Goal: Task Accomplishment & Management: Complete application form

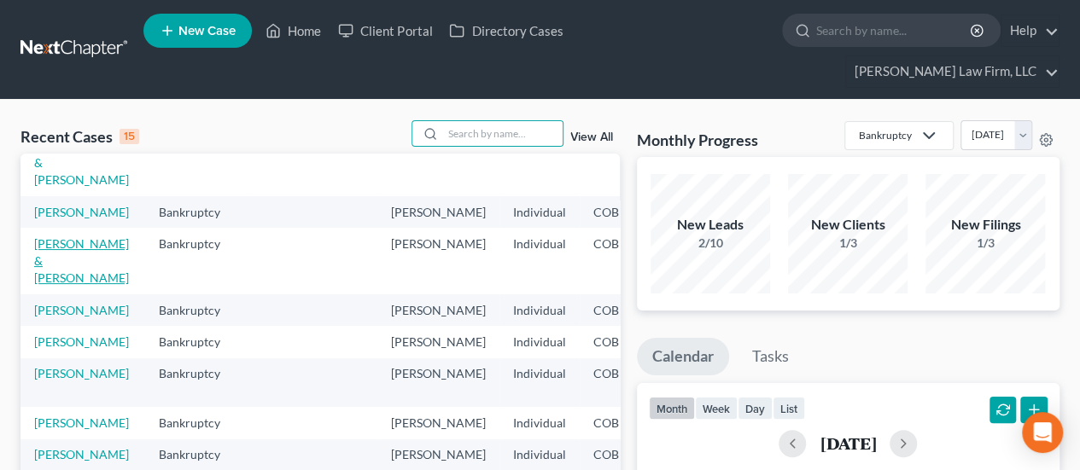
scroll to position [256, 0]
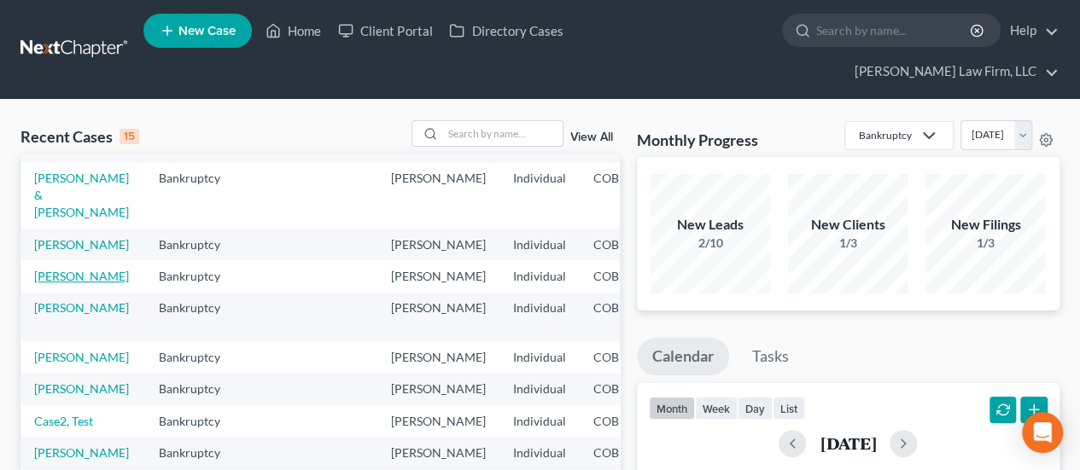
click at [53, 283] on link "[PERSON_NAME]" at bounding box center [81, 276] width 95 height 15
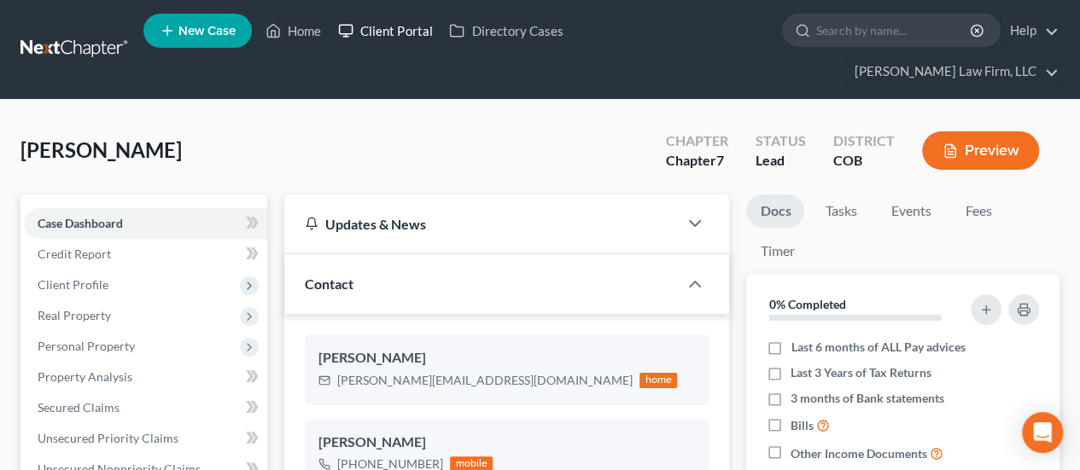
click at [382, 24] on link "Client Portal" at bounding box center [385, 30] width 111 height 31
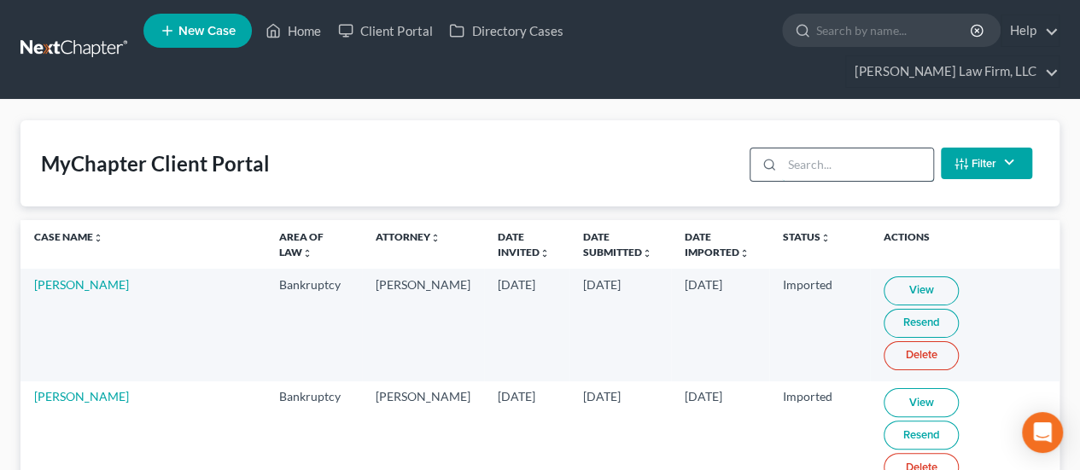
click at [809, 149] on input "search" at bounding box center [857, 165] width 151 height 32
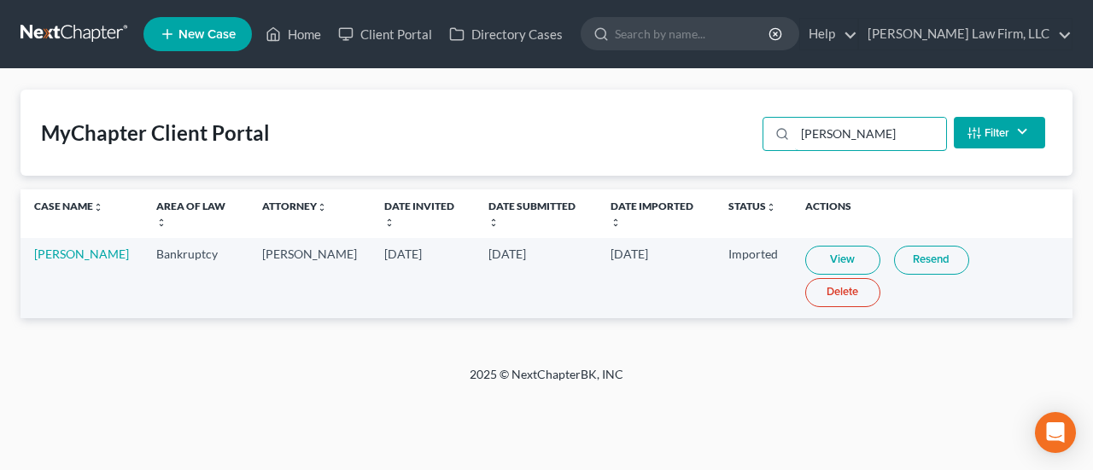
type input "[PERSON_NAME]"
click at [826, 247] on link "View" at bounding box center [842, 260] width 75 height 29
click at [63, 247] on link "[PERSON_NAME]" at bounding box center [81, 254] width 95 height 15
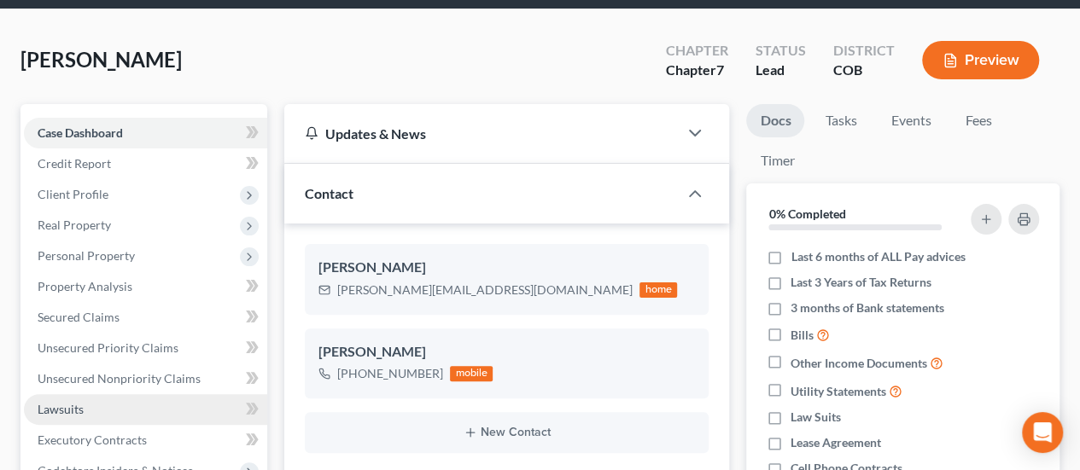
scroll to position [171, 0]
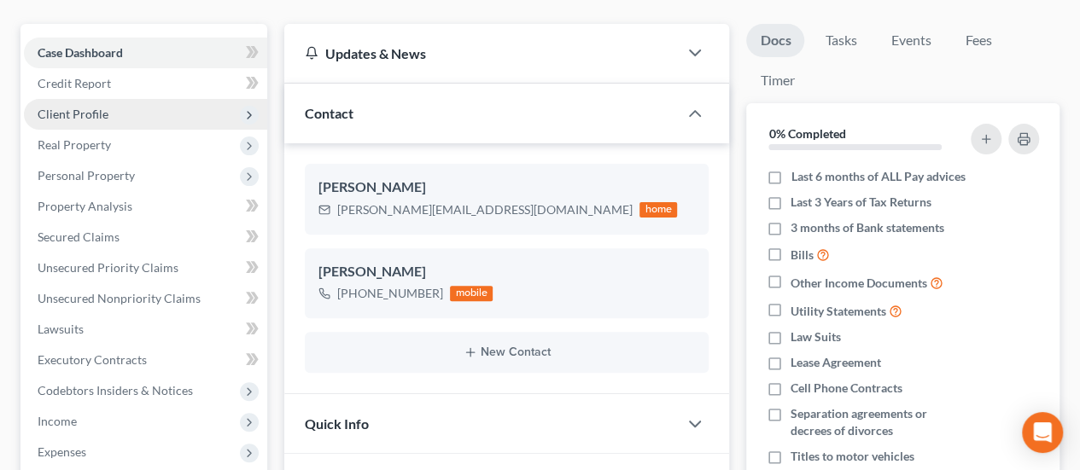
click at [116, 99] on span "Client Profile" at bounding box center [145, 114] width 243 height 31
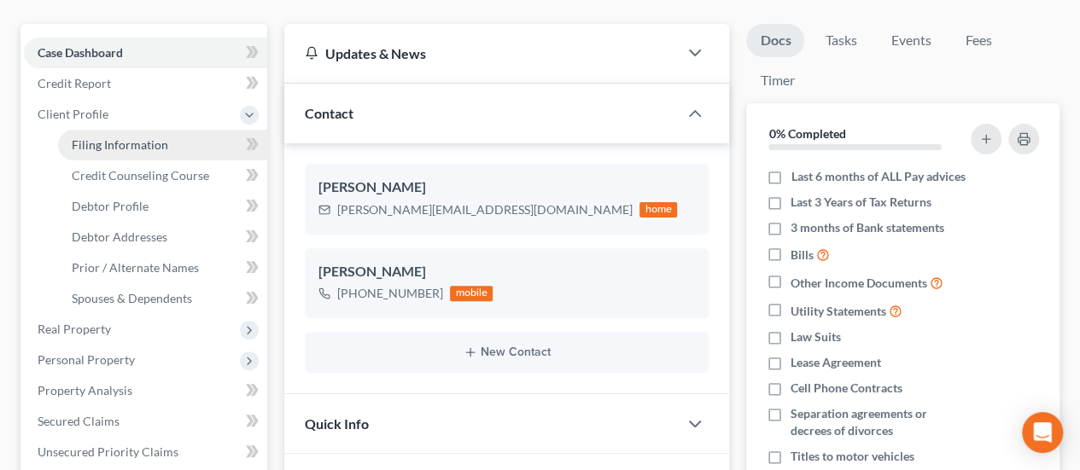
click at [116, 137] on span "Filing Information" at bounding box center [120, 144] width 96 height 15
select select "1"
select select "0"
select select "5"
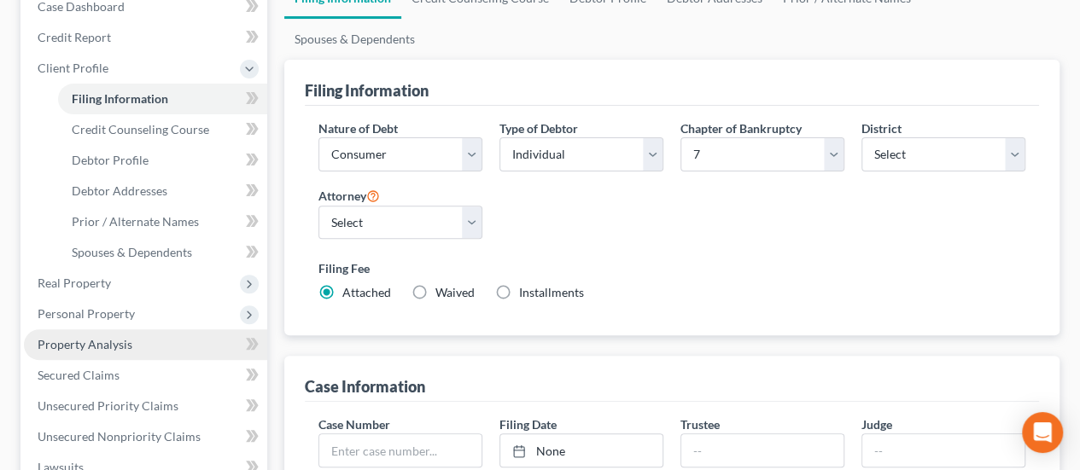
scroll to position [85, 0]
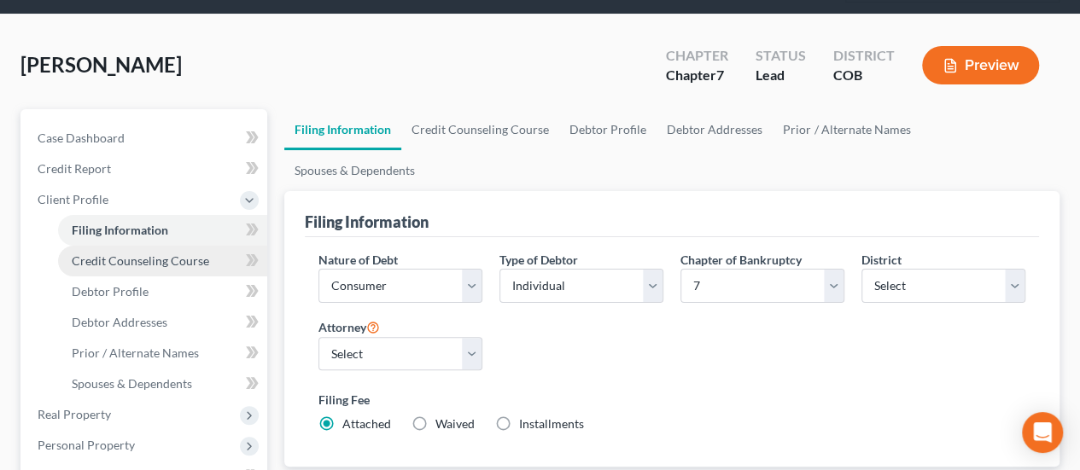
click at [195, 254] on span "Credit Counseling Course" at bounding box center [140, 261] width 137 height 15
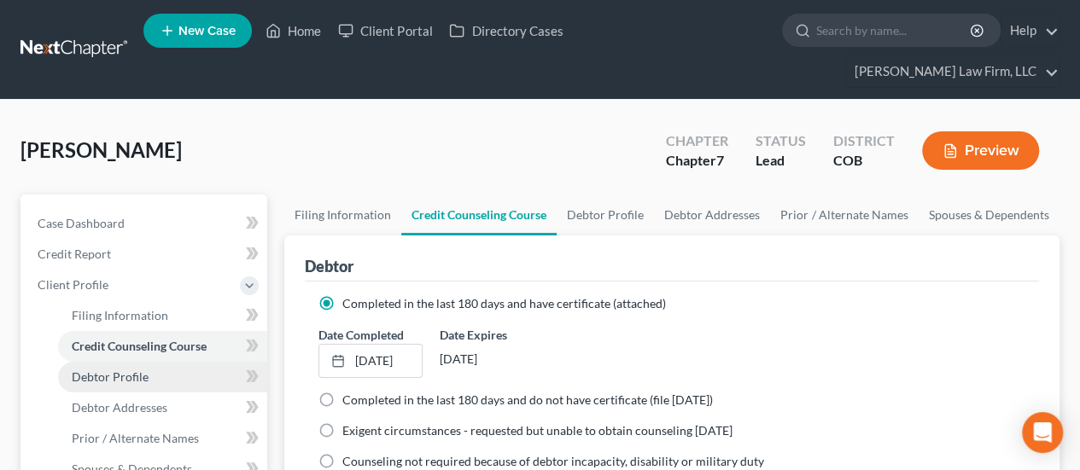
click at [156, 362] on link "Debtor Profile" at bounding box center [162, 377] width 209 height 31
select select "1"
select select "2"
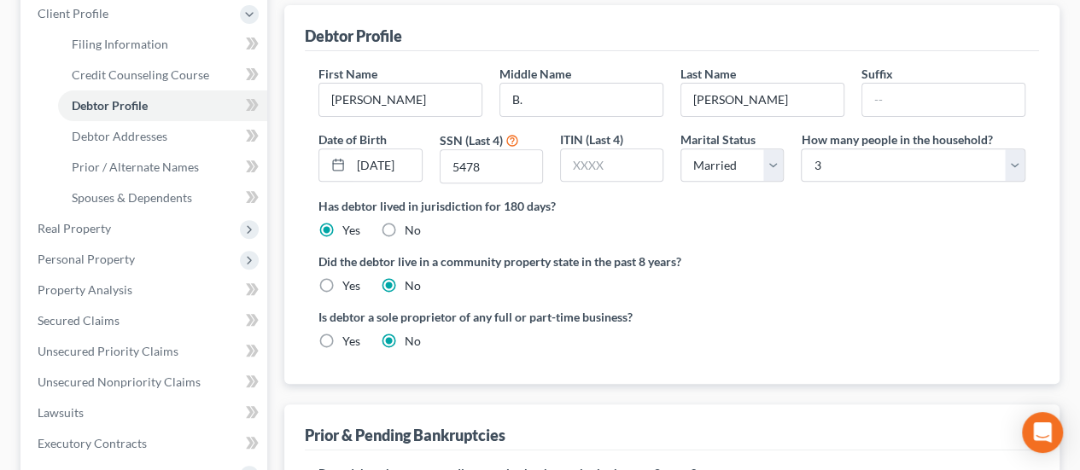
scroll to position [342, 0]
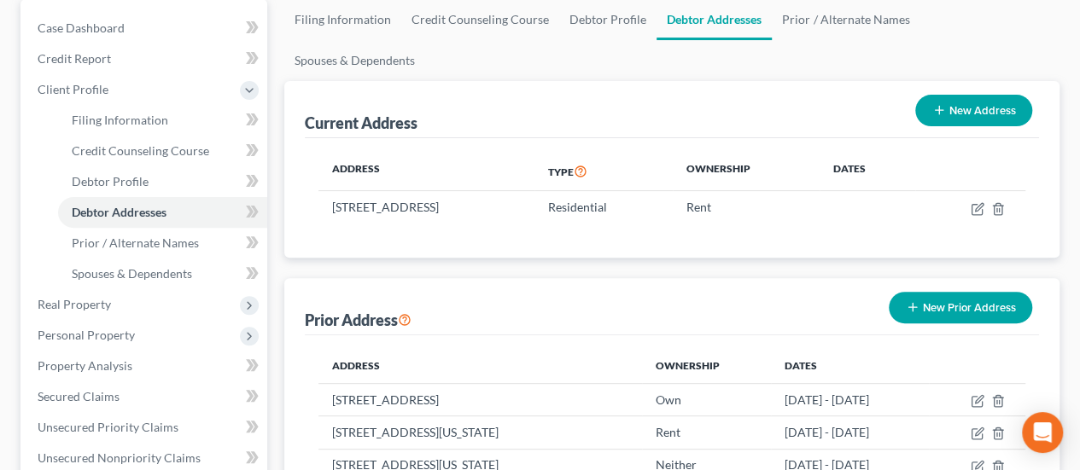
scroll to position [85, 0]
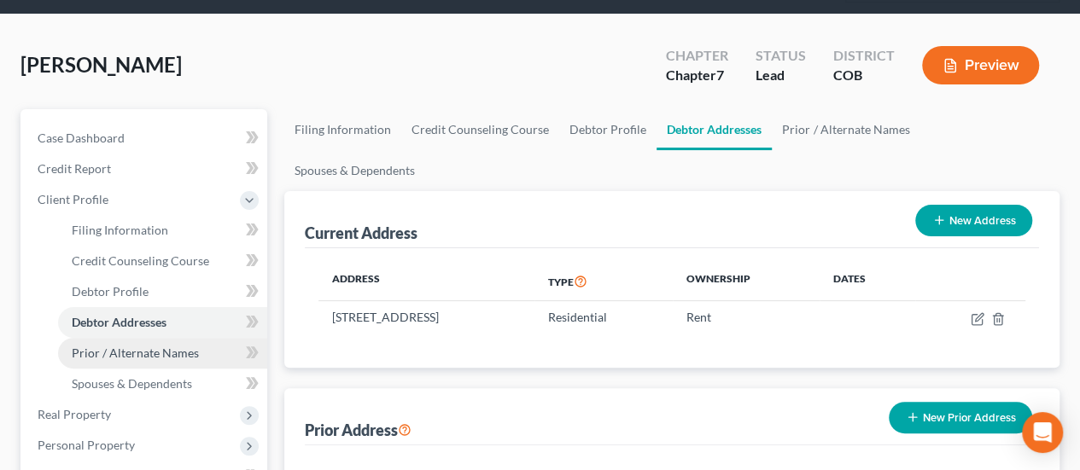
click at [167, 346] on span "Prior / Alternate Names" at bounding box center [135, 353] width 127 height 15
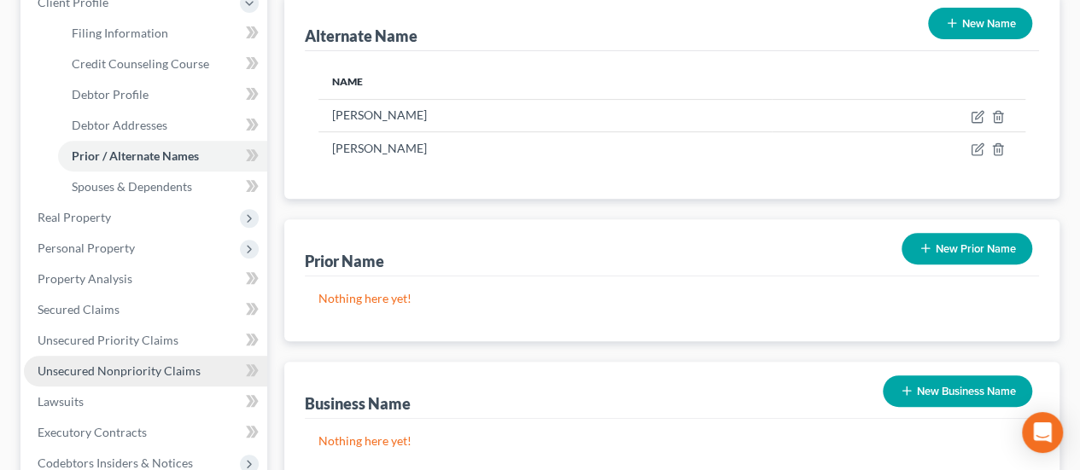
scroll to position [256, 0]
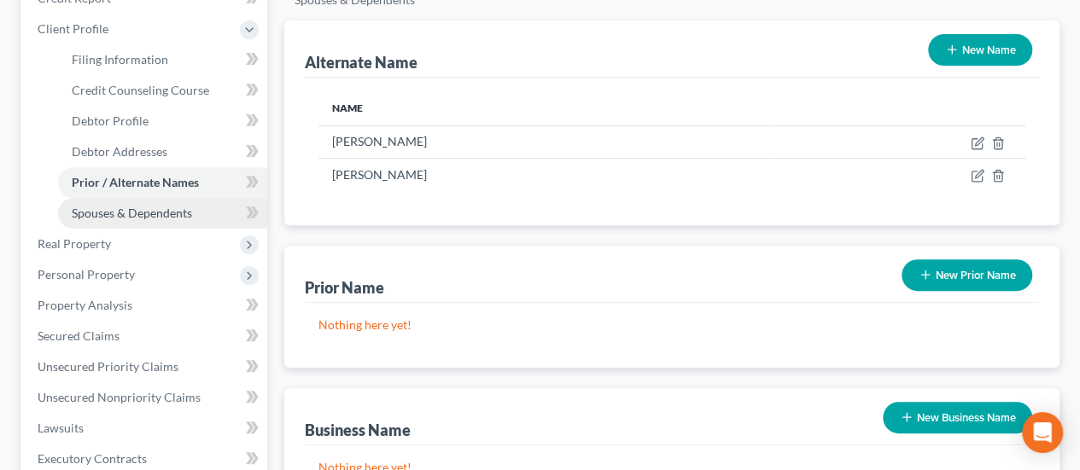
click at [116, 206] on span "Spouses & Dependents" at bounding box center [132, 213] width 120 height 15
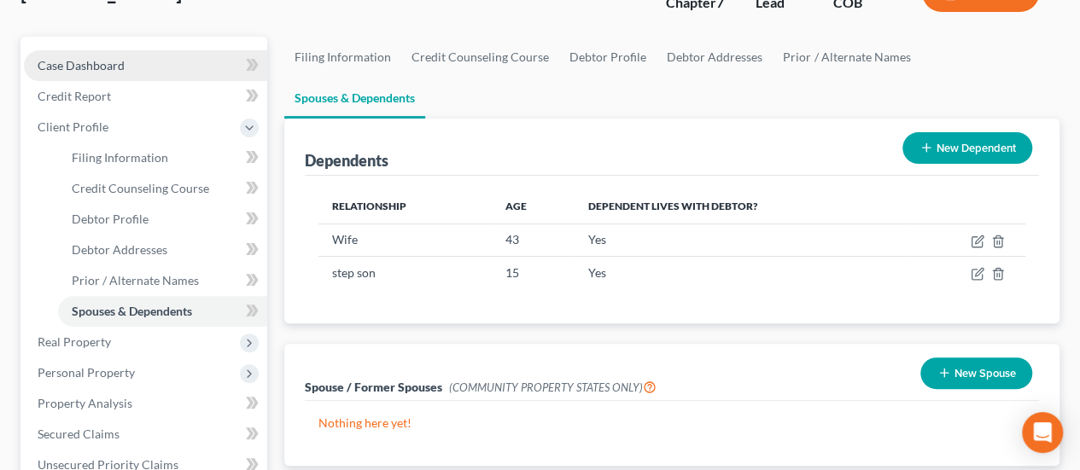
scroll to position [171, 0]
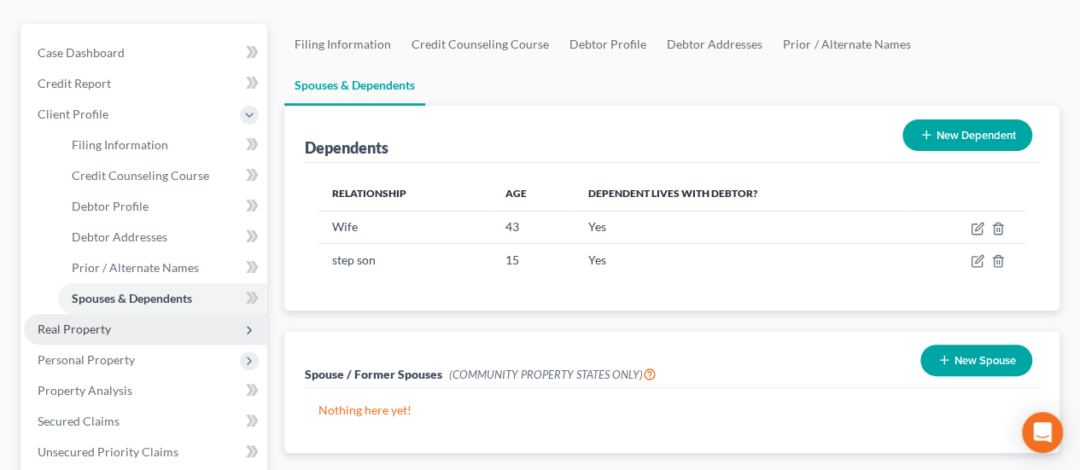
click at [97, 322] on span "Real Property" at bounding box center [74, 329] width 73 height 15
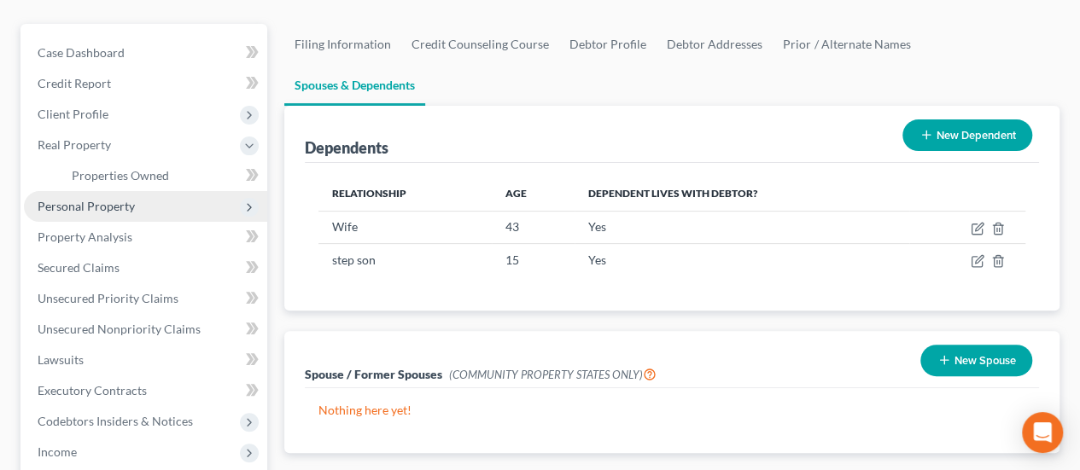
click at [109, 199] on span "Personal Property" at bounding box center [86, 206] width 97 height 15
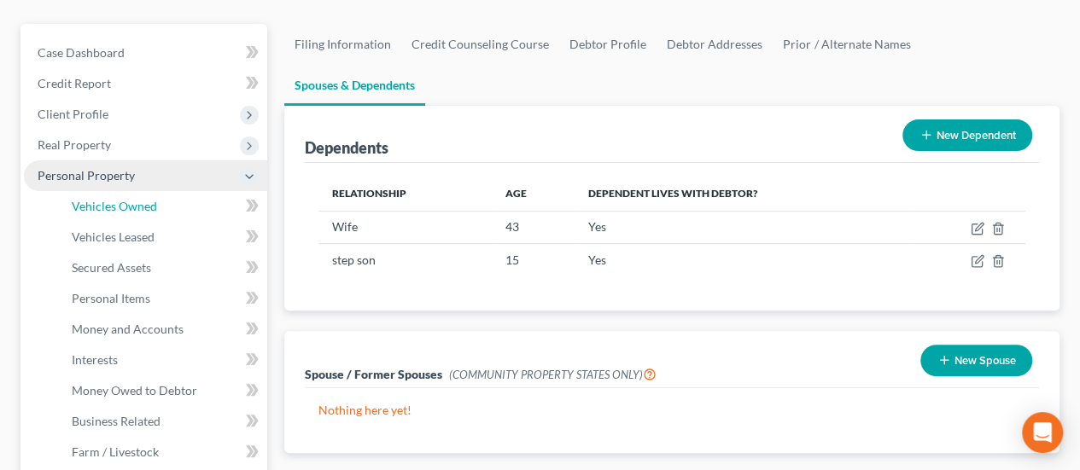
click at [109, 199] on span "Vehicles Owned" at bounding box center [114, 206] width 85 height 15
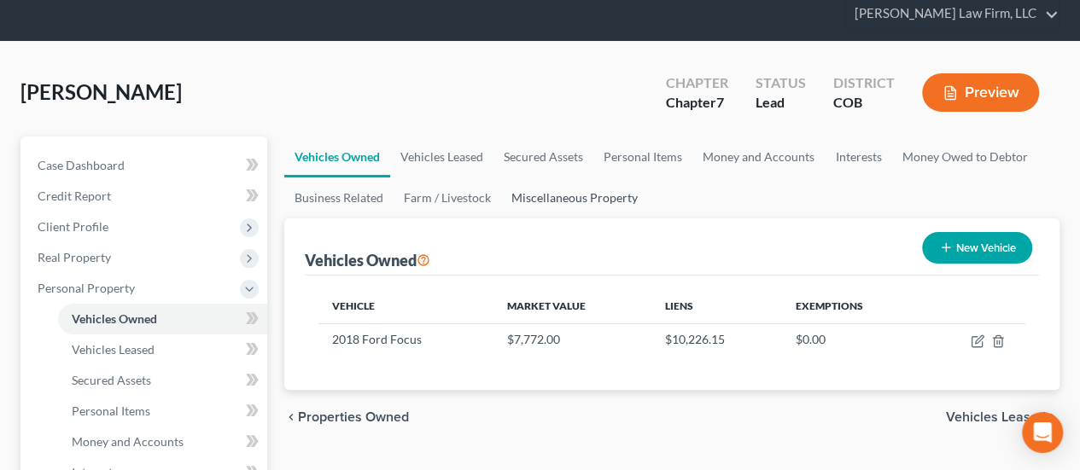
scroll to position [85, 0]
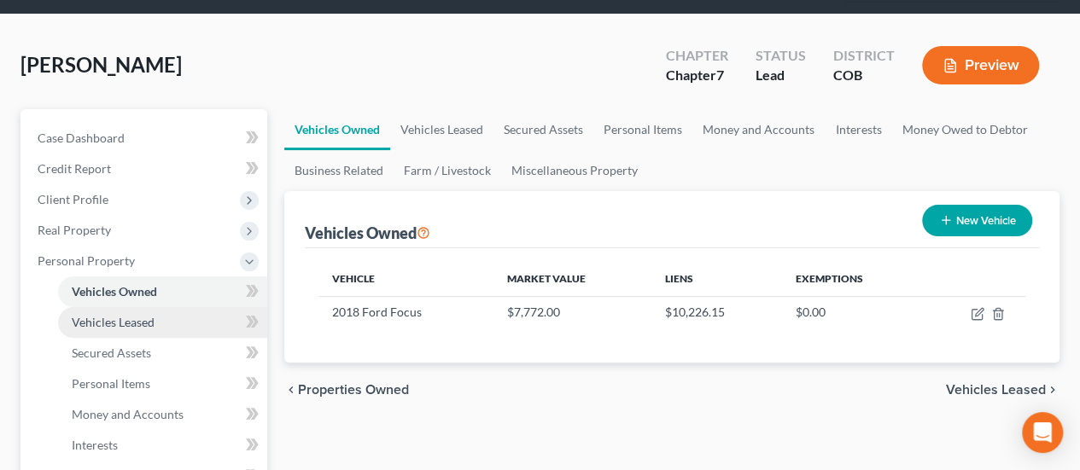
click at [152, 315] on span "Vehicles Leased" at bounding box center [113, 322] width 83 height 15
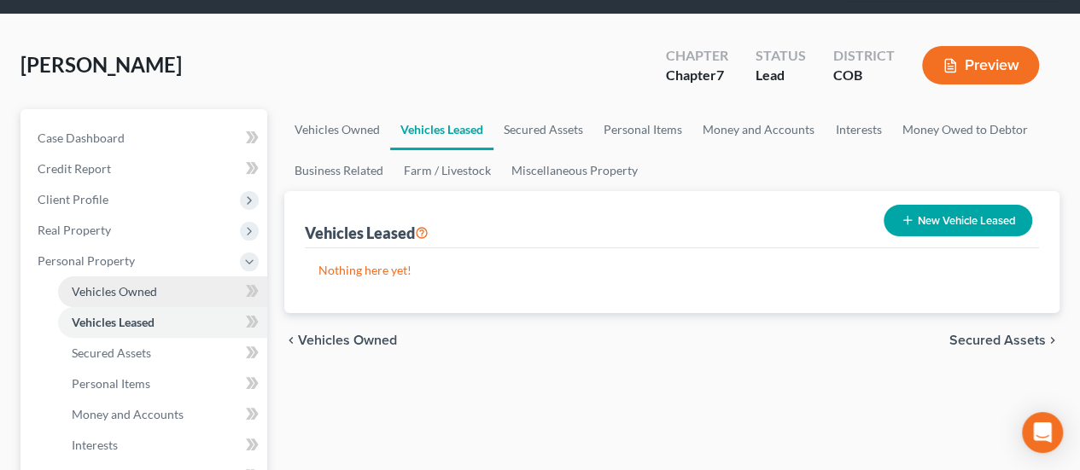
scroll to position [171, 0]
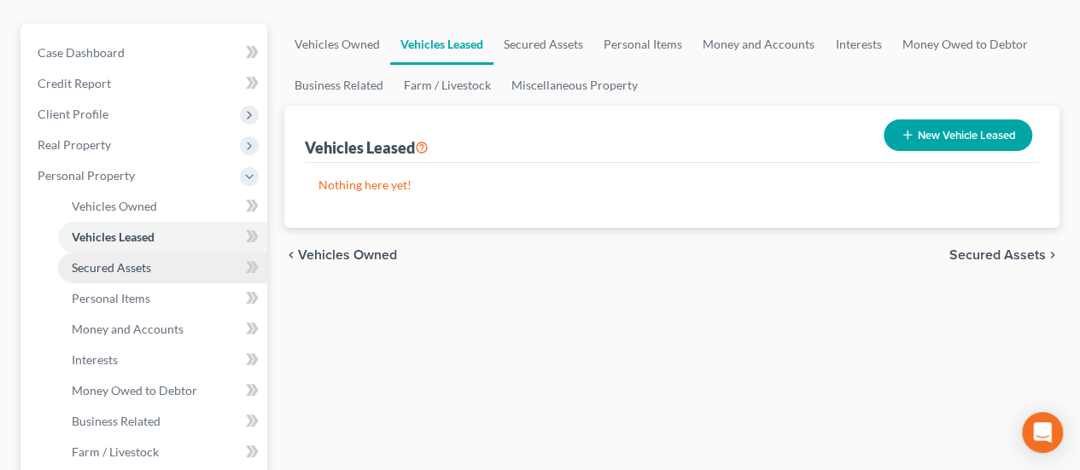
click at [127, 260] on span "Secured Assets" at bounding box center [111, 267] width 79 height 15
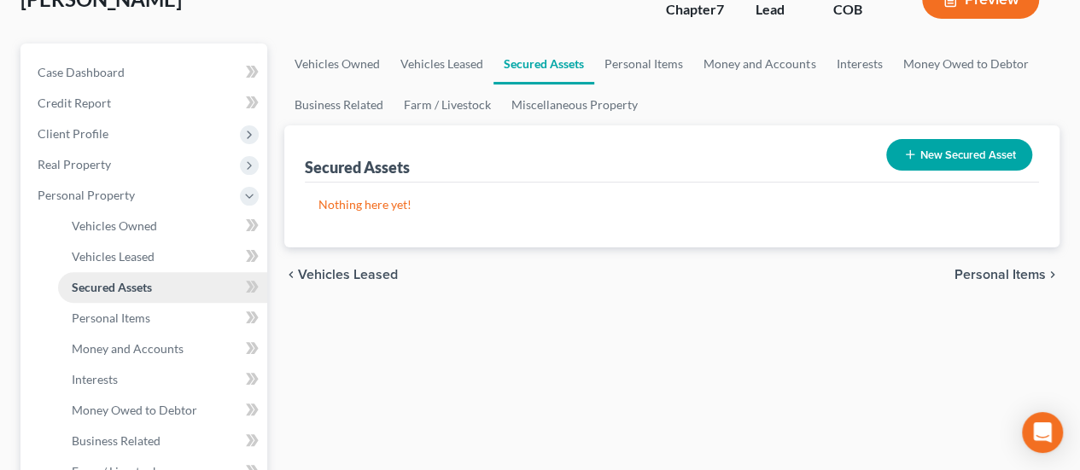
scroll to position [256, 0]
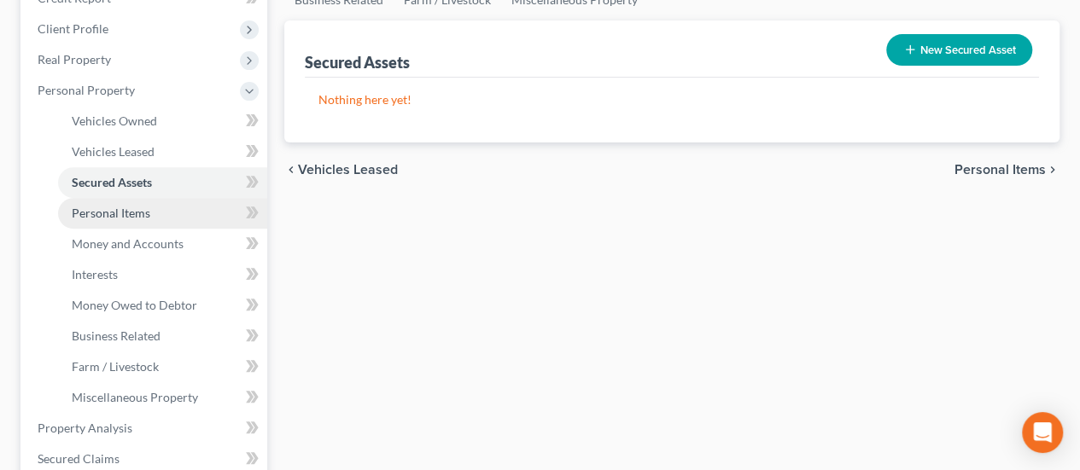
click at [128, 206] on span "Personal Items" at bounding box center [111, 213] width 79 height 15
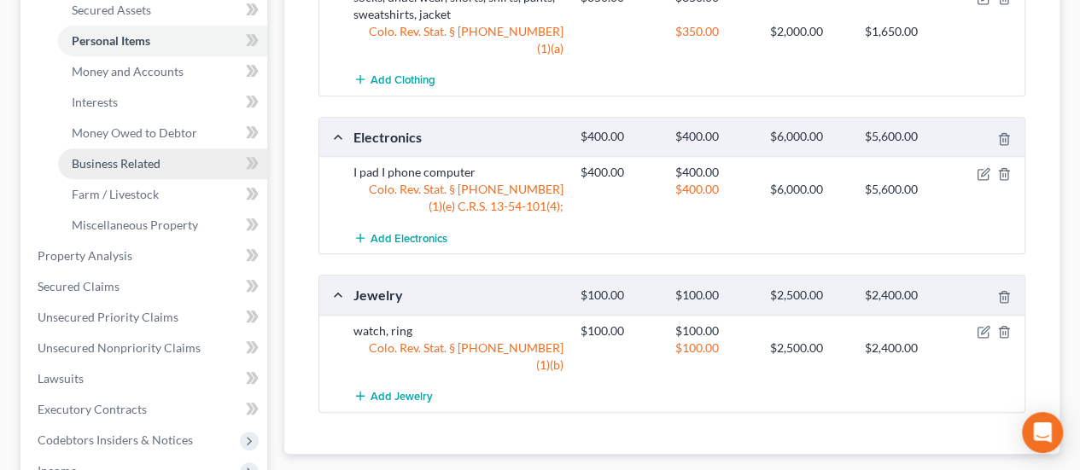
scroll to position [427, 0]
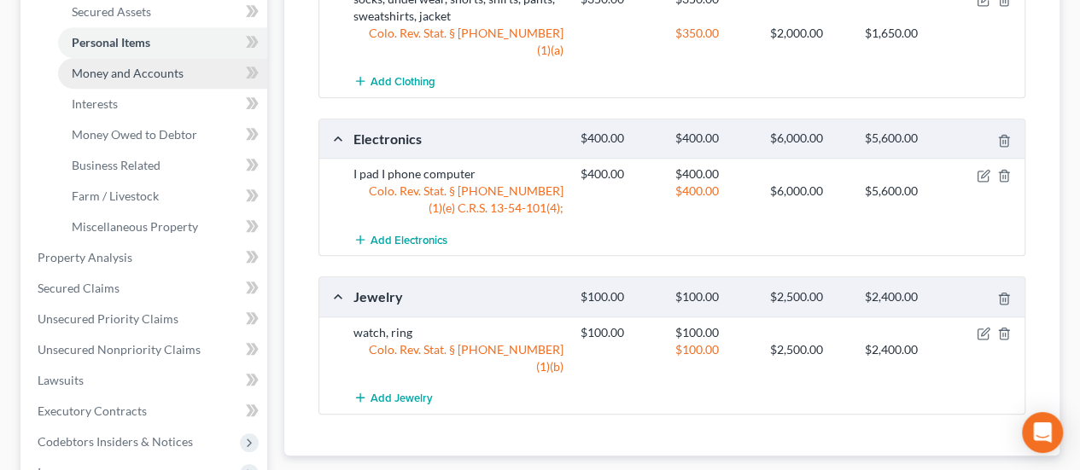
click at [166, 66] on span "Money and Accounts" at bounding box center [128, 73] width 112 height 15
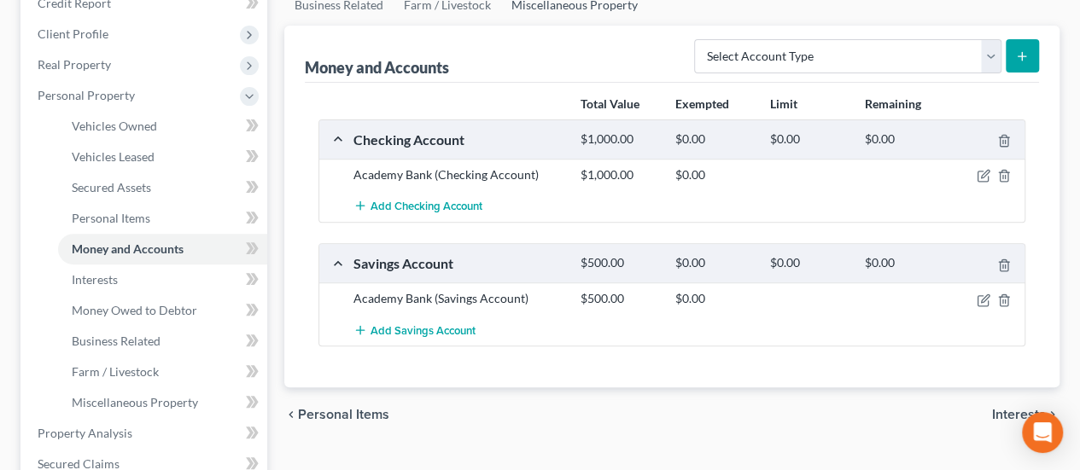
scroll to position [256, 0]
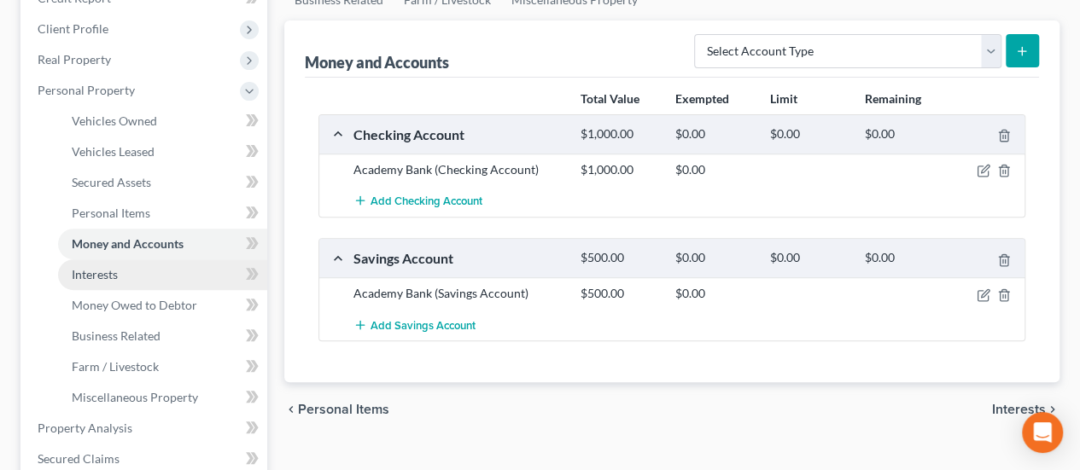
click at [109, 267] on span "Interests" at bounding box center [95, 274] width 46 height 15
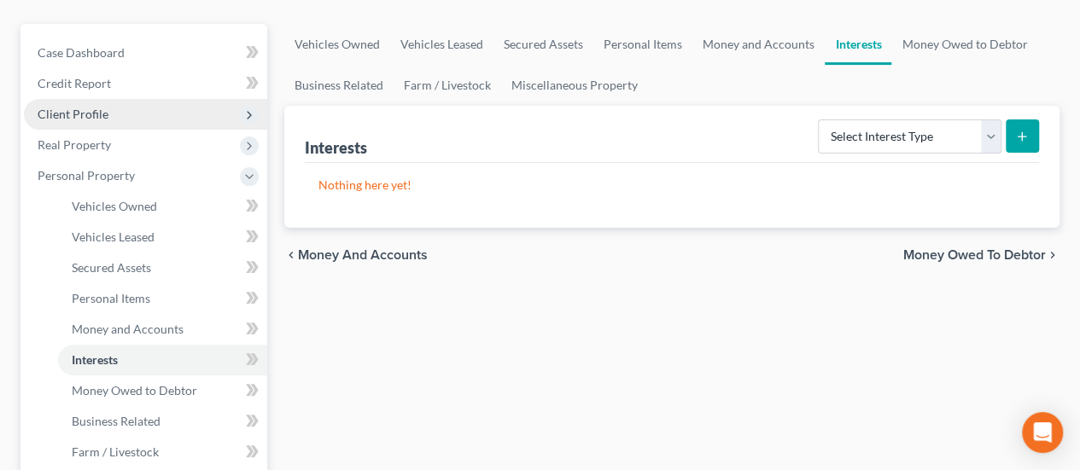
scroll to position [427, 0]
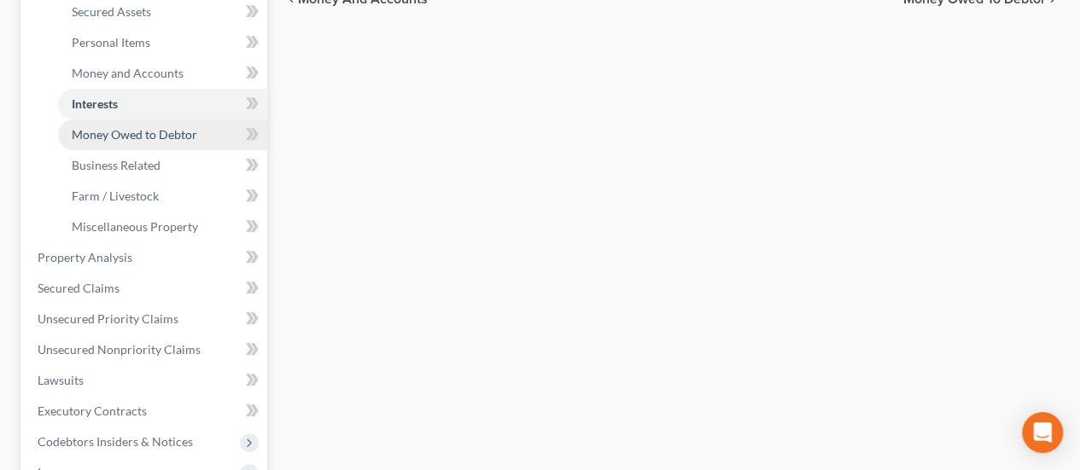
click at [145, 127] on span "Money Owed to Debtor" at bounding box center [135, 134] width 126 height 15
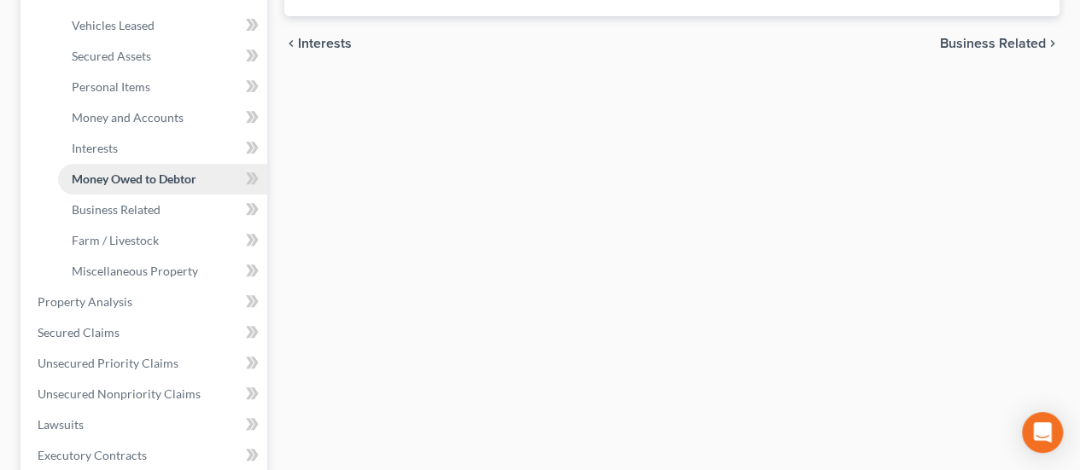
scroll to position [427, 0]
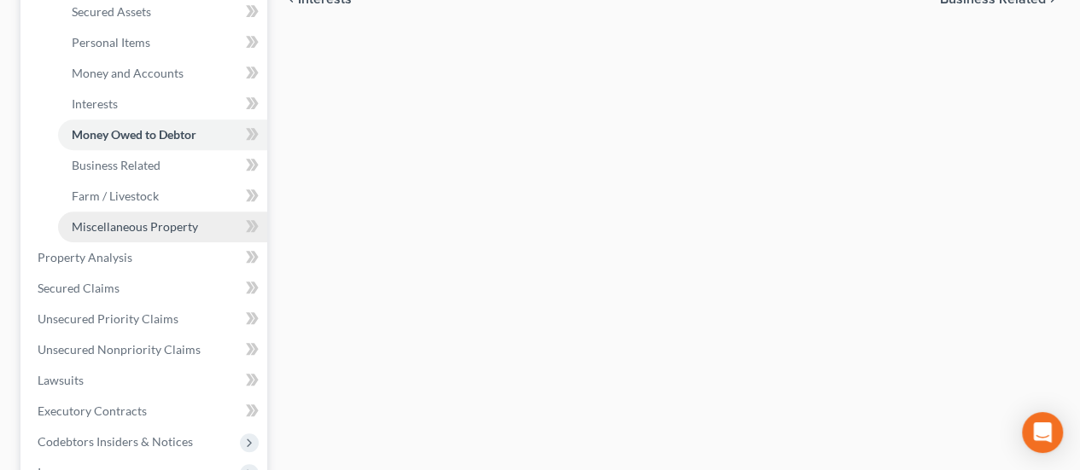
click at [140, 212] on link "Miscellaneous Property" at bounding box center [162, 227] width 209 height 31
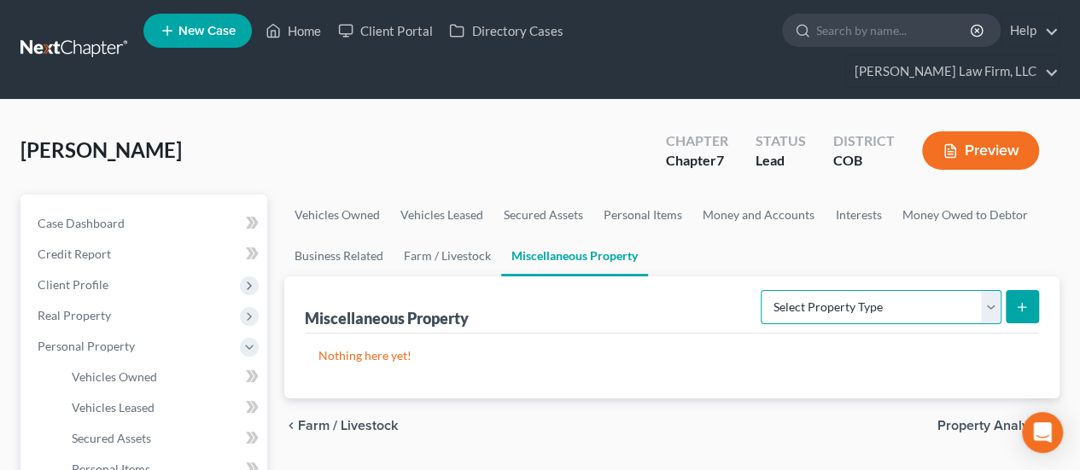
click at [996, 290] on select "Select Property Type Assigned for Creditor Benefit [DATE] Holding for Another N…" at bounding box center [881, 307] width 241 height 34
click at [985, 290] on select "Select Property Type Assigned for Creditor Benefit [DATE] Holding for Another N…" at bounding box center [881, 307] width 241 height 34
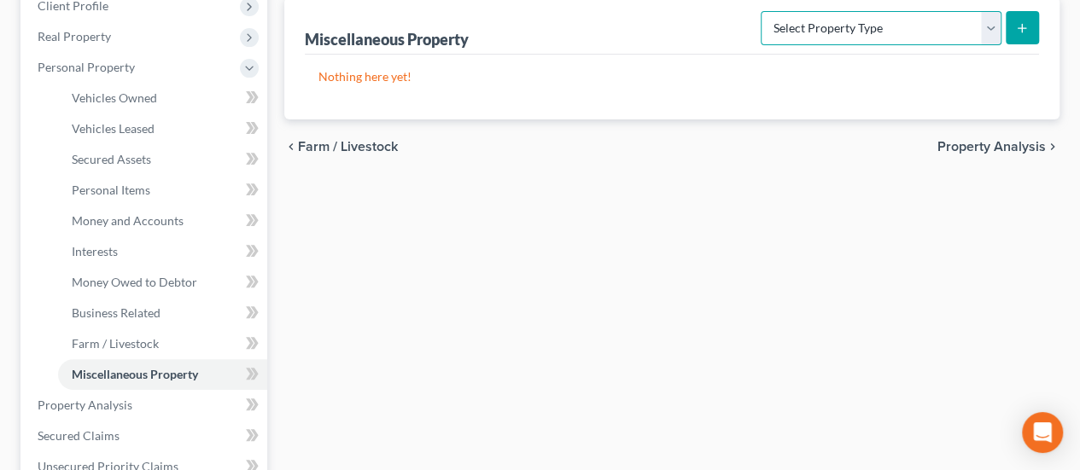
scroll to position [342, 0]
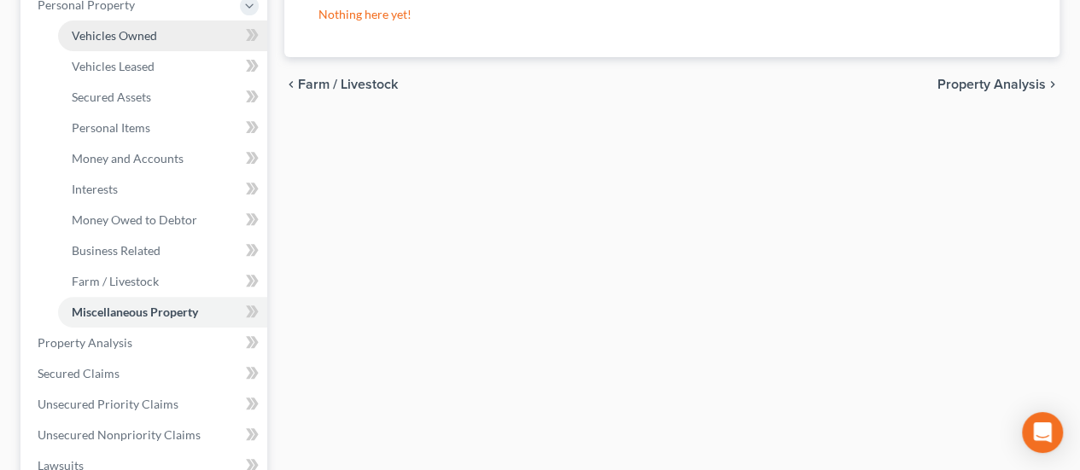
click at [132, 28] on span "Vehicles Owned" at bounding box center [114, 35] width 85 height 15
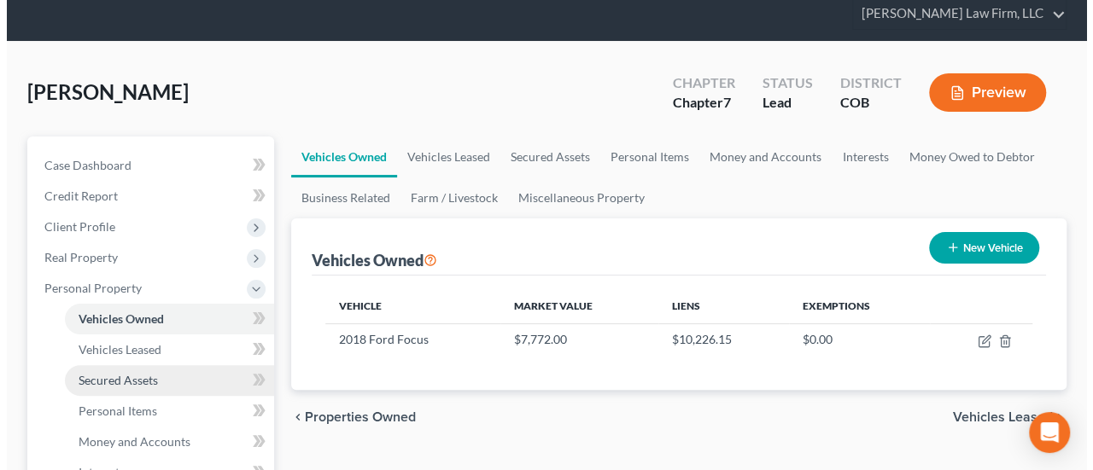
scroll to position [85, 0]
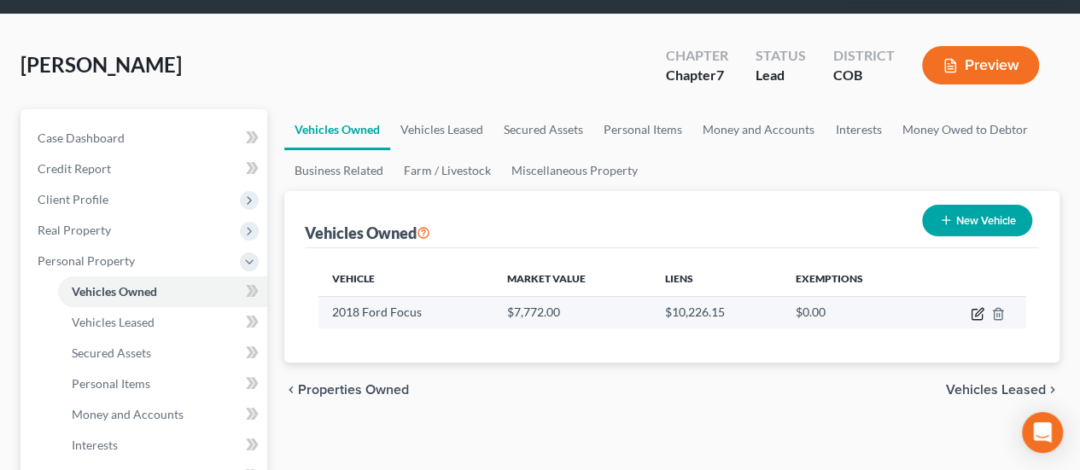
click at [977, 308] on icon "button" at bounding box center [979, 312] width 8 height 8
select select "0"
select select "8"
select select "3"
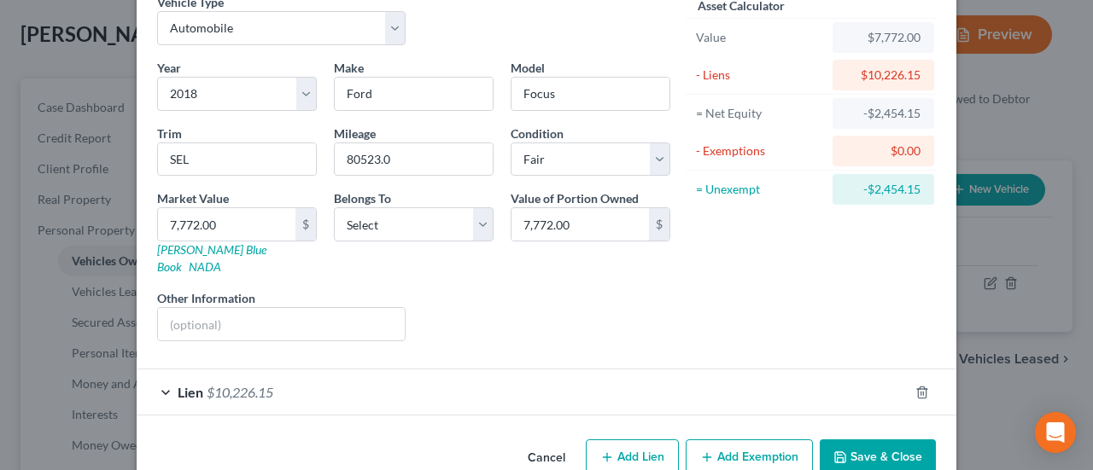
scroll to position [103, 0]
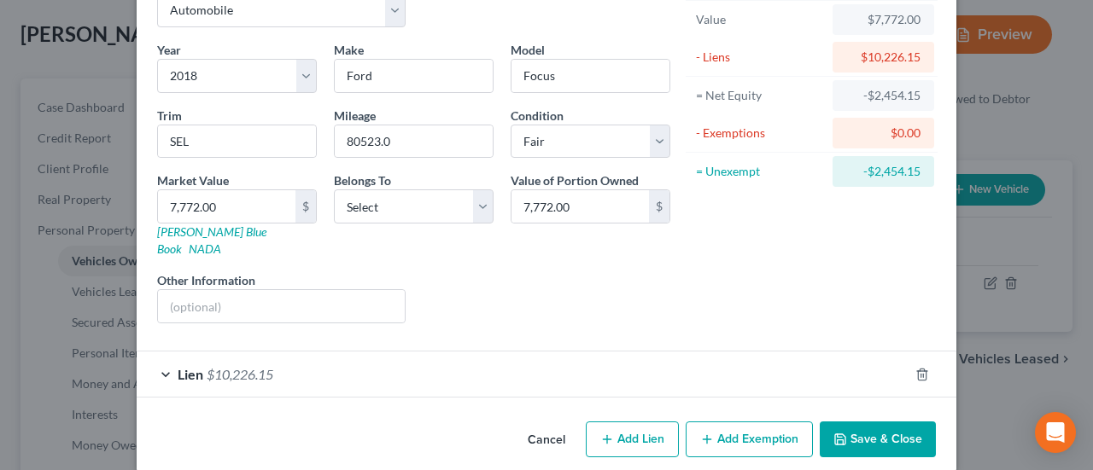
click at [842, 433] on icon "button" at bounding box center [840, 440] width 14 height 14
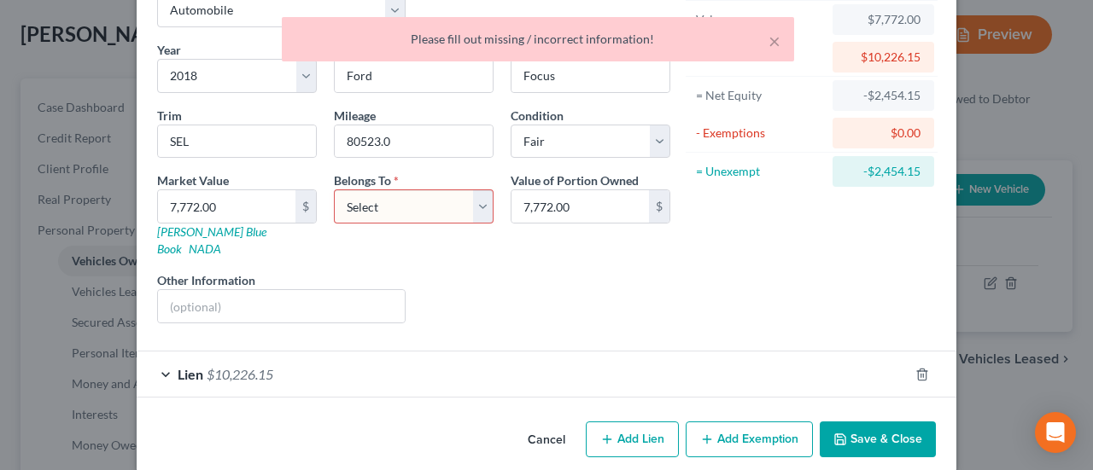
scroll to position [0, 0]
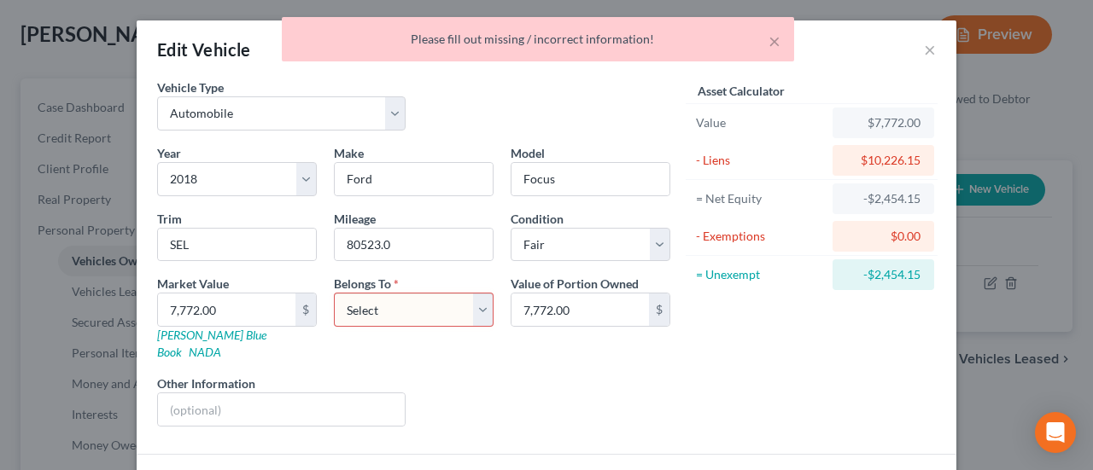
click at [480, 308] on select "Select Debtor 1 Only Debtor 2 Only Debtor 1 And Debtor 2 Only At Least One Of T…" at bounding box center [414, 310] width 160 height 34
select select "0"
click at [334, 293] on select "Select Debtor 1 Only Debtor 2 Only Debtor 1 And Debtor 2 Only At Least One Of T…" at bounding box center [414, 310] width 160 height 34
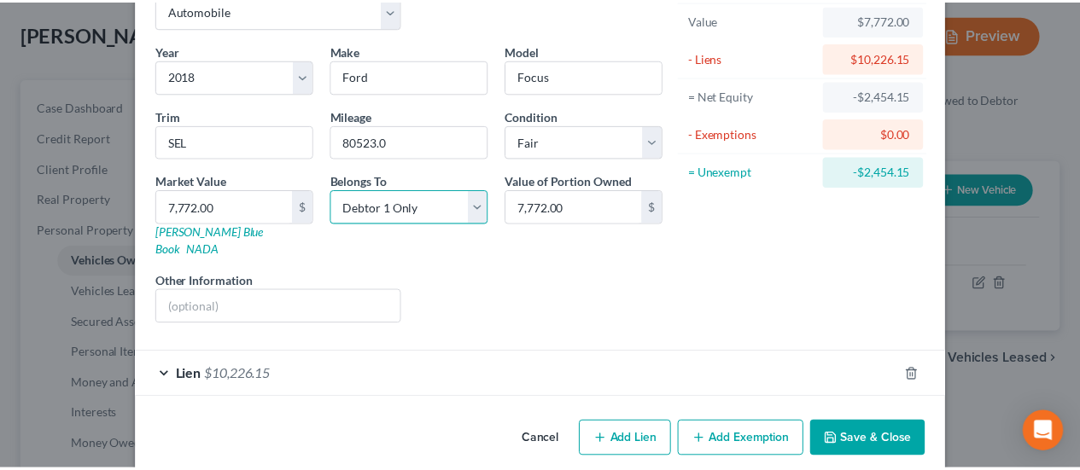
scroll to position [103, 0]
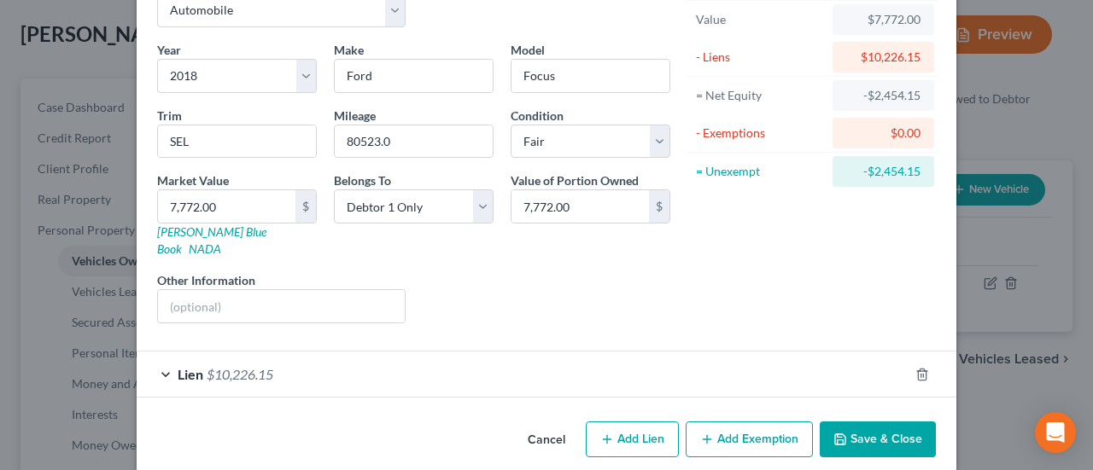
click at [851, 422] on button "Save & Close" at bounding box center [878, 440] width 116 height 36
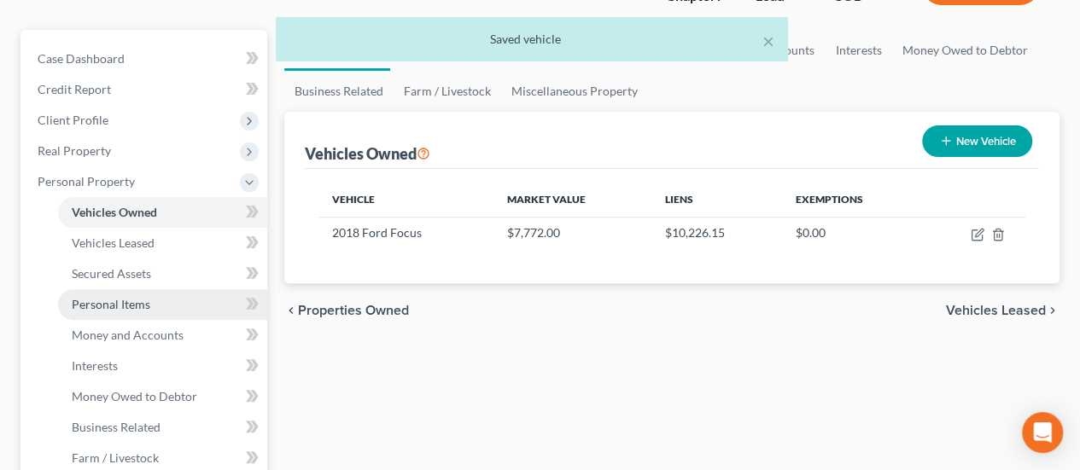
scroll to position [342, 0]
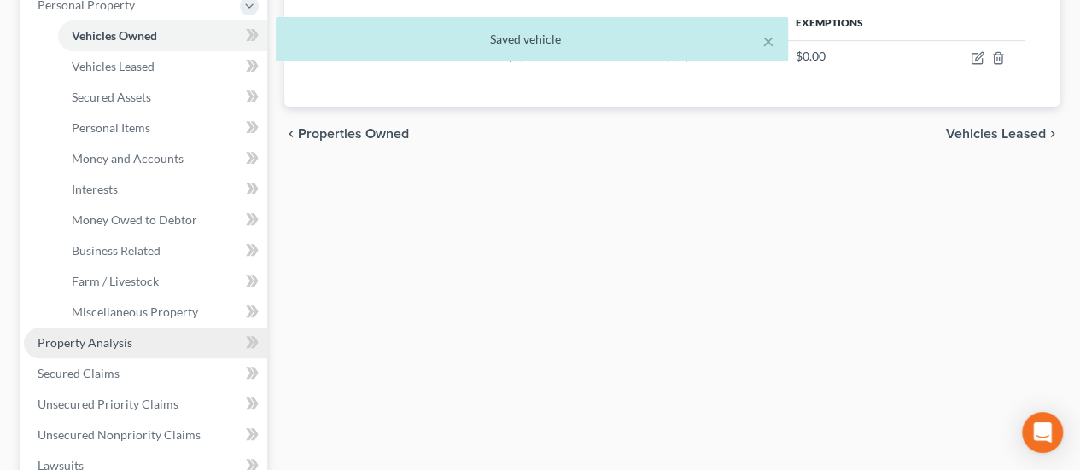
click at [113, 336] on span "Property Analysis" at bounding box center [85, 343] width 95 height 15
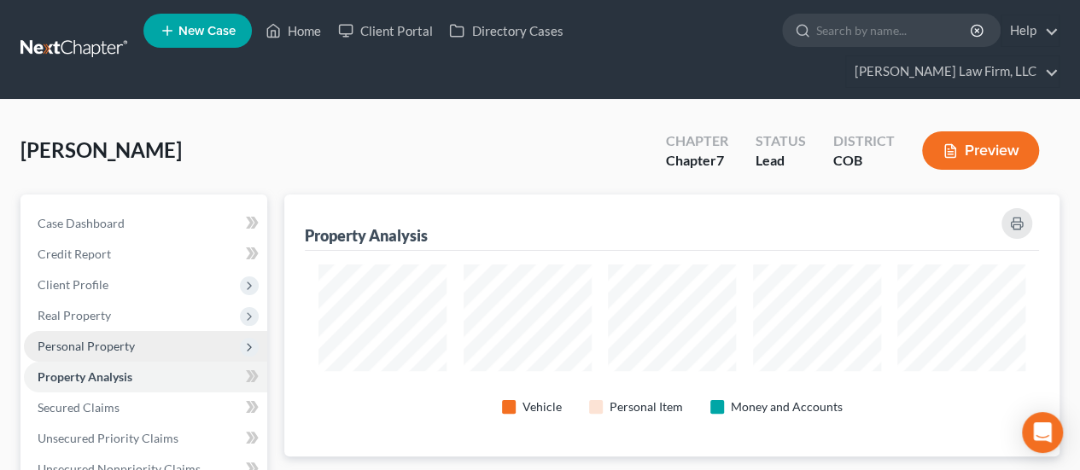
click at [159, 331] on span "Personal Property" at bounding box center [145, 346] width 243 height 31
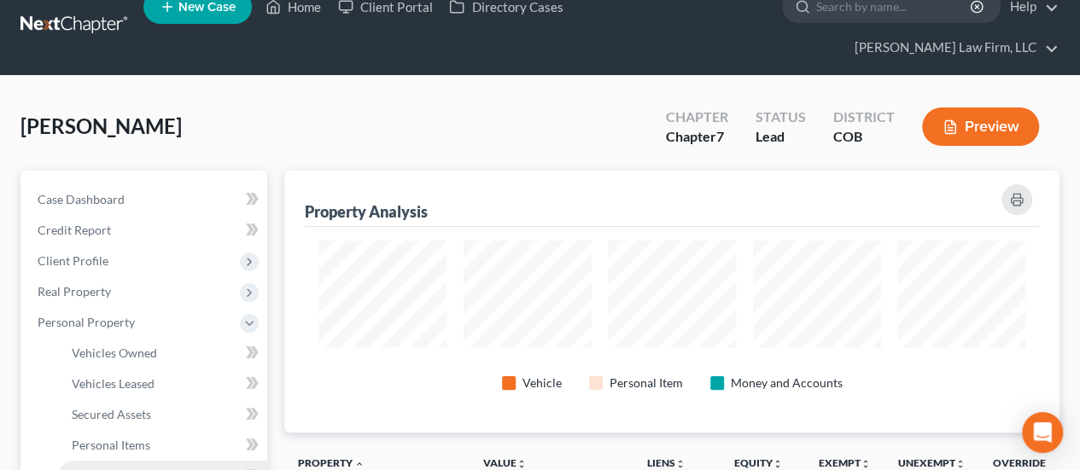
scroll to position [85, 0]
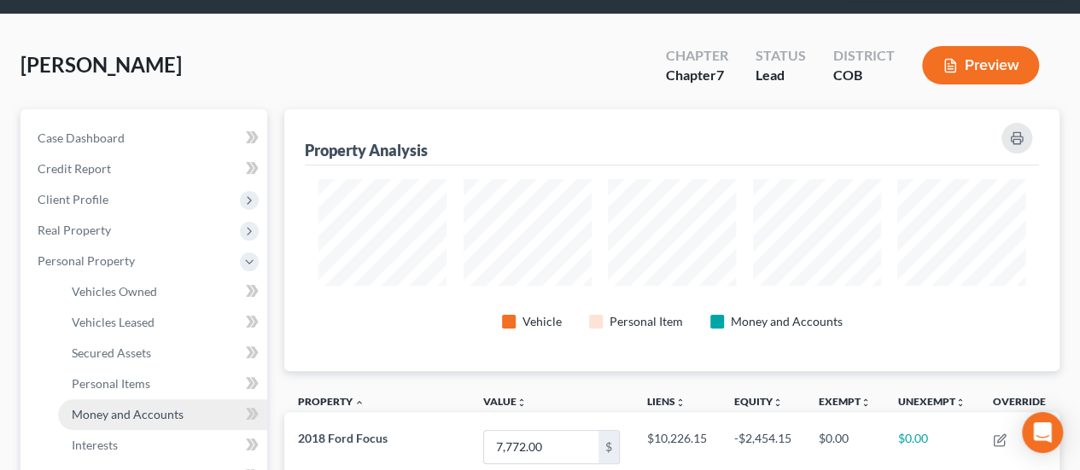
click at [152, 407] on span "Money and Accounts" at bounding box center [128, 414] width 112 height 15
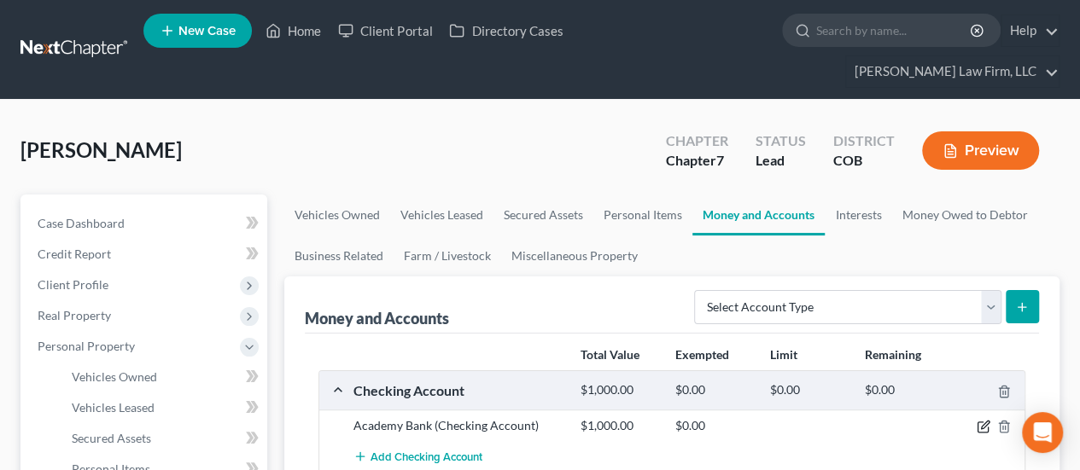
click at [985, 420] on icon "button" at bounding box center [984, 427] width 14 height 14
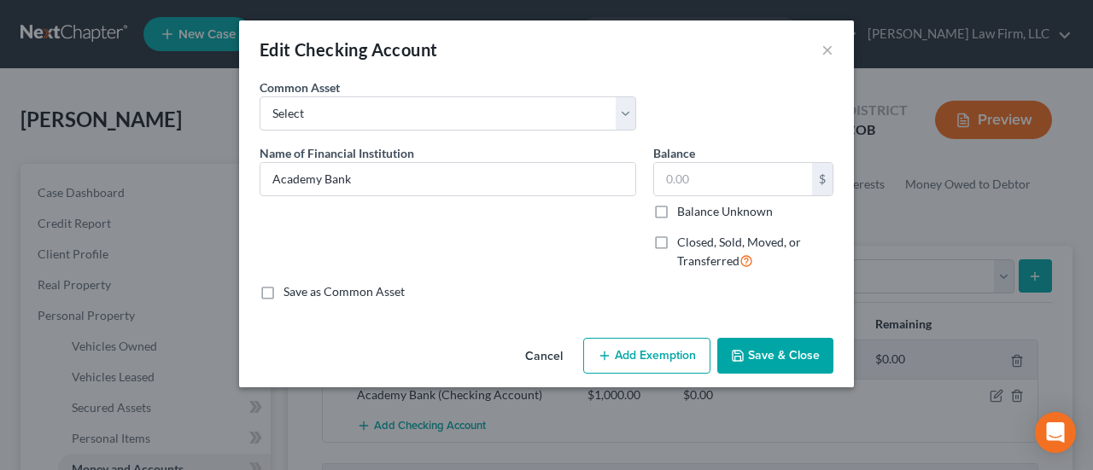
click at [803, 358] on button "Save & Close" at bounding box center [775, 356] width 116 height 36
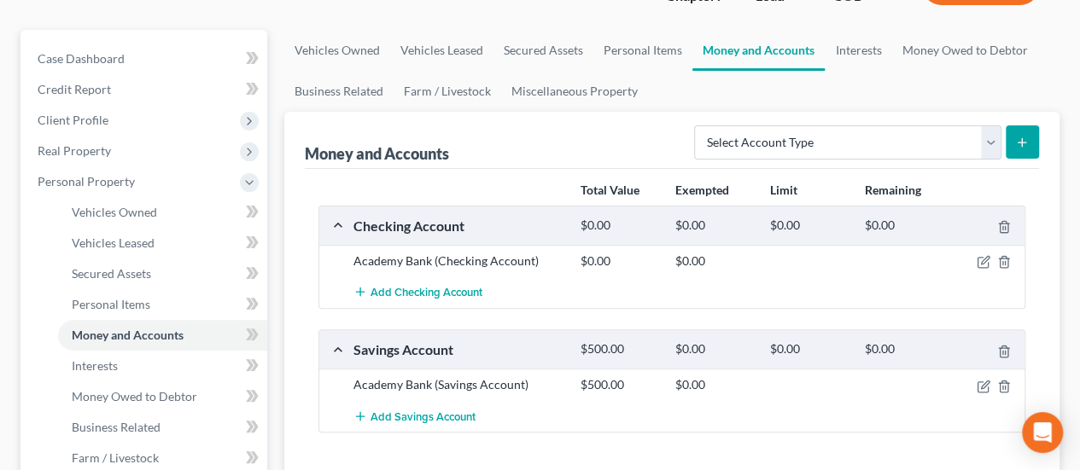
scroll to position [171, 0]
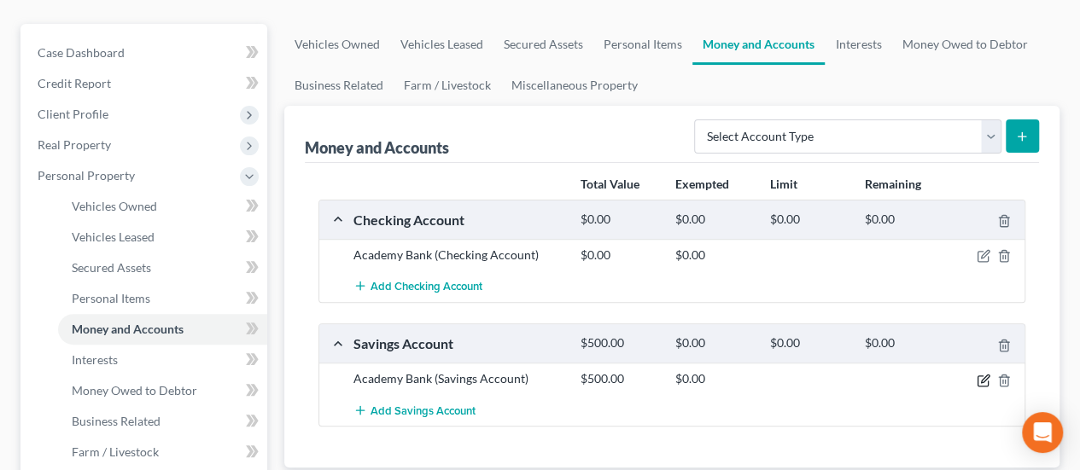
click at [987, 375] on icon "button" at bounding box center [985, 379] width 8 height 8
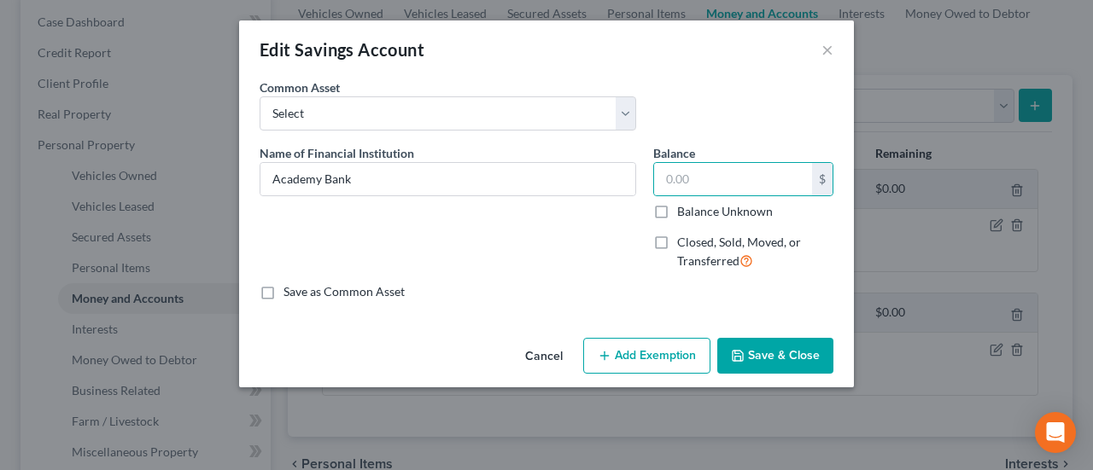
click at [735, 357] on icon "button" at bounding box center [738, 356] width 14 height 14
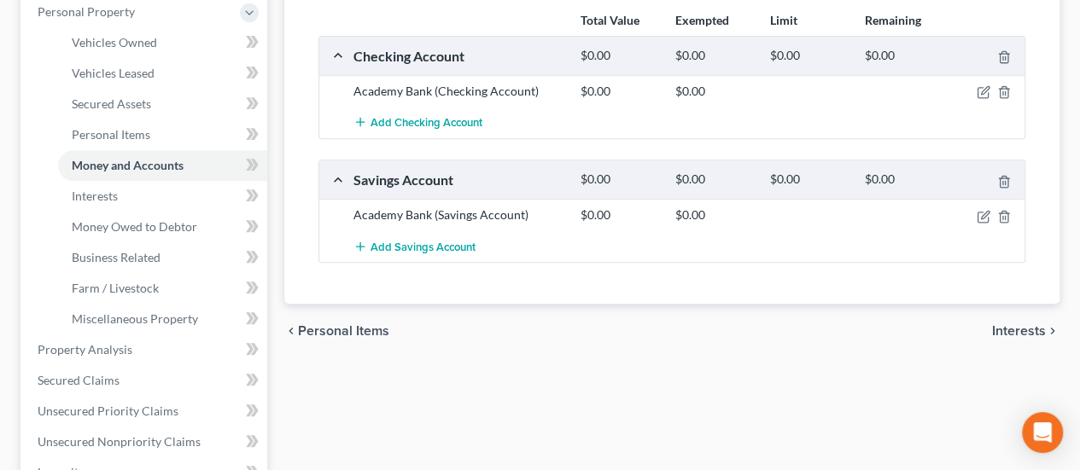
scroll to position [256, 0]
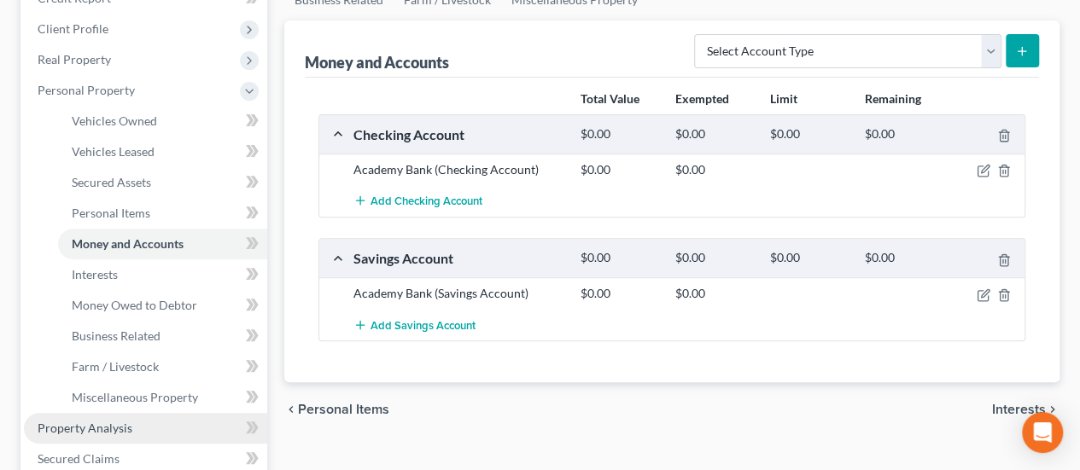
click at [128, 421] on span "Property Analysis" at bounding box center [85, 428] width 95 height 15
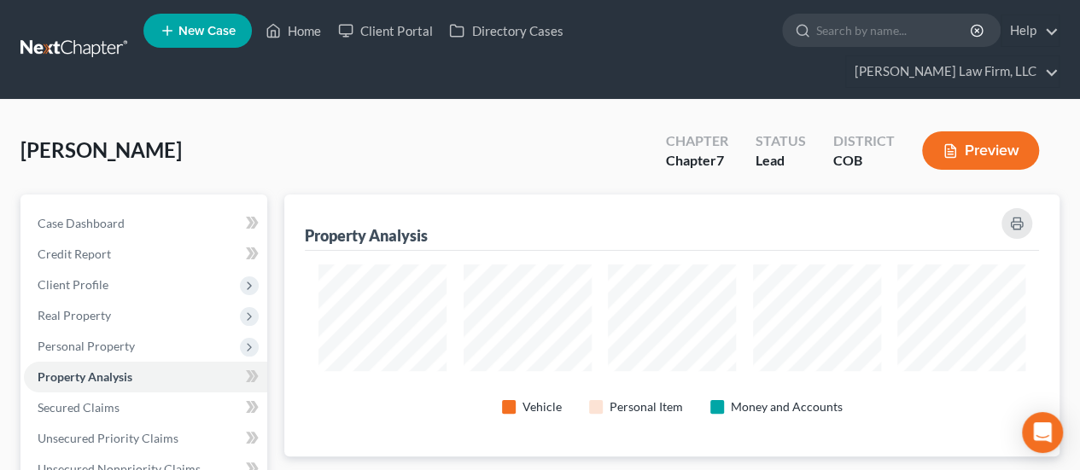
scroll to position [853512, 852999]
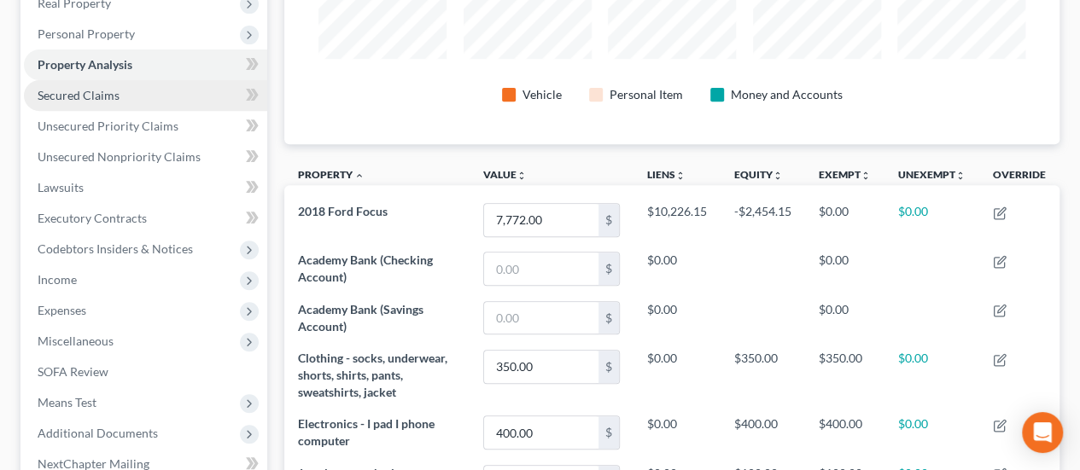
click at [102, 88] on span "Secured Claims" at bounding box center [79, 95] width 82 height 15
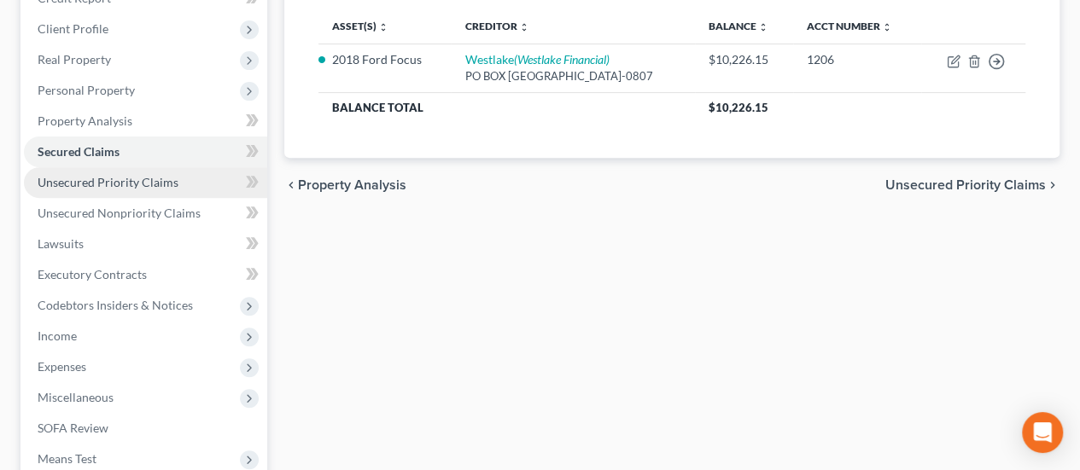
click at [146, 175] on span "Unsecured Priority Claims" at bounding box center [108, 182] width 141 height 15
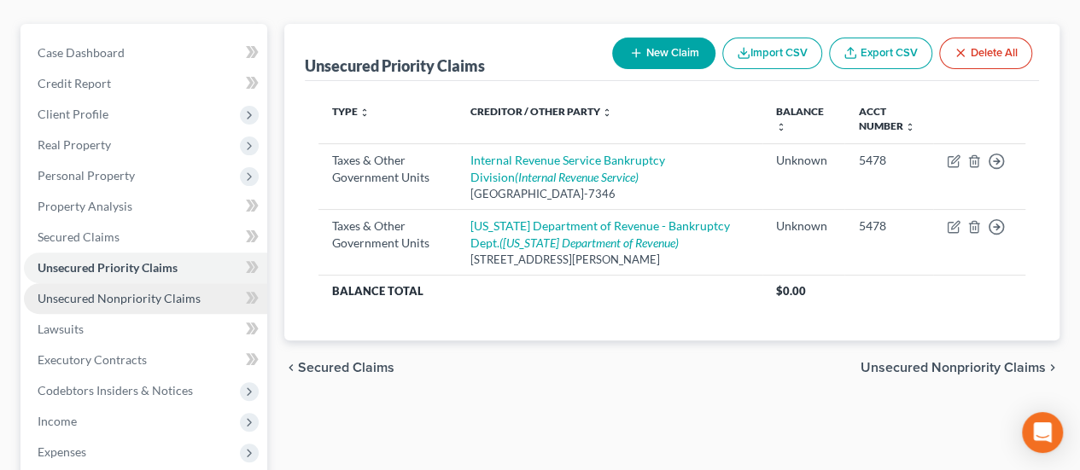
click at [155, 291] on span "Unsecured Nonpriority Claims" at bounding box center [119, 298] width 163 height 15
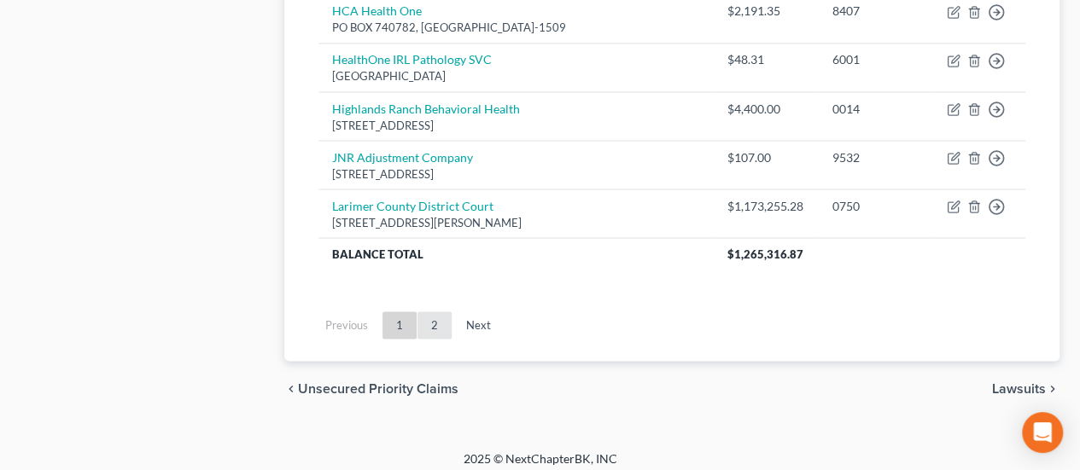
click at [446, 312] on link "2" at bounding box center [434, 325] width 34 height 27
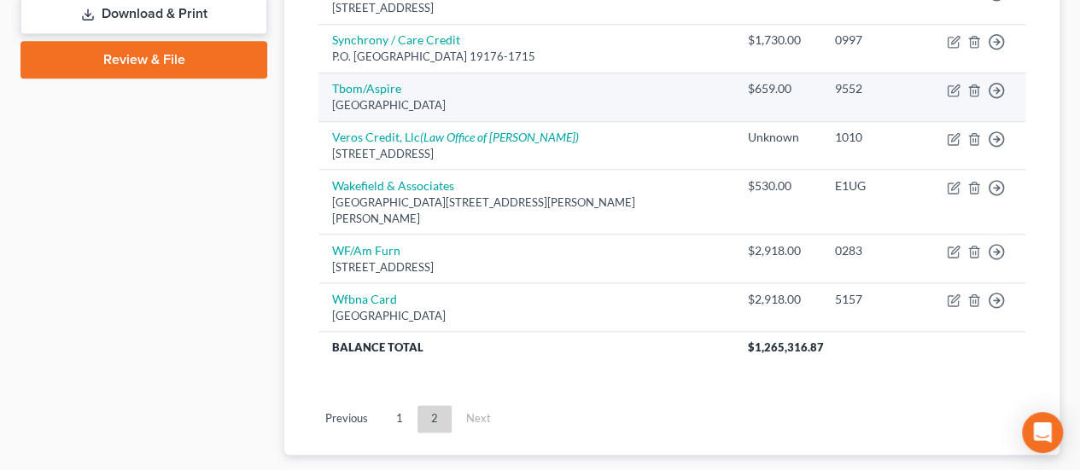
scroll to position [862, 0]
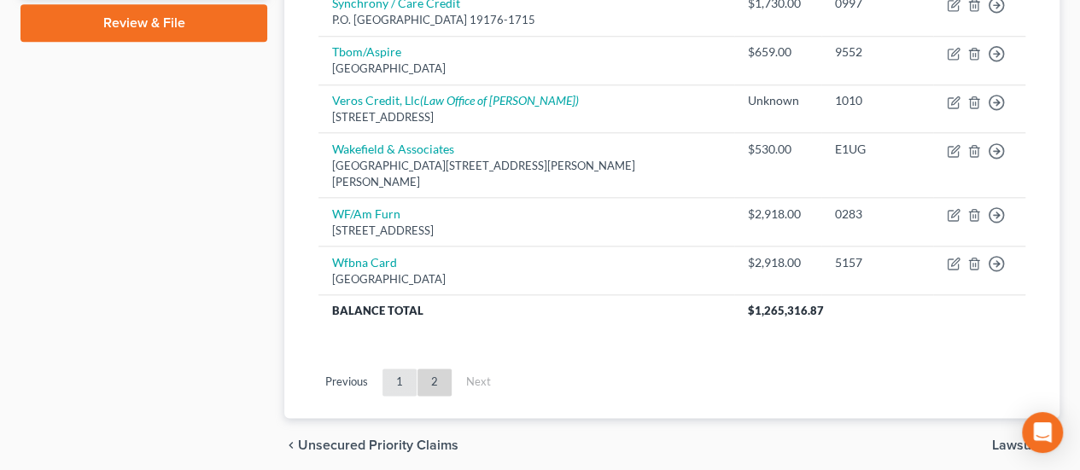
click at [397, 369] on link "1" at bounding box center [399, 382] width 34 height 27
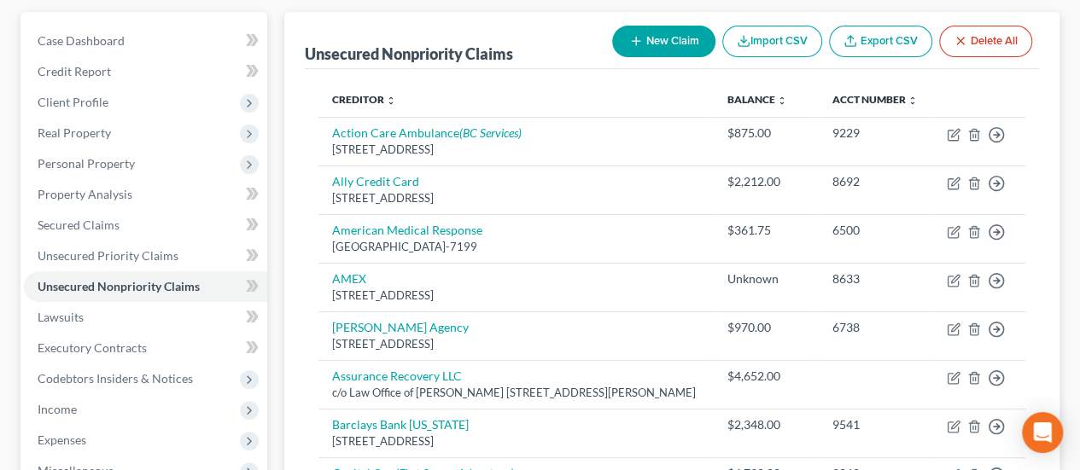
scroll to position [155, 0]
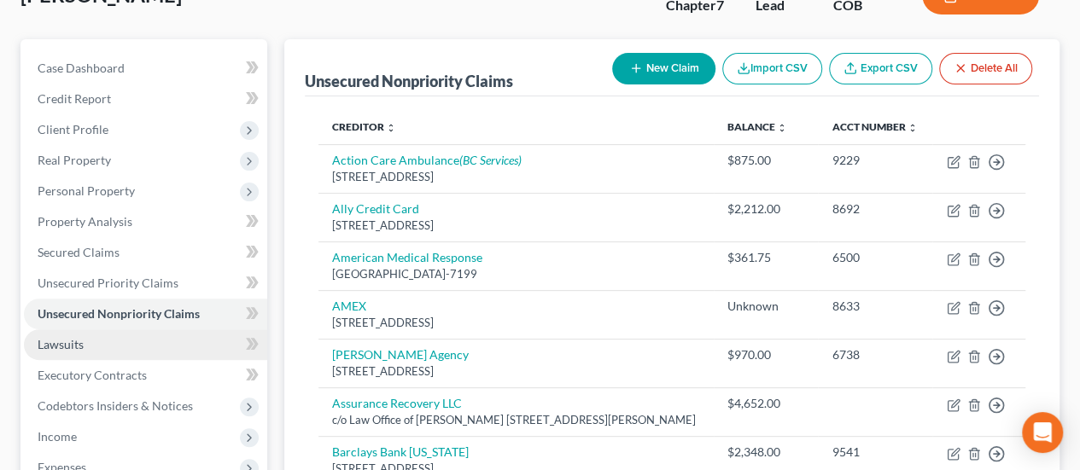
click at [123, 330] on link "Lawsuits" at bounding box center [145, 345] width 243 height 31
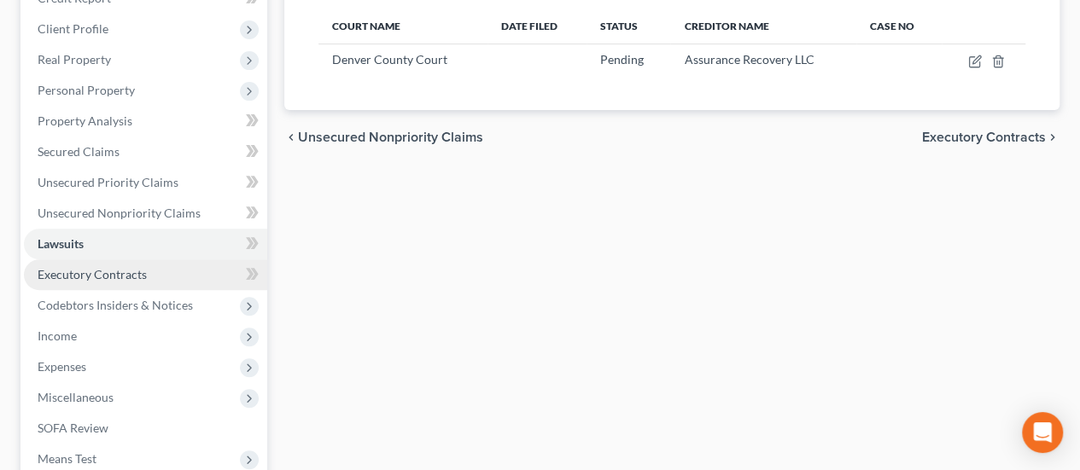
click at [147, 260] on link "Executory Contracts" at bounding box center [145, 275] width 243 height 31
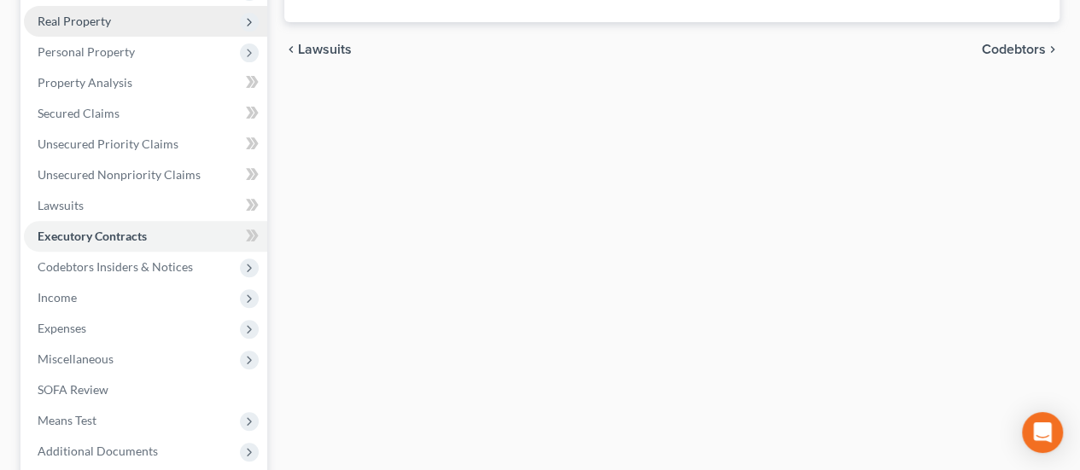
scroll to position [342, 0]
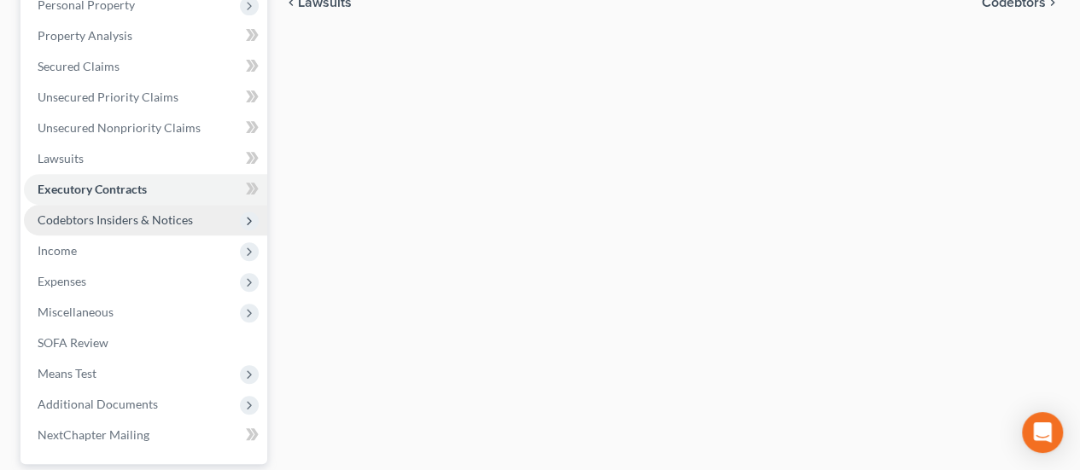
click at [147, 213] on span "Codebtors Insiders & Notices" at bounding box center [115, 220] width 155 height 15
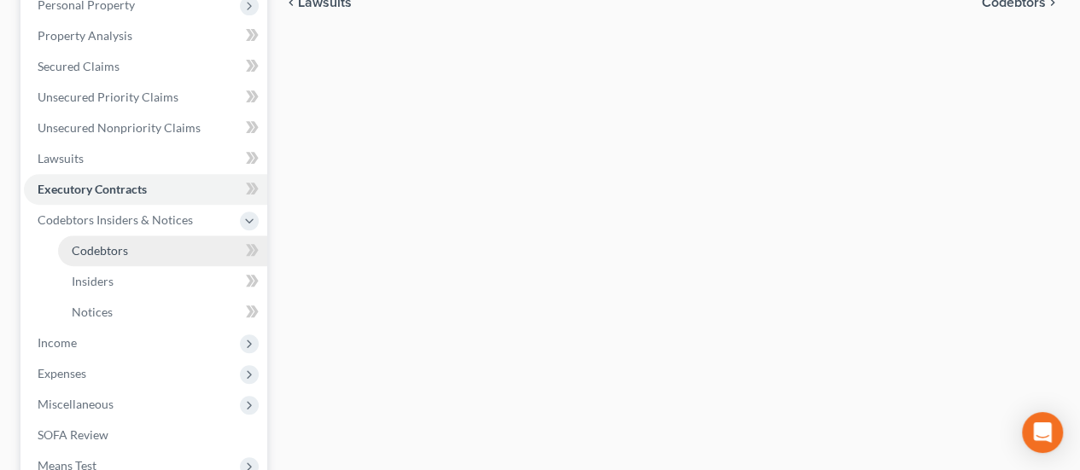
click at [170, 236] on link "Codebtors" at bounding box center [162, 251] width 209 height 31
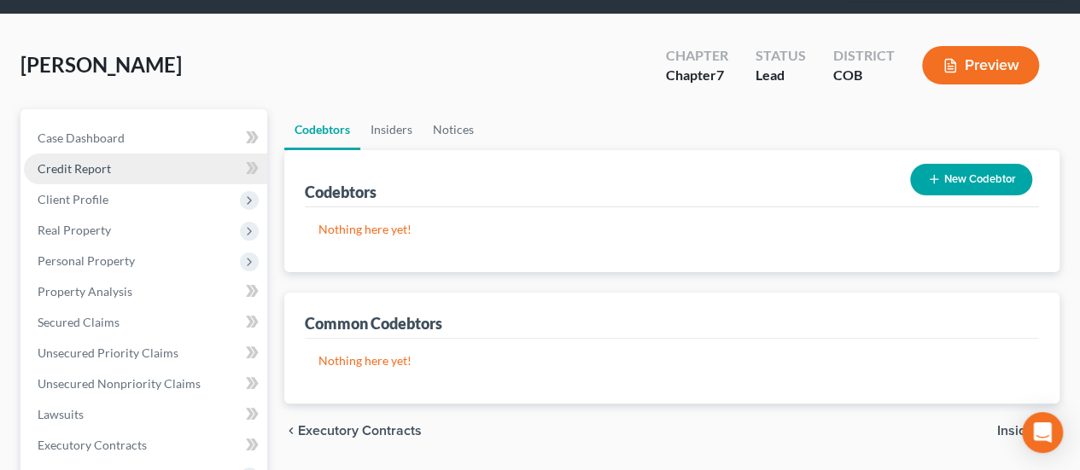
scroll to position [256, 0]
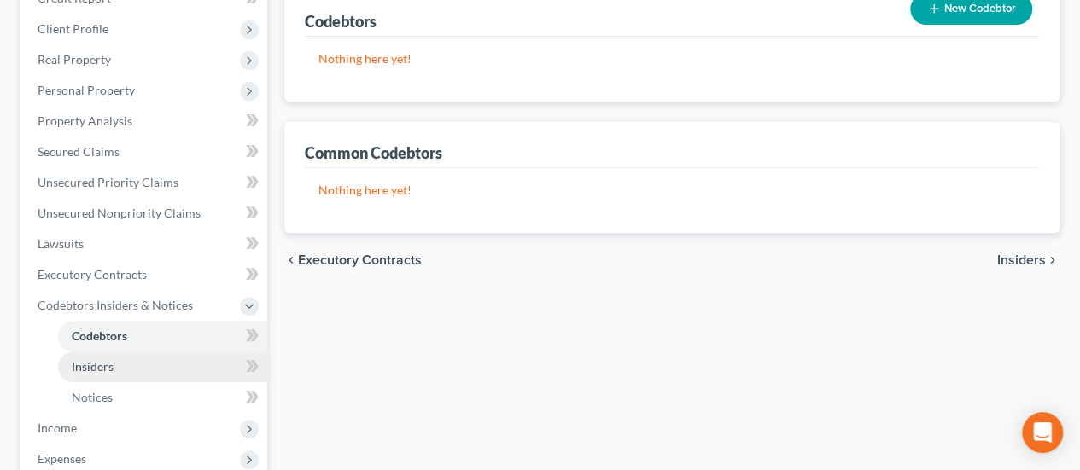
click at [131, 352] on link "Insiders" at bounding box center [162, 367] width 209 height 31
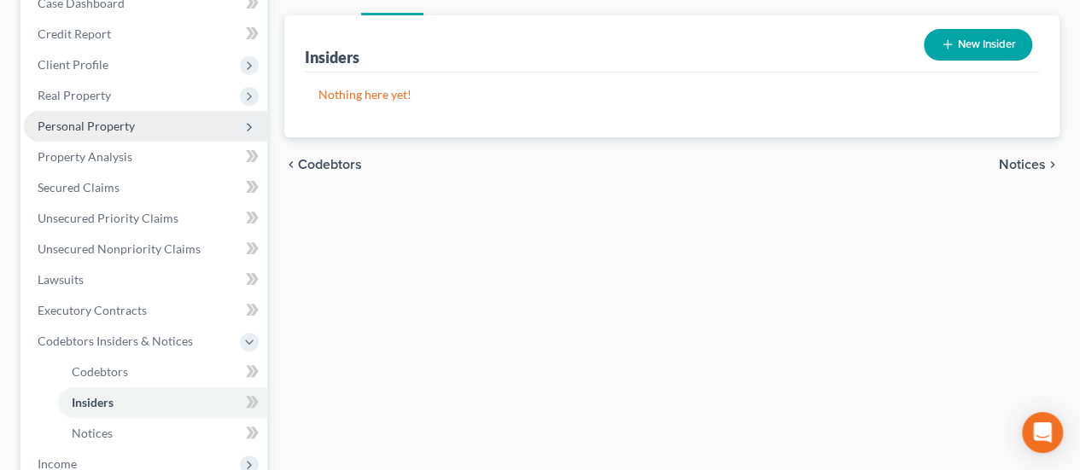
scroll to position [256, 0]
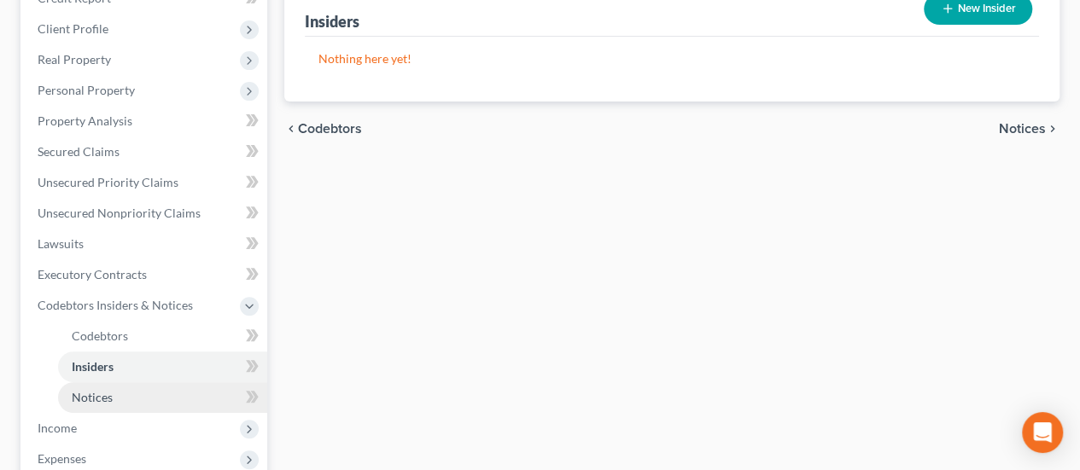
click at [131, 382] on link "Notices" at bounding box center [162, 397] width 209 height 31
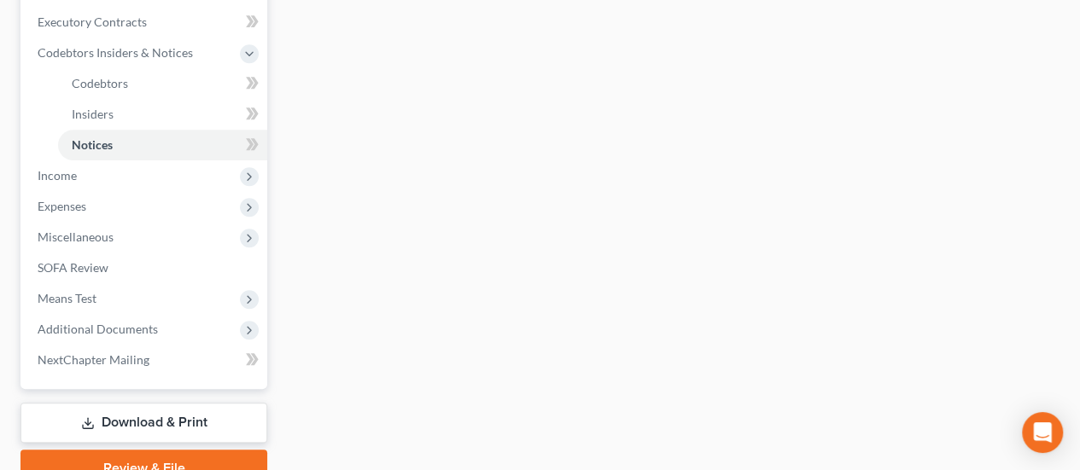
scroll to position [512, 0]
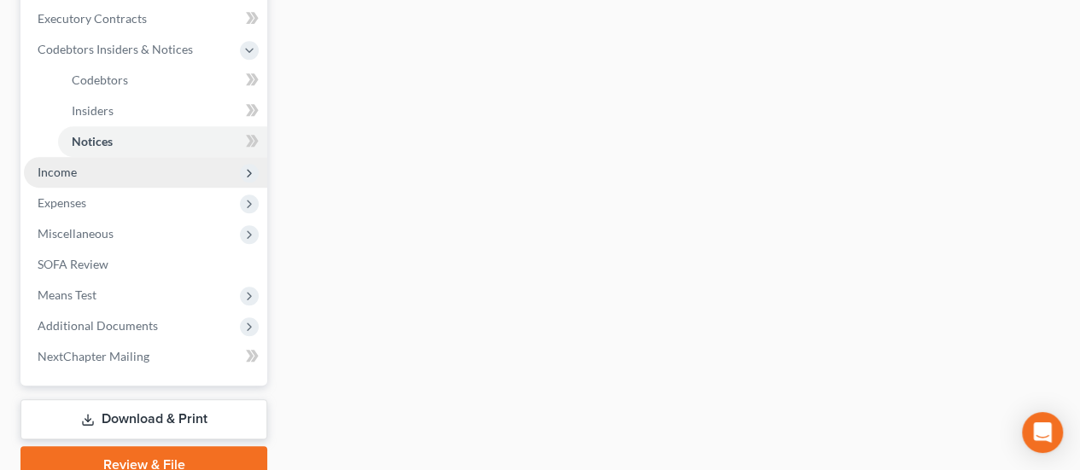
click at [121, 157] on span "Income" at bounding box center [145, 172] width 243 height 31
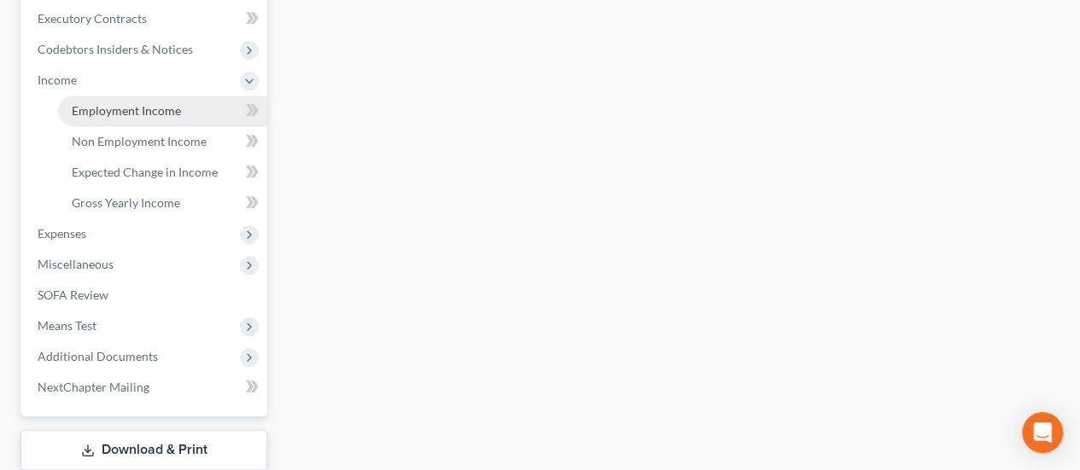
click at [145, 103] on span "Employment Income" at bounding box center [126, 110] width 109 height 15
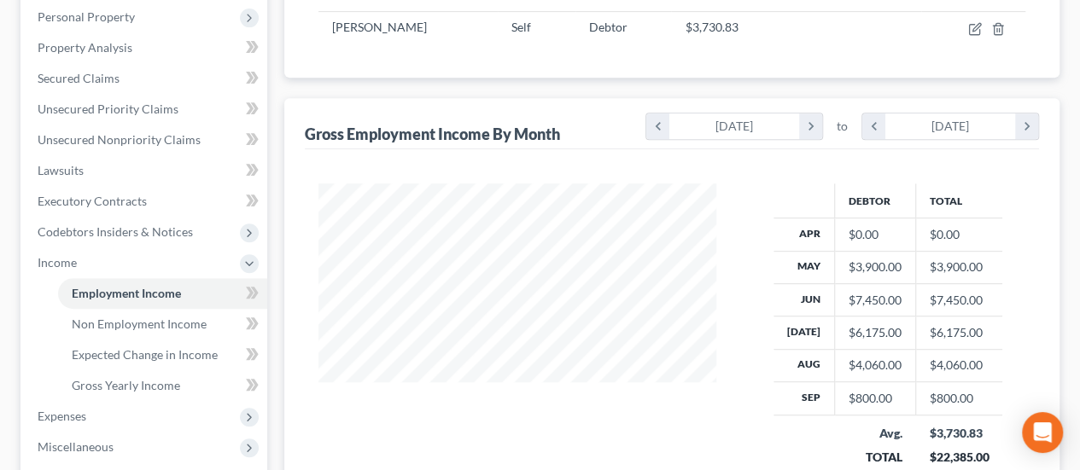
scroll to position [427, 0]
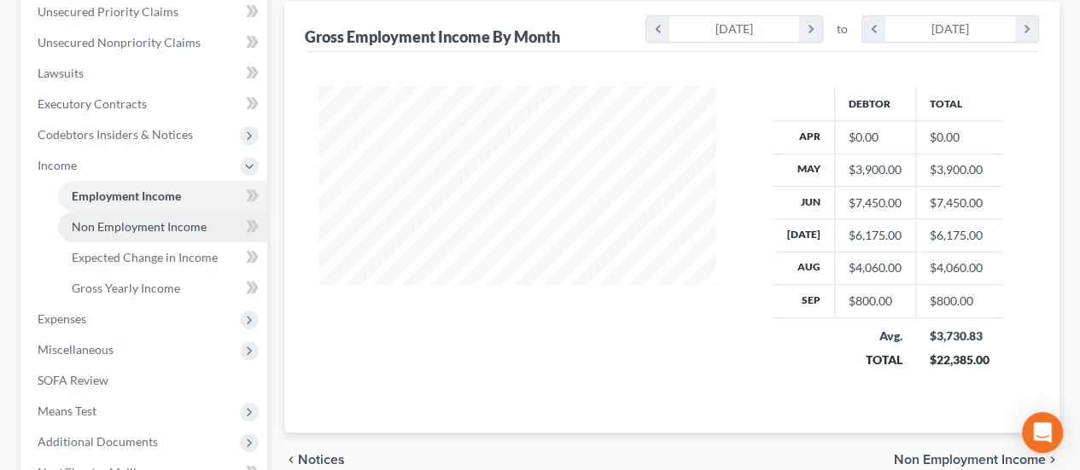
click at [182, 219] on span "Non Employment Income" at bounding box center [139, 226] width 135 height 15
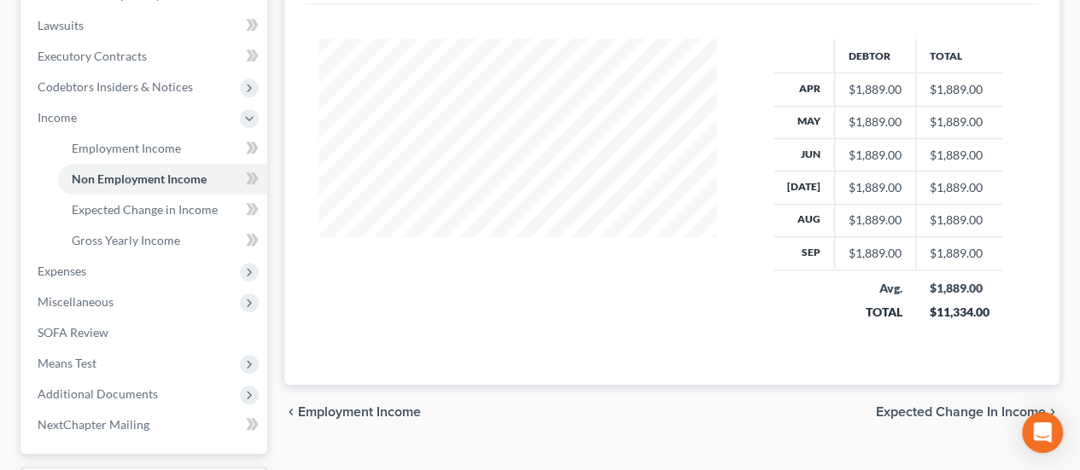
scroll to position [588, 0]
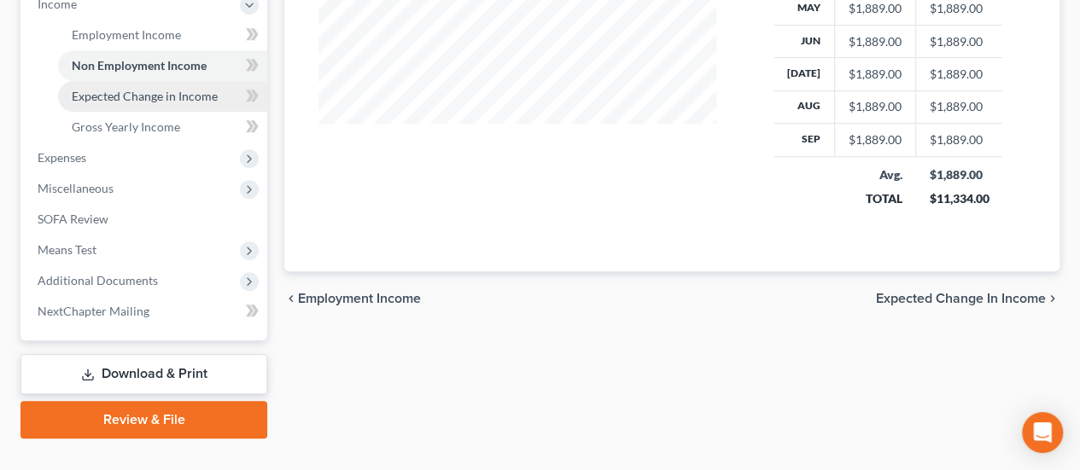
click at [183, 81] on link "Expected Change in Income" at bounding box center [162, 96] width 209 height 31
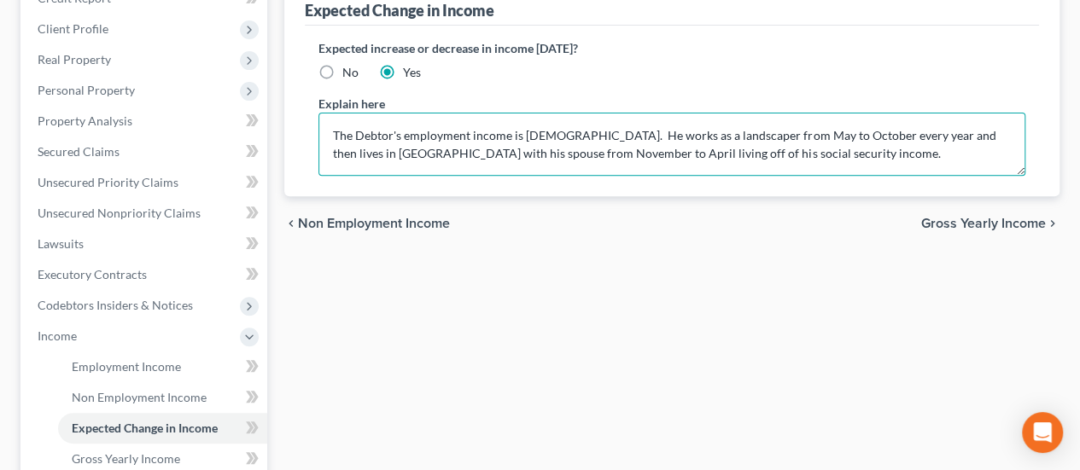
click at [601, 120] on textarea "The Debtor's employment income is [DEMOGRAPHIC_DATA]. He works as a landscaper …" at bounding box center [671, 144] width 707 height 63
click at [759, 120] on textarea "The Debtor's employment income is [DEMOGRAPHIC_DATA]. He works as a landscaper …" at bounding box center [671, 144] width 707 height 63
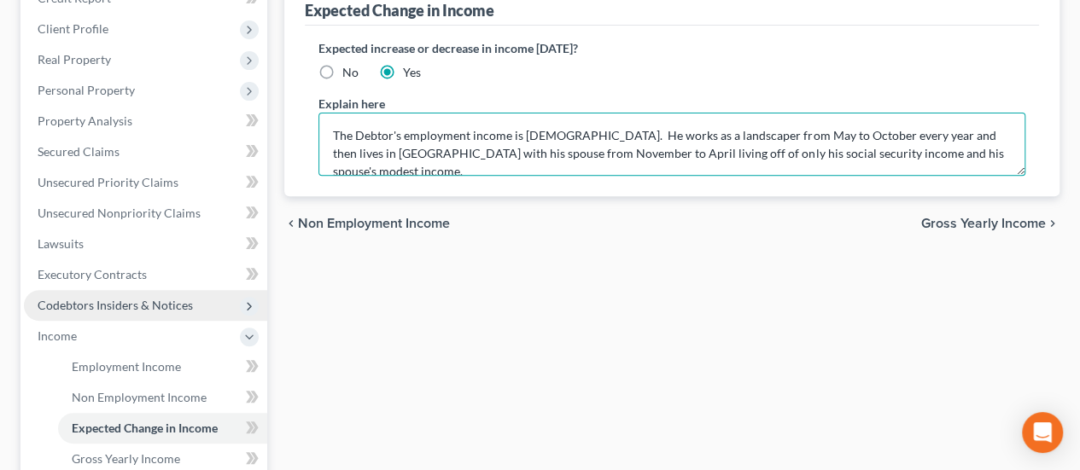
scroll to position [342, 0]
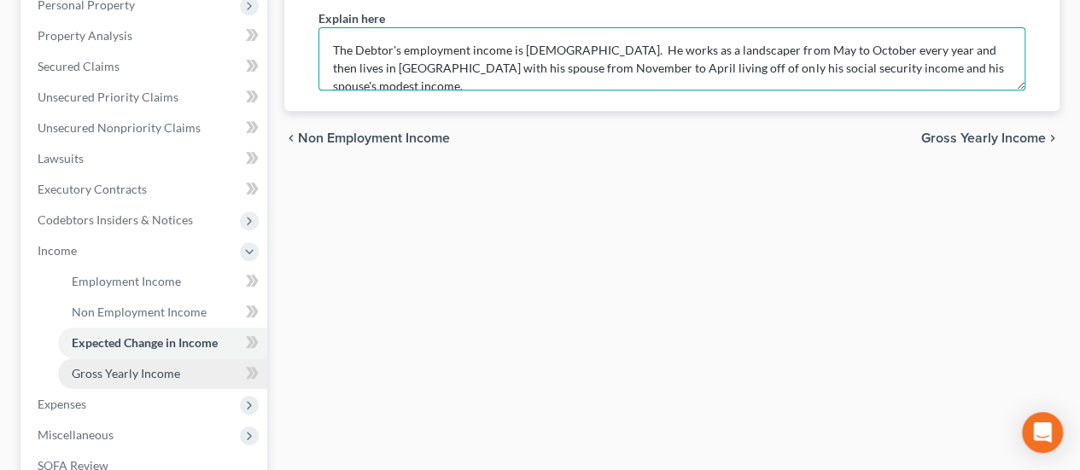
type textarea "The Debtor's employment income is [DEMOGRAPHIC_DATA]. He works as a landscaper …"
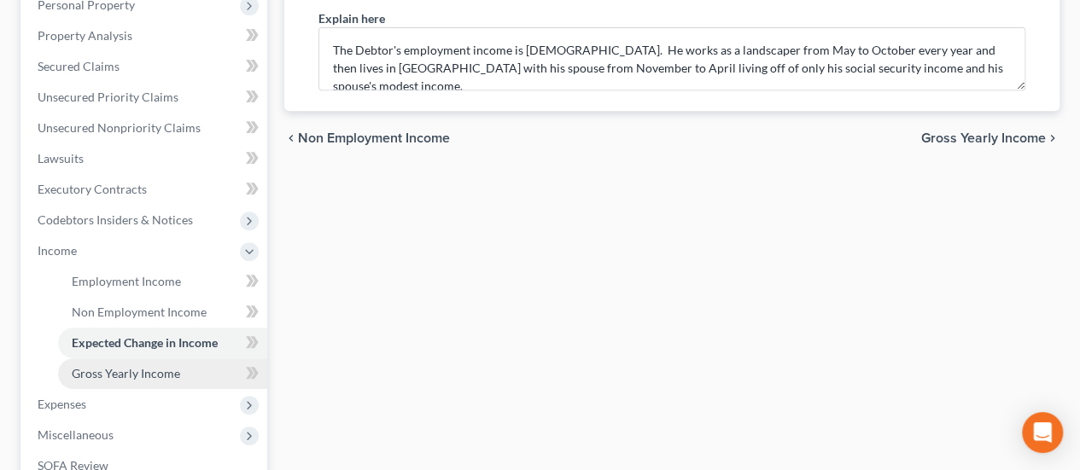
click at [161, 366] on span "Gross Yearly Income" at bounding box center [126, 373] width 108 height 15
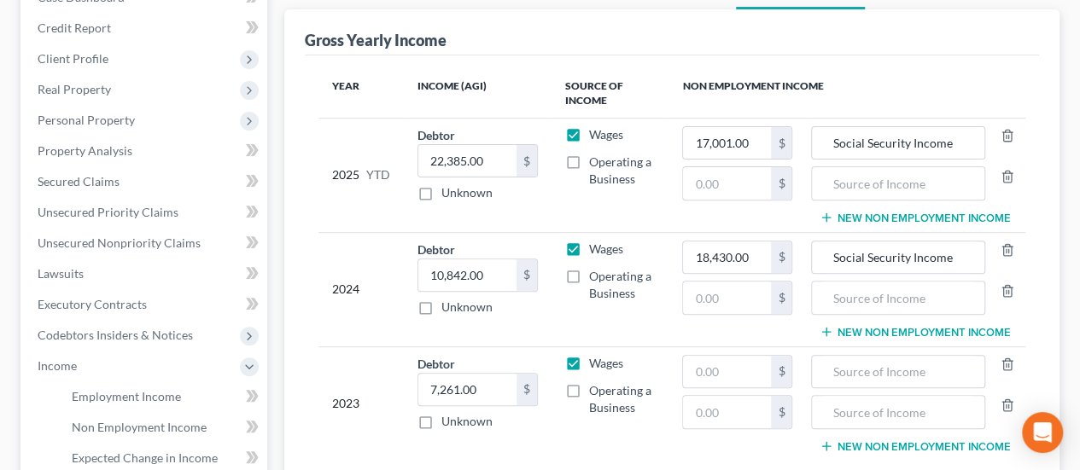
scroll to position [256, 0]
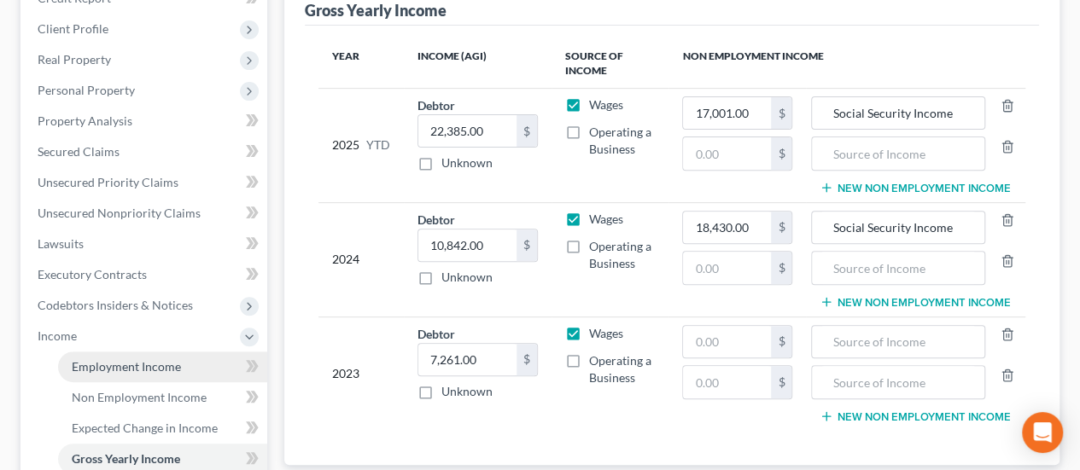
click at [102, 359] on span "Employment Income" at bounding box center [126, 366] width 109 height 15
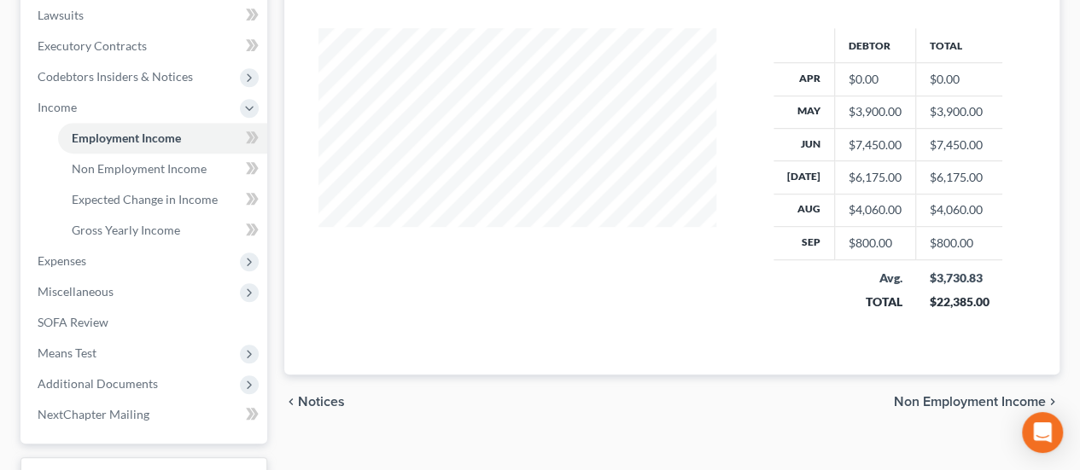
scroll to position [512, 0]
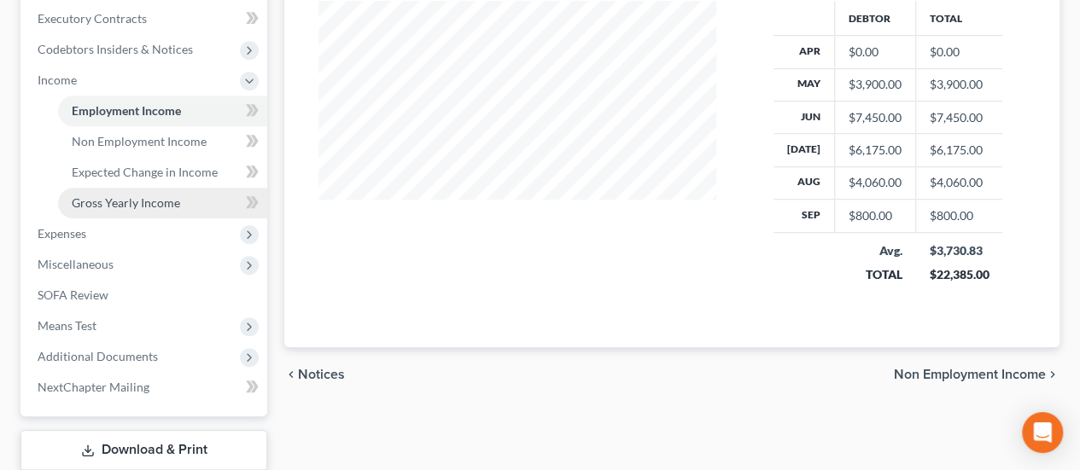
click at [118, 196] on span "Gross Yearly Income" at bounding box center [126, 203] width 108 height 15
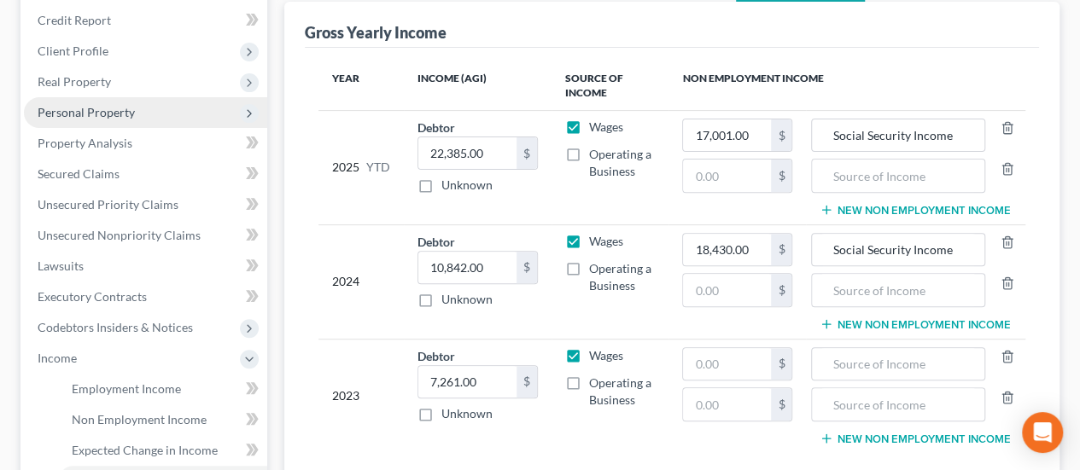
scroll to position [256, 0]
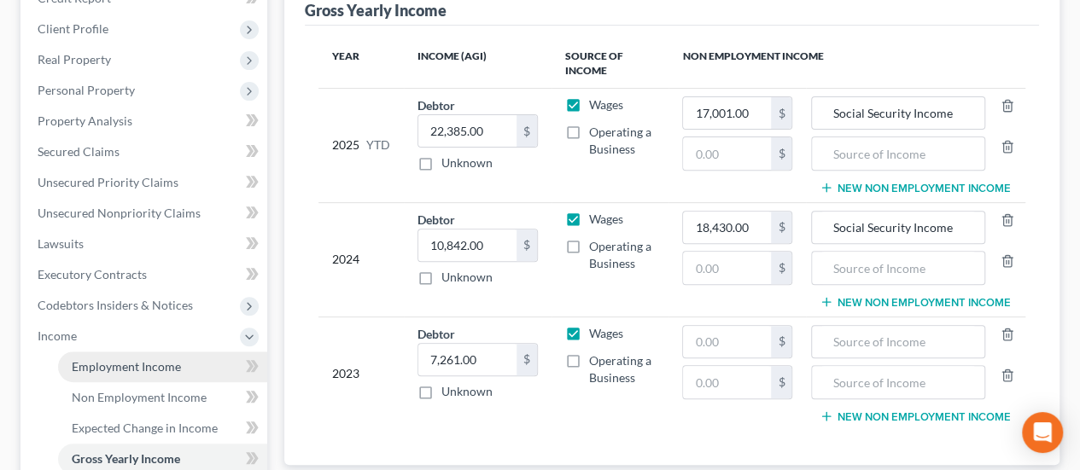
click at [111, 359] on span "Employment Income" at bounding box center [126, 366] width 109 height 15
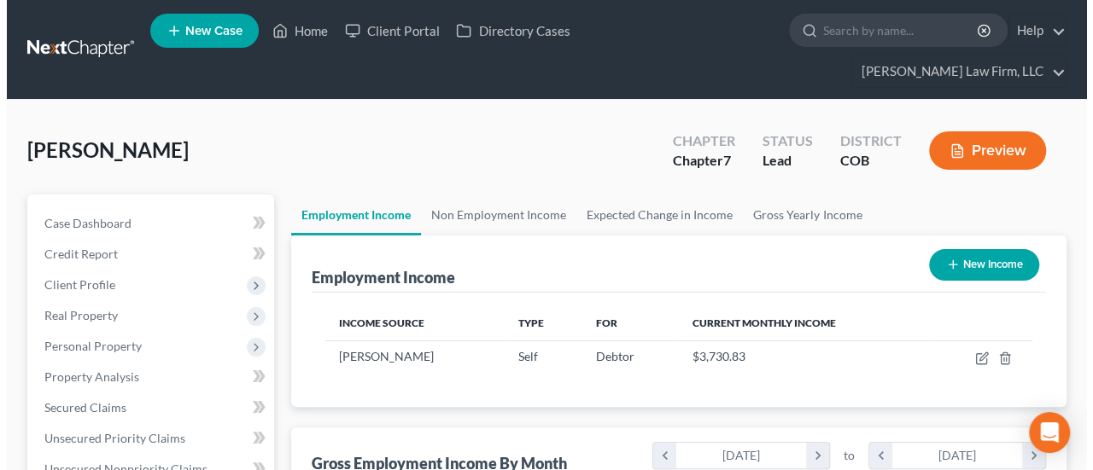
scroll to position [85, 0]
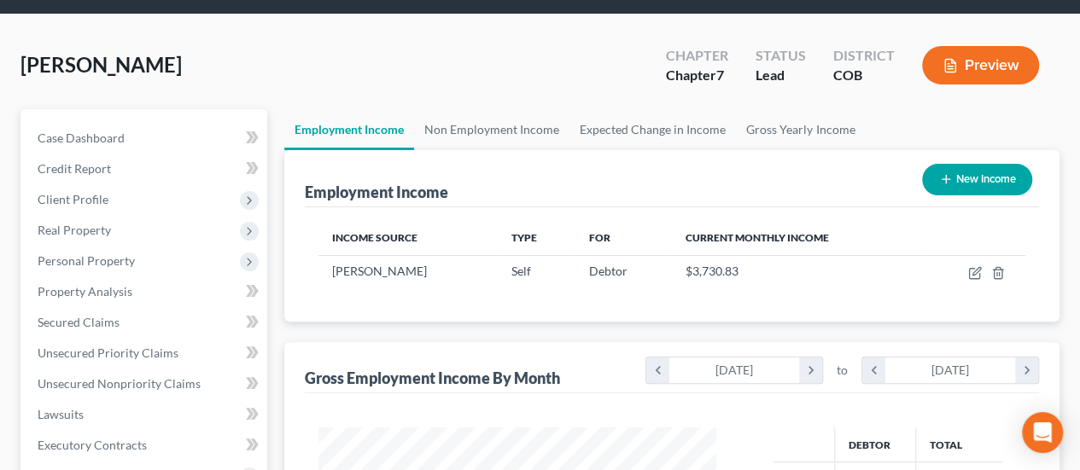
click at [939, 172] on icon "button" at bounding box center [946, 179] width 14 height 14
select select "0"
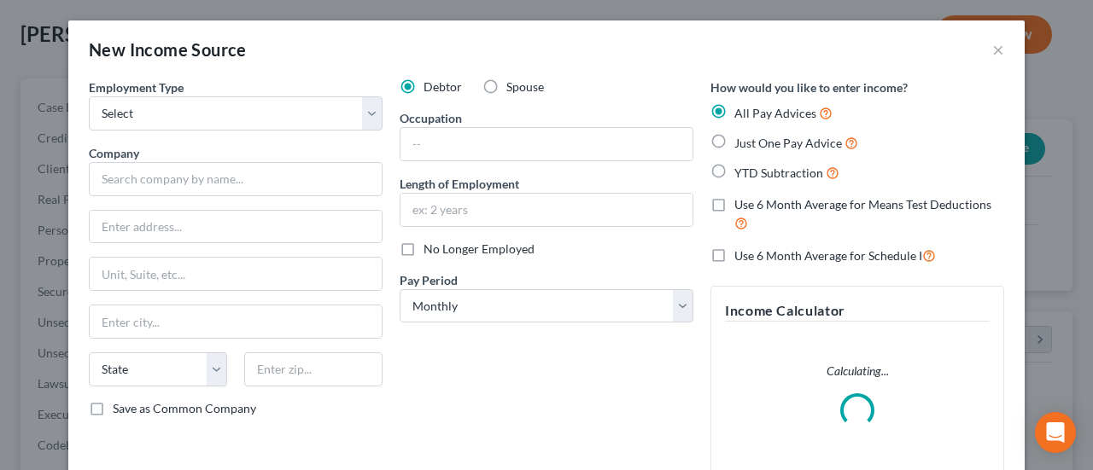
scroll to position [304, 437]
click at [506, 87] on label "Spouse" at bounding box center [525, 87] width 38 height 17
click at [513, 87] on input "Spouse" at bounding box center [518, 84] width 11 height 11
radio input "true"
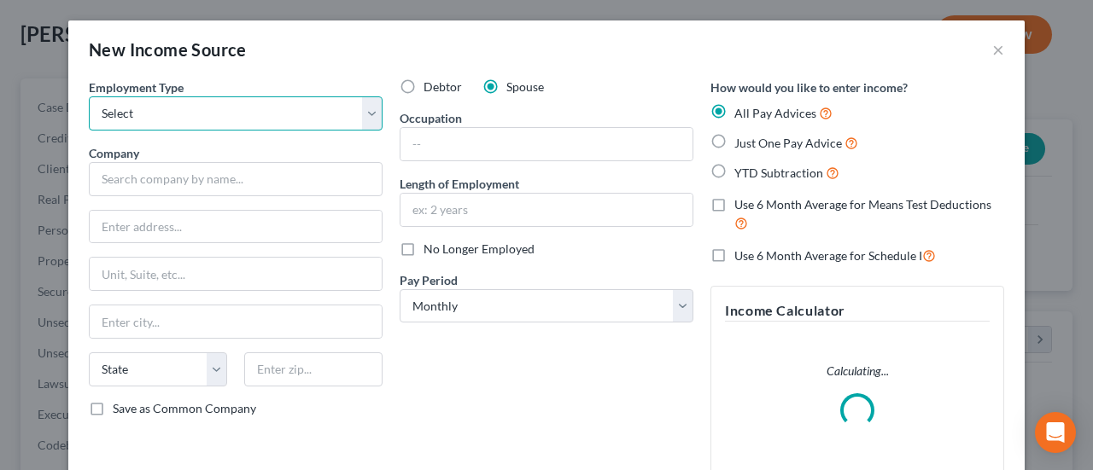
click at [368, 112] on select "Select Full or [DEMOGRAPHIC_DATA] Employment Self Employment" at bounding box center [236, 113] width 294 height 34
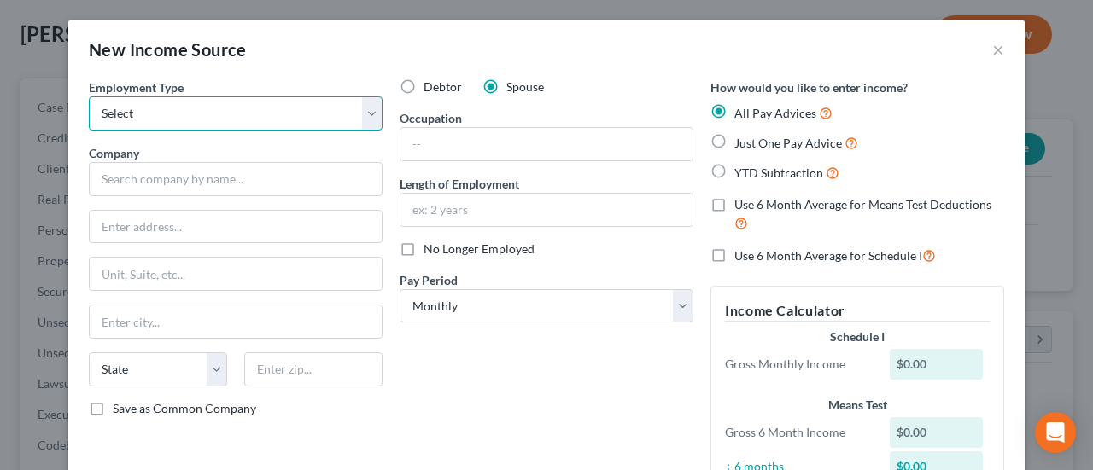
select select "0"
click at [89, 96] on select "Select Full or [DEMOGRAPHIC_DATA] Employment Self Employment" at bounding box center [236, 113] width 294 height 34
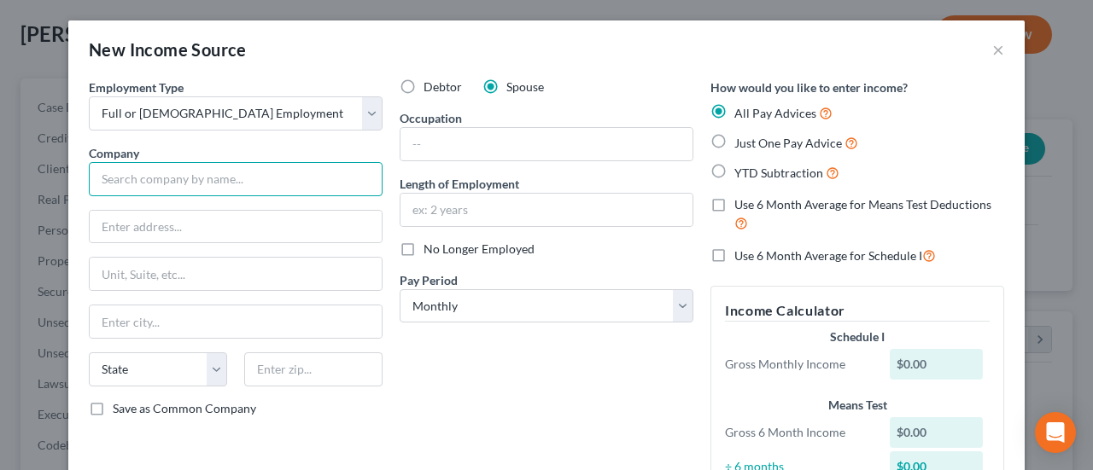
click at [296, 172] on input "text" at bounding box center [236, 179] width 294 height 34
type input "Thailand Ministry of Education"
click at [414, 139] on input "text" at bounding box center [546, 144] width 292 height 32
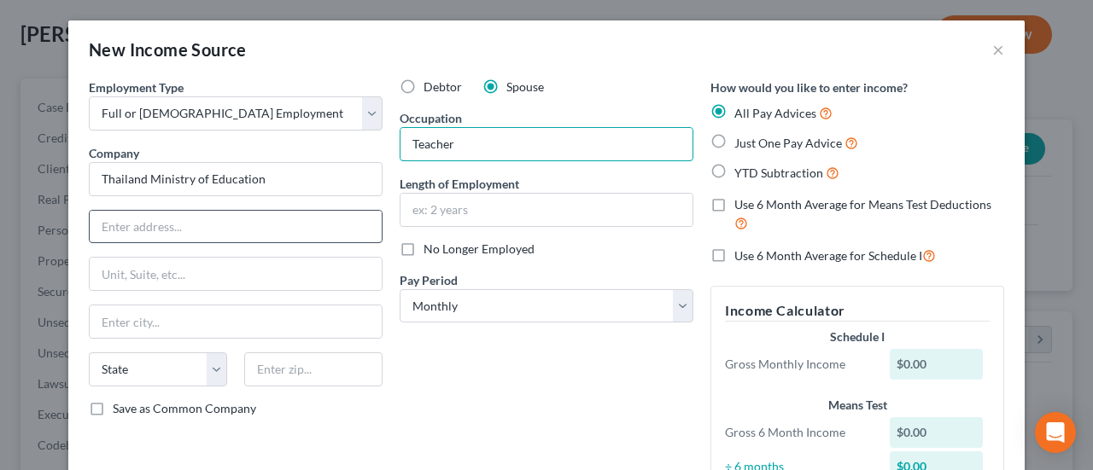
type input "Teacher"
click at [223, 231] on input "text" at bounding box center [236, 227] width 292 height 32
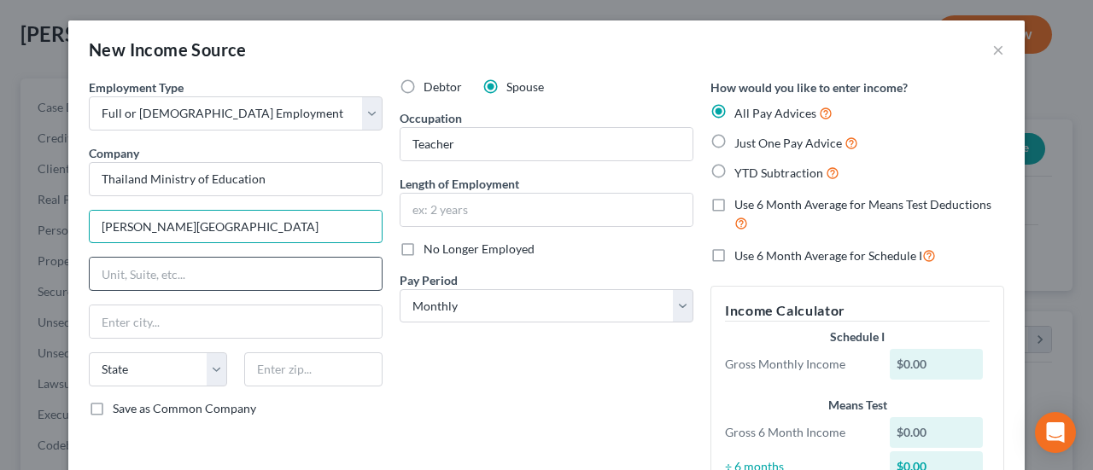
type input "[PERSON_NAME][GEOGRAPHIC_DATA]"
click at [196, 281] on input "text" at bounding box center [236, 274] width 292 height 32
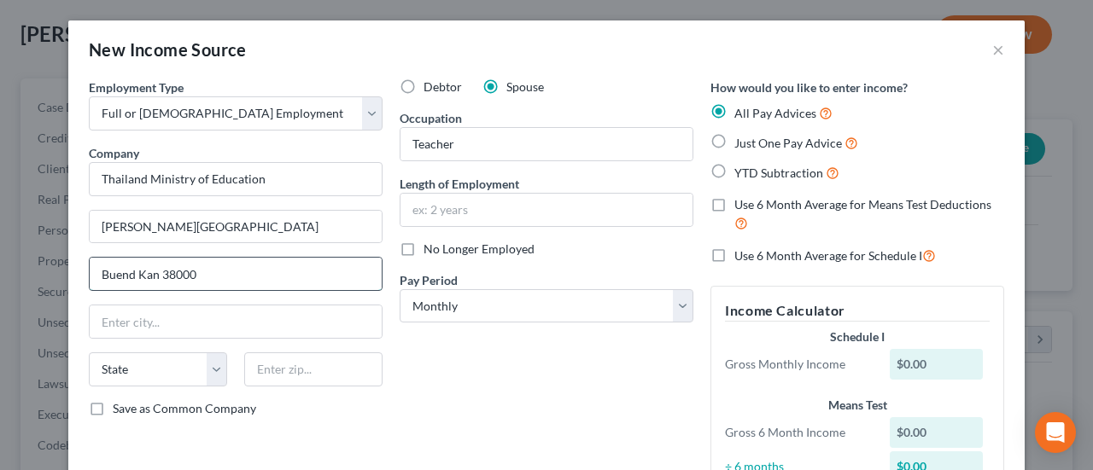
click at [126, 271] on input "Buend Kan 38000" at bounding box center [236, 274] width 292 height 32
type input "Bueng Kan 38000"
click at [210, 313] on input "text" at bounding box center [236, 322] width 292 height 32
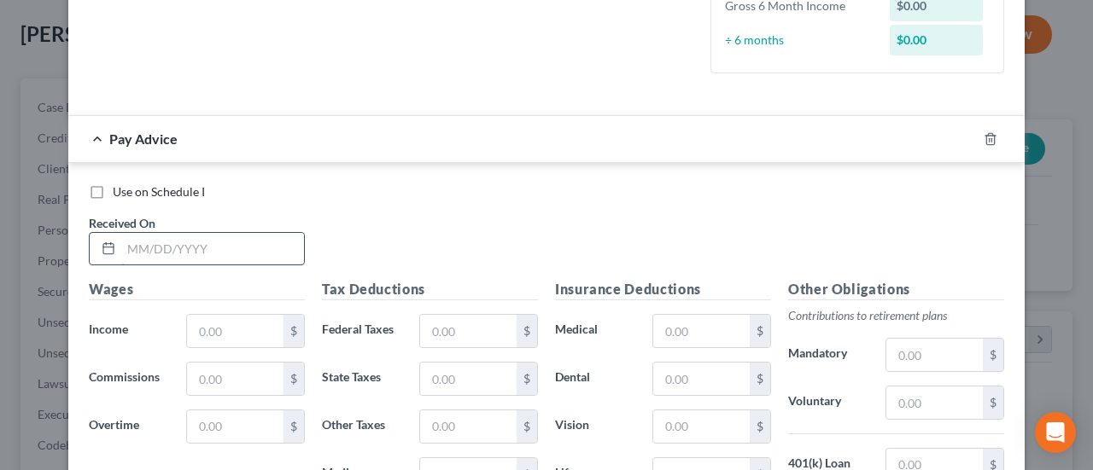
scroll to position [512, 0]
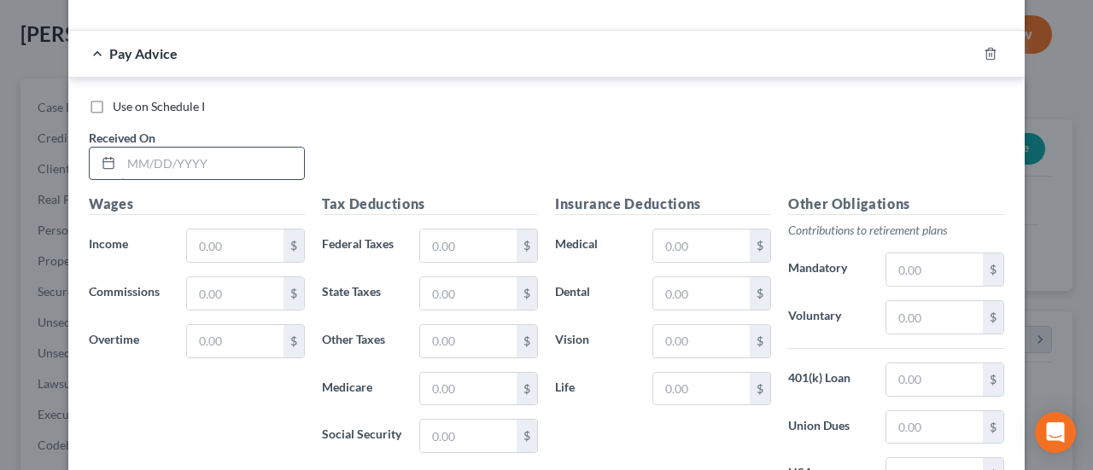
type input "[GEOGRAPHIC_DATA]"
click at [166, 156] on input "text" at bounding box center [212, 164] width 183 height 32
click at [136, 163] on input "04302025" at bounding box center [212, 164] width 183 height 32
click at [152, 158] on input "04/302025" at bounding box center [212, 164] width 183 height 32
type input "[DATE]"
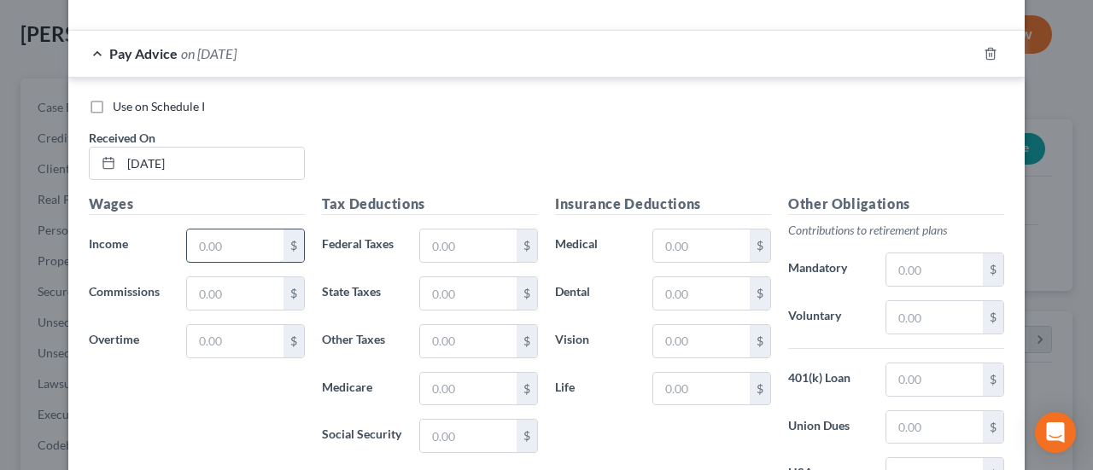
click at [248, 246] on input "text" at bounding box center [235, 246] width 96 height 32
type input "1,163.00"
click at [427, 340] on input "text" at bounding box center [468, 341] width 96 height 32
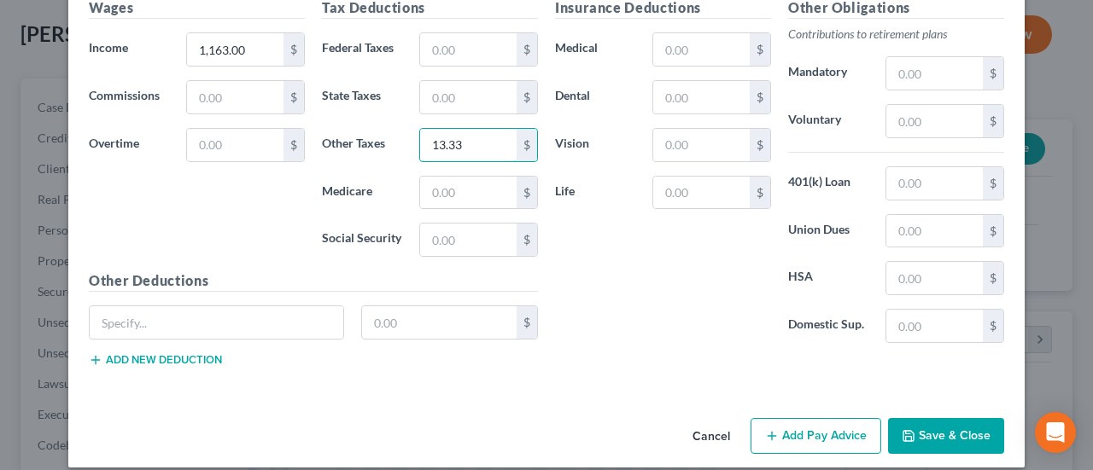
scroll to position [720, 0]
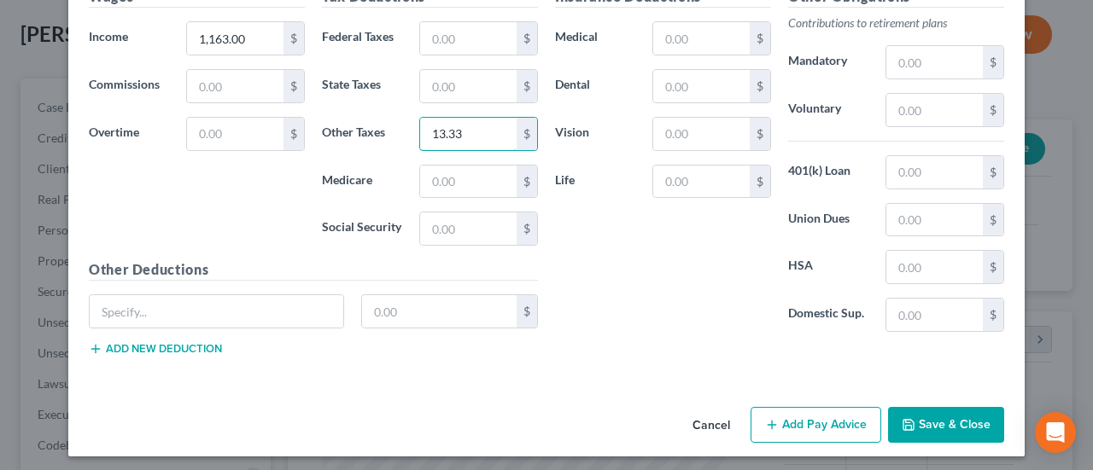
type input "13.33"
click at [896, 59] on input "text" at bounding box center [934, 62] width 96 height 32
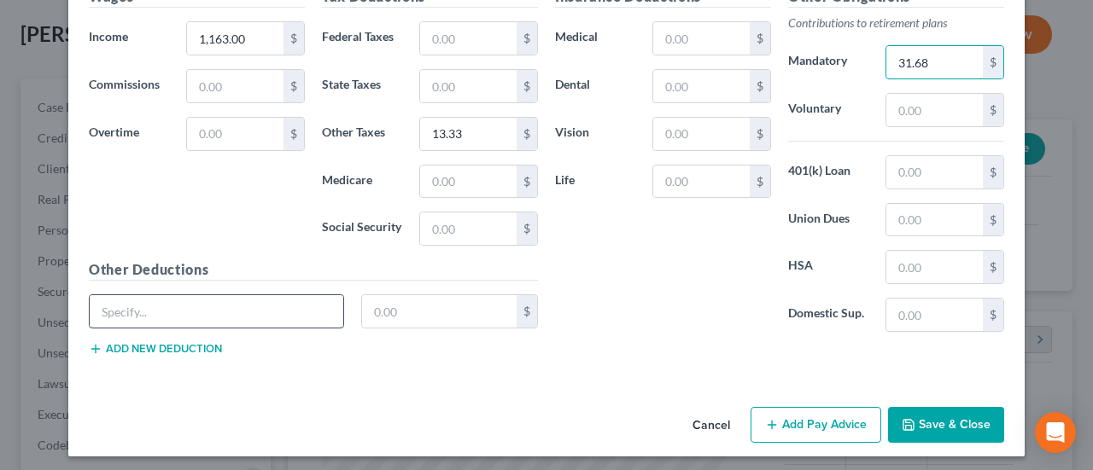
type input "31.68"
click at [300, 302] on input "text" at bounding box center [217, 311] width 254 height 32
type input "Savings Coopertive"
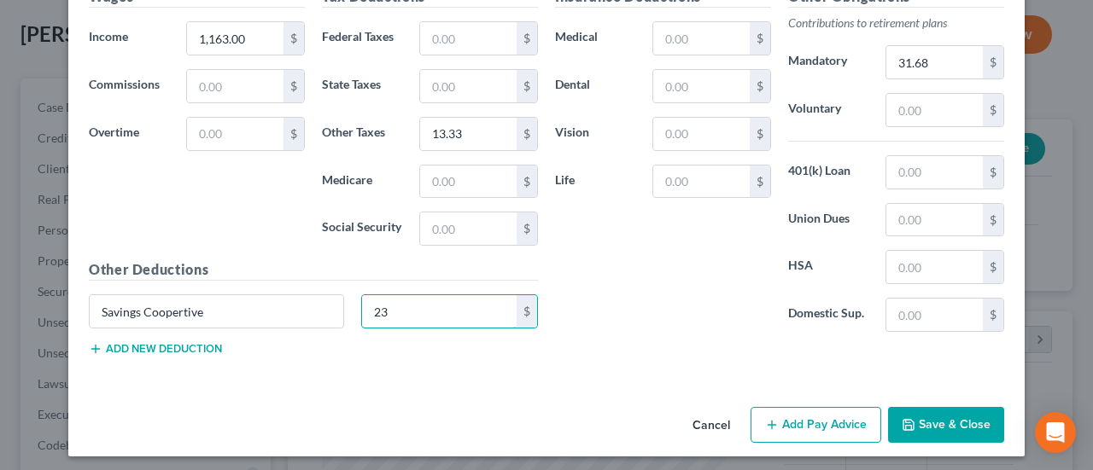
type input "2"
type input "731.46"
click at [828, 421] on button "Add Pay Advice" at bounding box center [815, 425] width 131 height 36
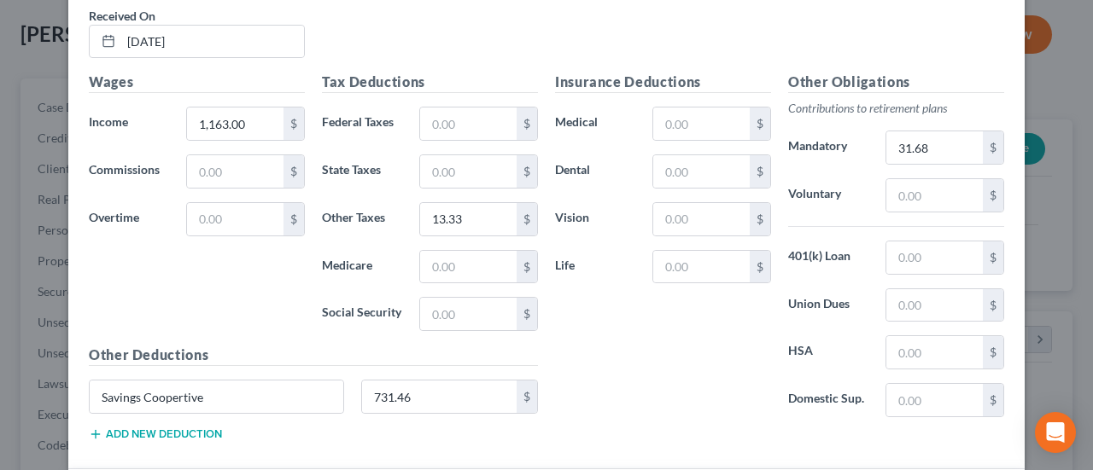
scroll to position [378, 0]
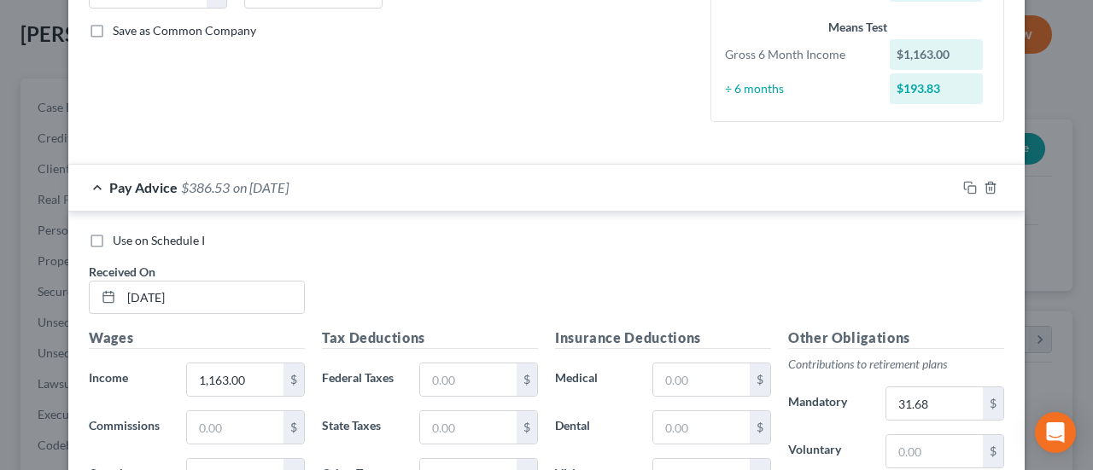
click at [113, 241] on label "Use on Schedule I" at bounding box center [159, 240] width 92 height 17
click at [120, 241] on input "Use on Schedule I" at bounding box center [125, 237] width 11 height 11
checkbox input "true"
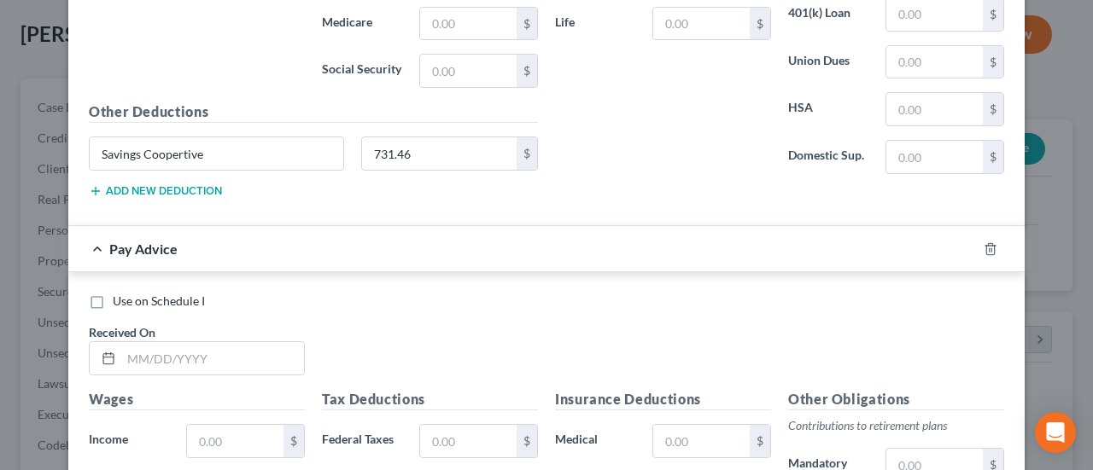
scroll to position [890, 0]
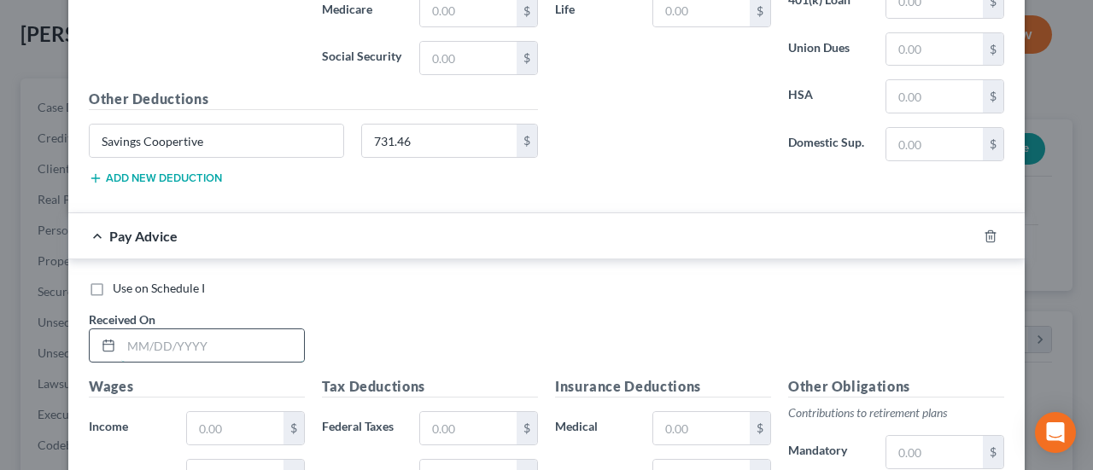
click at [196, 342] on input "text" at bounding box center [212, 346] width 183 height 32
type input "[DATE]"
click at [225, 412] on input "text" at bounding box center [235, 428] width 96 height 32
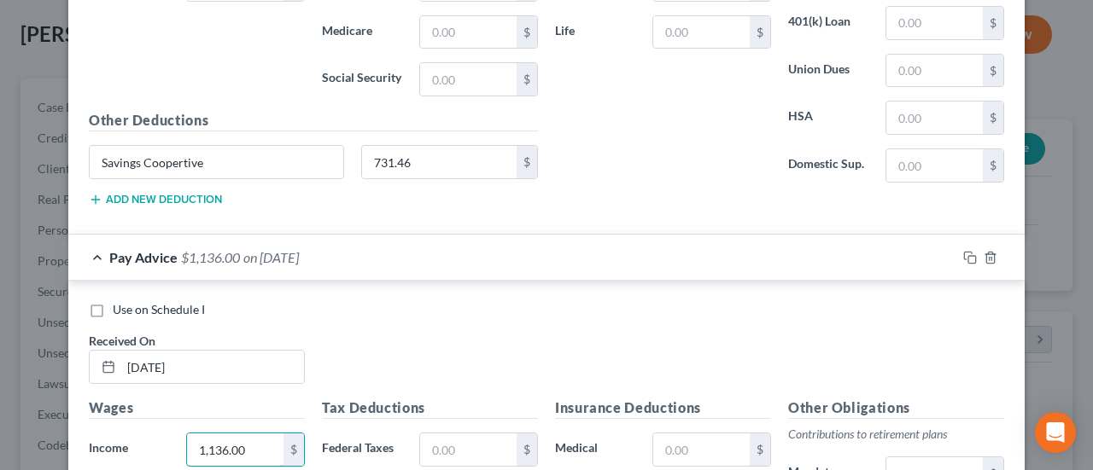
scroll to position [976, 0]
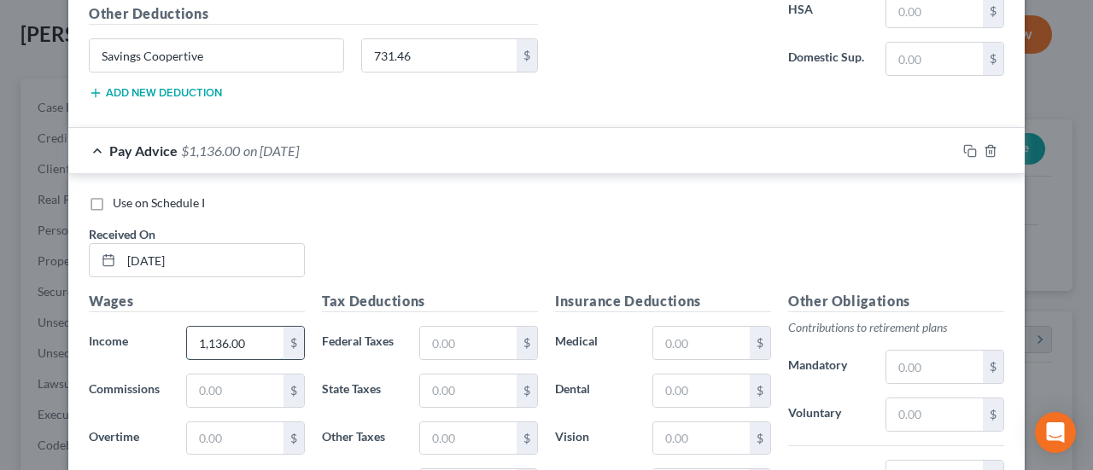
click at [219, 338] on input "1,136.00" at bounding box center [235, 343] width 96 height 32
drag, startPoint x: 184, startPoint y: 330, endPoint x: 283, endPoint y: 342, distance: 99.8
click at [283, 342] on div "116.00 $" at bounding box center [245, 343] width 119 height 34
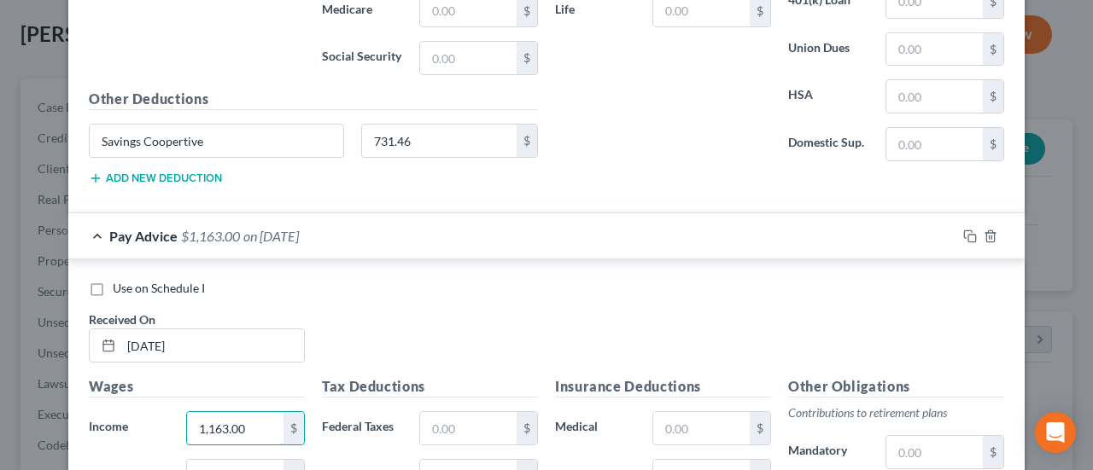
scroll to position [1061, 0]
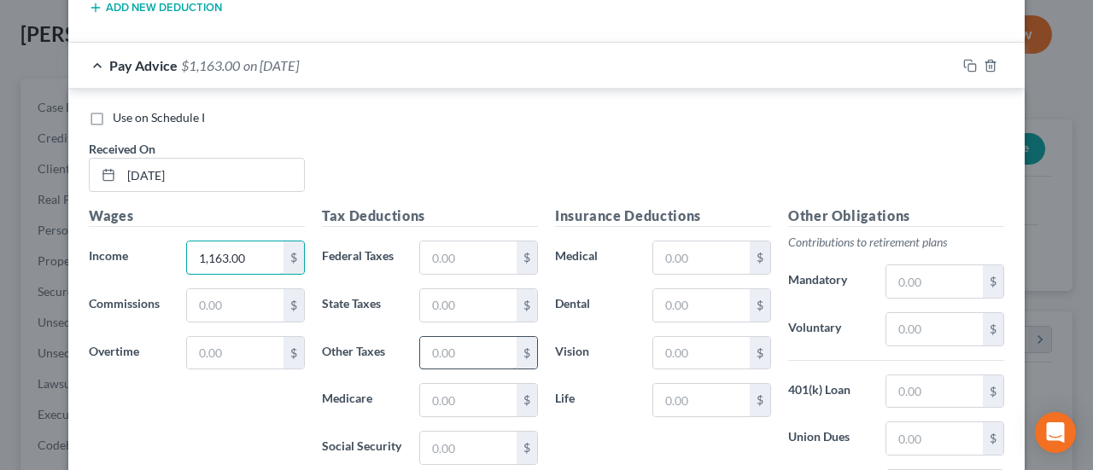
type input "1,163.00"
click at [460, 350] on input "text" at bounding box center [468, 353] width 96 height 32
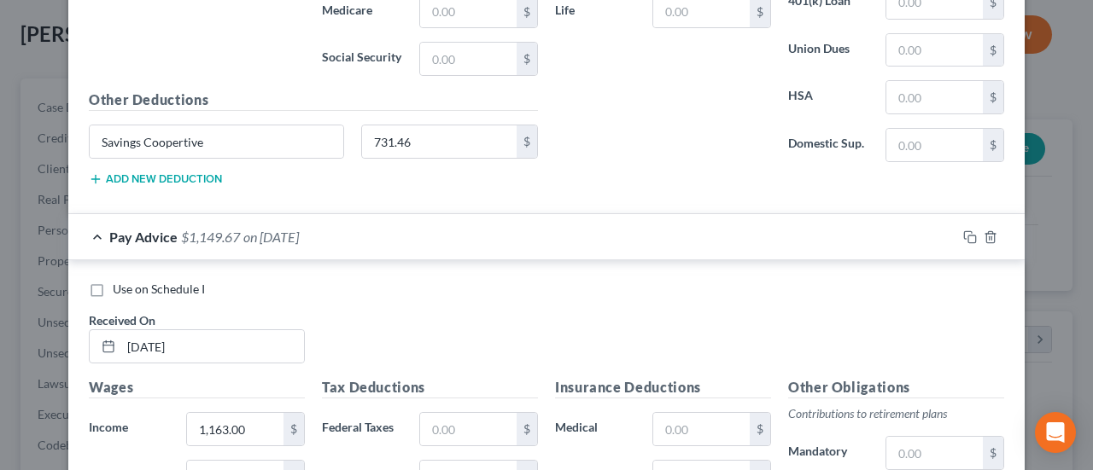
scroll to position [976, 0]
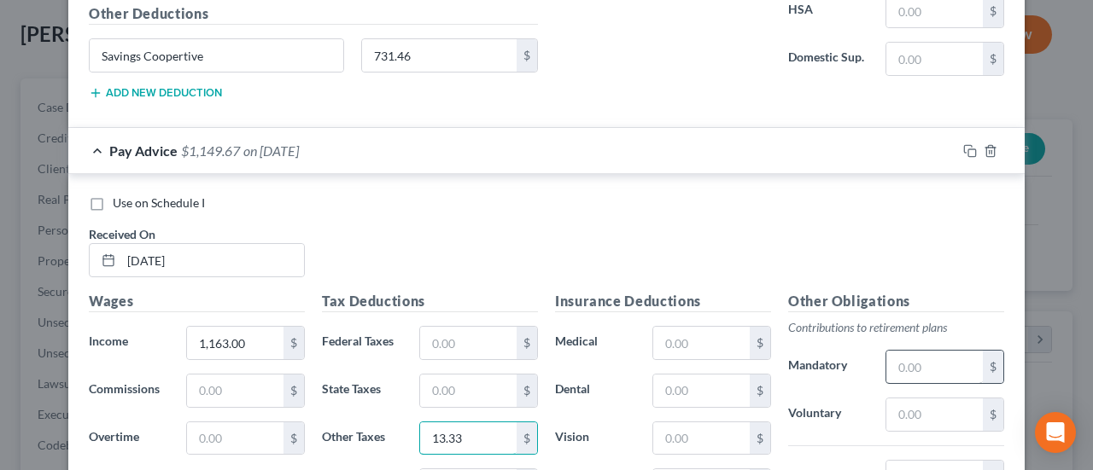
type input "13.33"
click at [897, 361] on input "text" at bounding box center [934, 367] width 96 height 32
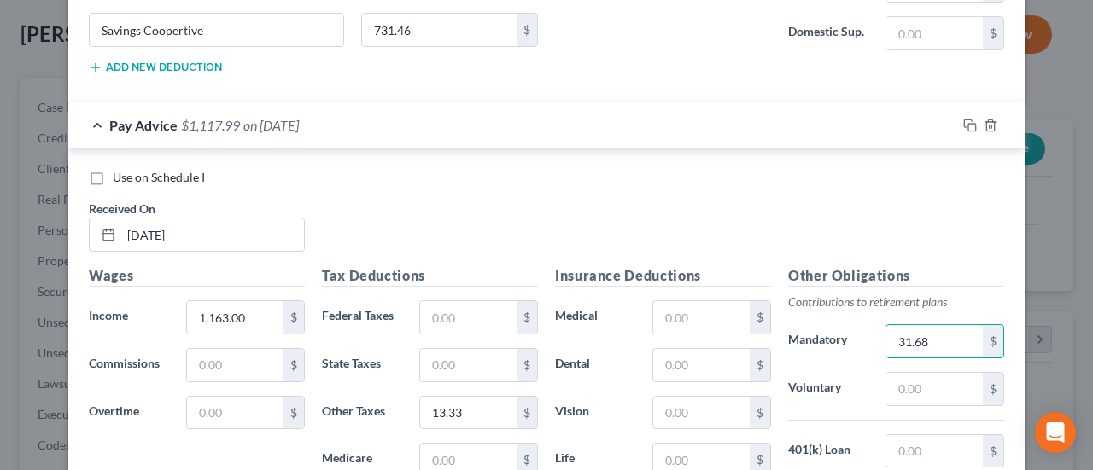
scroll to position [1276, 0]
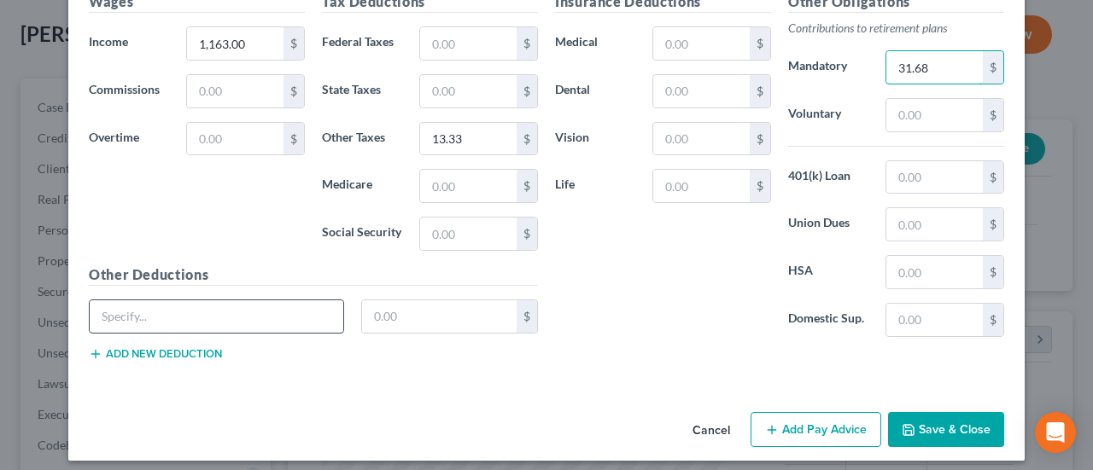
type input "31.68"
click at [225, 301] on input "text" at bounding box center [217, 317] width 254 height 32
type input "Savings Cooperative"
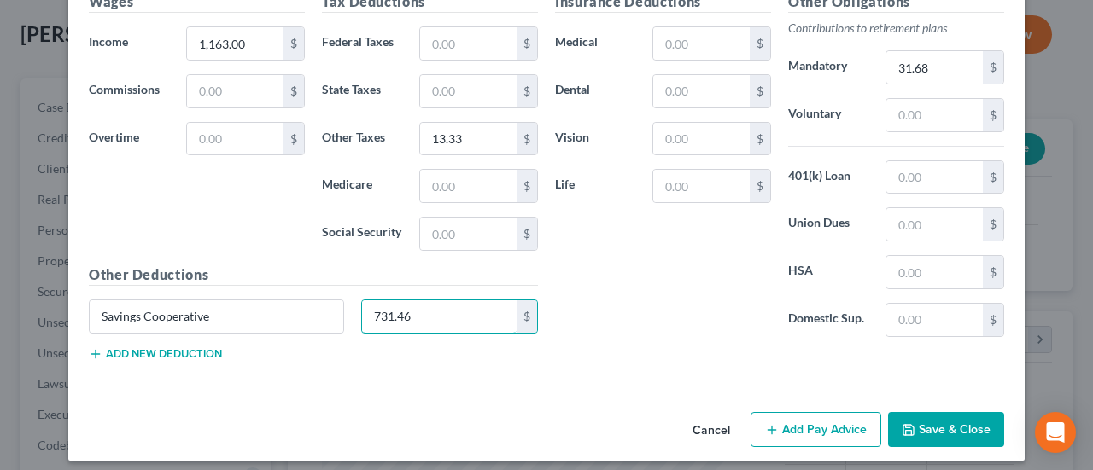
type input "731.46"
click at [782, 426] on button "Add Pay Advice" at bounding box center [815, 430] width 131 height 36
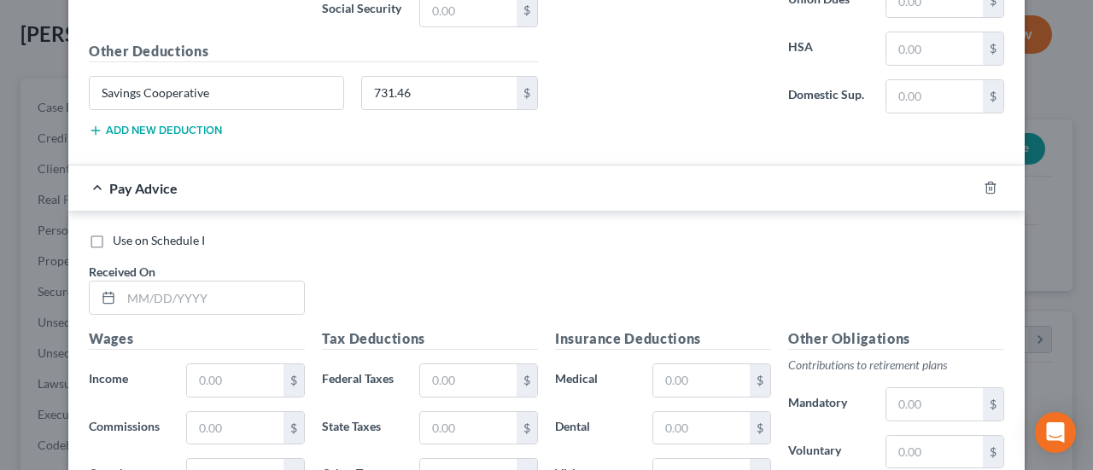
scroll to position [1532, 0]
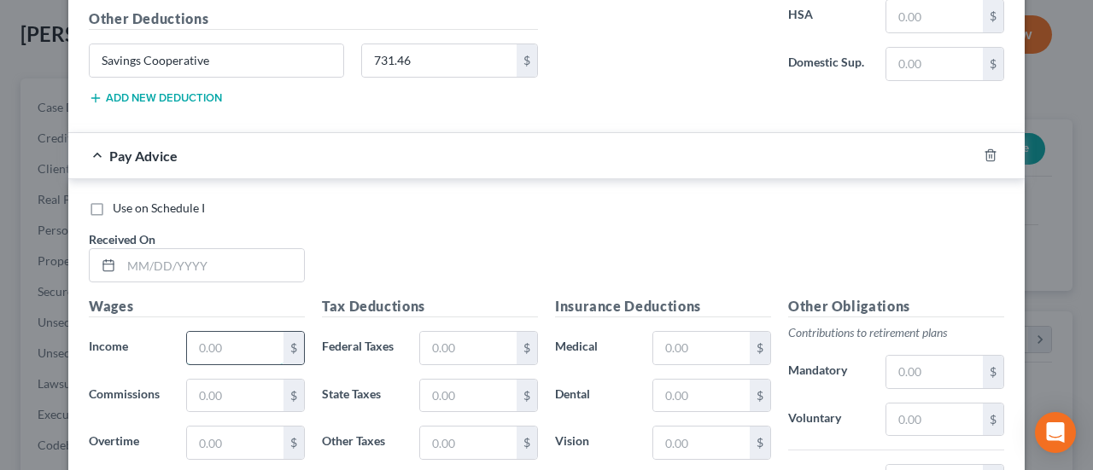
click at [193, 334] on input "text" at bounding box center [235, 348] width 96 height 32
click at [152, 259] on input "text" at bounding box center [212, 265] width 183 height 32
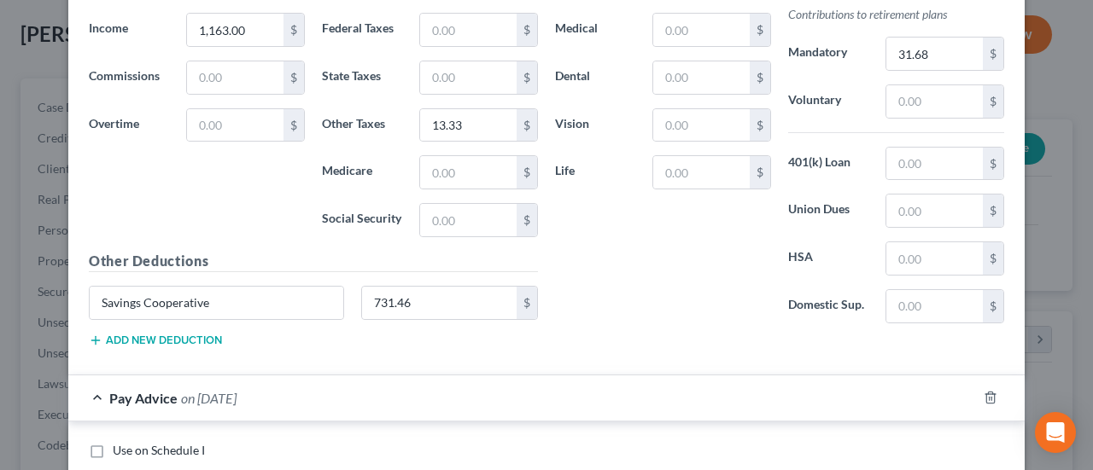
scroll to position [1105, 0]
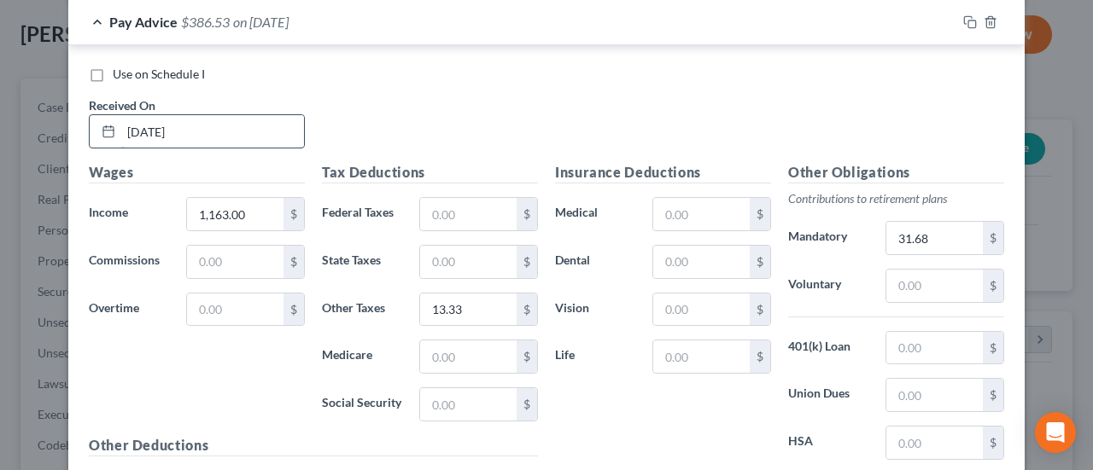
type input "[DATE]"
click at [149, 124] on input "[DATE]" at bounding box center [212, 131] width 183 height 32
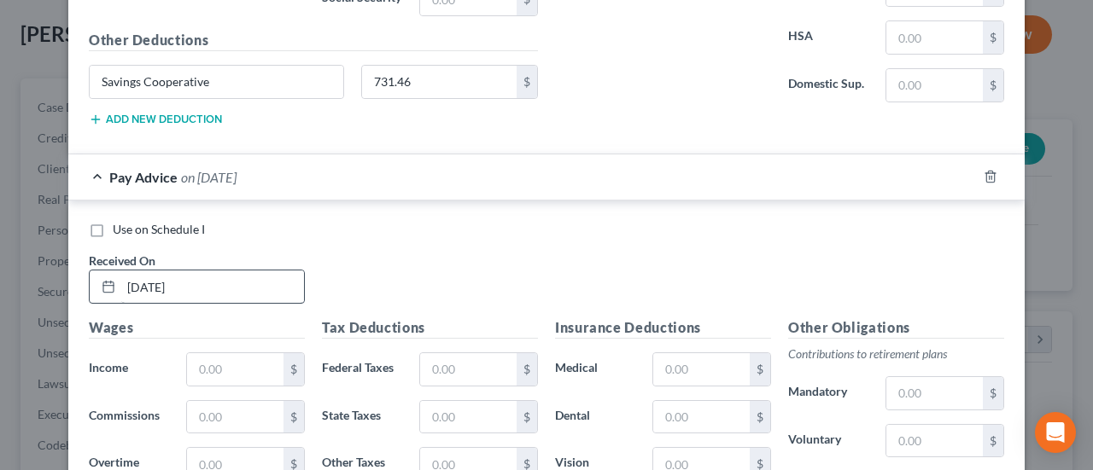
scroll to position [1617, 0]
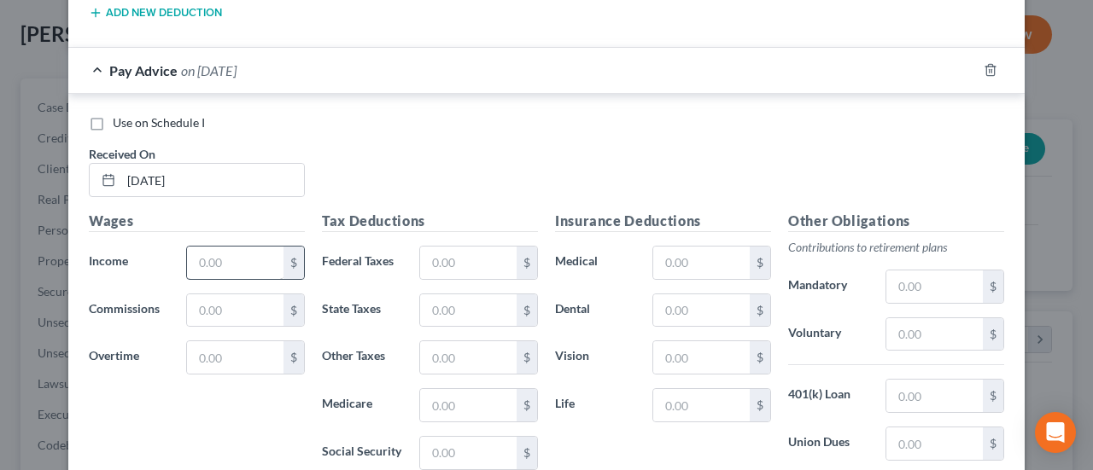
type input "[DATE]"
click at [232, 247] on input "text" at bounding box center [235, 263] width 96 height 32
type input "1,163"
click at [468, 343] on input "text" at bounding box center [468, 358] width 96 height 32
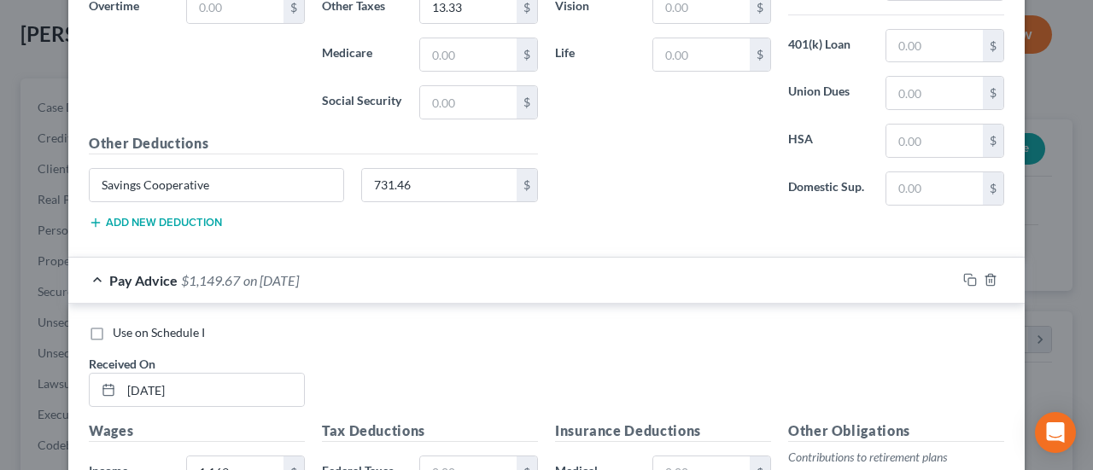
scroll to position [1702, 0]
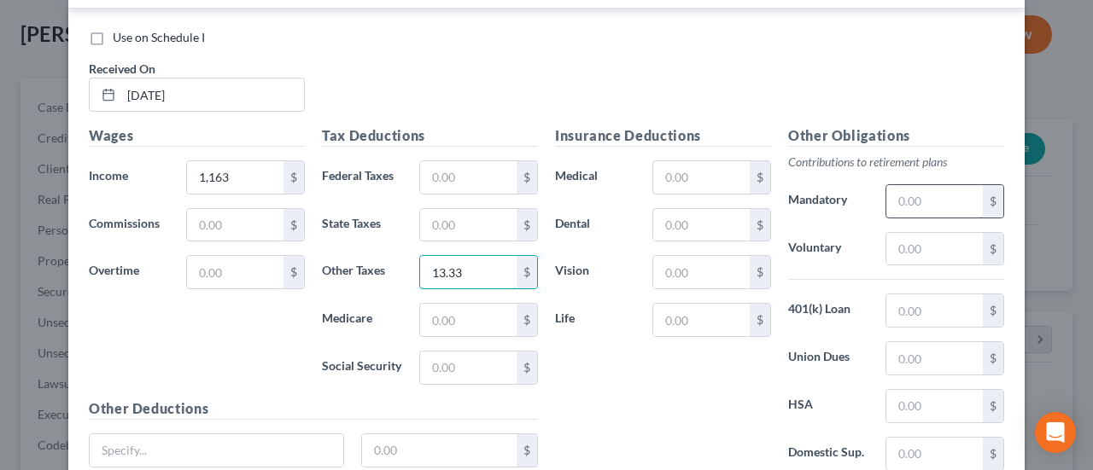
type input "13.33"
click at [889, 191] on input "text" at bounding box center [934, 201] width 96 height 32
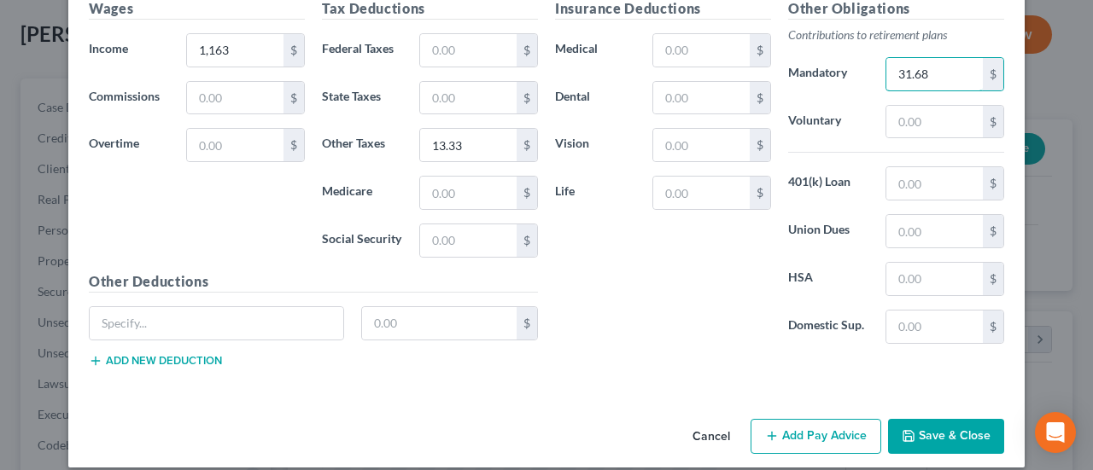
scroll to position [1831, 0]
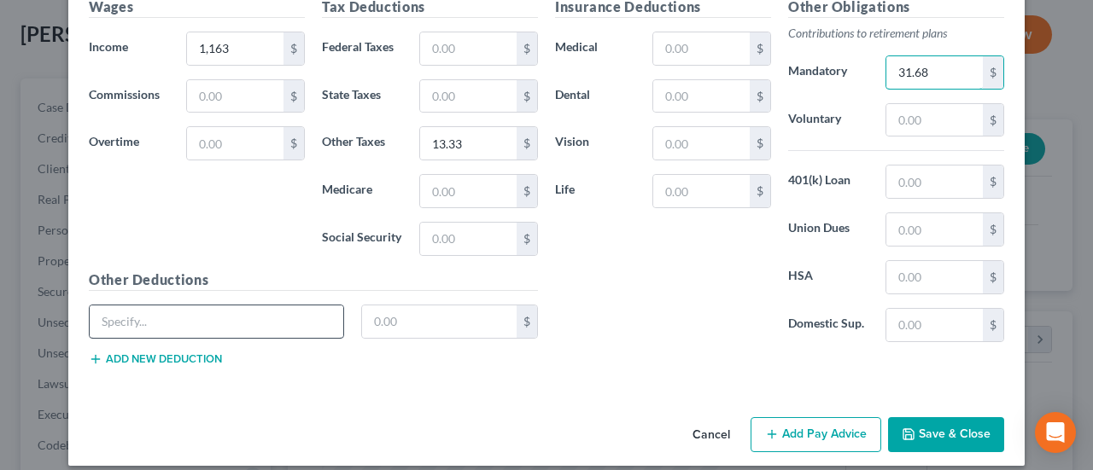
type input "31.68"
click at [252, 306] on input "text" at bounding box center [217, 322] width 254 height 32
type input "Savings Cooperative"
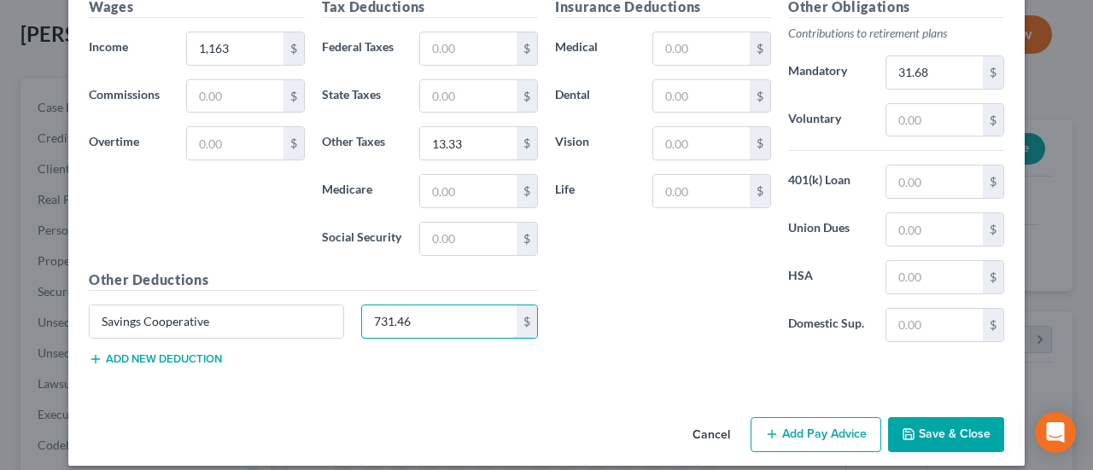
type input "731.46"
click at [860, 417] on button "Add Pay Advice" at bounding box center [815, 435] width 131 height 36
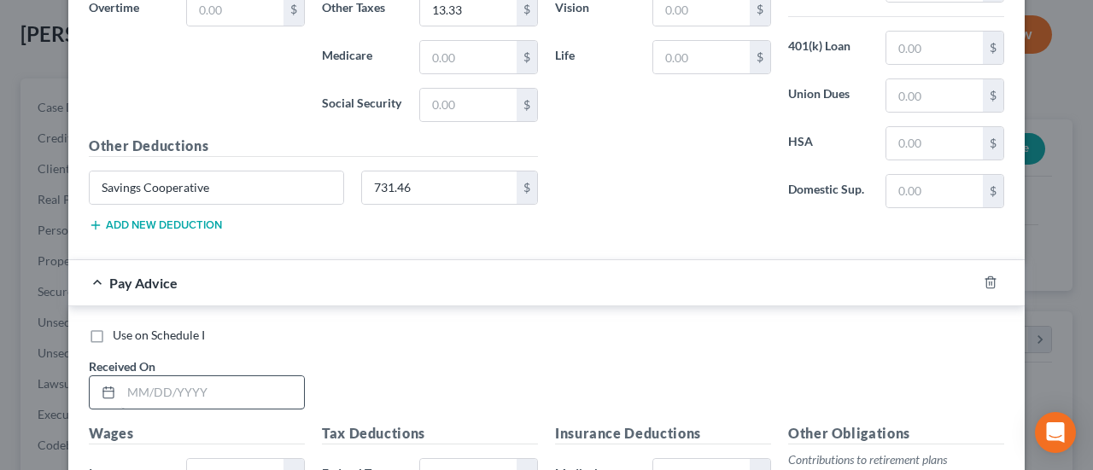
scroll to position [2002, 0]
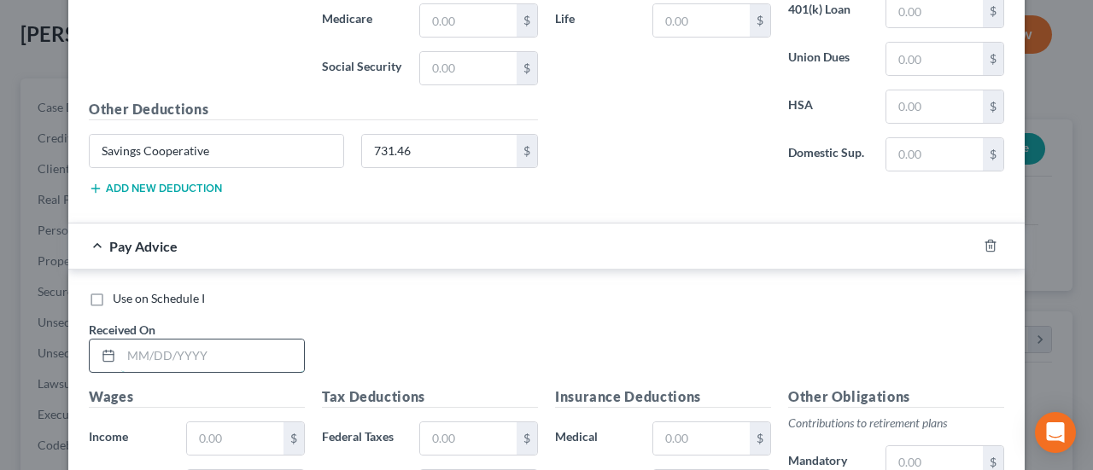
click at [129, 341] on input "text" at bounding box center [212, 356] width 183 height 32
type input "[DATE]"
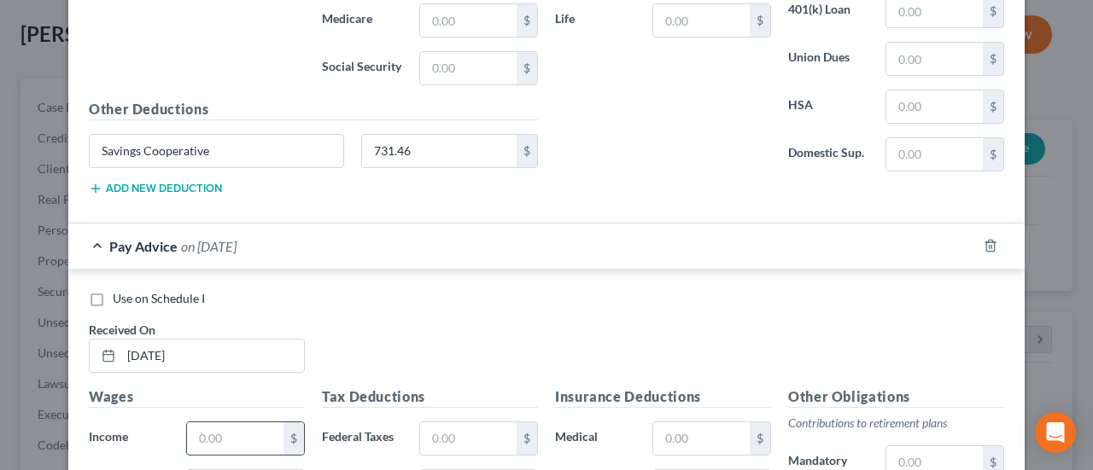
click at [196, 423] on input "text" at bounding box center [235, 439] width 96 height 32
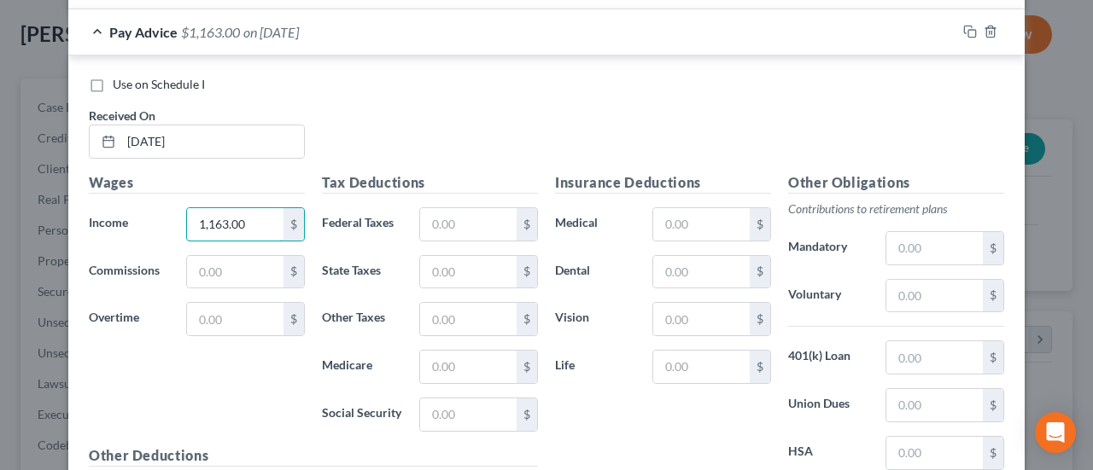
scroll to position [2258, 0]
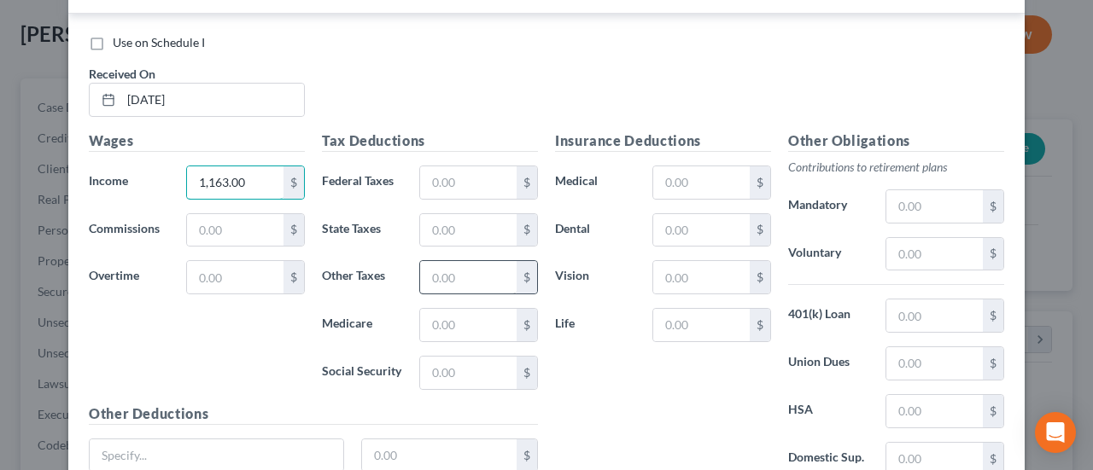
type input "1,163.00"
click at [456, 261] on input "text" at bounding box center [468, 277] width 96 height 32
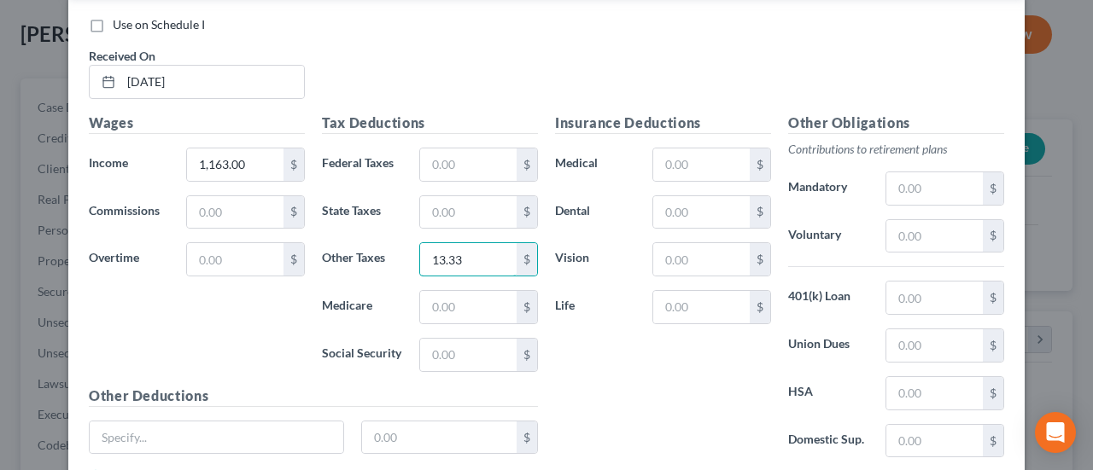
scroll to position [2216, 0]
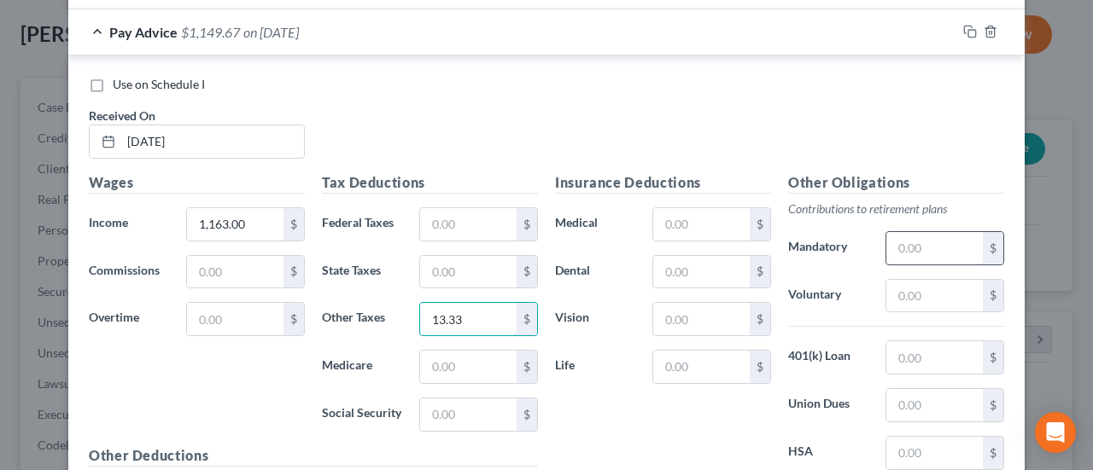
type input "13.33"
click at [890, 235] on input "text" at bounding box center [934, 248] width 96 height 32
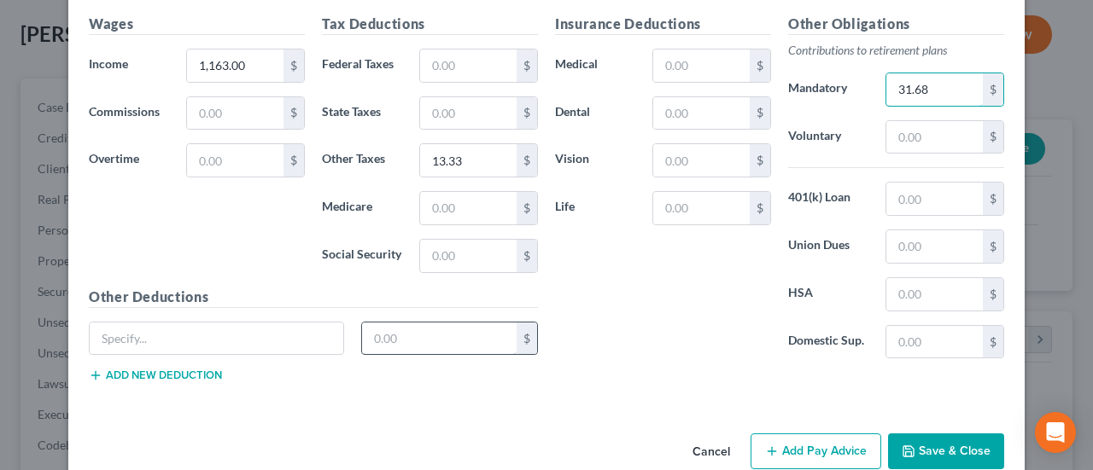
scroll to position [2387, 0]
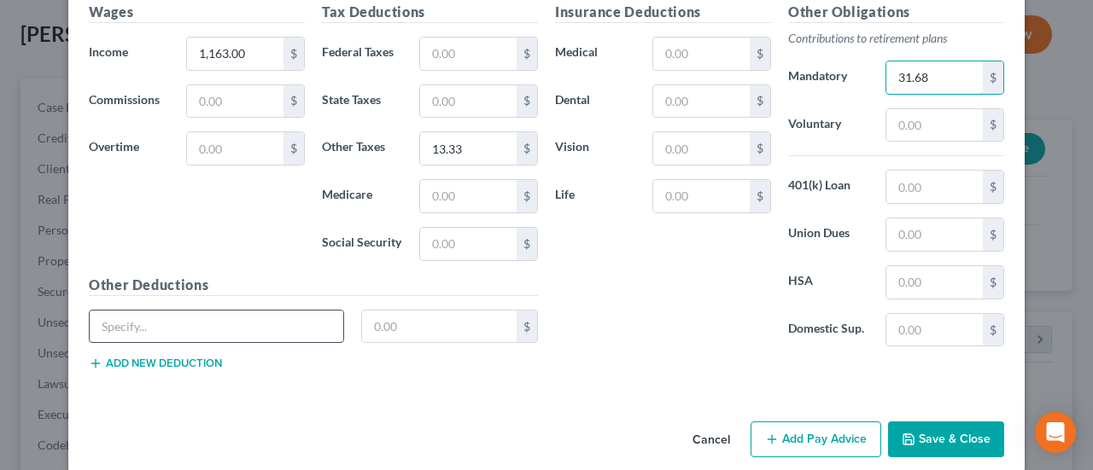
type input "31.68"
click at [265, 311] on input "text" at bounding box center [217, 327] width 254 height 32
type input "Savings Cooperative"
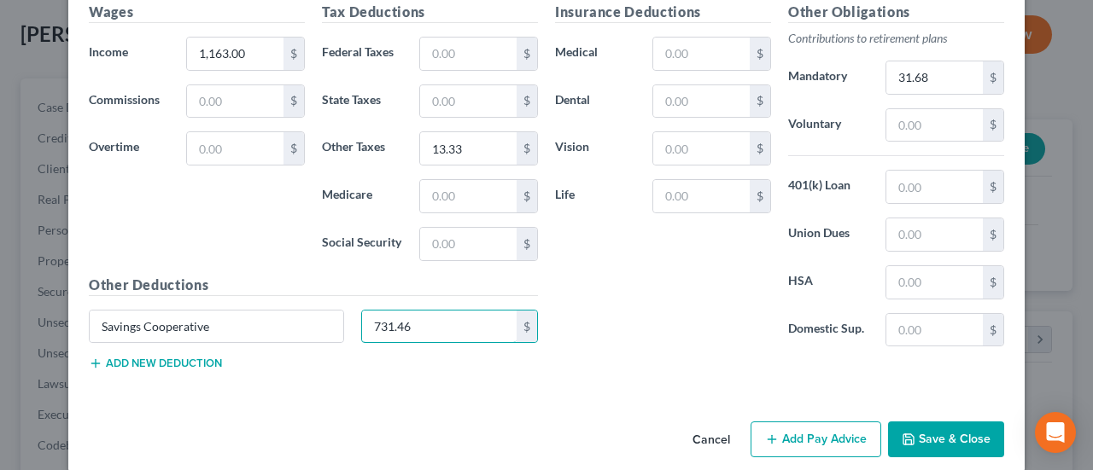
type input "731.46"
click at [814, 427] on button "Add Pay Advice" at bounding box center [815, 440] width 131 height 36
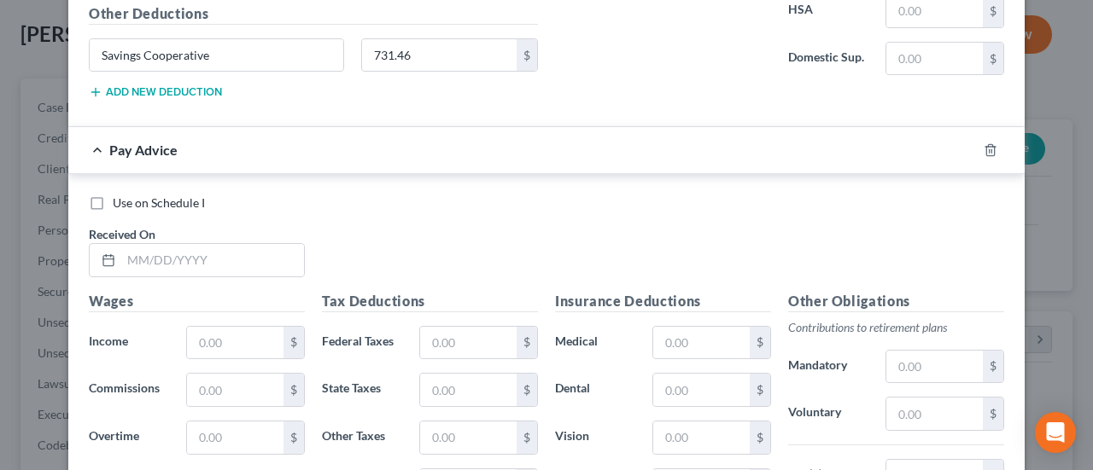
scroll to position [2729, 0]
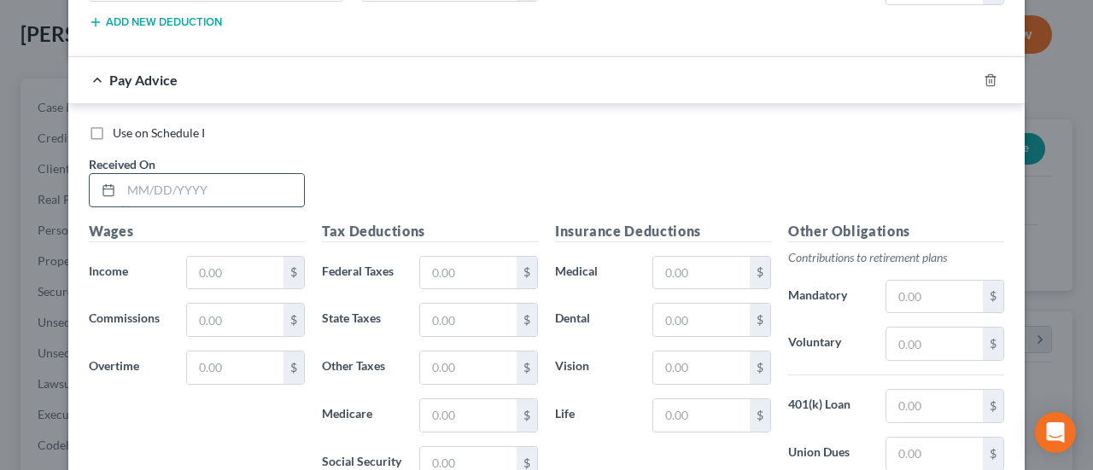
click at [193, 174] on input "text" at bounding box center [212, 190] width 183 height 32
type input "[DATE]"
click at [208, 257] on input "text" at bounding box center [235, 273] width 96 height 32
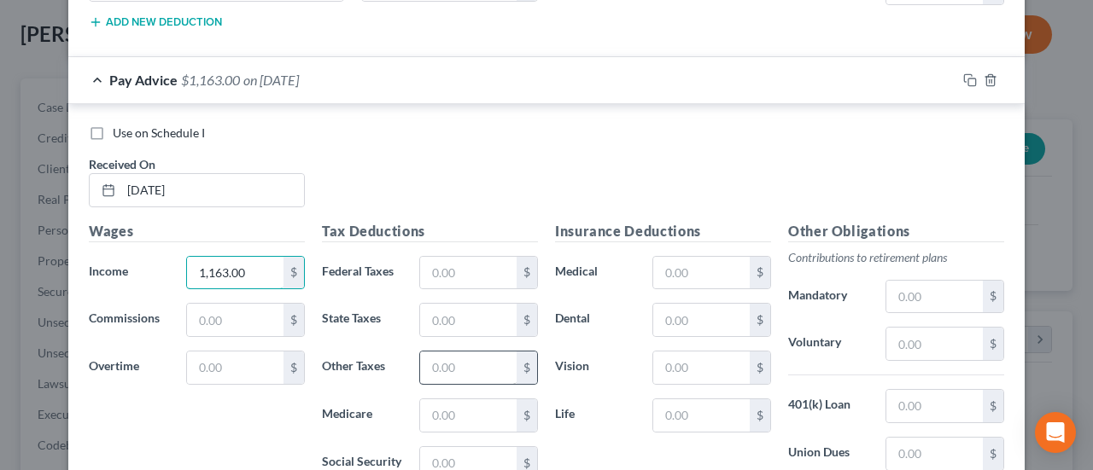
type input "1,163.00"
click at [482, 352] on input "text" at bounding box center [468, 368] width 96 height 32
type input "1,333"
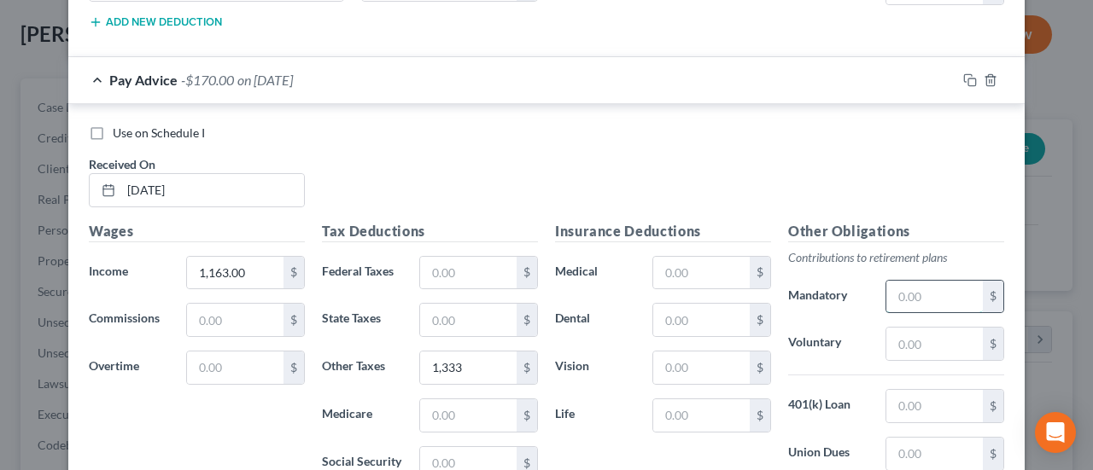
click at [900, 281] on input "text" at bounding box center [934, 297] width 96 height 32
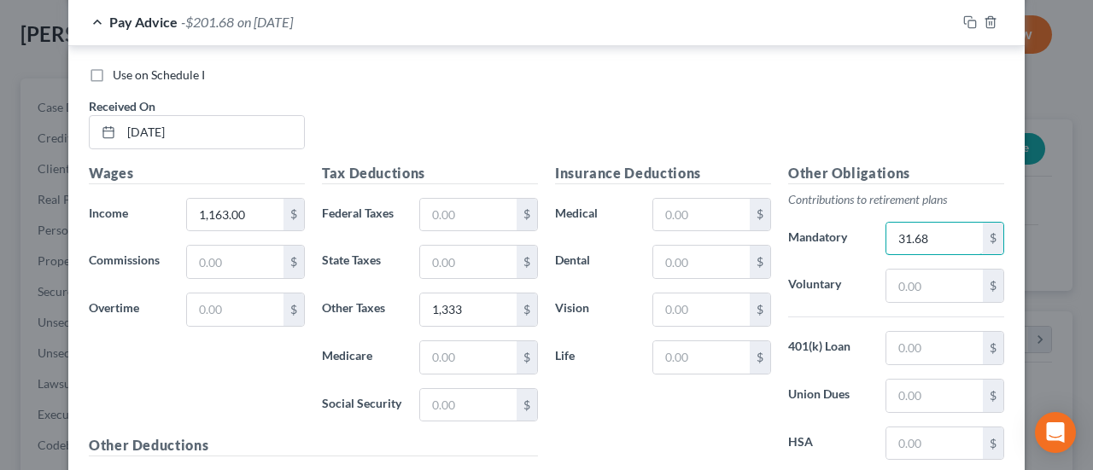
scroll to position [2814, 0]
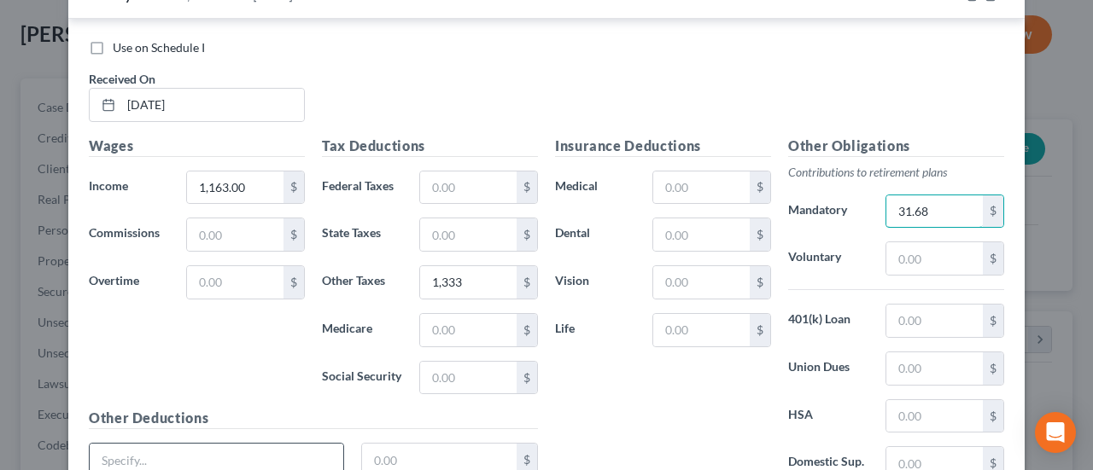
type input "31.68"
click at [306, 444] on input "text" at bounding box center [217, 460] width 254 height 32
type input "Savings Cooperative"
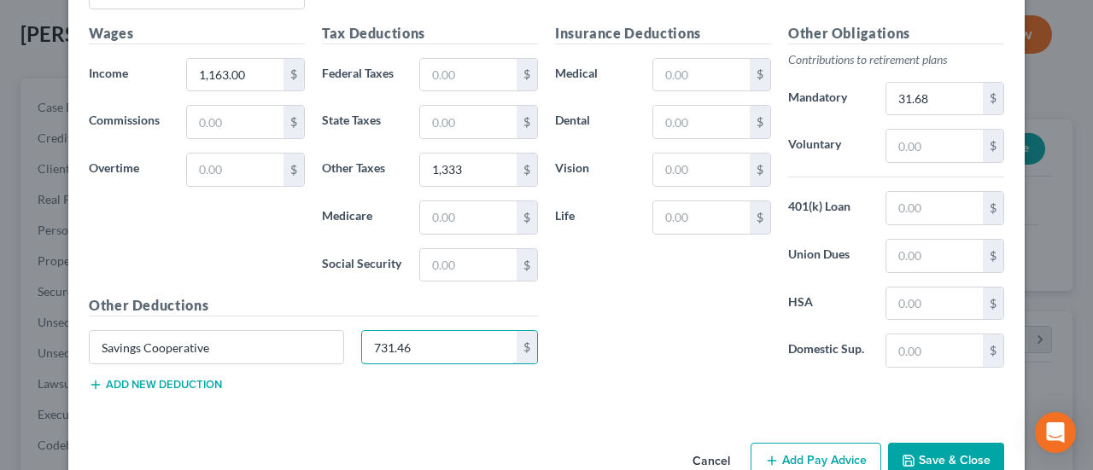
scroll to position [2942, 0]
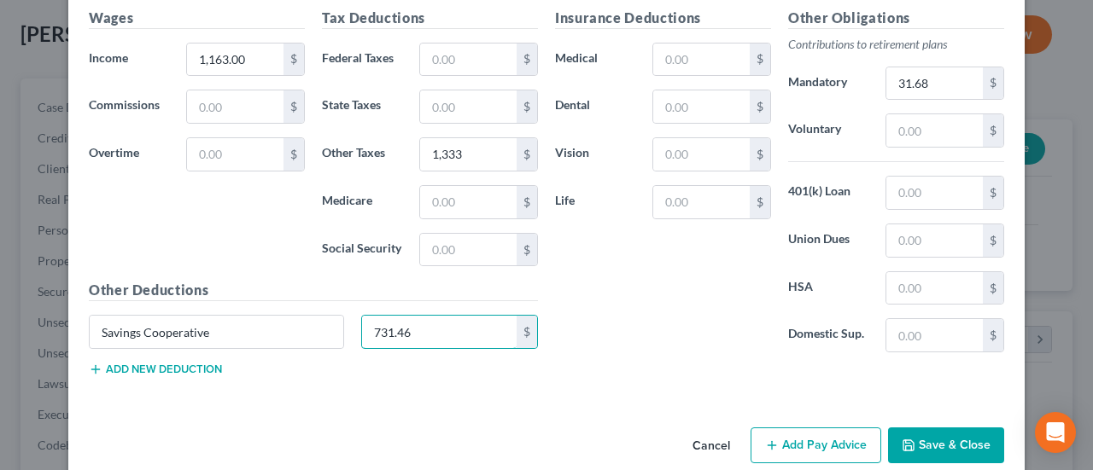
type input "731.46"
click at [808, 428] on button "Add Pay Advice" at bounding box center [815, 446] width 131 height 36
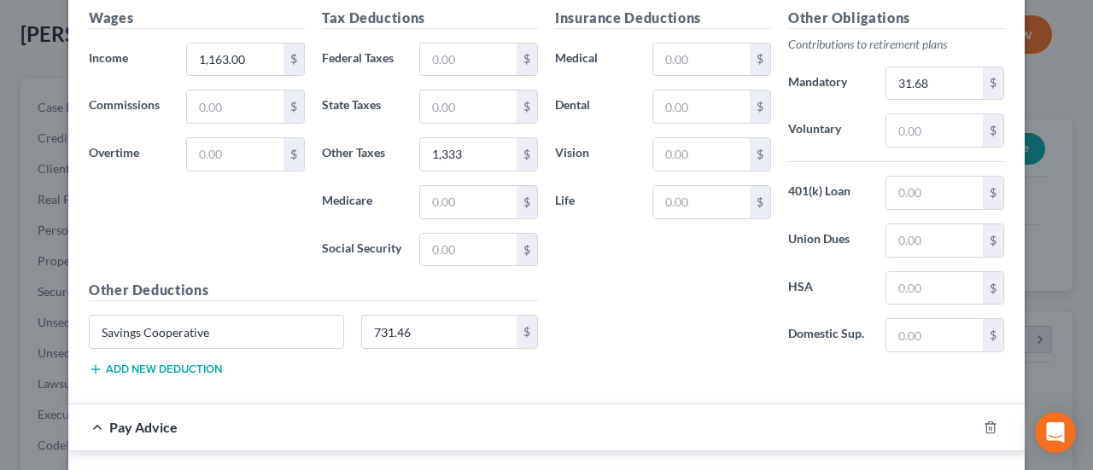
scroll to position [3198, 0]
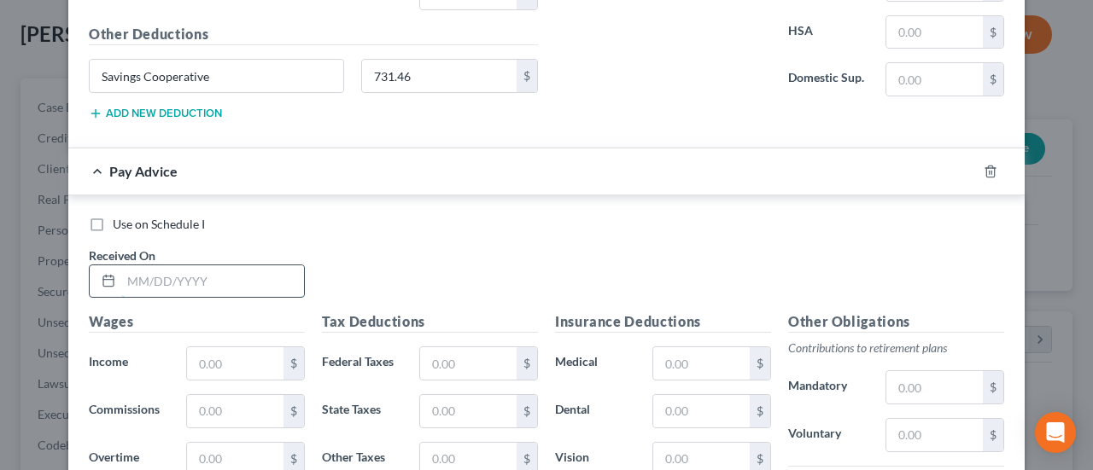
click at [165, 266] on input "text" at bounding box center [212, 282] width 183 height 32
type input "[DATE]"
click at [198, 347] on input "text" at bounding box center [235, 363] width 96 height 32
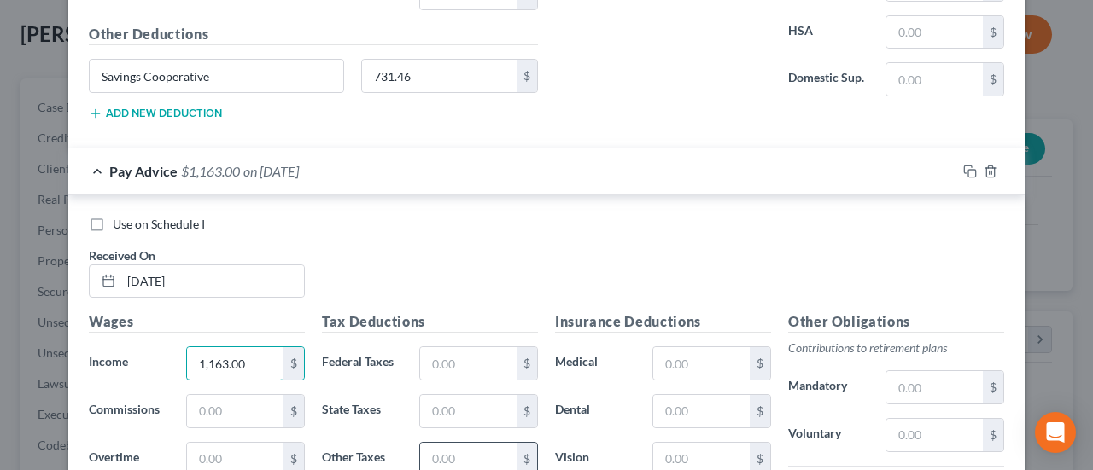
type input "1,163.00"
click at [480, 443] on input "text" at bounding box center [468, 459] width 96 height 32
type input "13.33"
drag, startPoint x: 888, startPoint y: 354, endPoint x: 888, endPoint y: 345, distance: 9.4
click at [888, 371] on input "text" at bounding box center [934, 387] width 96 height 32
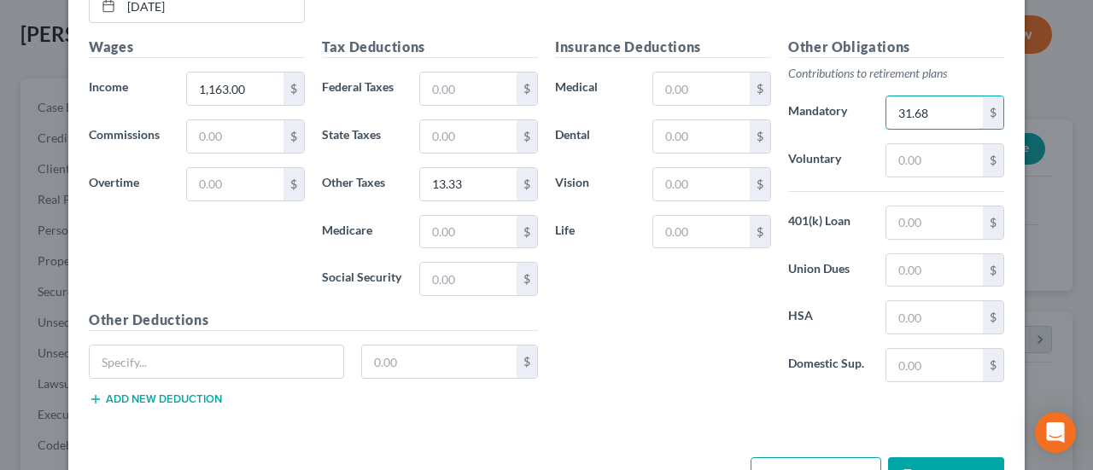
scroll to position [3499, 0]
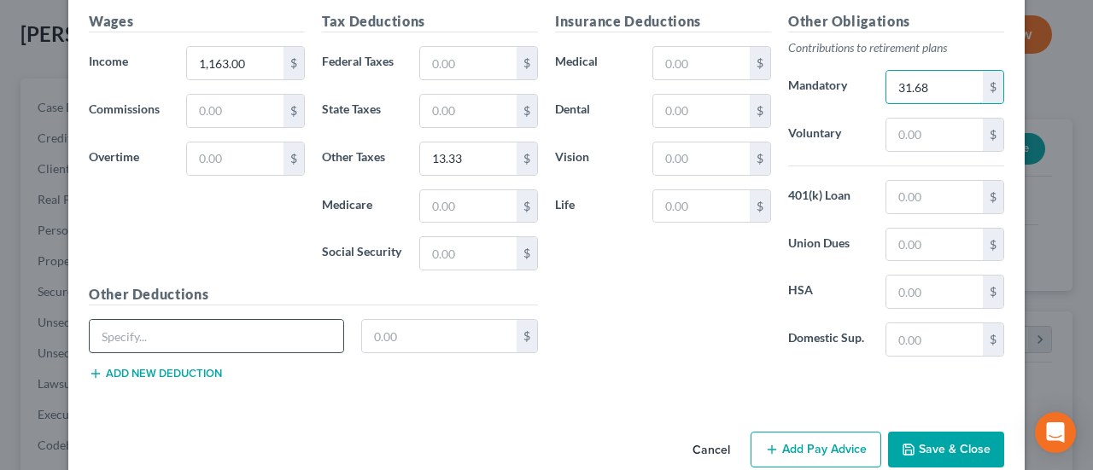
type input "31.68"
click at [306, 320] on input "text" at bounding box center [217, 336] width 254 height 32
type input "Savings Cooperative"
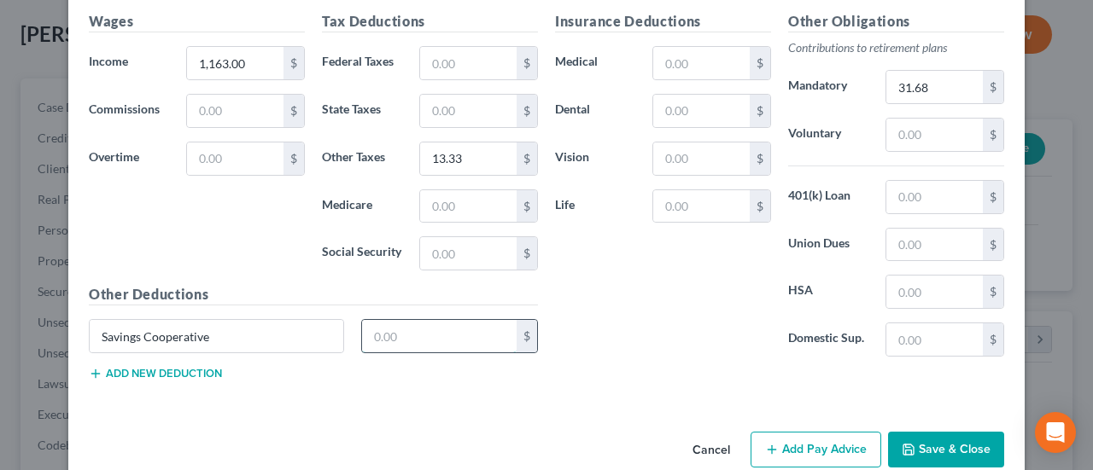
click at [451, 320] on input "text" at bounding box center [439, 336] width 155 height 32
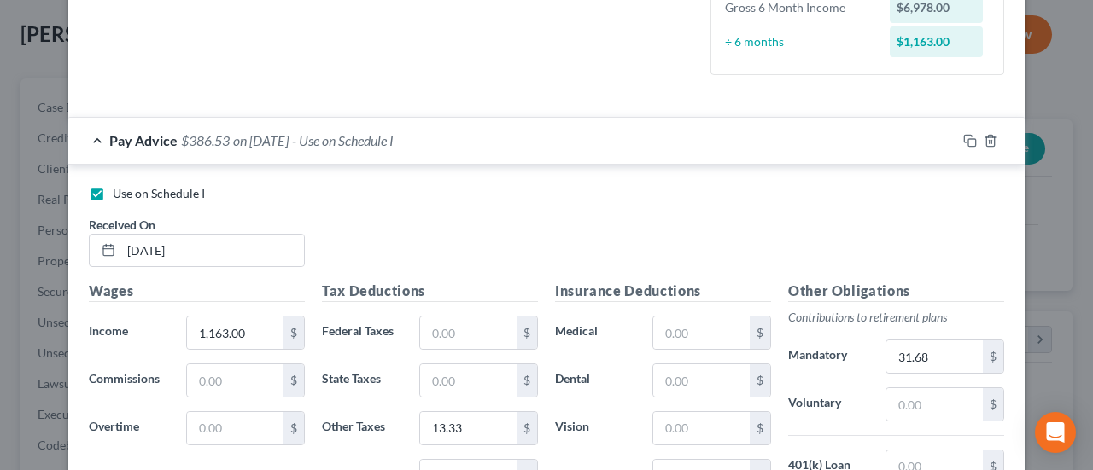
scroll to position [84, 0]
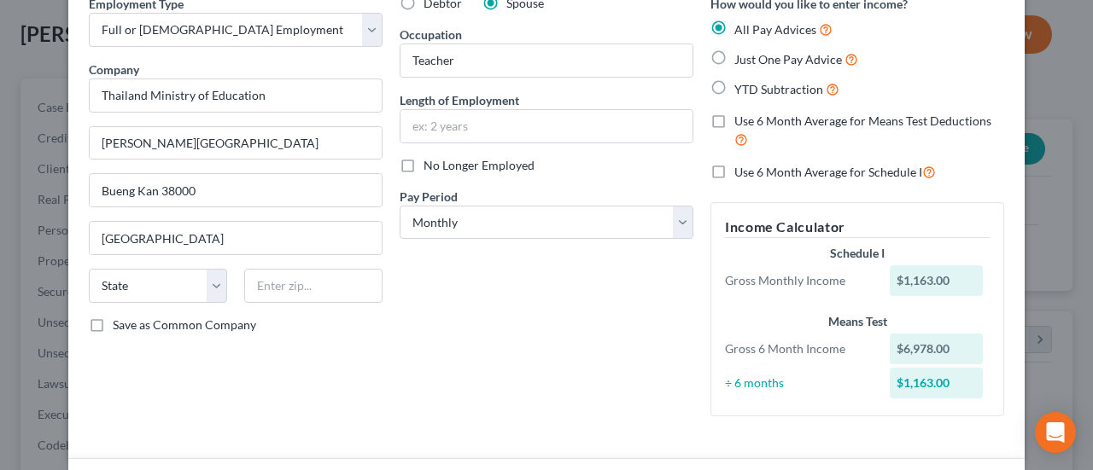
type input "731.46"
click at [734, 175] on label "Use 6 Month Average for Schedule I" at bounding box center [834, 172] width 201 height 20
click at [741, 173] on input "Use 6 Month Average for Schedule I" at bounding box center [746, 167] width 11 height 11
checkbox input "true"
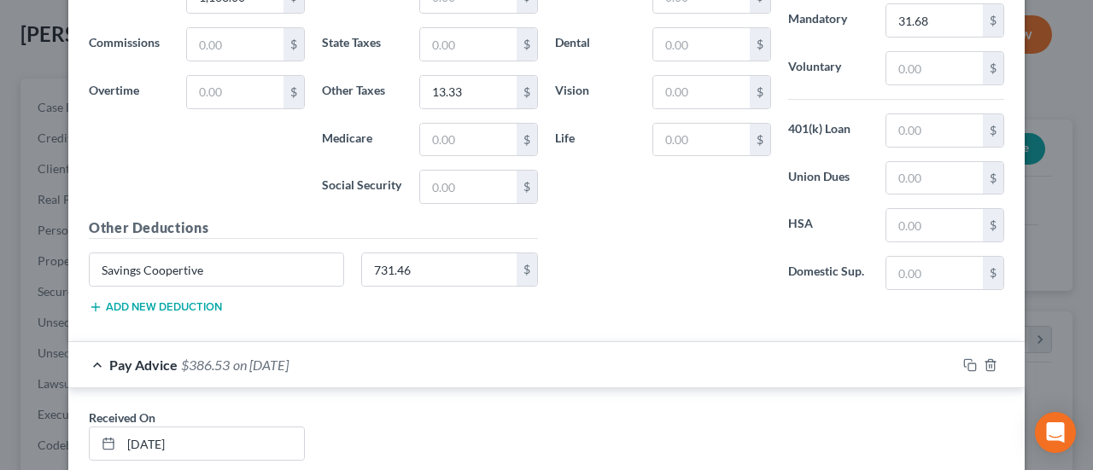
scroll to position [767, 0]
click at [587, 365] on div "Pay Advice $386.53 on [DATE]" at bounding box center [512, 363] width 888 height 45
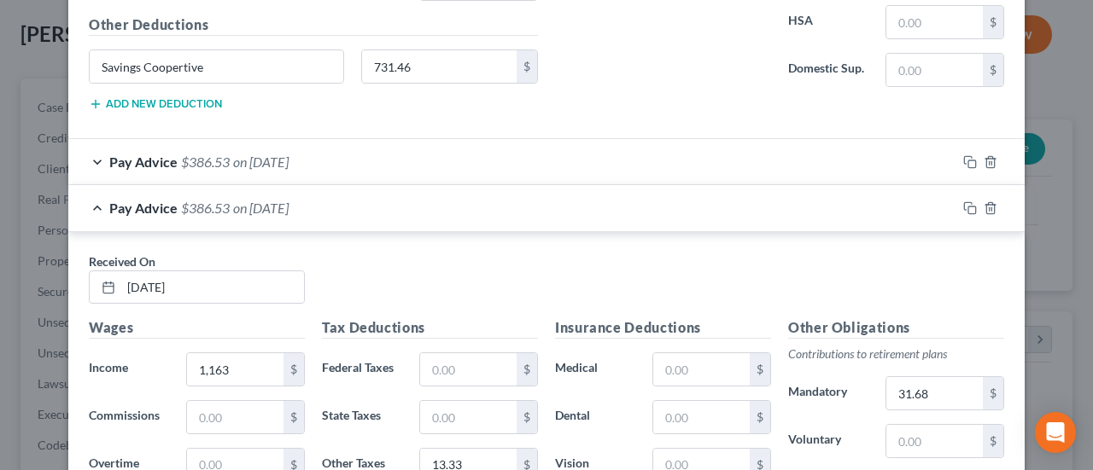
scroll to position [1279, 0]
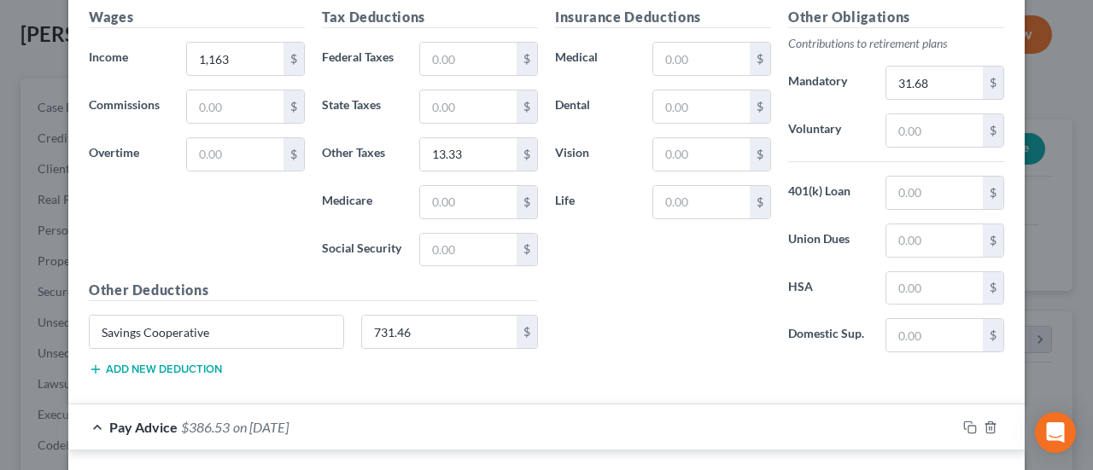
click at [565, 417] on div "Pay Advice $386.53 on [DATE]" at bounding box center [512, 427] width 888 height 45
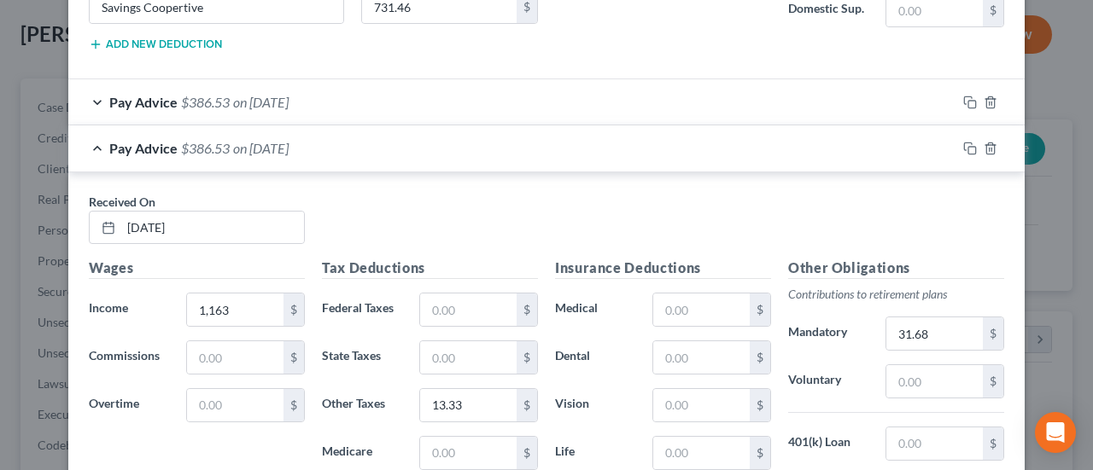
scroll to position [1023, 0]
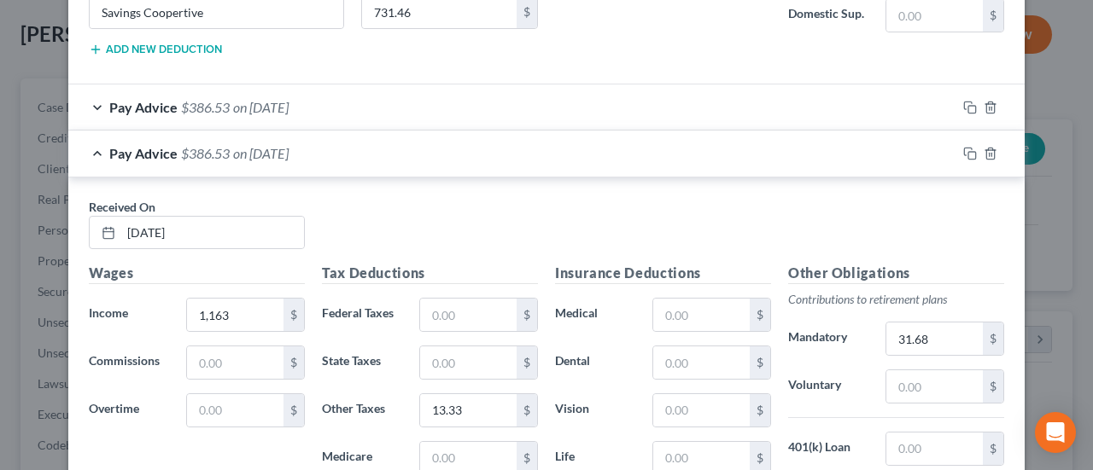
click at [547, 153] on div "Pay Advice $386.53 on [DATE]" at bounding box center [512, 153] width 888 height 45
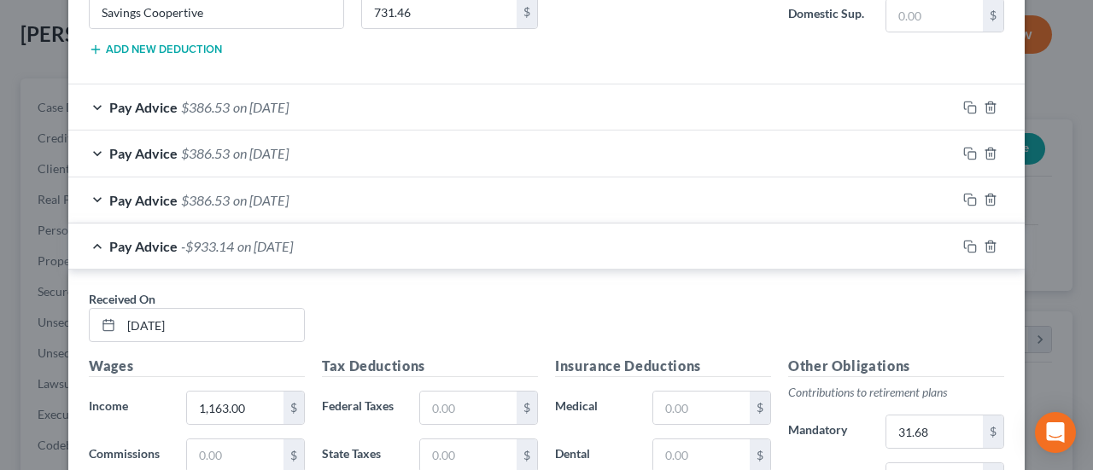
click at [480, 245] on div "Pay Advice -$933.14 on [DATE]" at bounding box center [512, 246] width 888 height 45
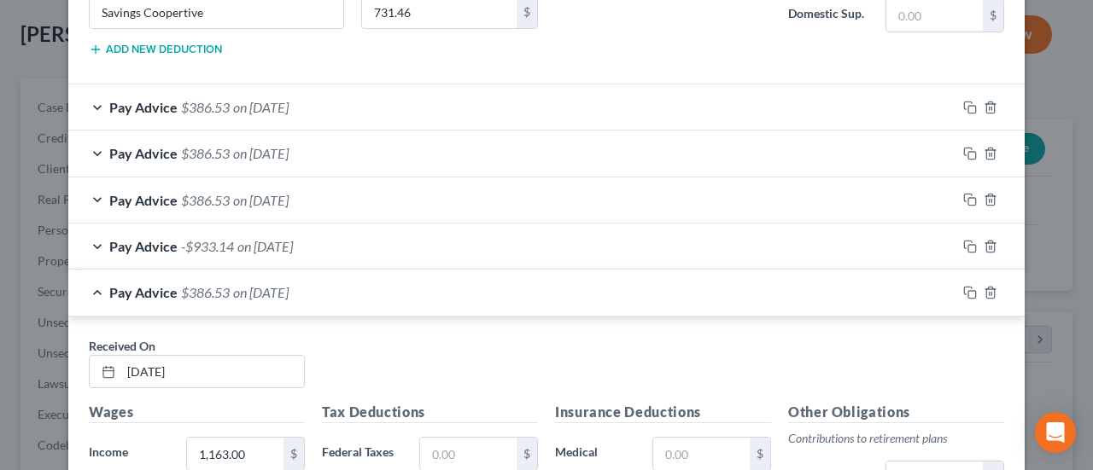
click at [471, 293] on div "Pay Advice $386.53 on [DATE]" at bounding box center [512, 292] width 888 height 45
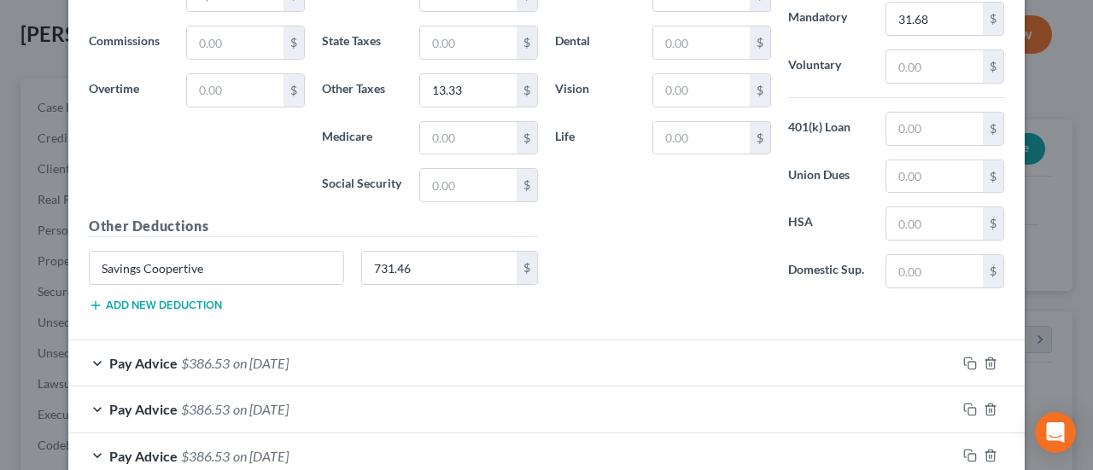
scroll to position [784, 0]
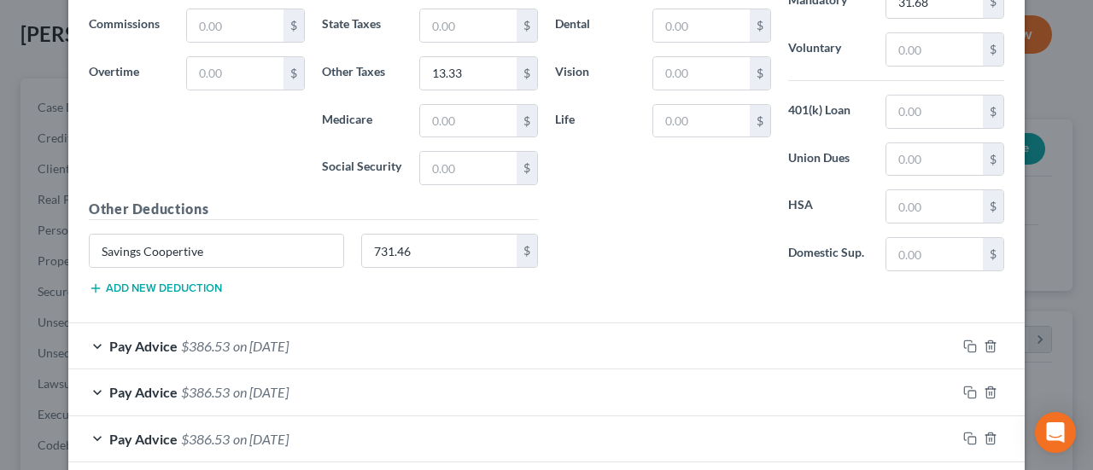
click at [369, 324] on div "Pay Advice $386.53 on [DATE]" at bounding box center [512, 346] width 888 height 45
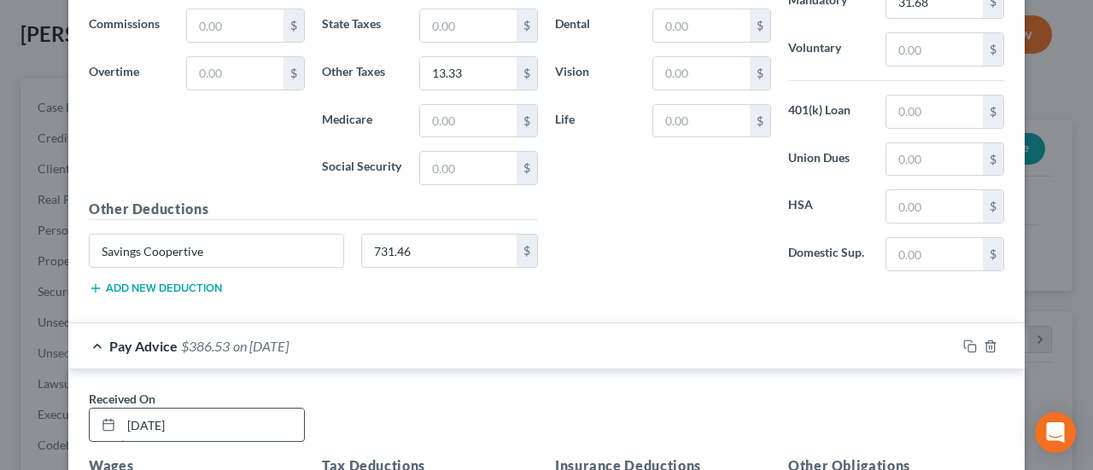
drag, startPoint x: 120, startPoint y: 417, endPoint x: 150, endPoint y: 418, distance: 29.9
click at [150, 418] on input "[DATE]" at bounding box center [212, 425] width 183 height 32
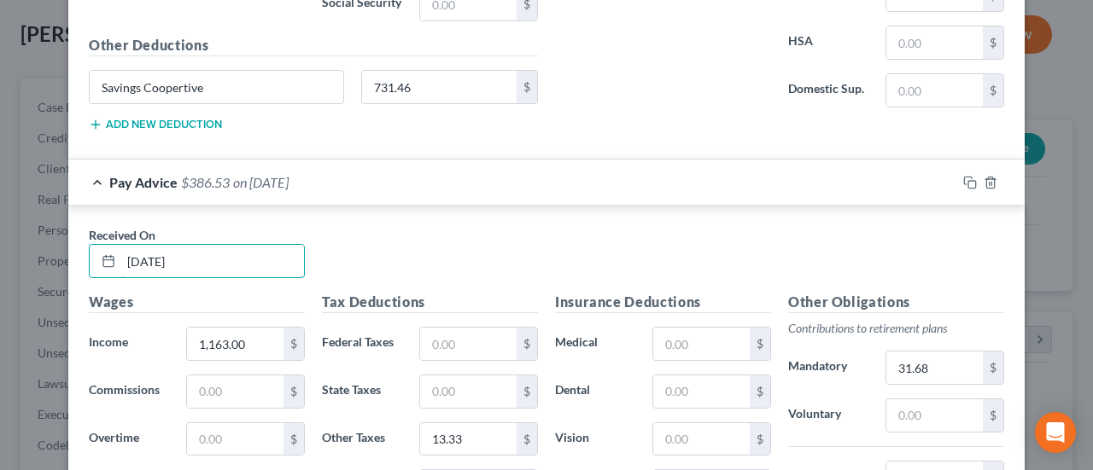
scroll to position [955, 0]
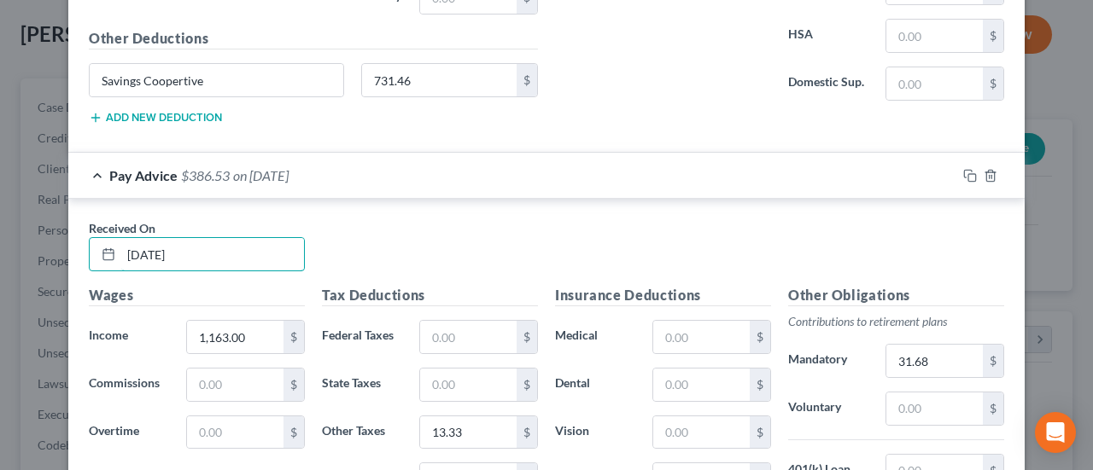
type input "[DATE]"
click at [319, 176] on div "Pay Advice $386.53 on [DATE]" at bounding box center [512, 175] width 888 height 45
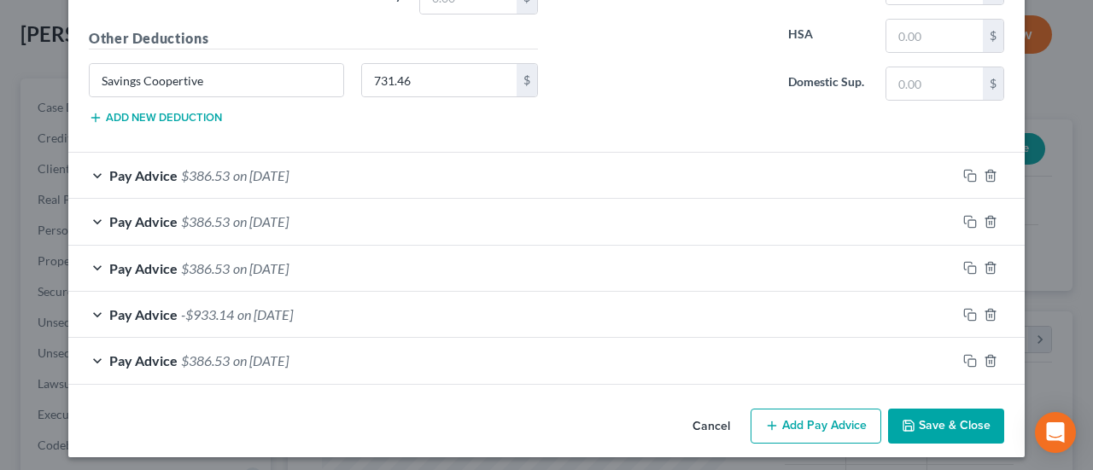
click at [276, 223] on span "on [DATE]" at bounding box center [260, 221] width 55 height 16
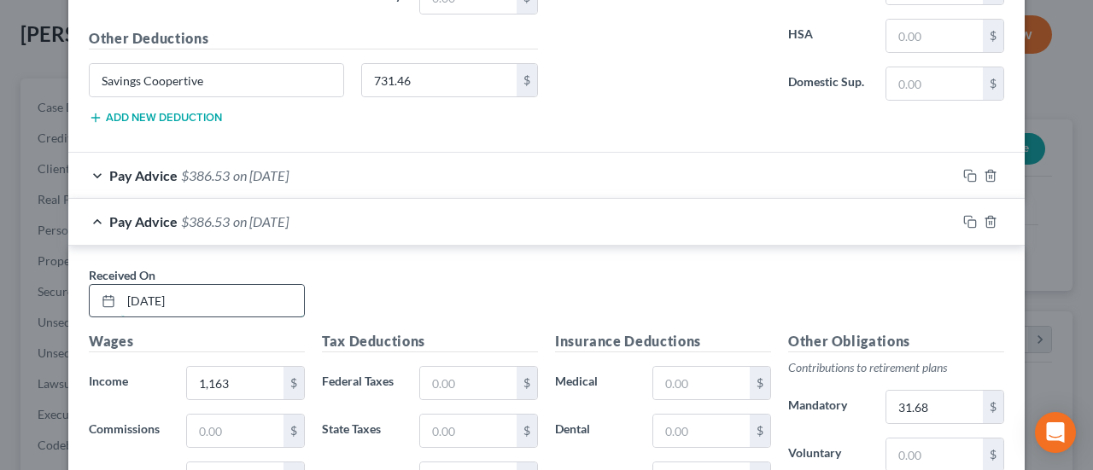
drag, startPoint x: 120, startPoint y: 292, endPoint x: 153, endPoint y: 287, distance: 32.8
click at [153, 287] on input "[DATE]" at bounding box center [212, 301] width 183 height 32
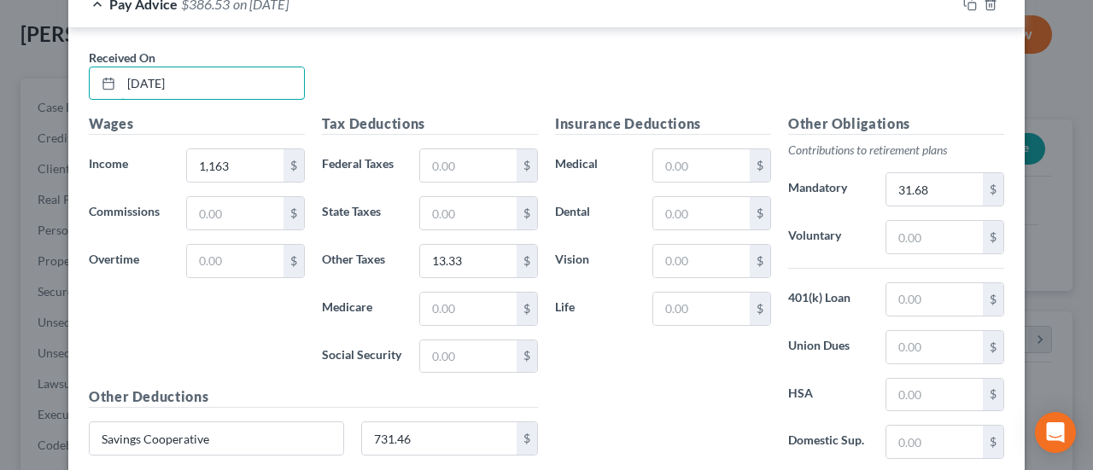
scroll to position [1091, 0]
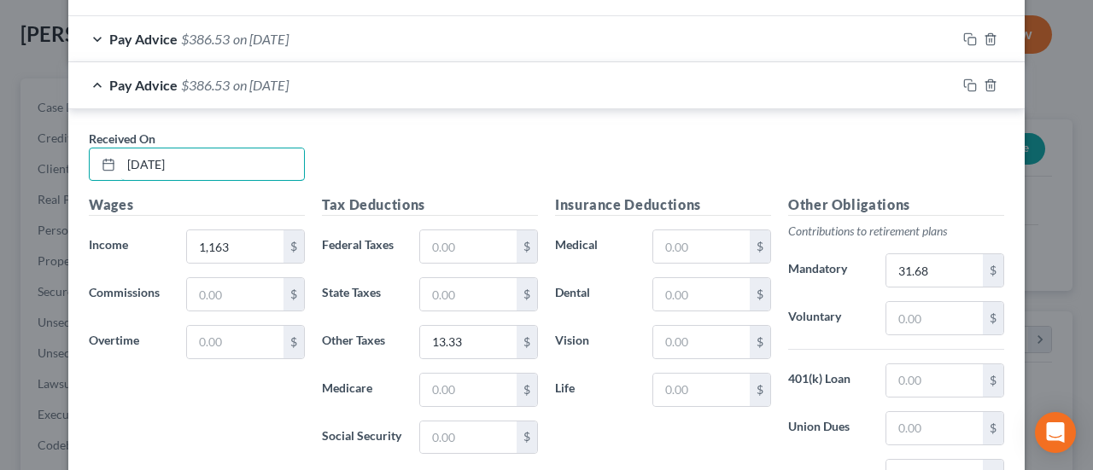
type input "[DATE]"
click at [350, 81] on div "Pay Advice $386.53 on [DATE]" at bounding box center [512, 84] width 888 height 45
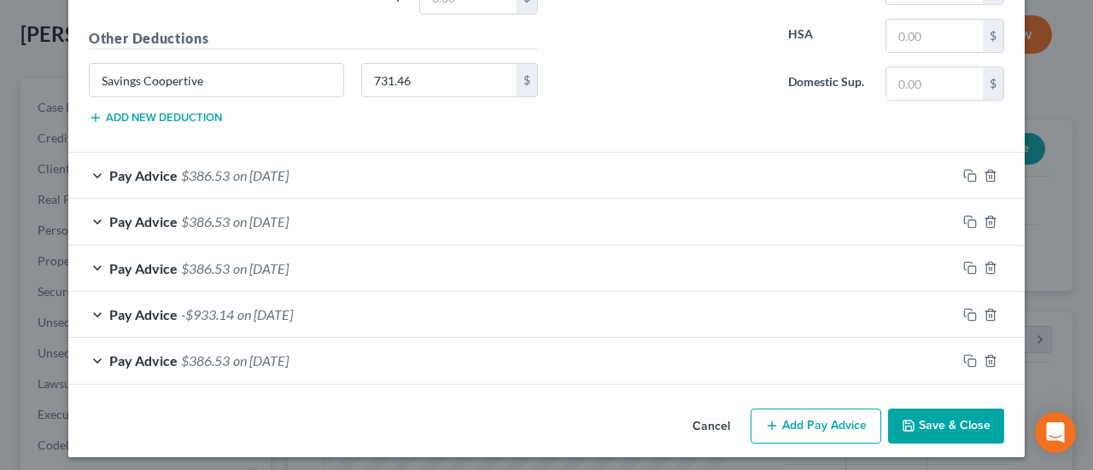
click at [265, 269] on span "on [DATE]" at bounding box center [260, 268] width 55 height 16
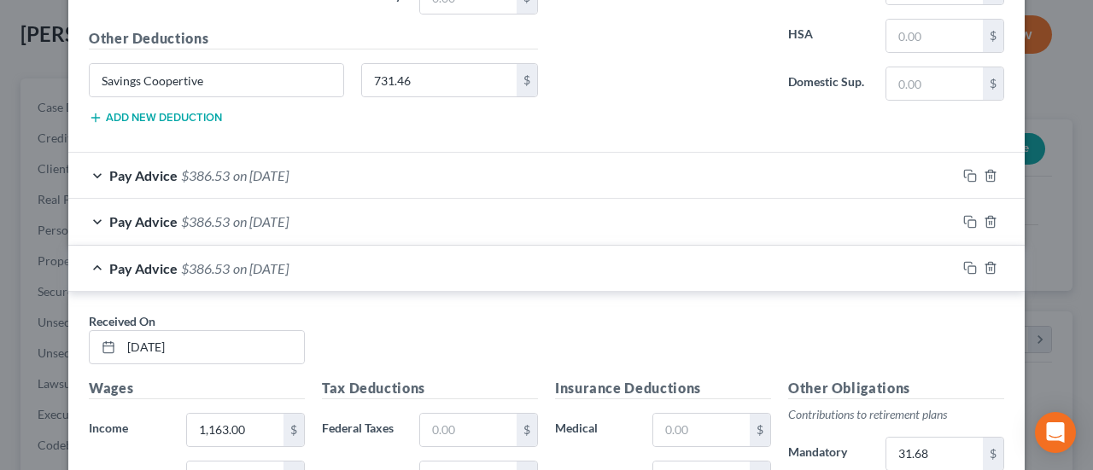
scroll to position [1091, 0]
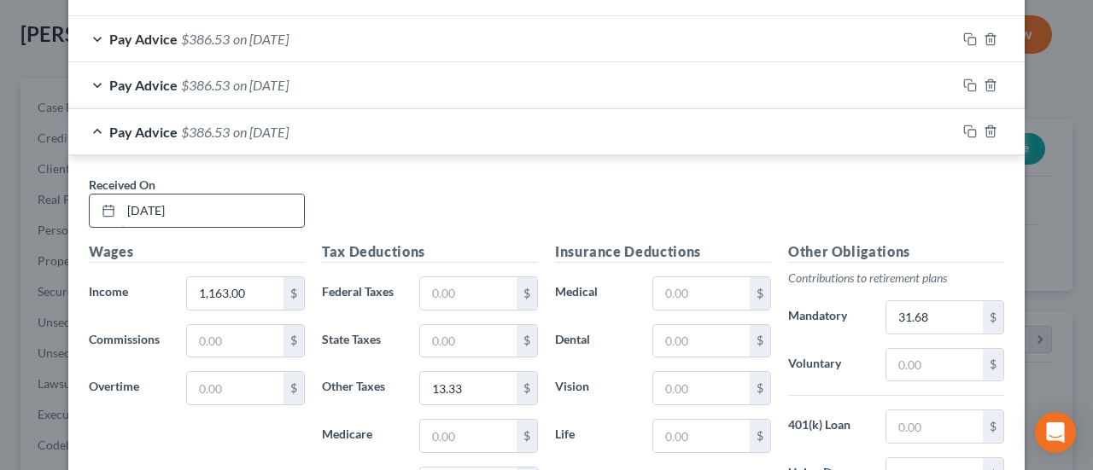
drag, startPoint x: 120, startPoint y: 201, endPoint x: 149, endPoint y: 201, distance: 29.0
click at [149, 201] on input "[DATE]" at bounding box center [212, 211] width 183 height 32
type input "[DATE]"
click at [412, 127] on div "Pay Advice $386.53 on [DATE]" at bounding box center [512, 131] width 888 height 45
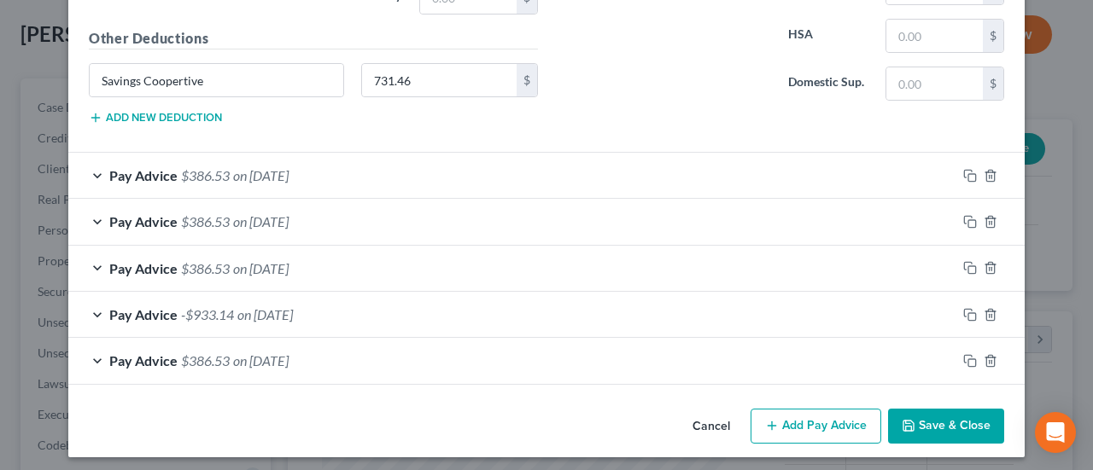
click at [330, 307] on div "Pay Advice -$933.14 on [DATE]" at bounding box center [512, 314] width 888 height 45
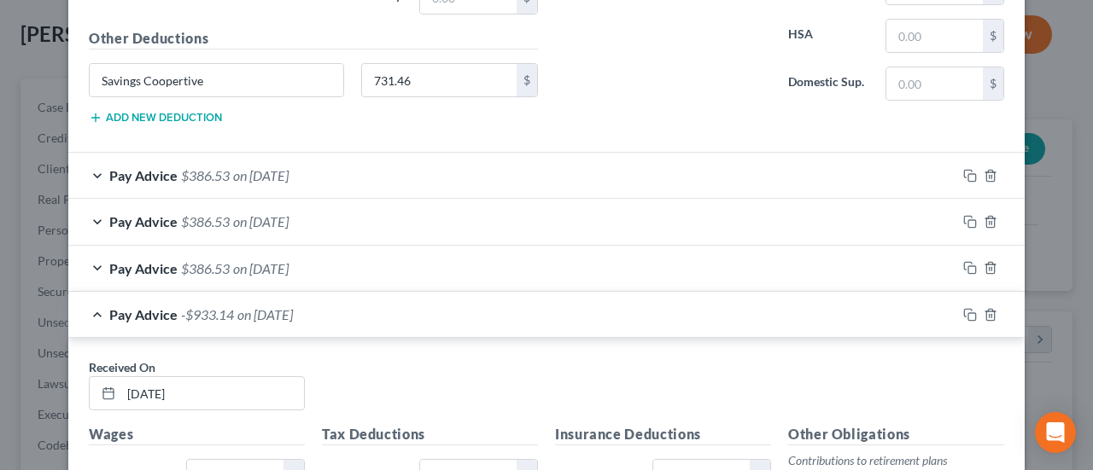
scroll to position [1091, 0]
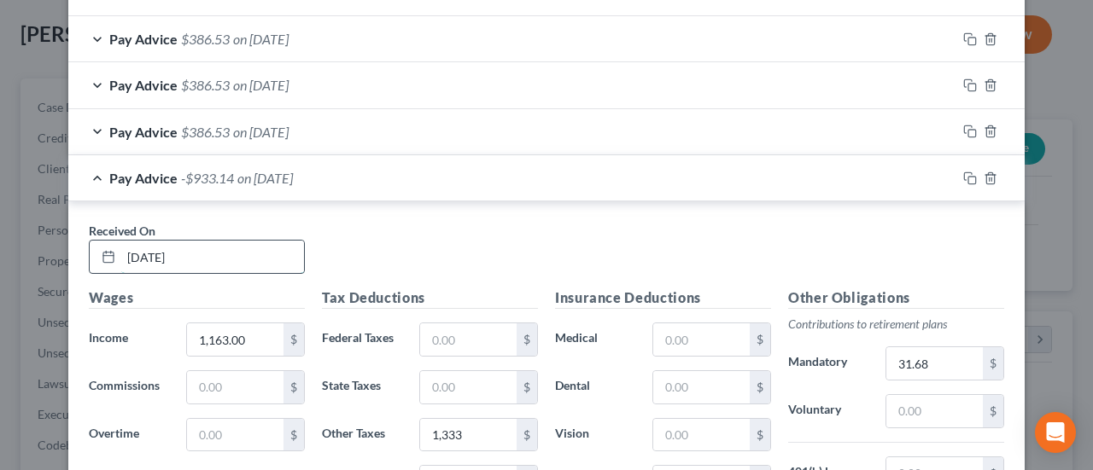
drag, startPoint x: 116, startPoint y: 251, endPoint x: 151, endPoint y: 247, distance: 35.3
click at [151, 247] on input "[DATE]" at bounding box center [212, 257] width 183 height 32
type input "[DATE]"
click at [363, 163] on div "Pay Advice -$933.14 on [DATE]" at bounding box center [512, 177] width 888 height 45
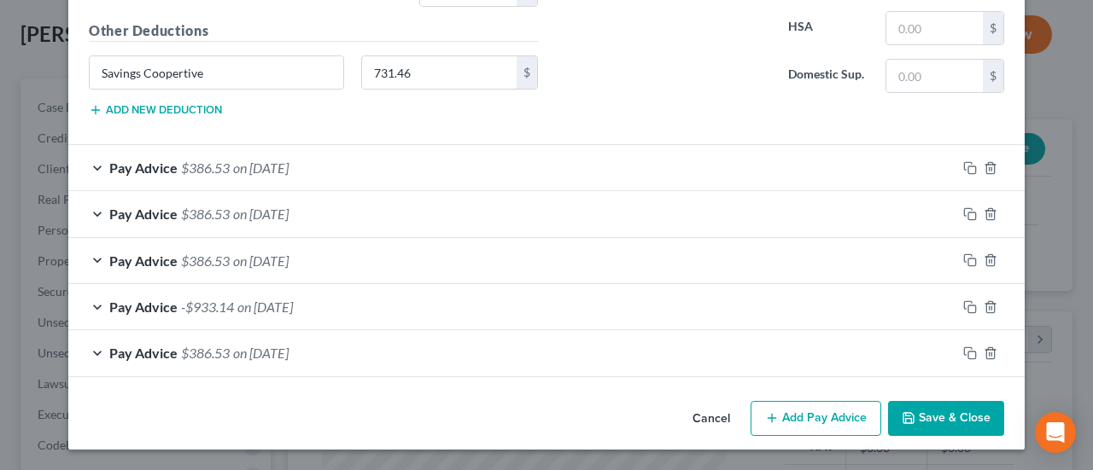
scroll to position [955, 0]
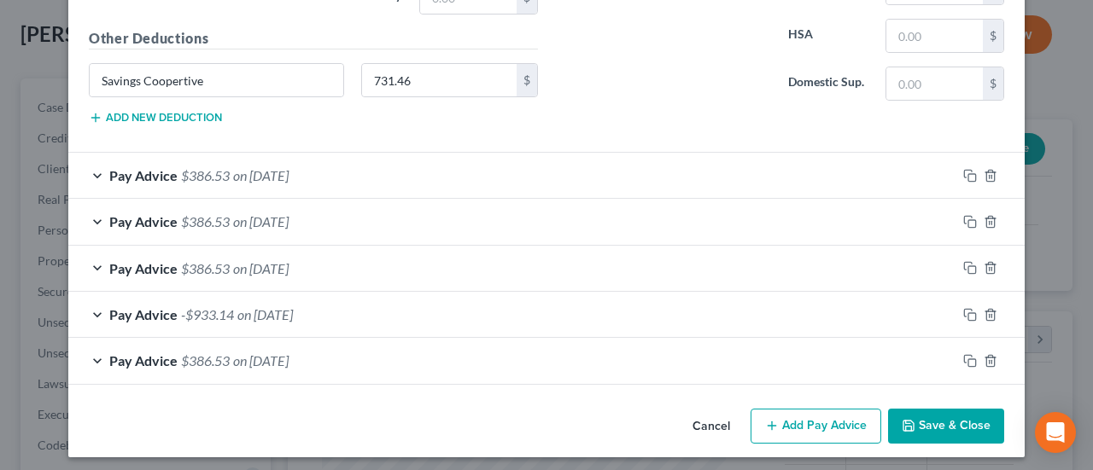
click at [283, 353] on span "on [DATE]" at bounding box center [260, 361] width 55 height 16
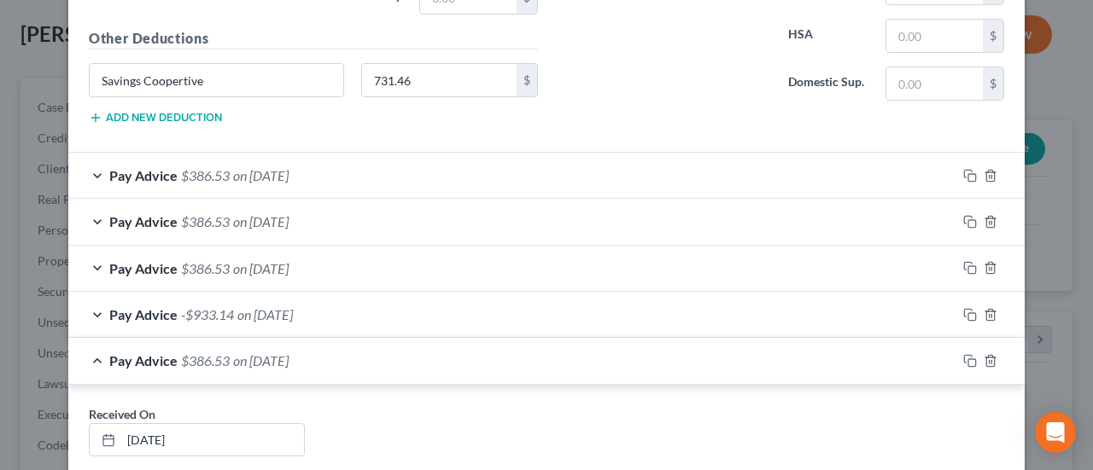
scroll to position [1091, 0]
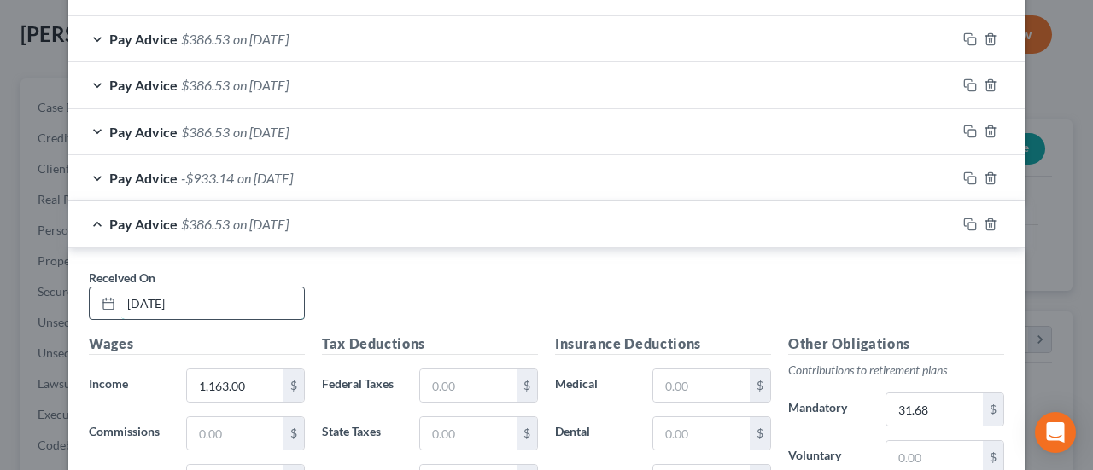
click at [125, 295] on input "[DATE]" at bounding box center [212, 304] width 183 height 32
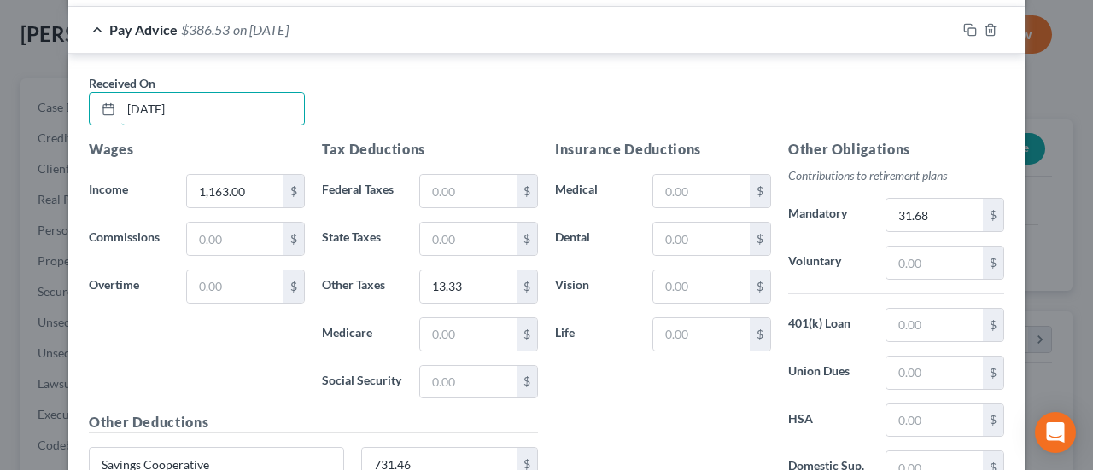
scroll to position [1433, 0]
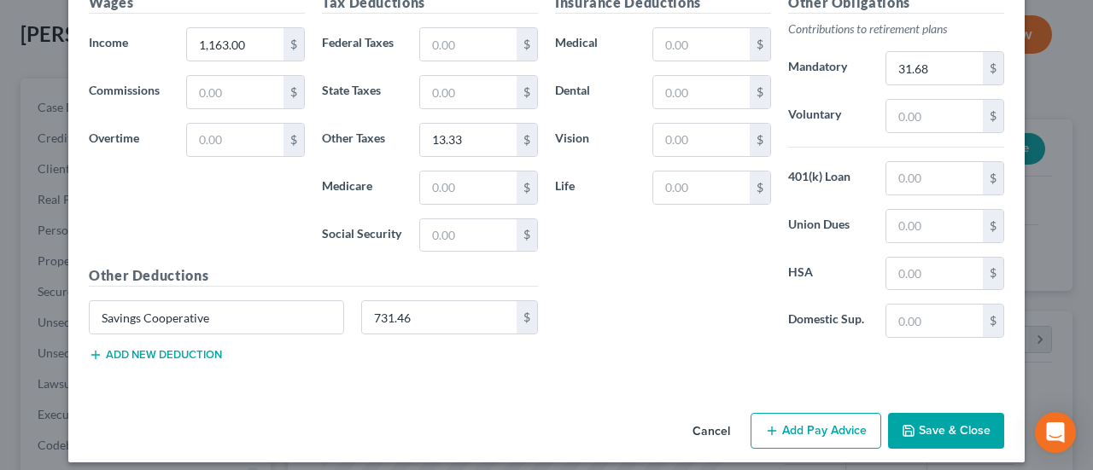
type input "[DATE]"
click at [803, 417] on button "Add Pay Advice" at bounding box center [815, 431] width 131 height 36
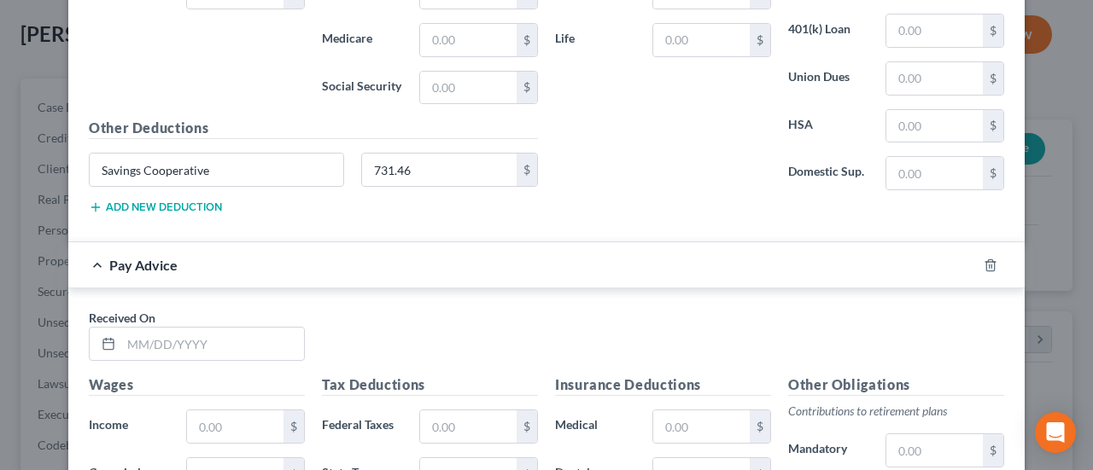
scroll to position [1689, 0]
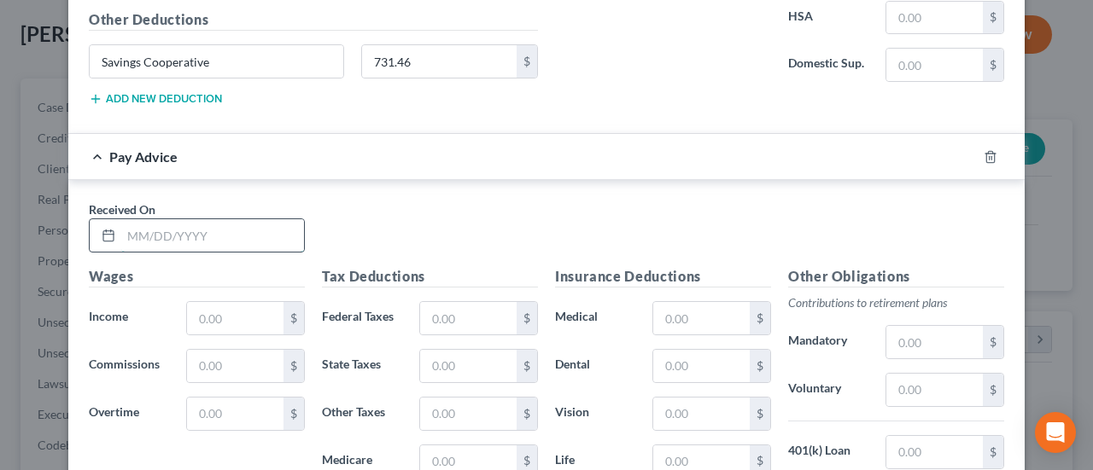
click at [131, 219] on input "text" at bounding box center [212, 235] width 183 height 32
type input "[DATE]"
drag, startPoint x: 194, startPoint y: 307, endPoint x: 231, endPoint y: 308, distance: 36.8
click at [231, 308] on input "text" at bounding box center [235, 318] width 96 height 32
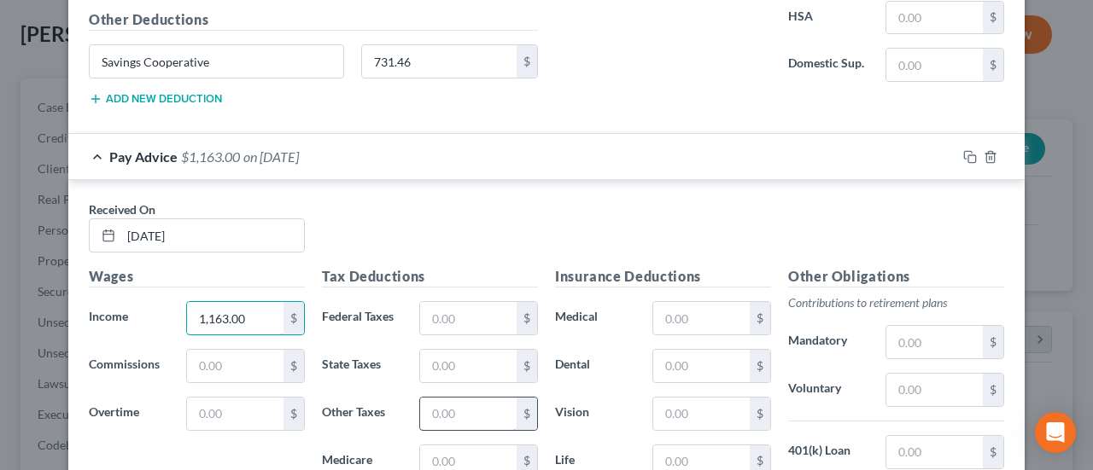
type input "1,163.00"
click at [422, 401] on input "text" at bounding box center [468, 414] width 96 height 32
type input "13.33"
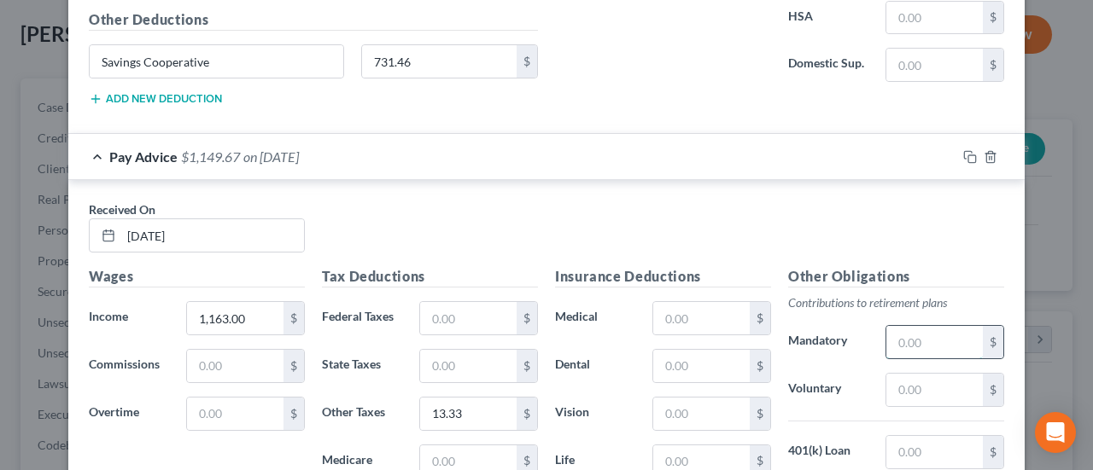
click at [886, 328] on input "text" at bounding box center [934, 342] width 96 height 32
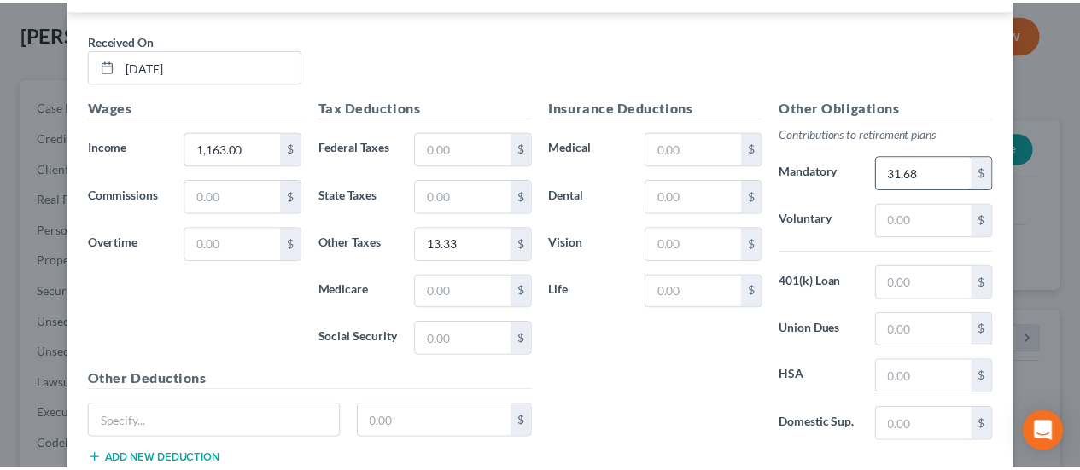
scroll to position [1958, 0]
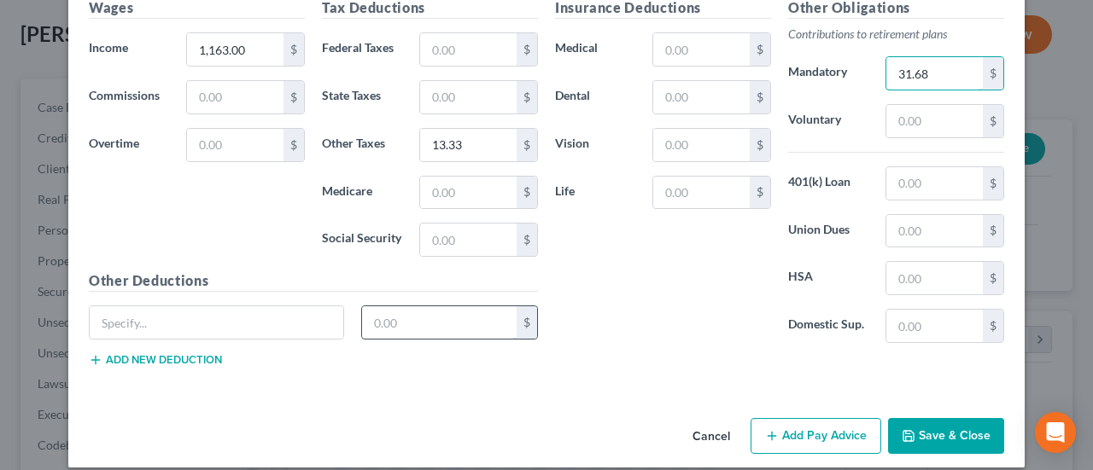
type input "31.68"
click at [442, 307] on input "text" at bounding box center [439, 323] width 155 height 32
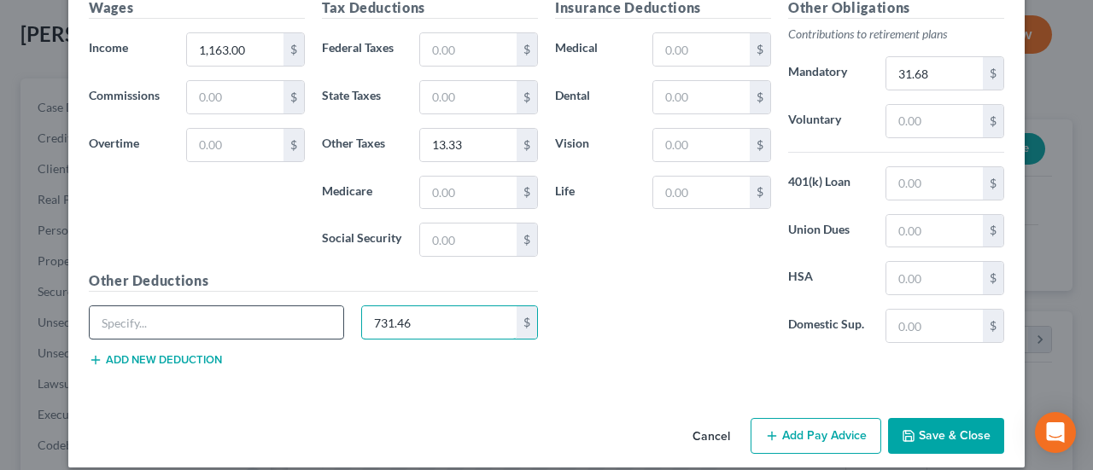
type input "731.46"
click at [314, 310] on input "text" at bounding box center [217, 323] width 254 height 32
type input "Savings Cooperative"
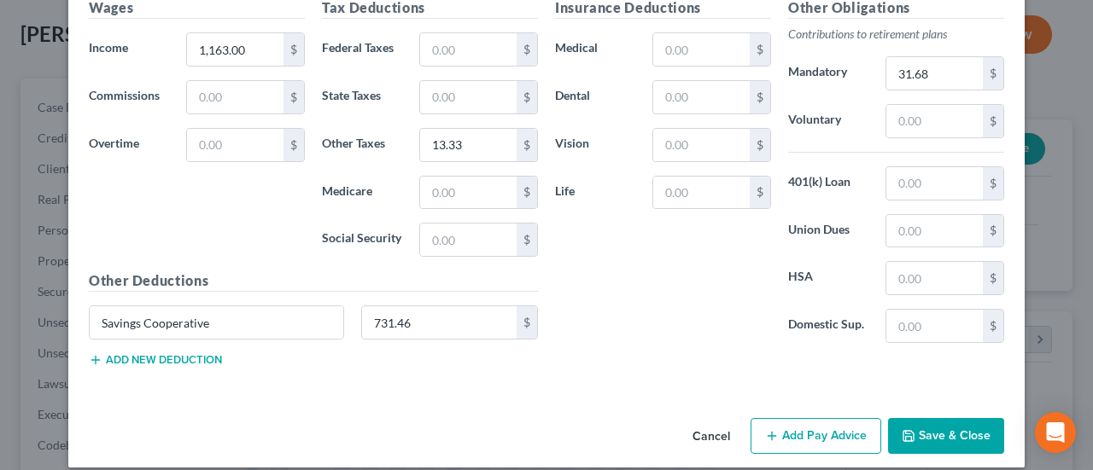
click at [931, 418] on button "Save & Close" at bounding box center [946, 436] width 116 height 36
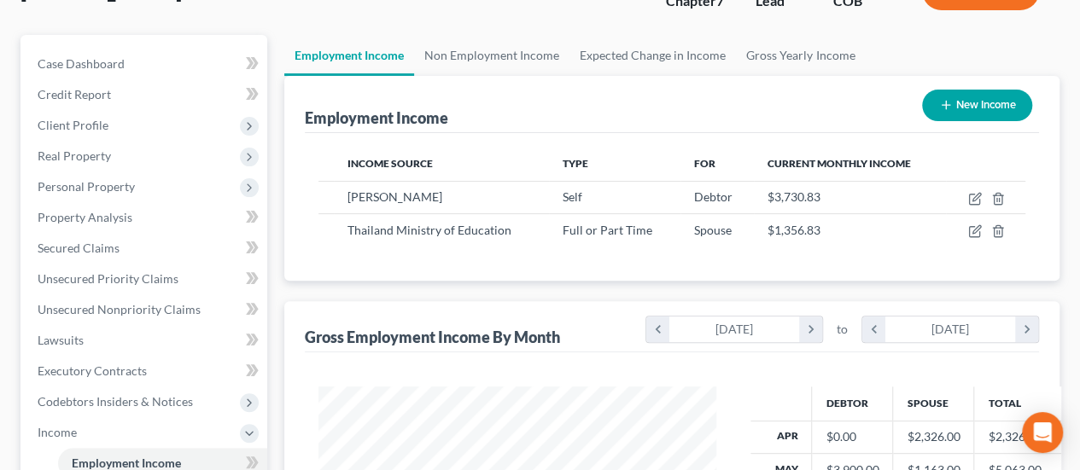
scroll to position [427, 0]
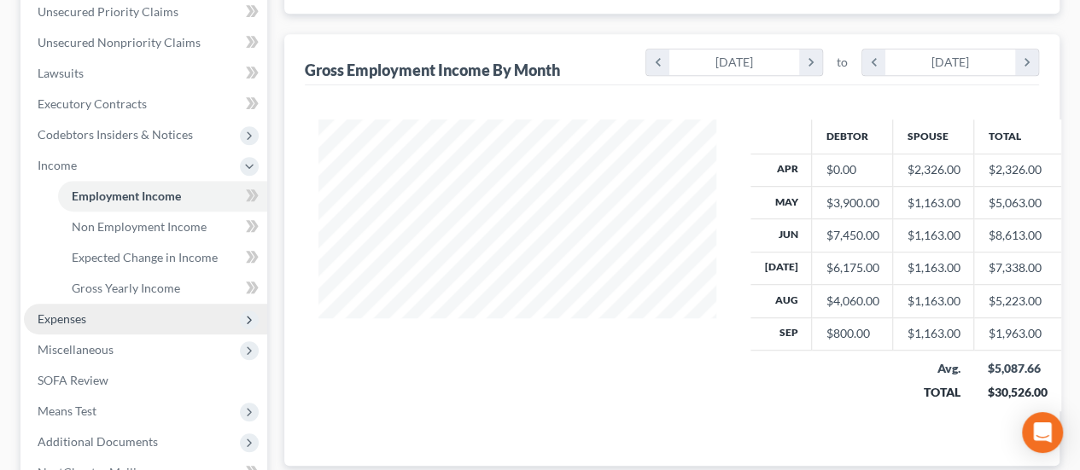
click at [114, 304] on span "Expenses" at bounding box center [145, 319] width 243 height 31
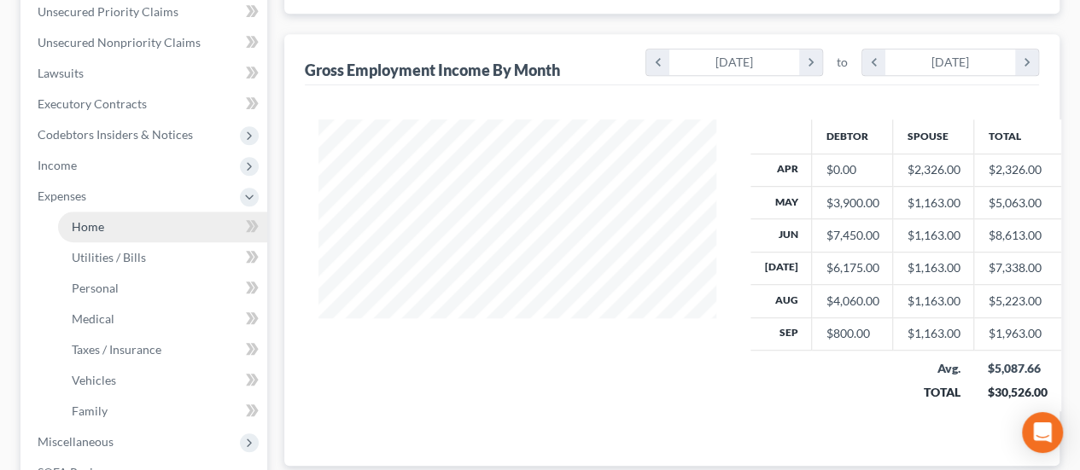
click at [160, 212] on link "Home" at bounding box center [162, 227] width 209 height 31
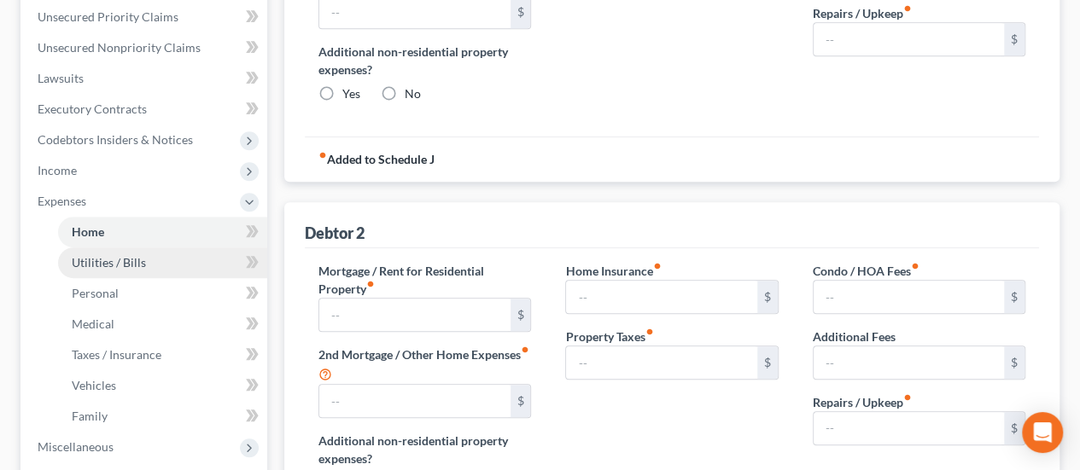
type input "915.00"
type input "0.00"
radio input "true"
type input "0.00"
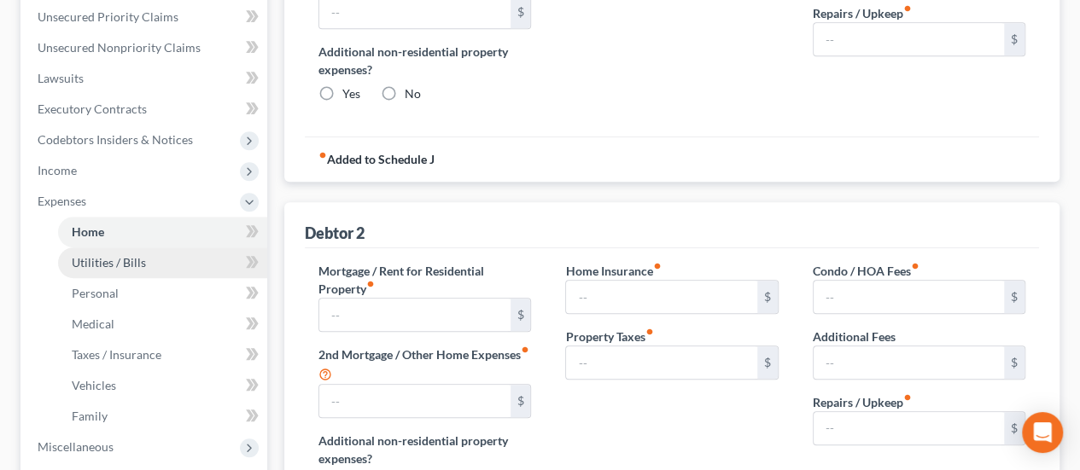
type input "0.00"
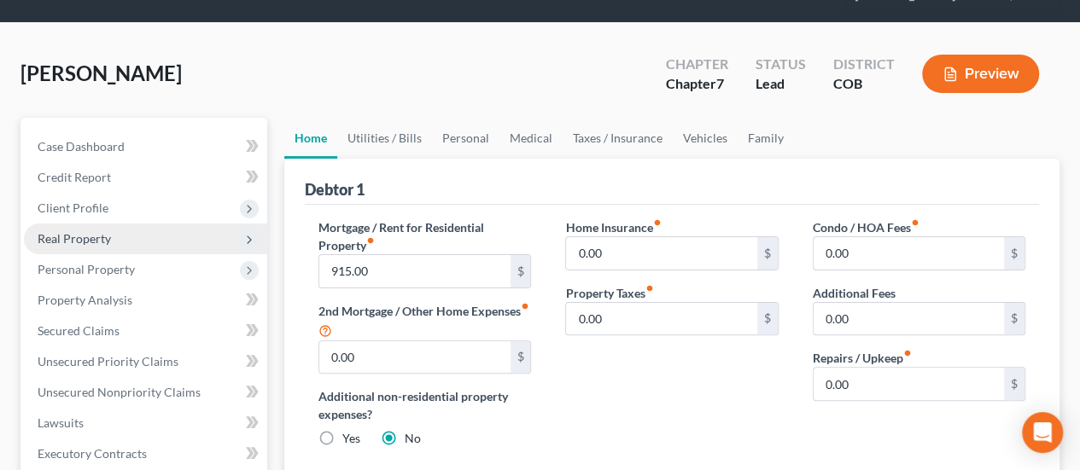
scroll to position [427, 0]
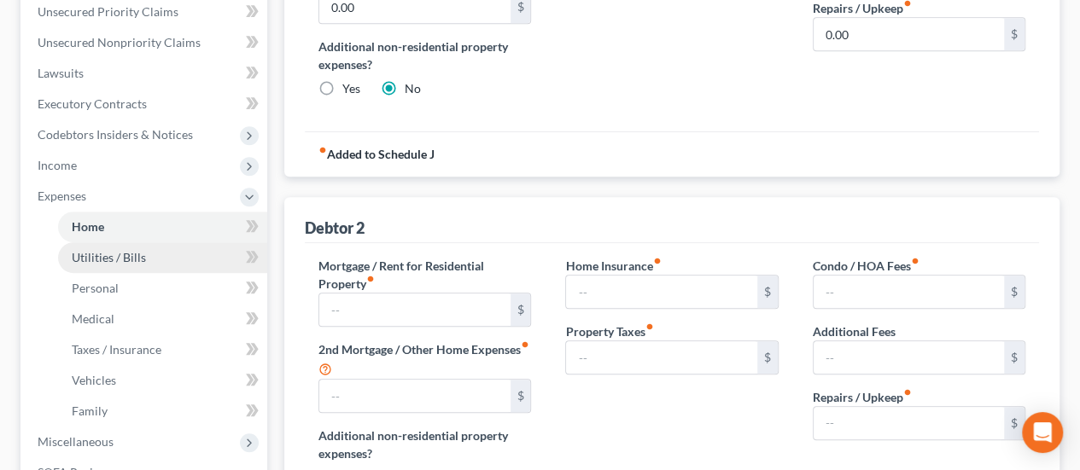
click at [161, 242] on link "Utilities / Bills" at bounding box center [162, 257] width 209 height 31
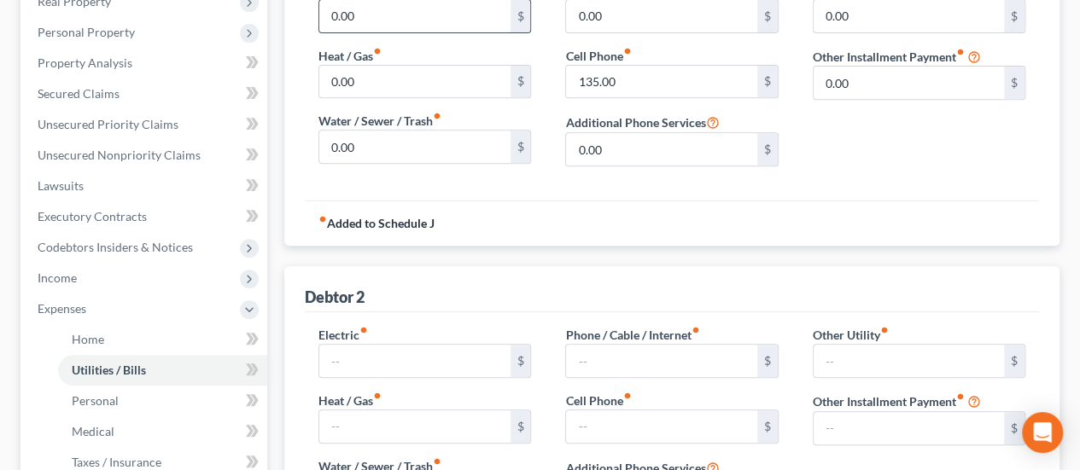
scroll to position [342, 0]
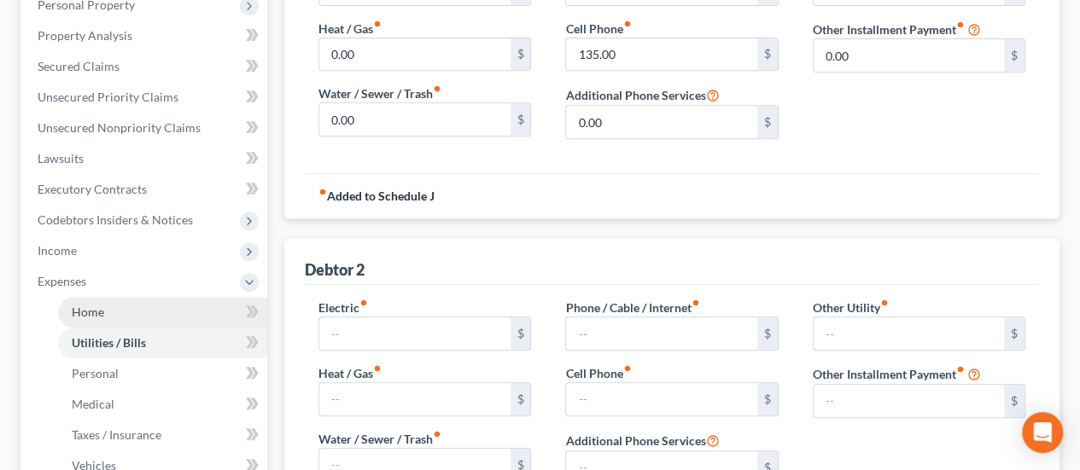
click at [150, 297] on link "Home" at bounding box center [162, 312] width 209 height 31
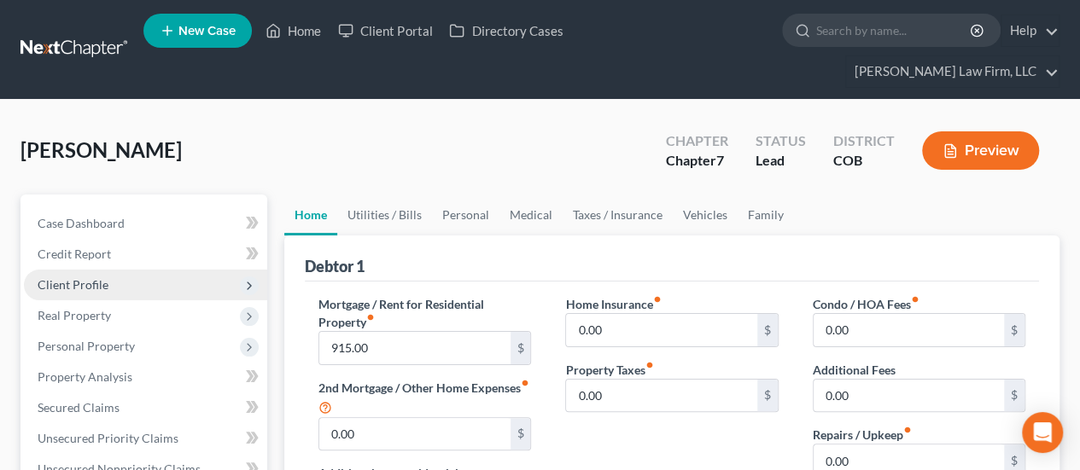
click at [111, 270] on span "Client Profile" at bounding box center [145, 285] width 243 height 31
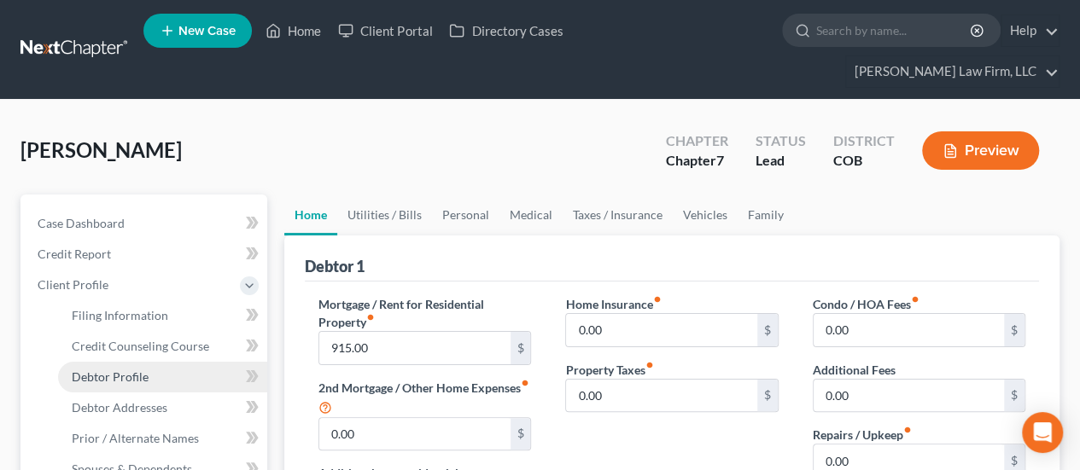
click at [179, 362] on link "Debtor Profile" at bounding box center [162, 377] width 209 height 31
select select "1"
select select "2"
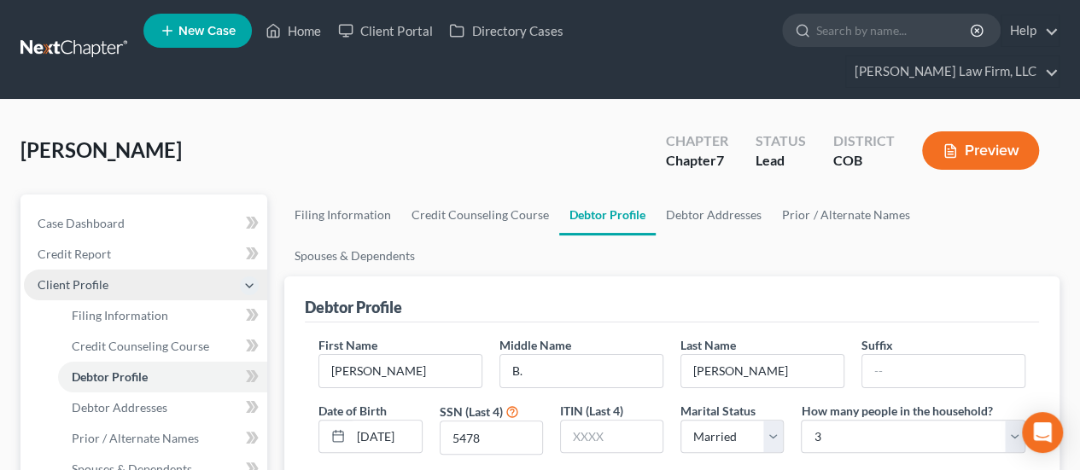
click at [107, 270] on span "Client Profile" at bounding box center [145, 285] width 243 height 31
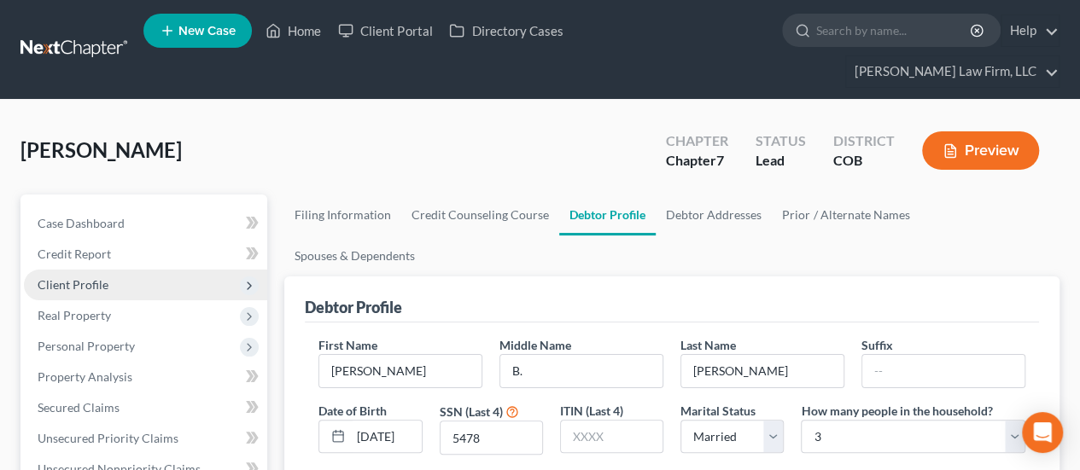
click at [114, 270] on span "Client Profile" at bounding box center [145, 285] width 243 height 31
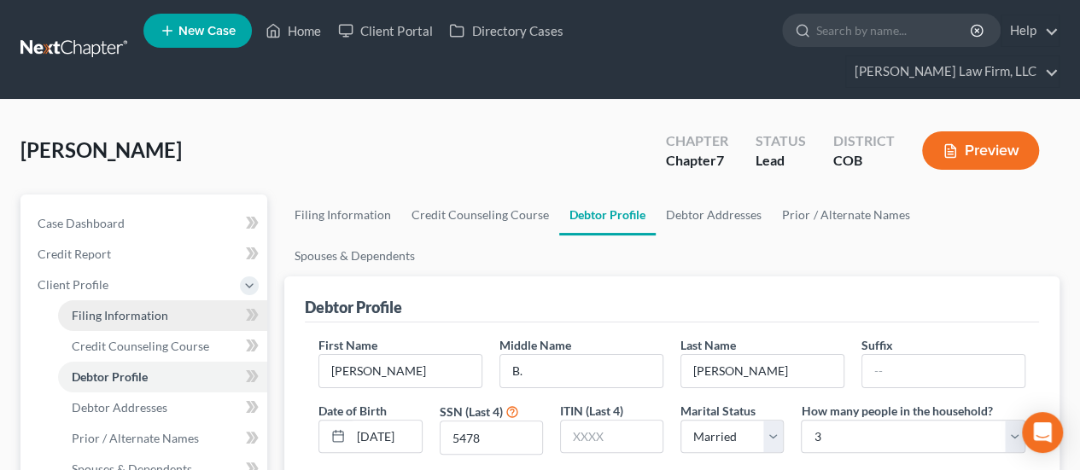
click at [128, 308] on span "Filing Information" at bounding box center [120, 315] width 96 height 15
select select "1"
select select "0"
select select "11"
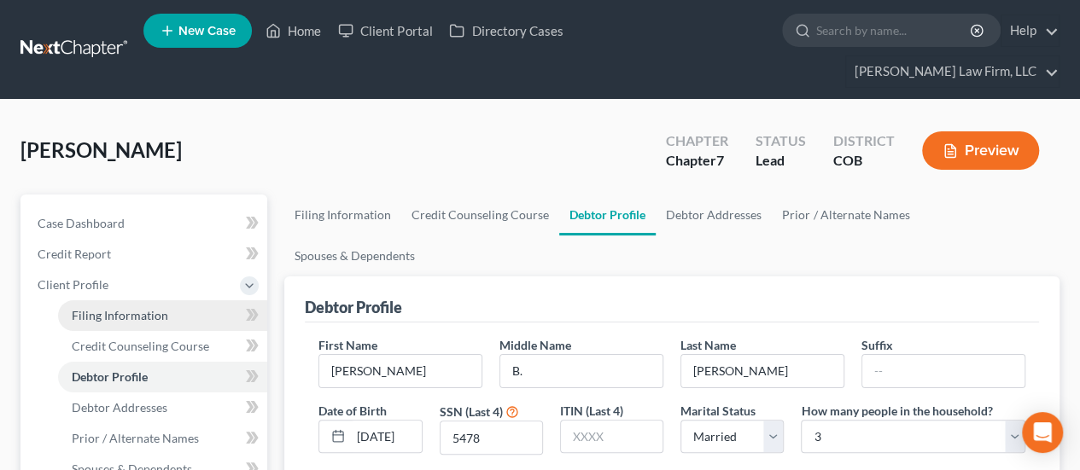
select select "2"
select select "5"
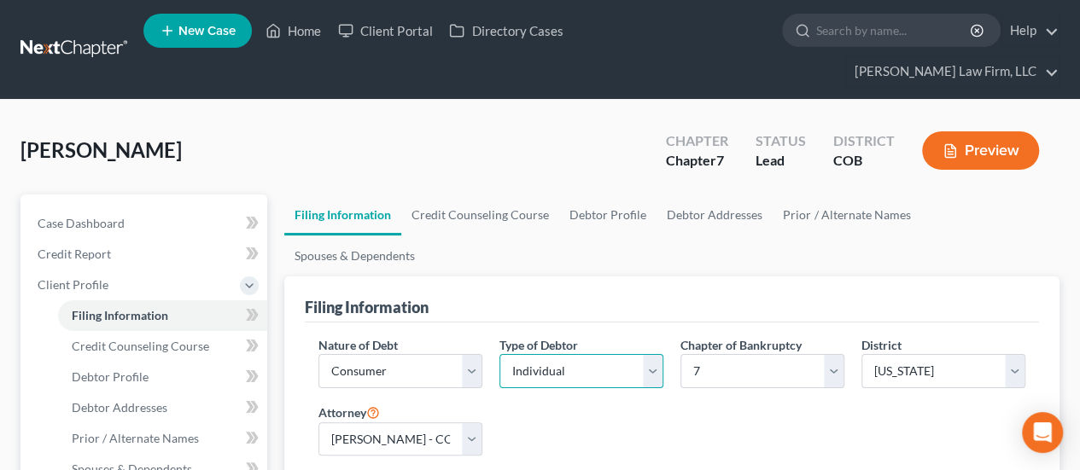
click at [653, 354] on select "Select Individual Joint" at bounding box center [581, 371] width 164 height 34
select select "1"
click at [499, 354] on select "Select Individual Joint" at bounding box center [581, 371] width 164 height 34
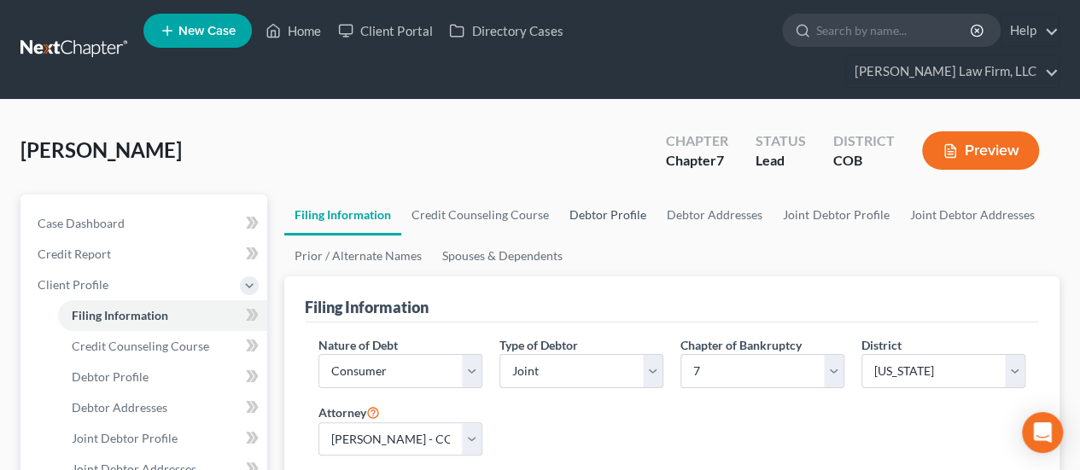
click at [622, 195] on link "Debtor Profile" at bounding box center [607, 215] width 97 height 41
select select "1"
select select "2"
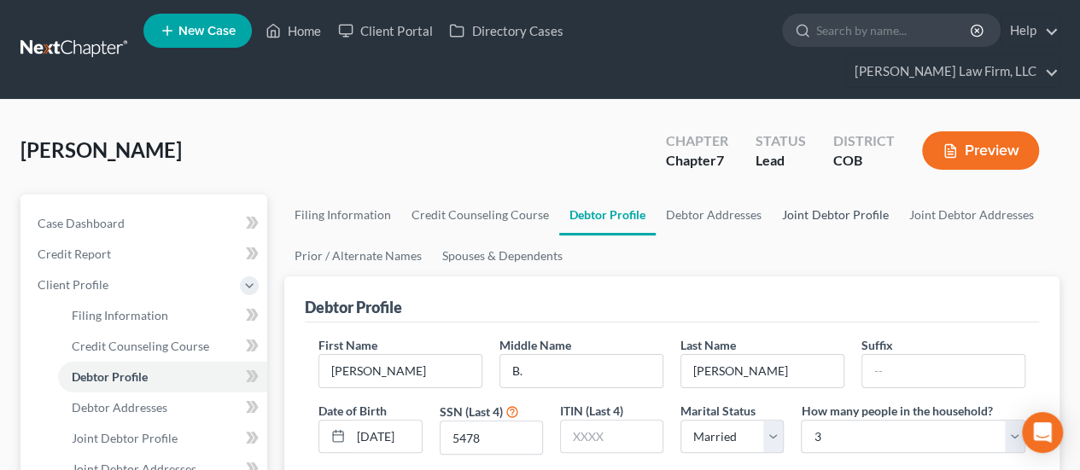
click at [866, 195] on link "Joint Debtor Profile" at bounding box center [835, 215] width 126 height 41
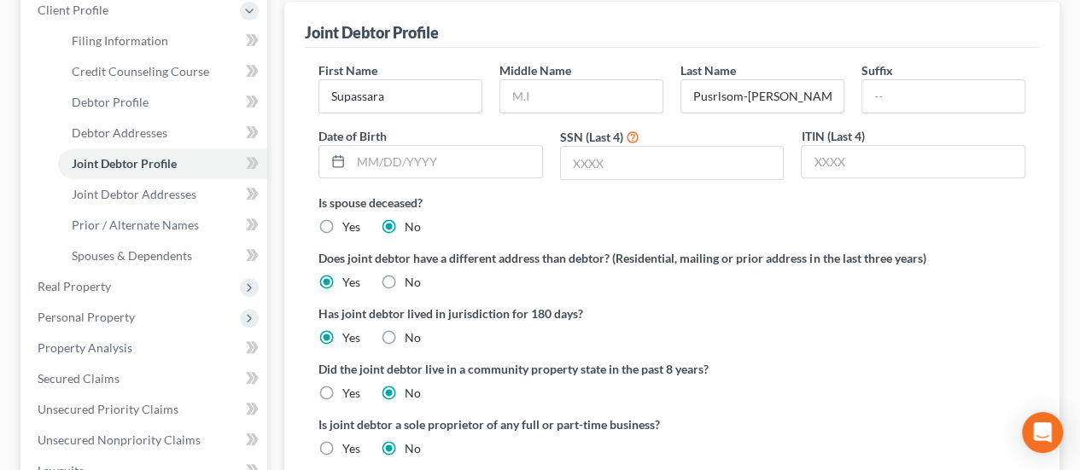
scroll to position [342, 0]
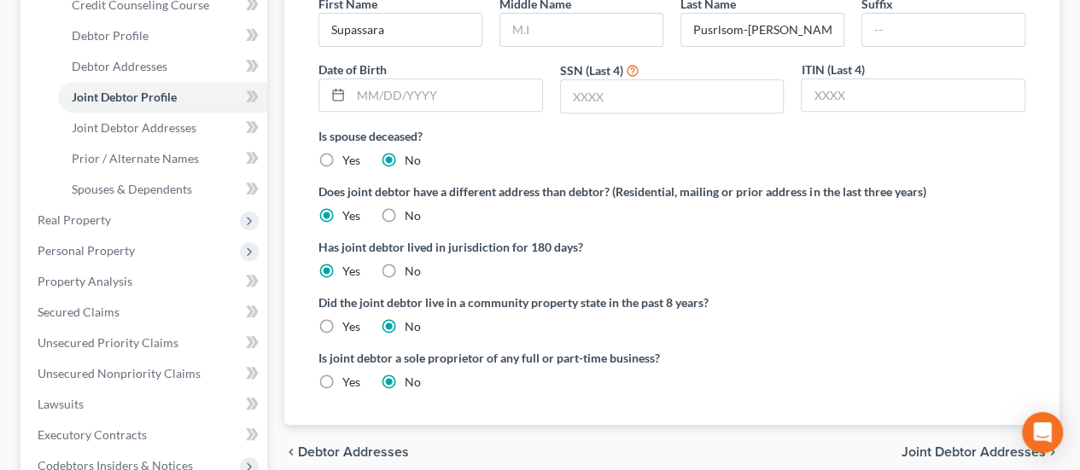
click at [405, 207] on label "No" at bounding box center [413, 215] width 16 height 17
click at [412, 207] on input "No" at bounding box center [417, 212] width 11 height 11
radio input "true"
radio input "false"
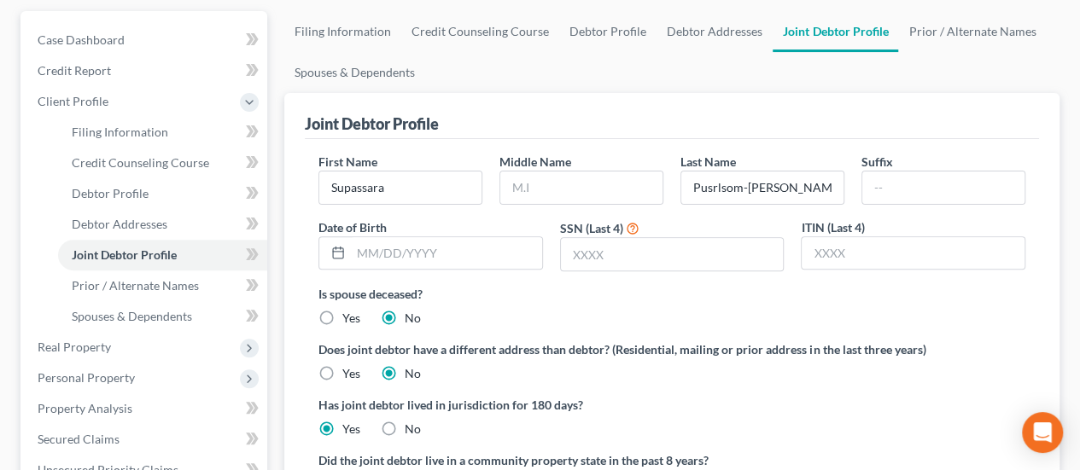
scroll to position [0, 0]
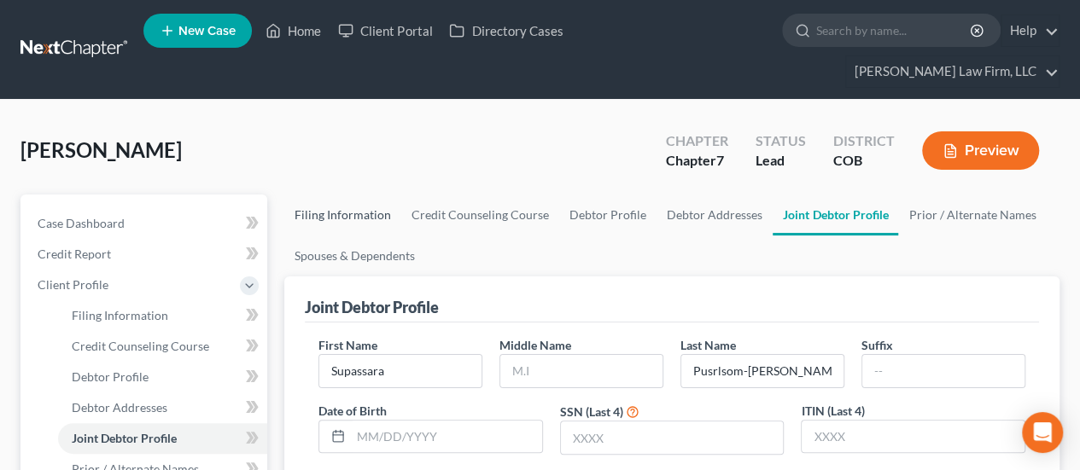
click at [336, 195] on link "Filing Information" at bounding box center [342, 215] width 117 height 41
select select "1"
select select "0"
select select "11"
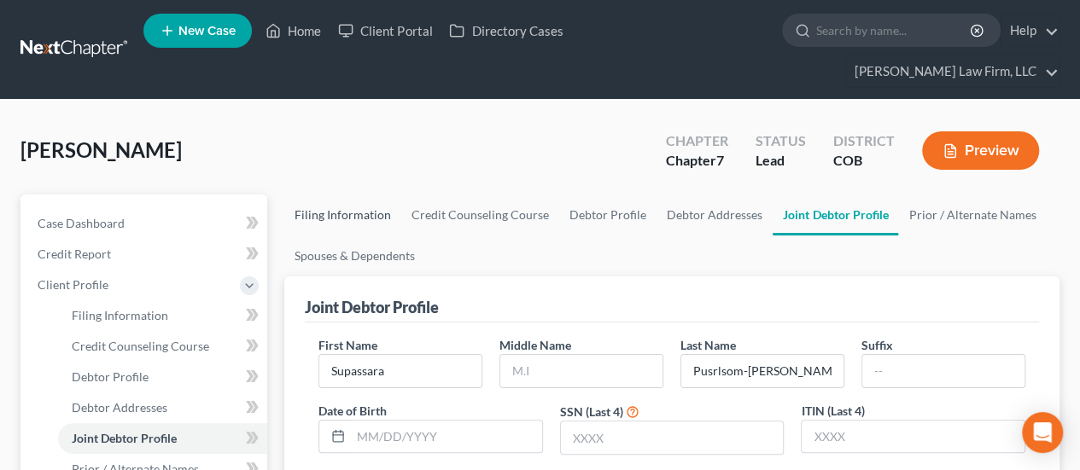
select select "2"
select select "5"
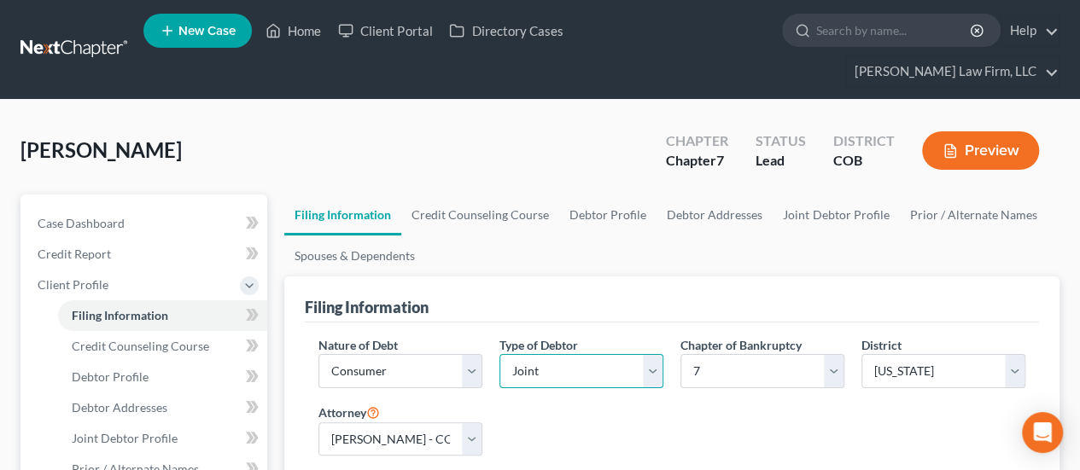
click at [649, 354] on select "Select Individual Joint" at bounding box center [581, 371] width 164 height 34
select select "0"
click at [499, 354] on select "Select Individual Joint" at bounding box center [581, 371] width 164 height 34
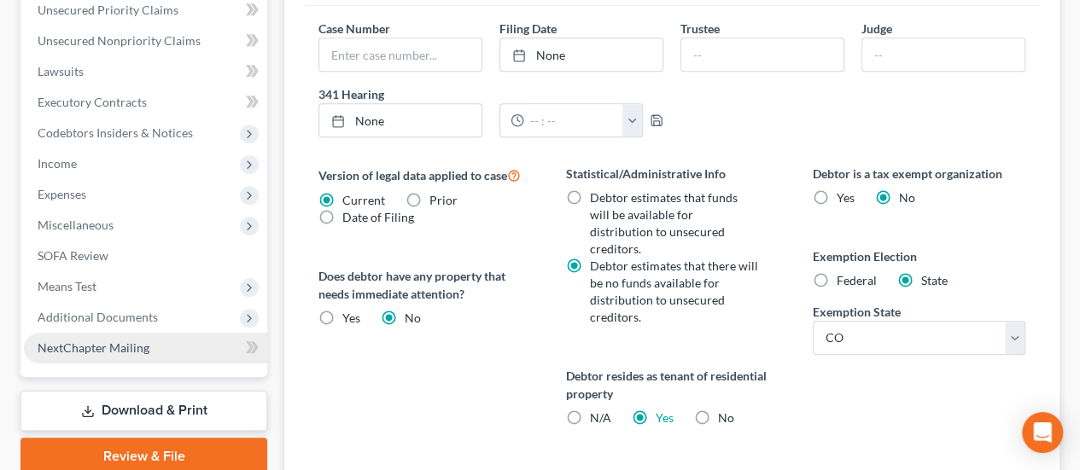
scroll to position [598, 0]
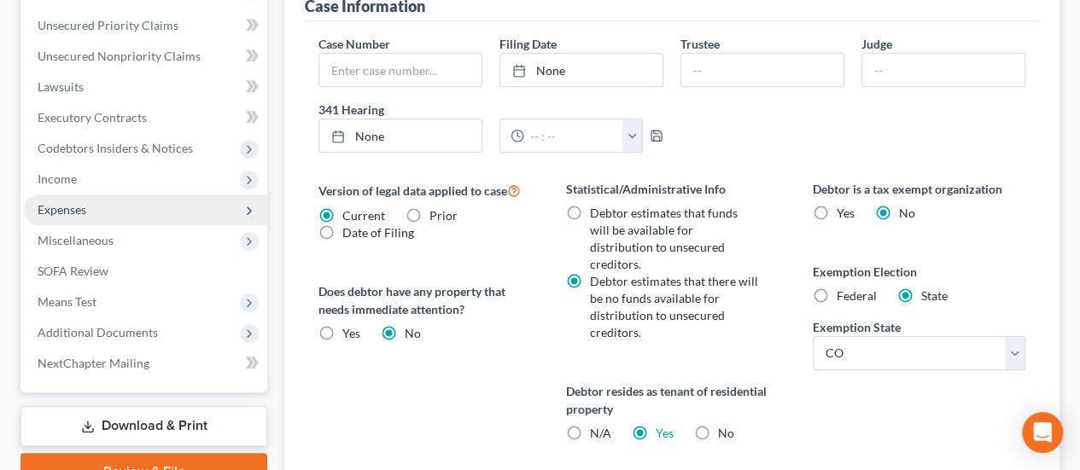
click at [129, 195] on span "Expenses" at bounding box center [145, 210] width 243 height 31
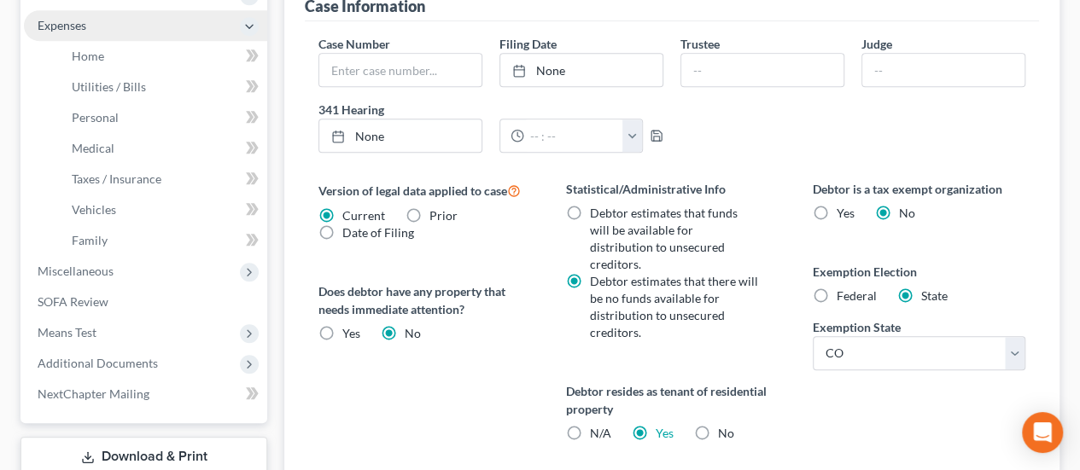
click at [129, 41] on span "Expenses" at bounding box center [145, 25] width 243 height 31
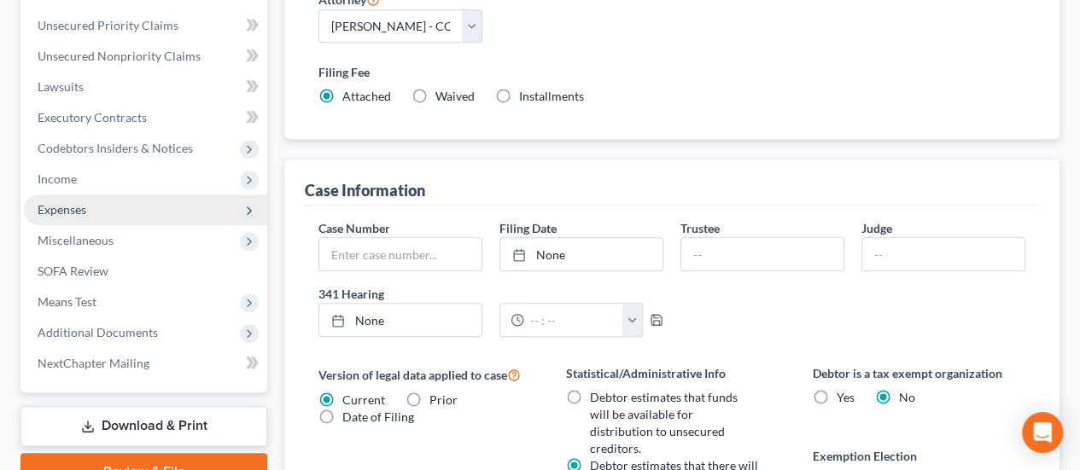
click at [121, 195] on span "Expenses" at bounding box center [145, 210] width 243 height 31
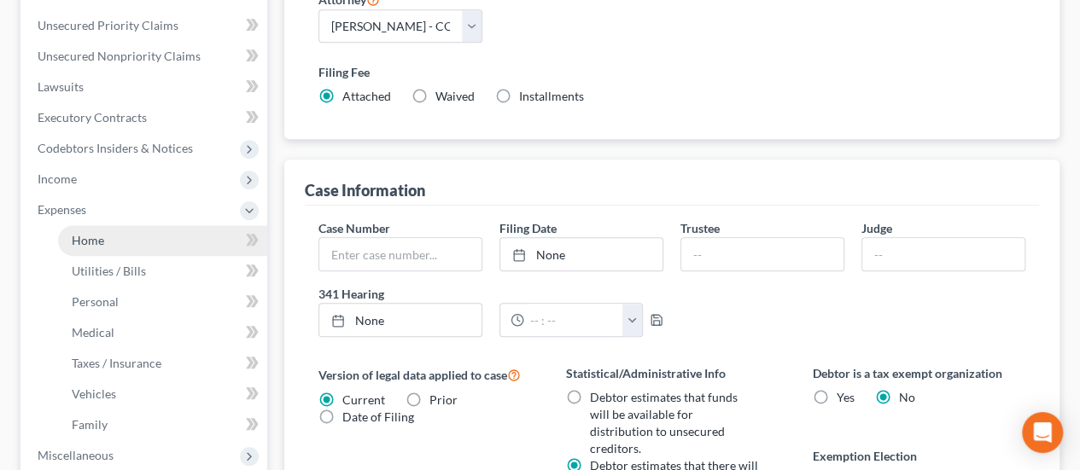
click at [197, 225] on link "Home" at bounding box center [162, 240] width 209 height 31
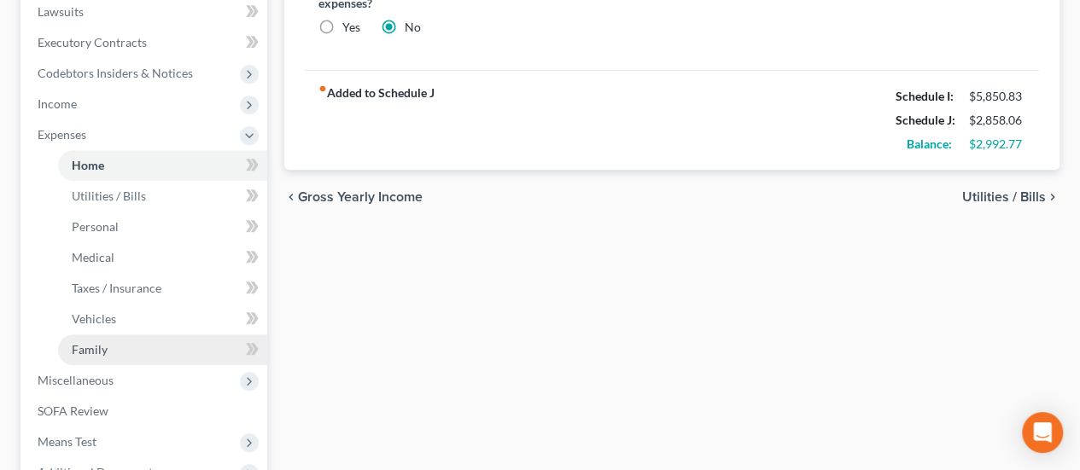
scroll to position [598, 0]
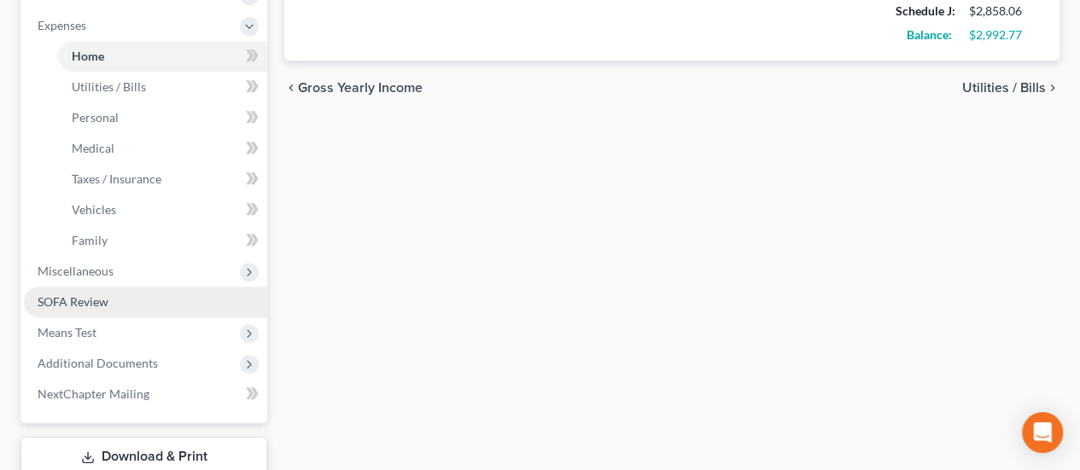
click at [113, 287] on link "SOFA Review" at bounding box center [145, 302] width 243 height 31
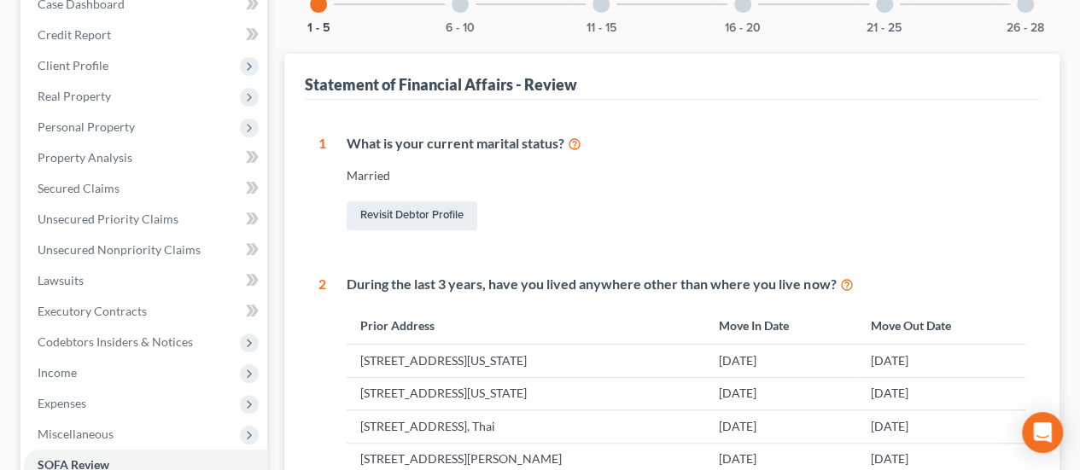
scroll to position [139, 0]
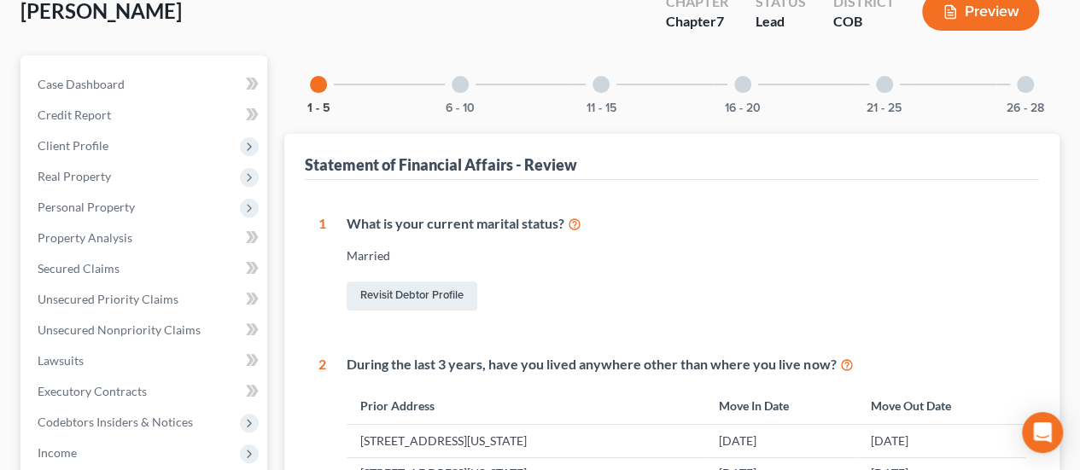
click at [459, 76] on div at bounding box center [460, 84] width 17 height 17
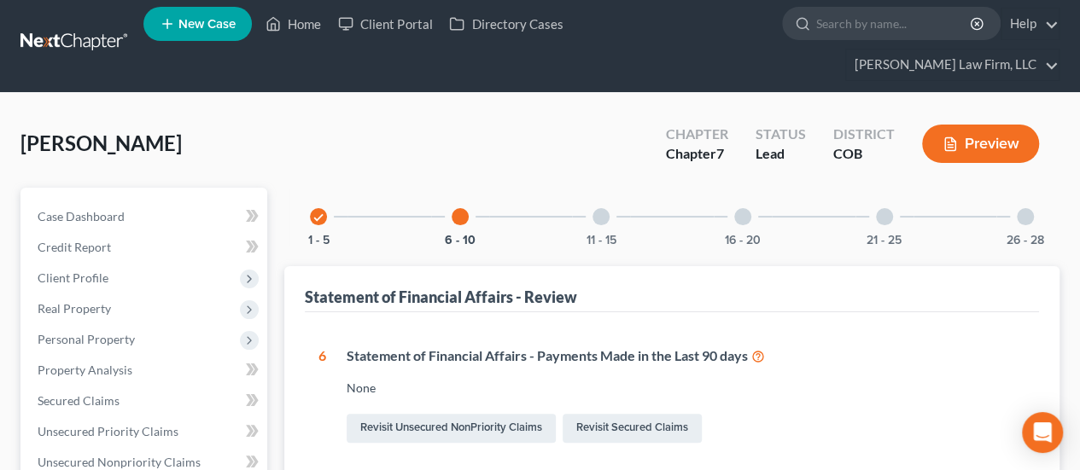
scroll to position [0, 0]
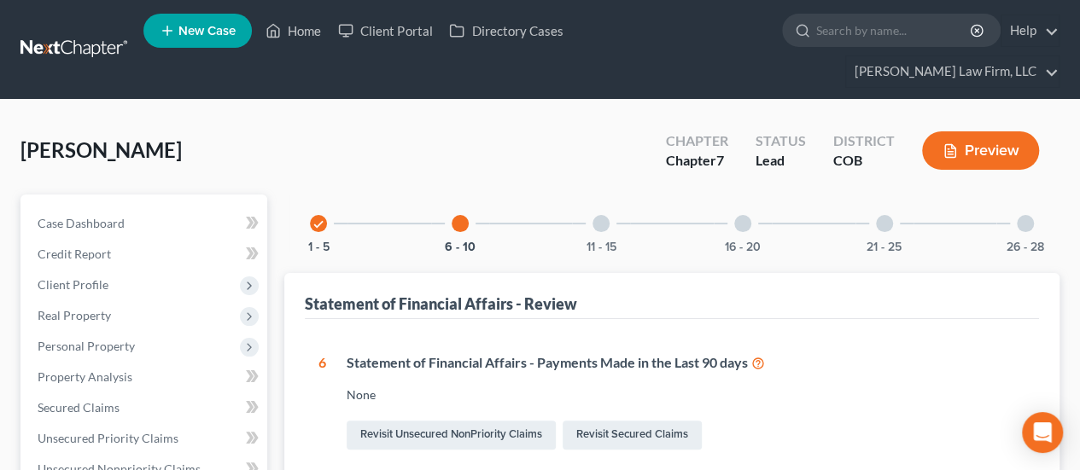
click at [598, 215] on div at bounding box center [601, 223] width 17 height 17
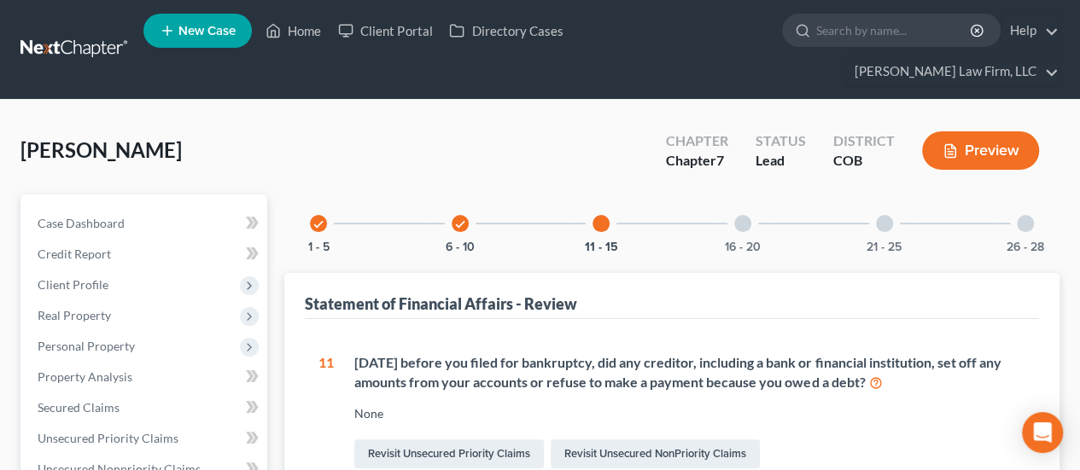
click at [744, 215] on div at bounding box center [742, 223] width 17 height 17
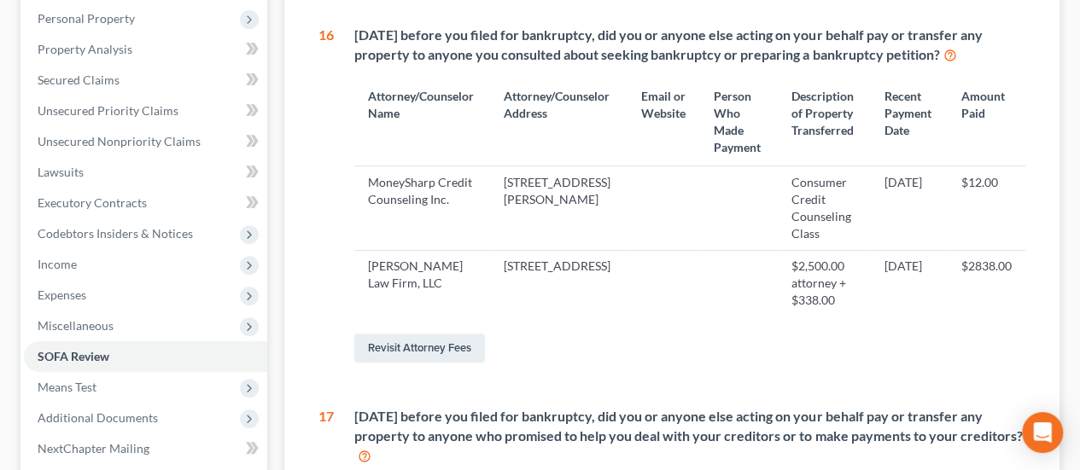
scroll to position [427, 0]
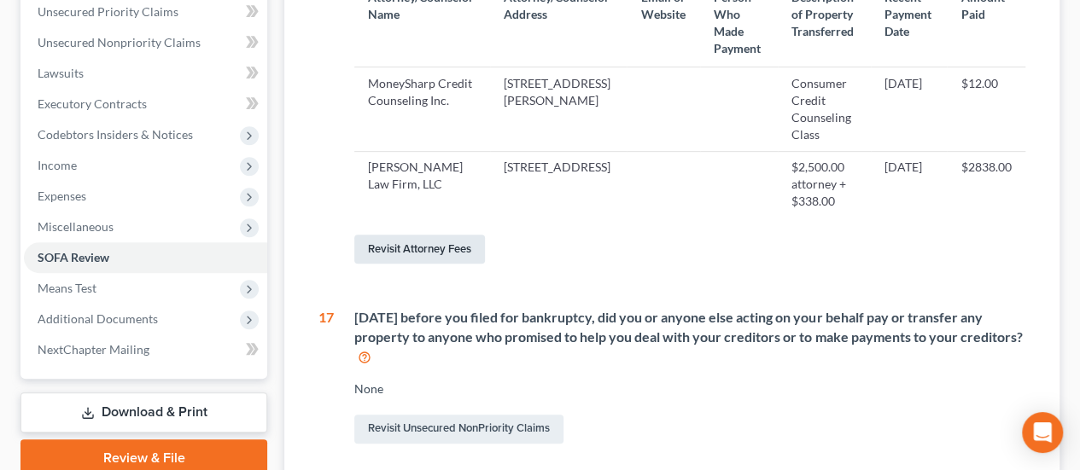
click at [452, 236] on link "Revisit Attorney Fees" at bounding box center [419, 249] width 131 height 29
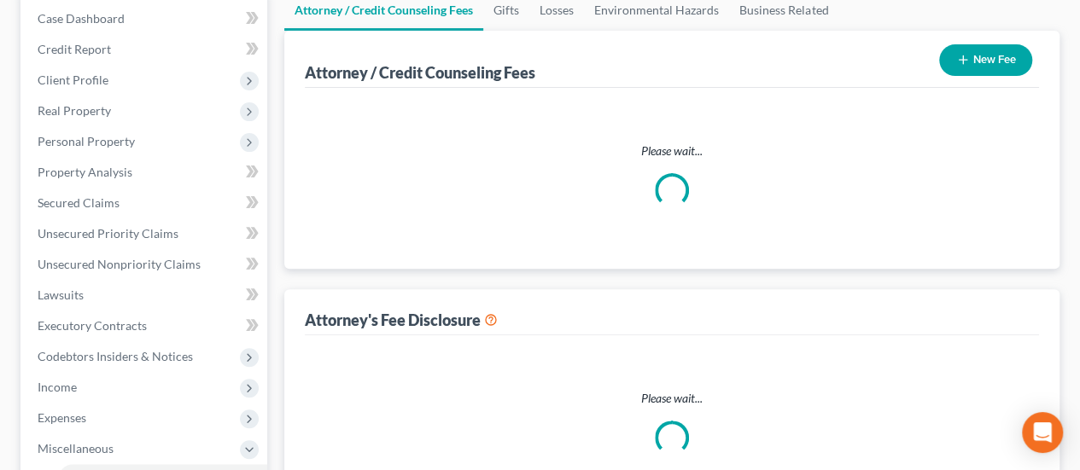
select select "0"
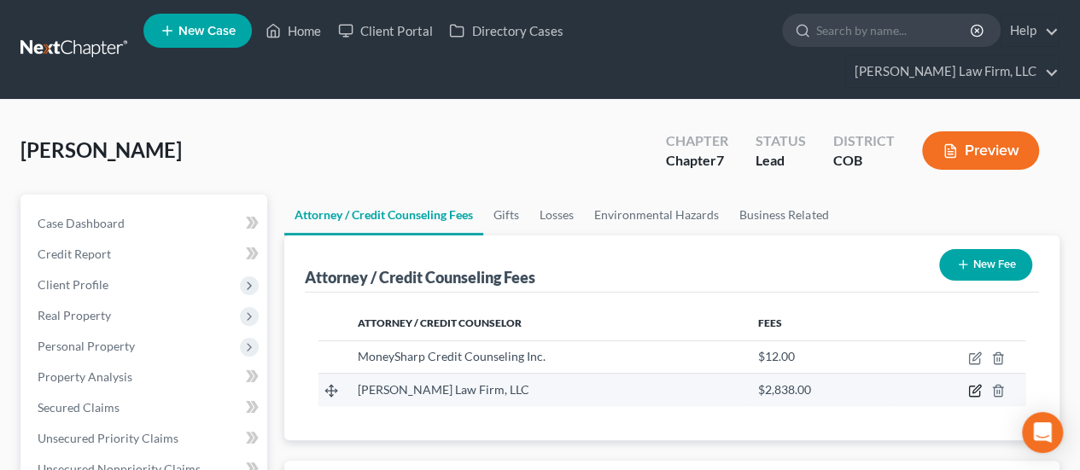
click at [974, 386] on icon "button" at bounding box center [976, 390] width 8 height 8
select select "5"
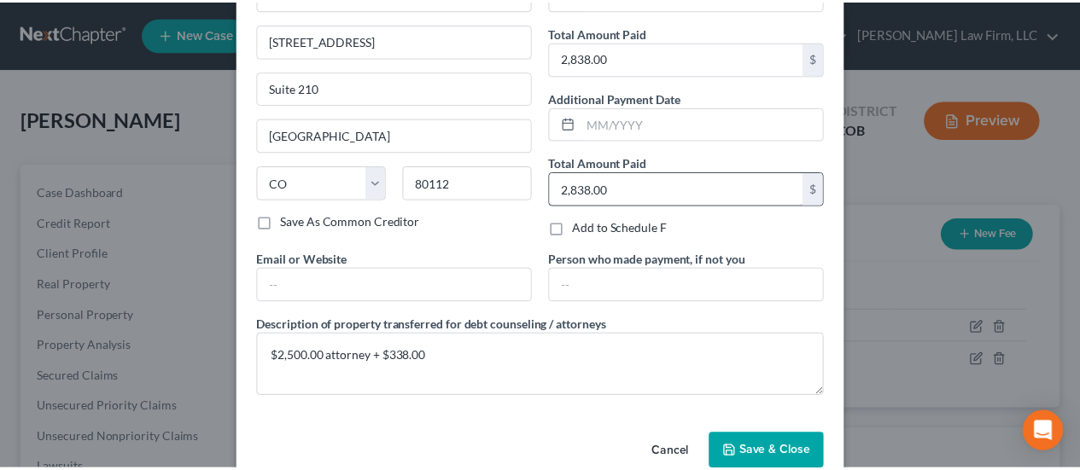
scroll to position [151, 0]
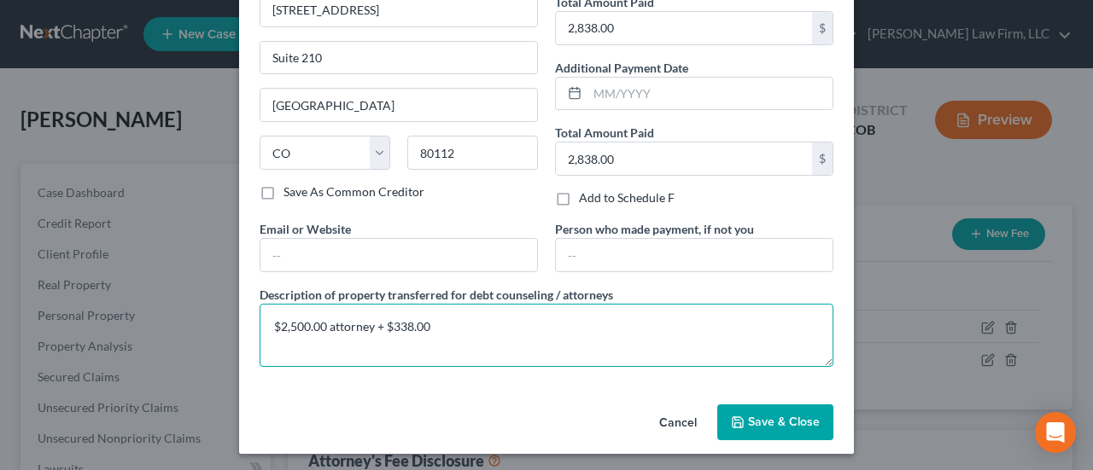
click at [371, 322] on textarea "$2,500.00 attorney + $338.00" at bounding box center [547, 335] width 574 height 63
click at [473, 322] on textarea "$2,500.00 attorney fees + $338.00" at bounding box center [547, 335] width 574 height 63
type textarea "$2,500.00 attorney fees + $338.00 court filing fee"
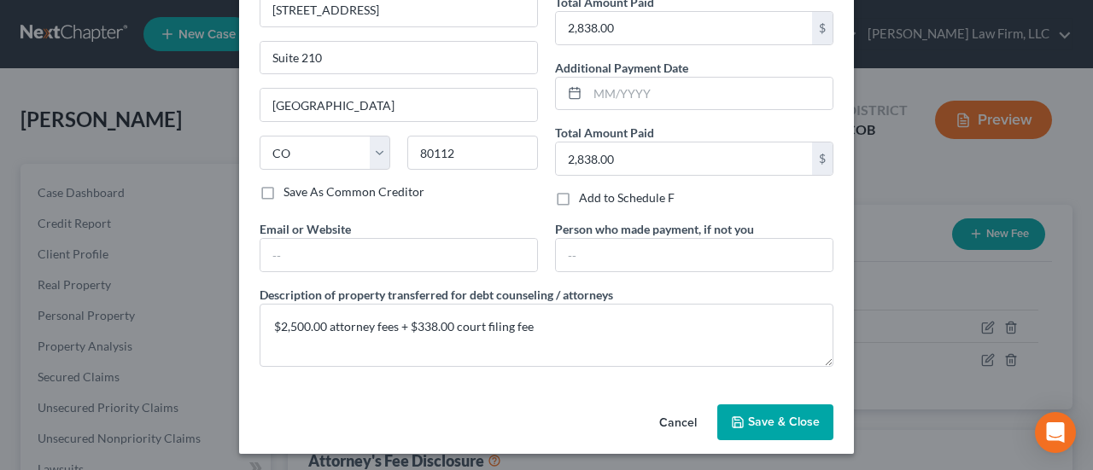
click at [755, 421] on span "Save & Close" at bounding box center [784, 422] width 72 height 15
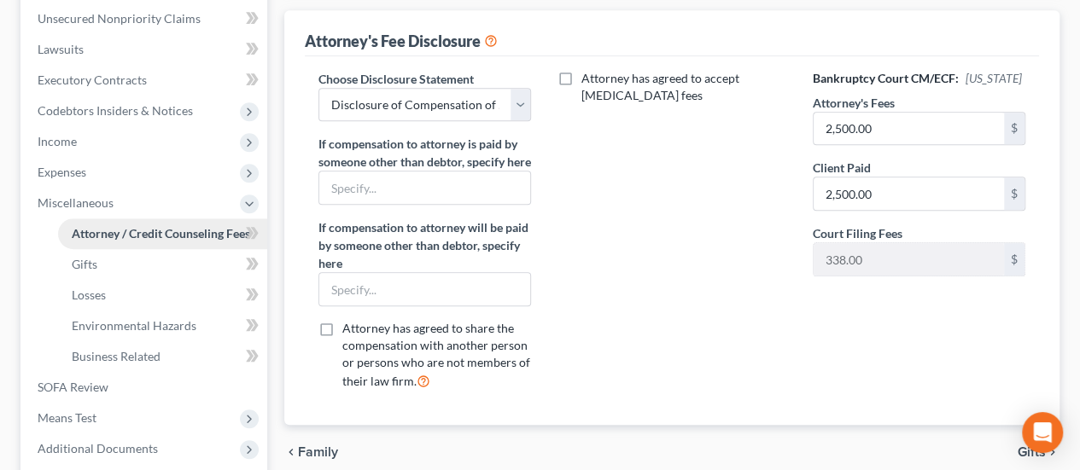
scroll to position [598, 0]
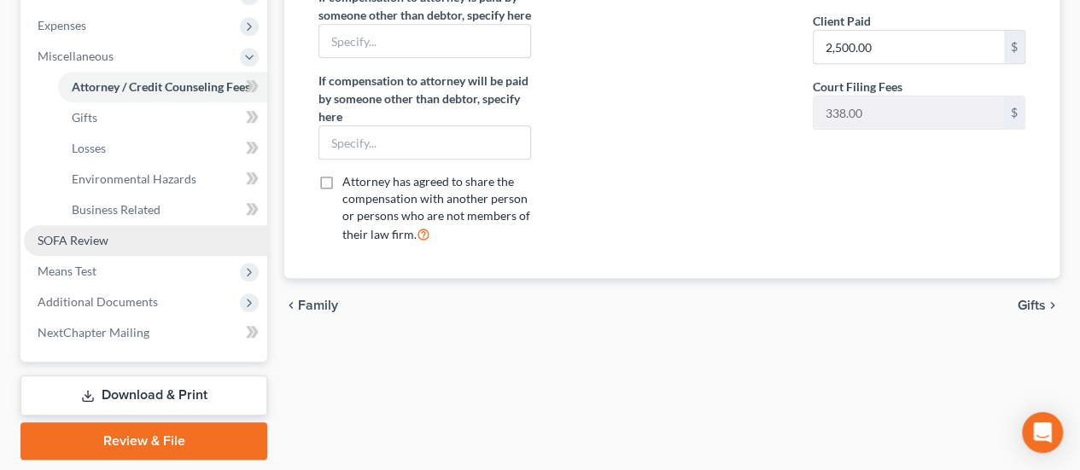
click at [143, 225] on link "SOFA Review" at bounding box center [145, 240] width 243 height 31
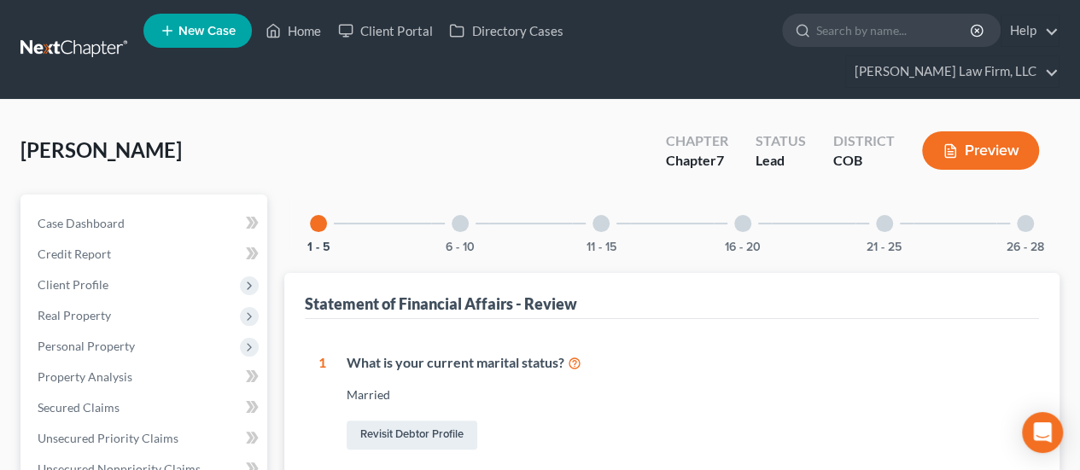
click at [455, 215] on div at bounding box center [460, 223] width 17 height 17
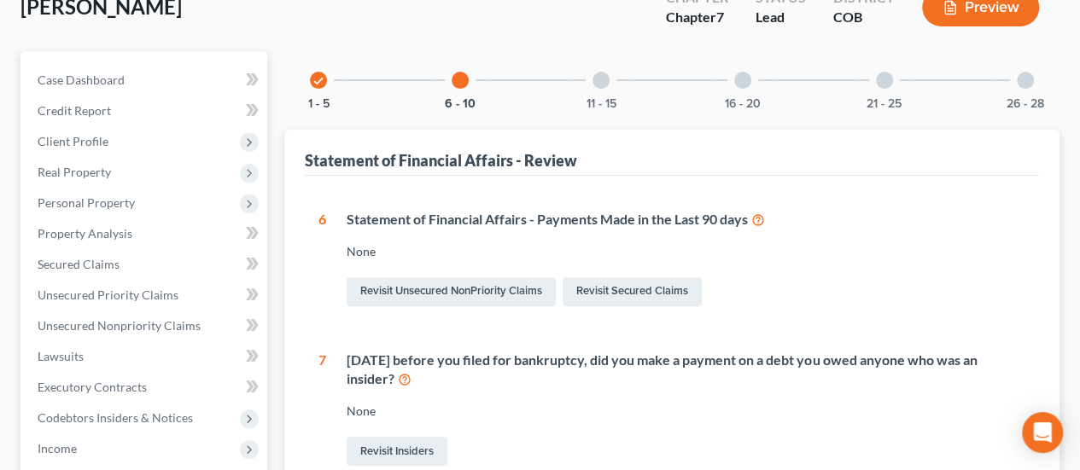
scroll to position [22, 0]
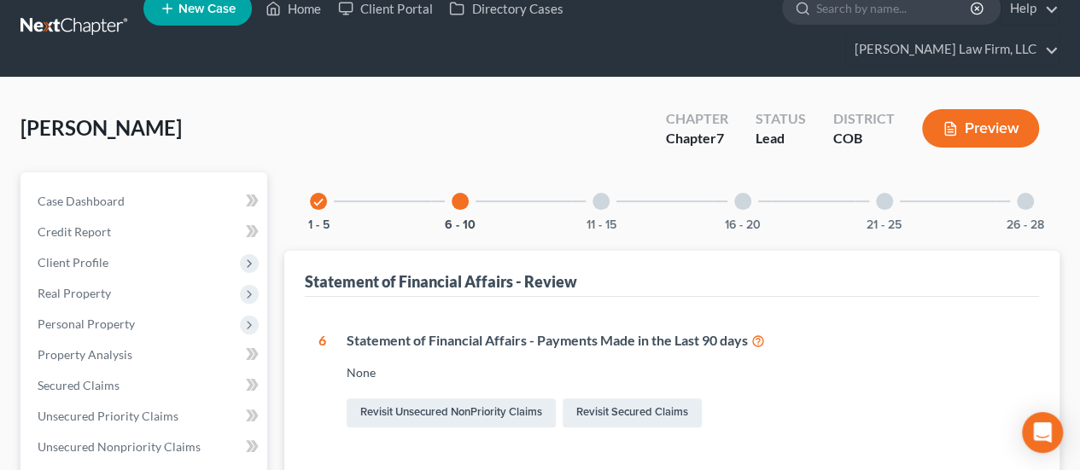
click at [604, 193] on div at bounding box center [601, 201] width 17 height 17
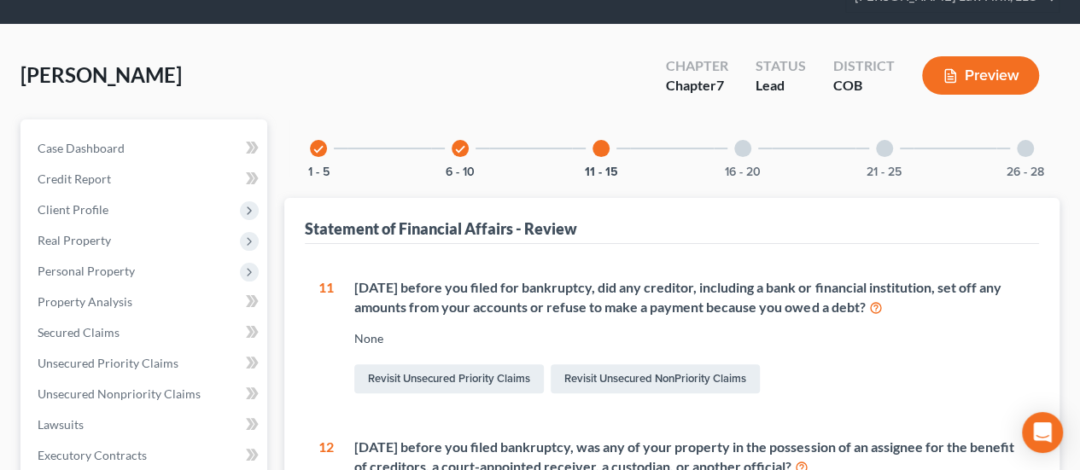
scroll to position [0, 0]
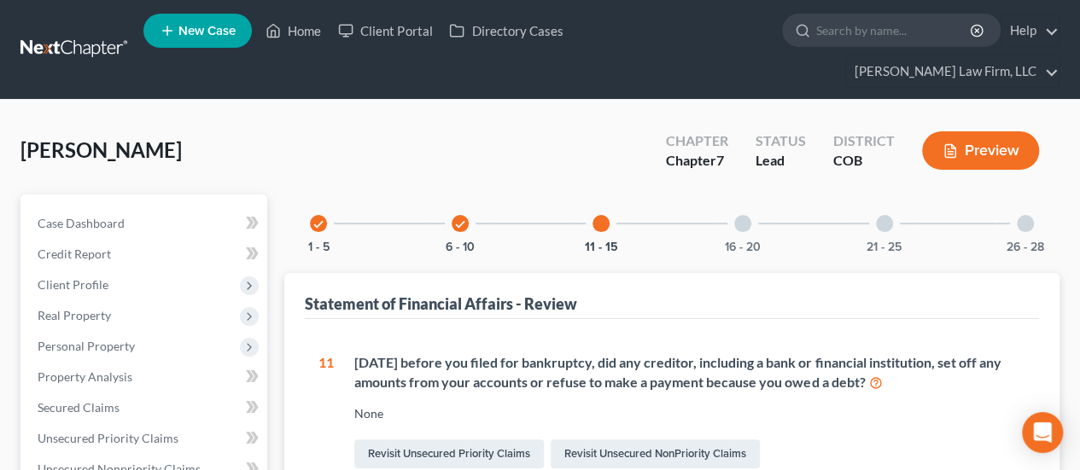
click at [744, 215] on div at bounding box center [742, 223] width 17 height 17
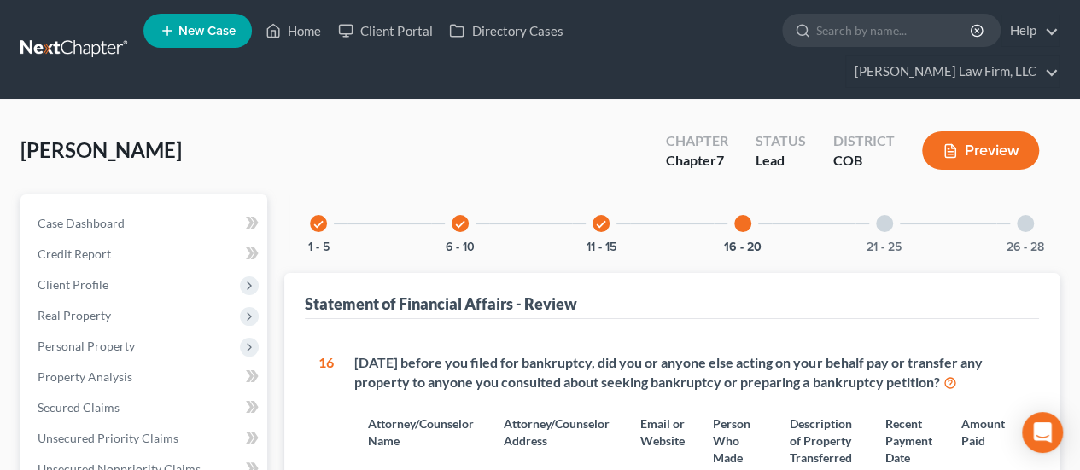
click at [883, 215] on div at bounding box center [884, 223] width 17 height 17
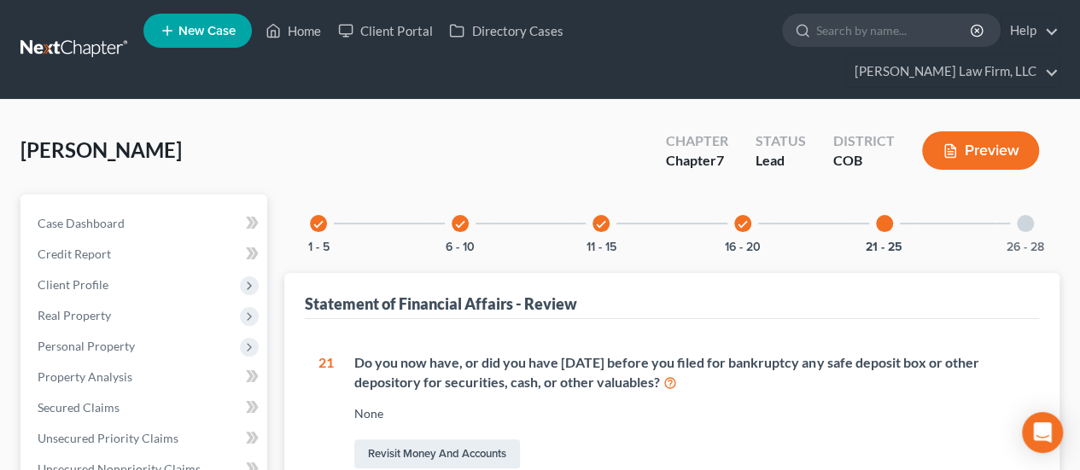
click at [1025, 215] on div at bounding box center [1025, 223] width 17 height 17
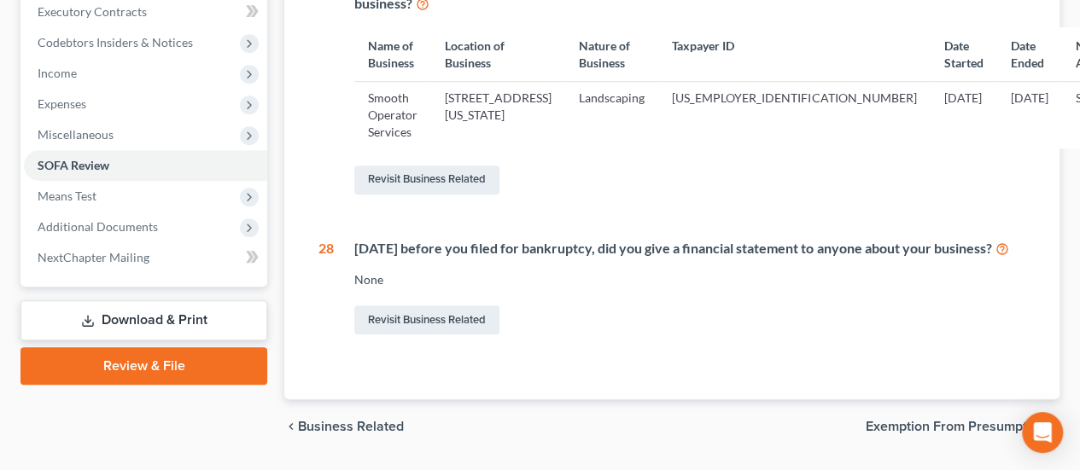
scroll to position [555, 0]
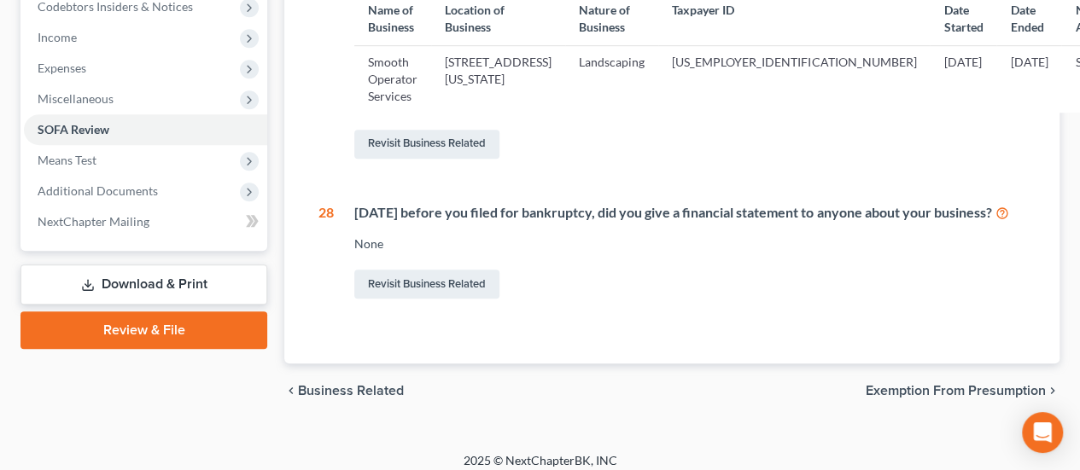
click at [206, 265] on link "Download & Print" at bounding box center [143, 285] width 247 height 40
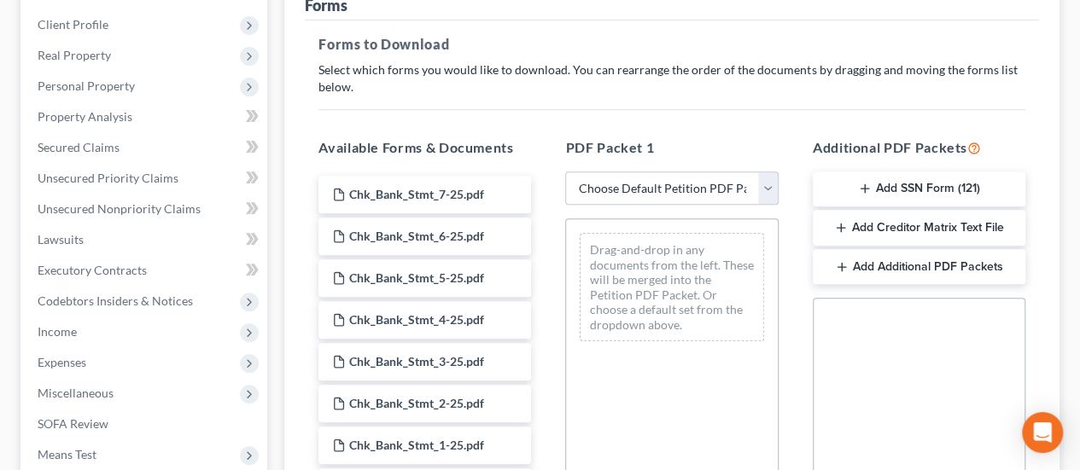
scroll to position [171, 0]
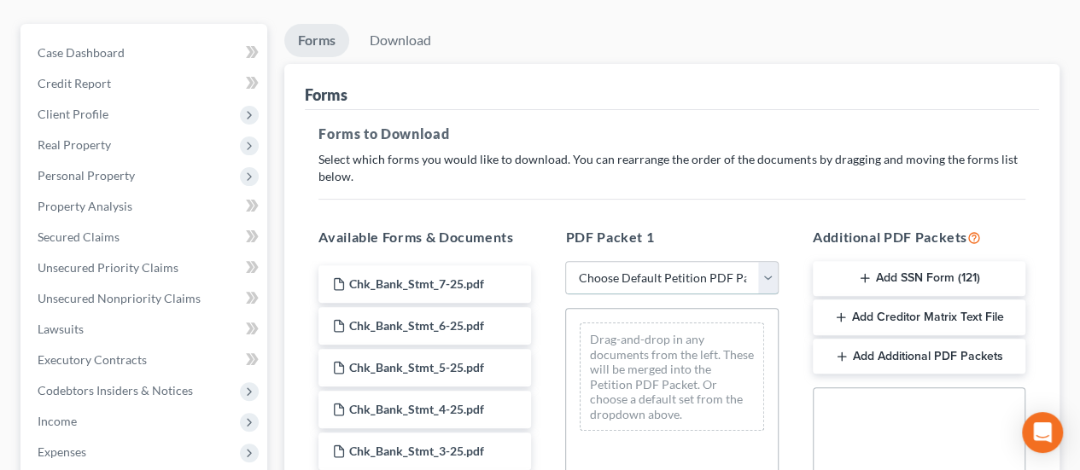
click at [768, 261] on select "Choose Default Petition PDF Packet Complete Bankruptcy Petition (all forms and …" at bounding box center [671, 278] width 213 height 34
select select "0"
click at [565, 261] on select "Choose Default Petition PDF Packet Complete Bankruptcy Petition (all forms and …" at bounding box center [671, 278] width 213 height 34
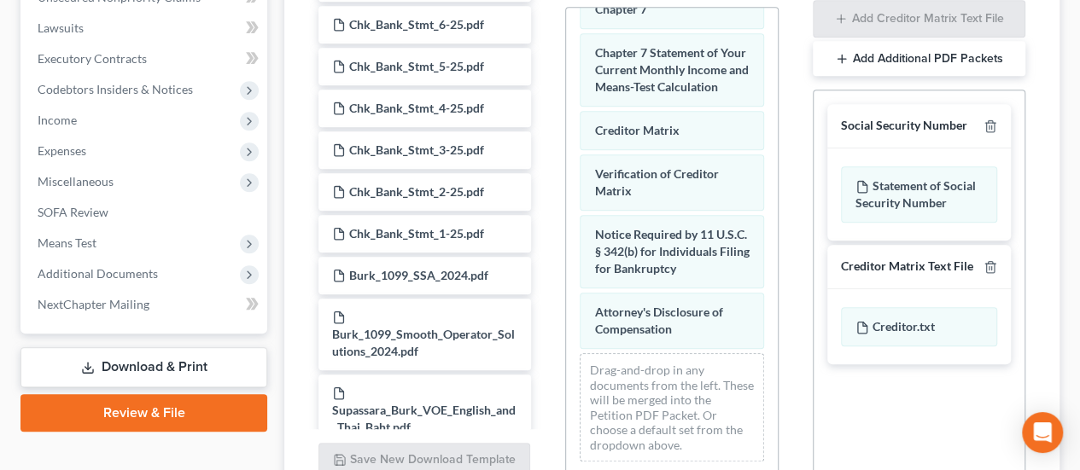
scroll to position [600, 0]
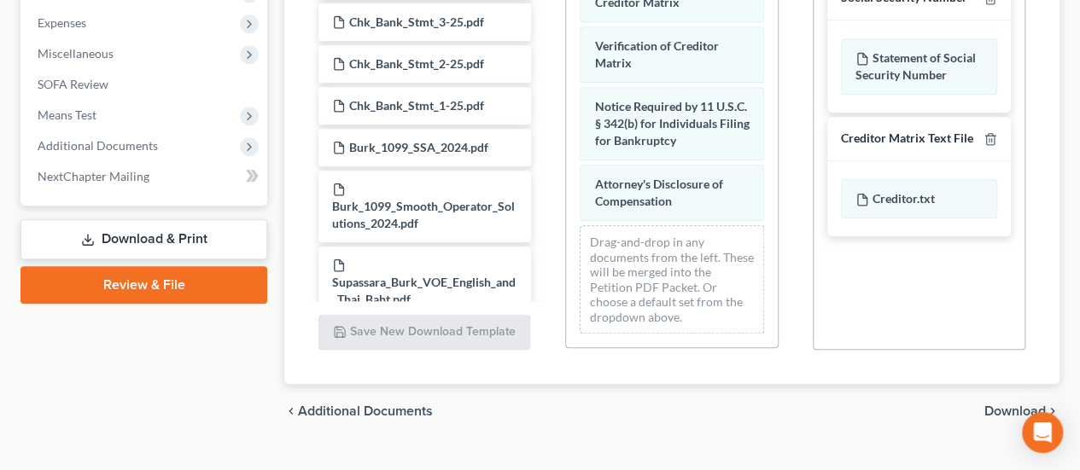
click at [1007, 405] on span "Download" at bounding box center [1014, 412] width 61 height 14
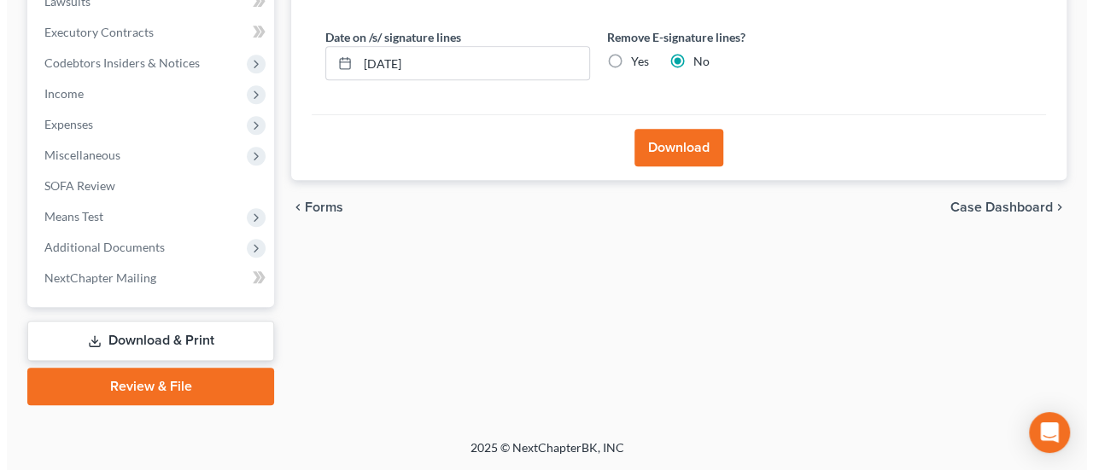
scroll to position [465, 0]
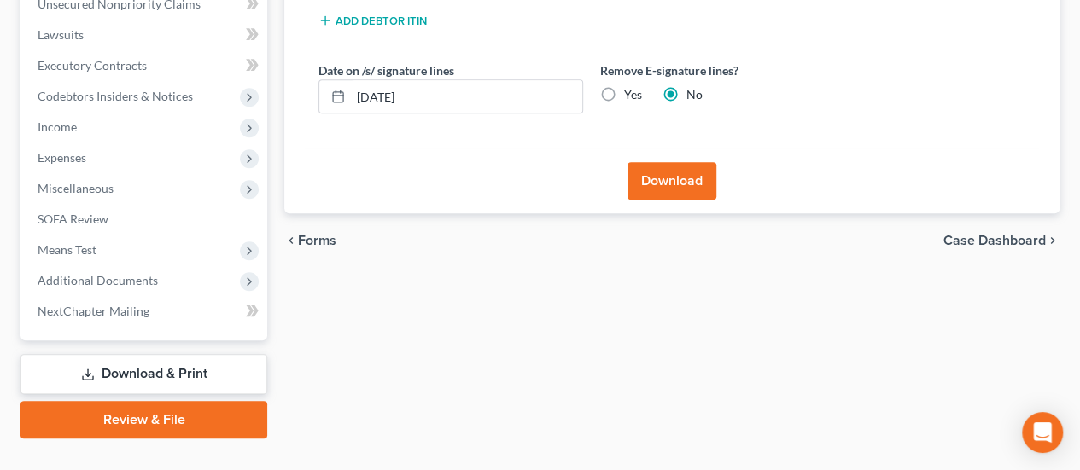
click at [695, 162] on button "Download" at bounding box center [672, 181] width 89 height 38
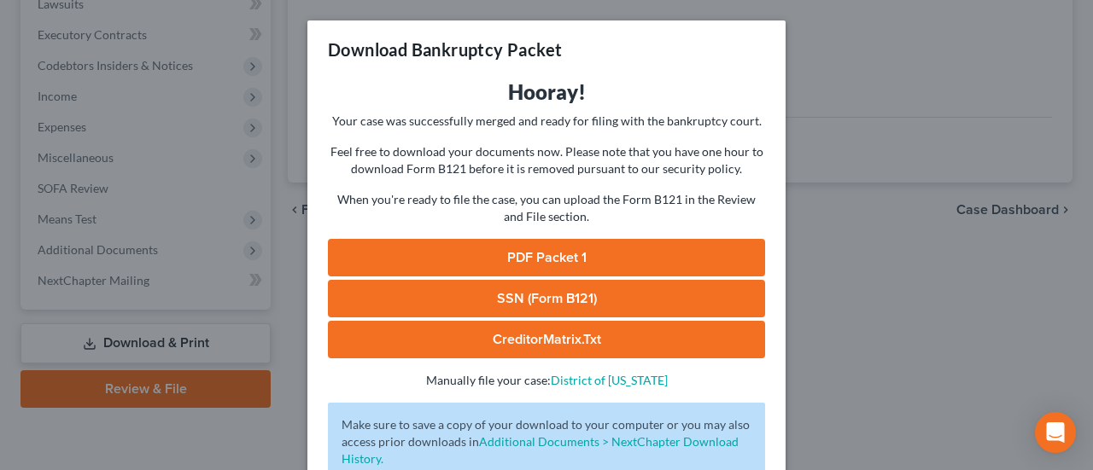
click at [552, 303] on link "SSN (Form B121)" at bounding box center [546, 299] width 437 height 38
click at [533, 255] on link "PDF Packet 1" at bounding box center [546, 258] width 437 height 38
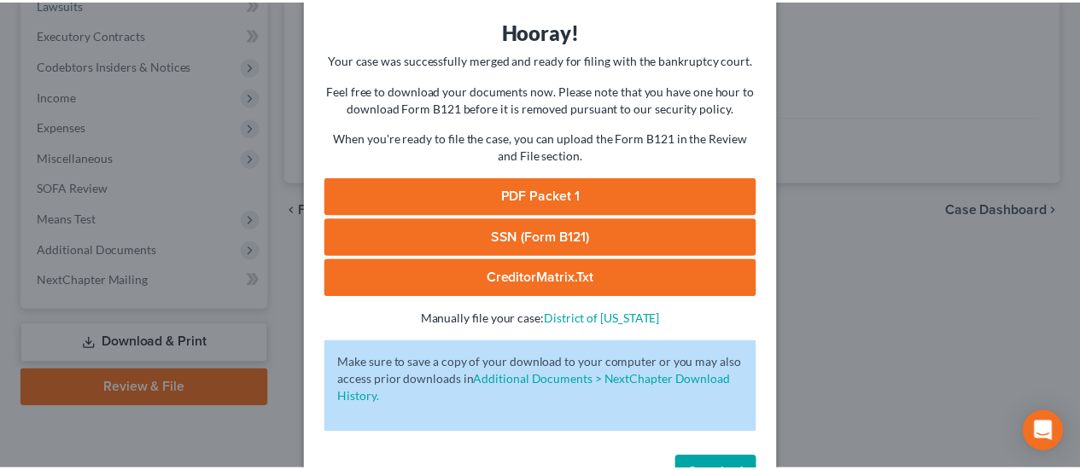
scroll to position [116, 0]
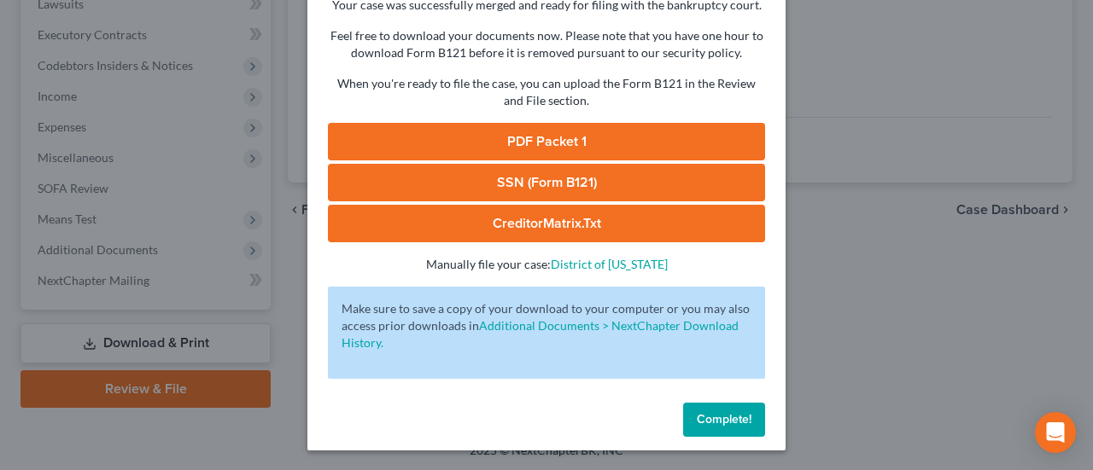
click at [733, 417] on span "Complete!" at bounding box center [724, 419] width 55 height 15
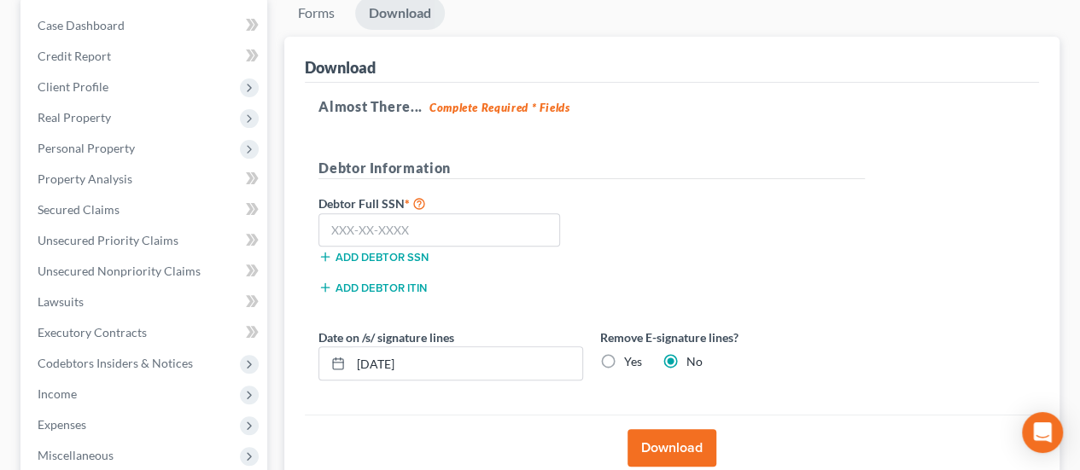
scroll to position [0, 0]
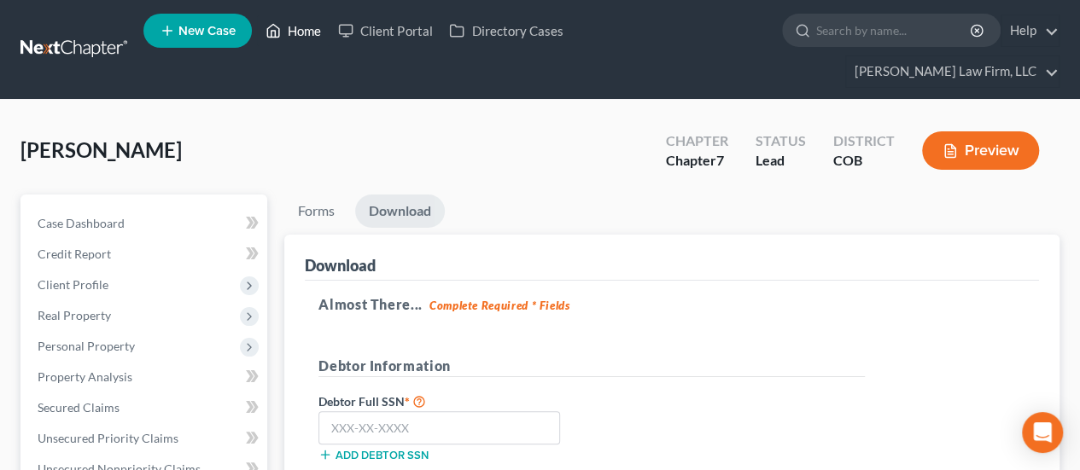
click at [311, 23] on link "Home" at bounding box center [293, 30] width 73 height 31
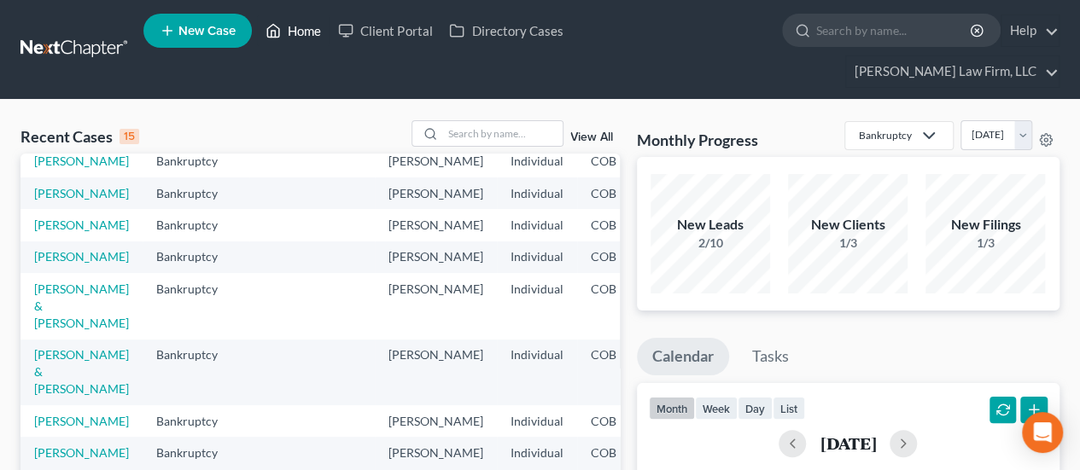
scroll to position [85, 0]
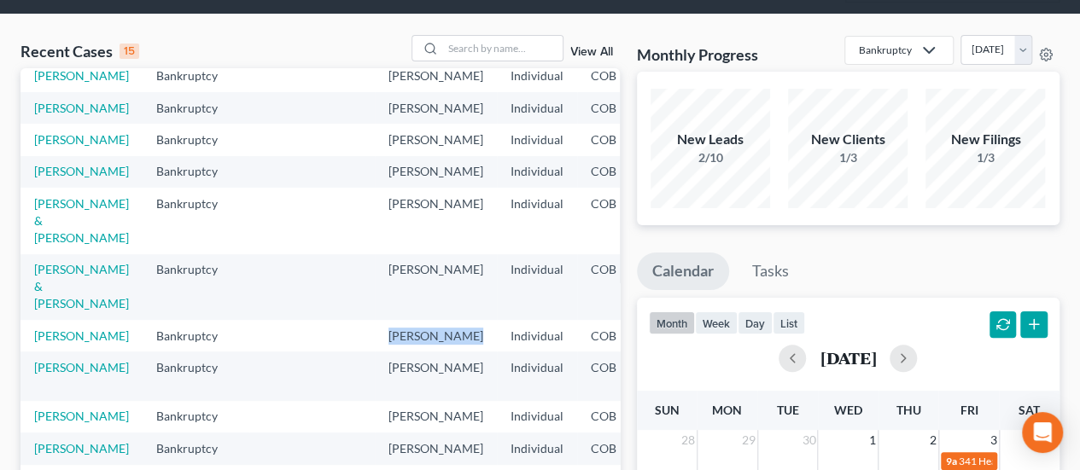
drag, startPoint x: 347, startPoint y: 242, endPoint x: 412, endPoint y: 253, distance: 65.8
click at [412, 320] on td "[PERSON_NAME]" at bounding box center [436, 336] width 122 height 32
click at [375, 320] on td "[PERSON_NAME]" at bounding box center [436, 336] width 122 height 32
drag, startPoint x: 110, startPoint y: 383, endPoint x: 181, endPoint y: 386, distance: 70.9
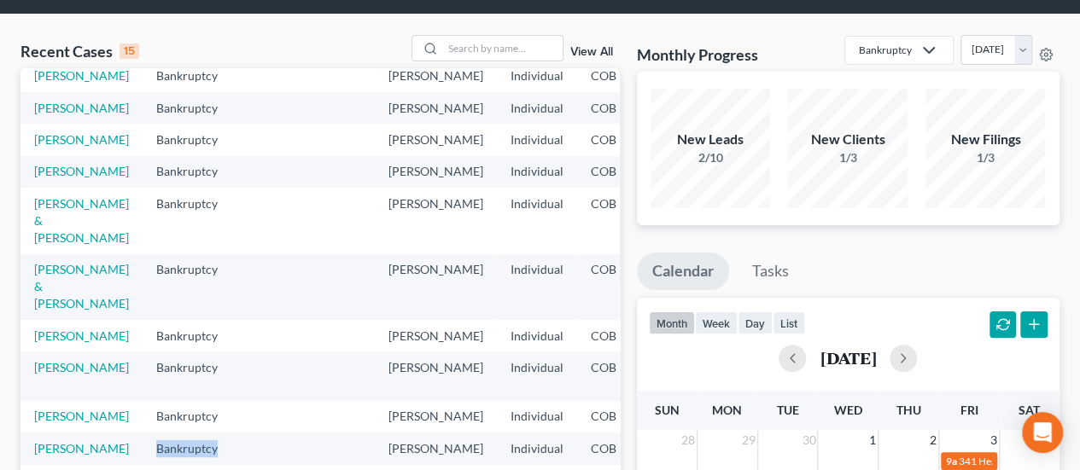
click at [181, 433] on td "Bankruptcy" at bounding box center [196, 449] width 107 height 32
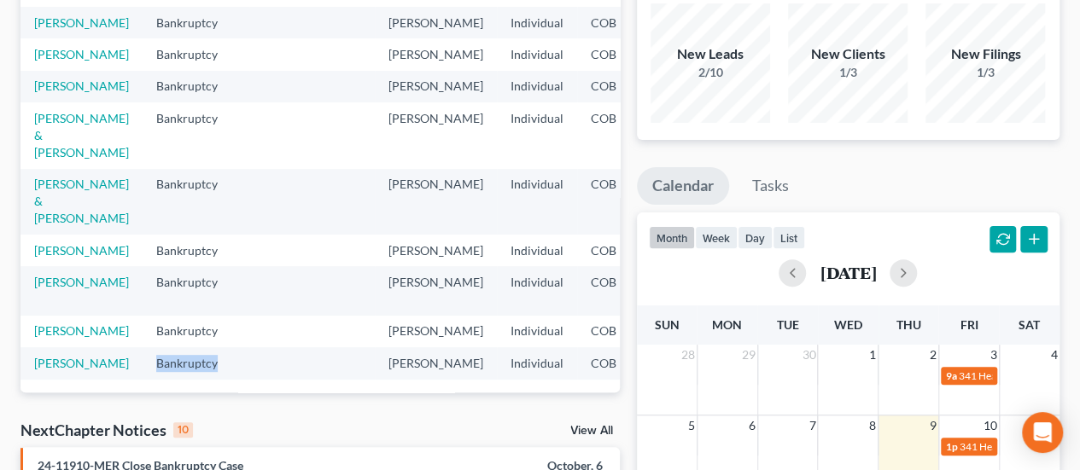
click at [143, 347] on td "Bankruptcy" at bounding box center [196, 363] width 107 height 32
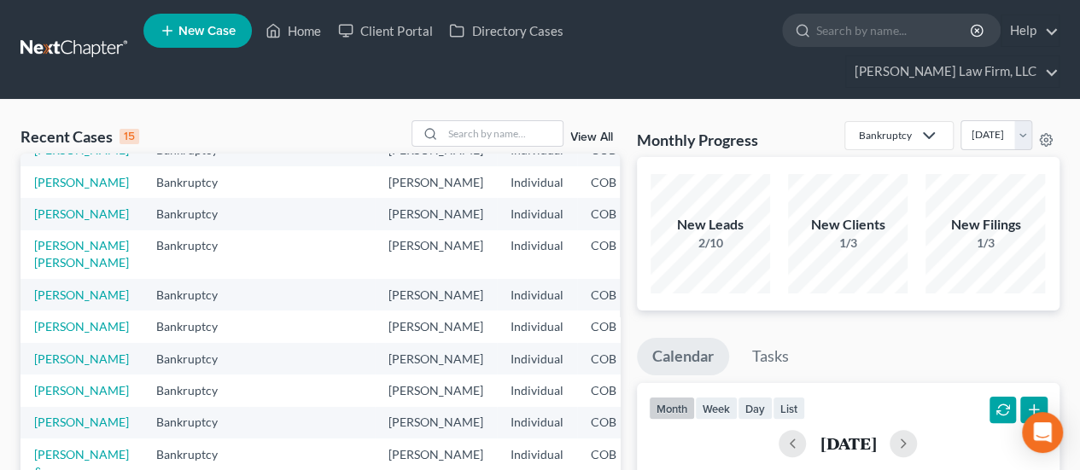
scroll to position [0, 0]
